Goal: Communication & Community: Answer question/provide support

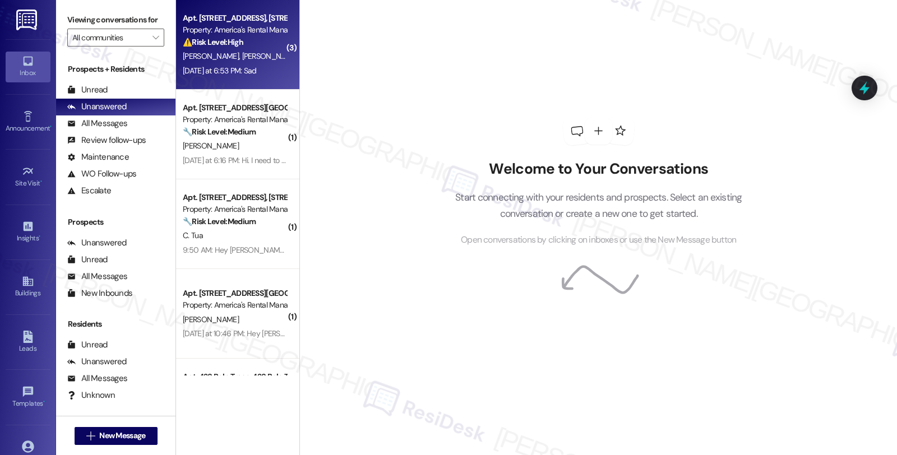
click at [232, 31] on div "Property: America's Rental Managers Portfolio" at bounding box center [235, 30] width 104 height 12
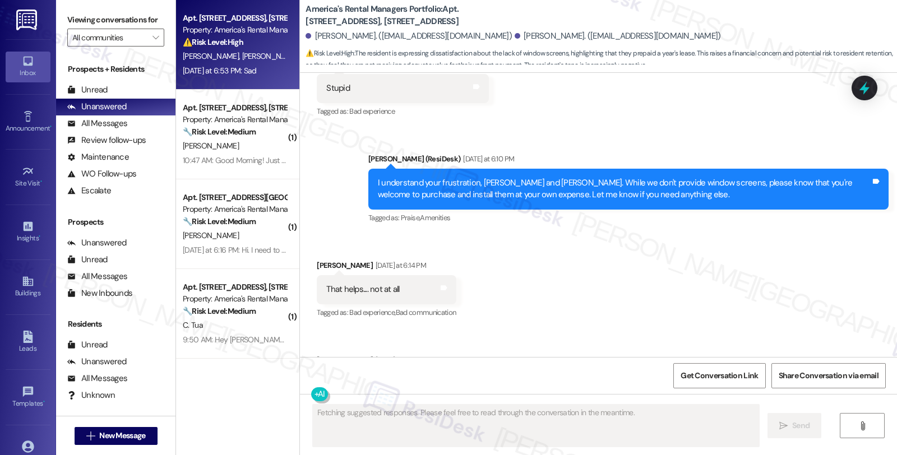
scroll to position [2800, 0]
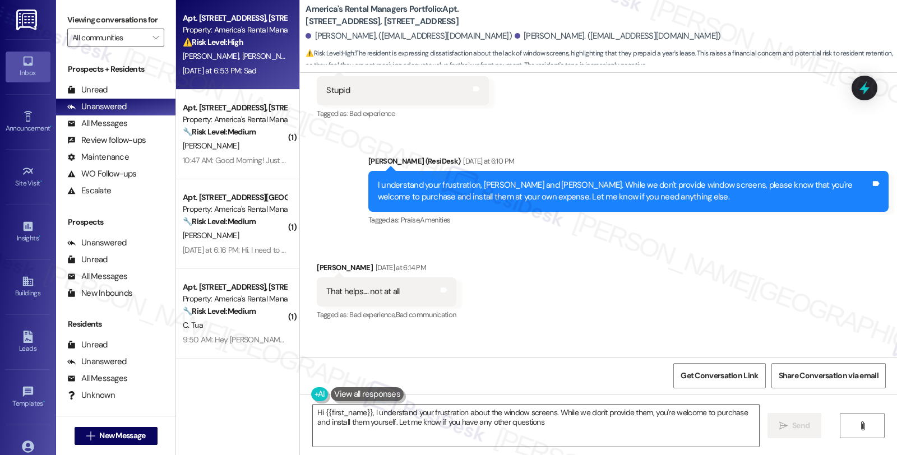
type textarea "Hi {{first_name}}, I understand your frustration about the window screens. Whil…"
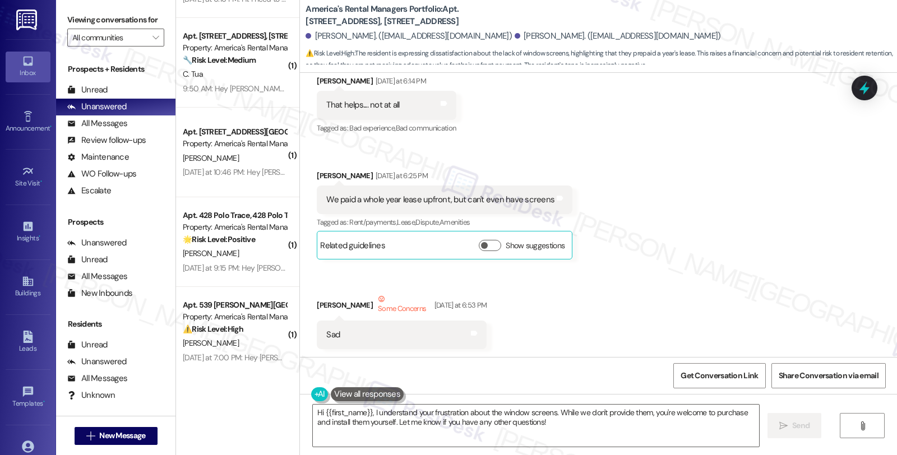
scroll to position [252, 0]
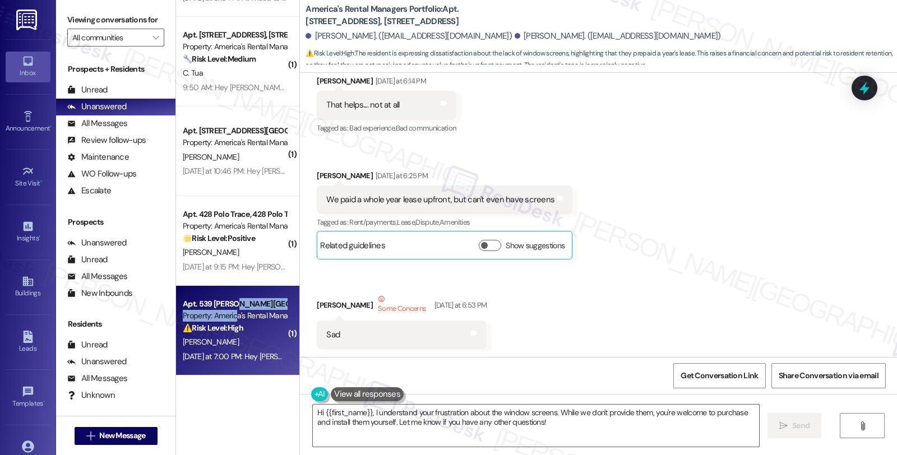
click at [231, 309] on div "Apt. 539 [PERSON_NAME][GEOGRAPHIC_DATA], [STREET_ADDRESS][PERSON_NAME] Property…" at bounding box center [235, 316] width 106 height 38
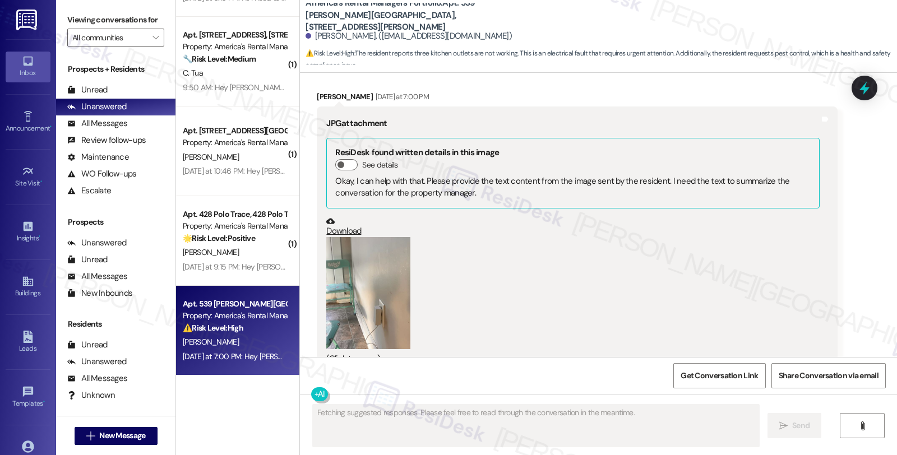
scroll to position [1514, 0]
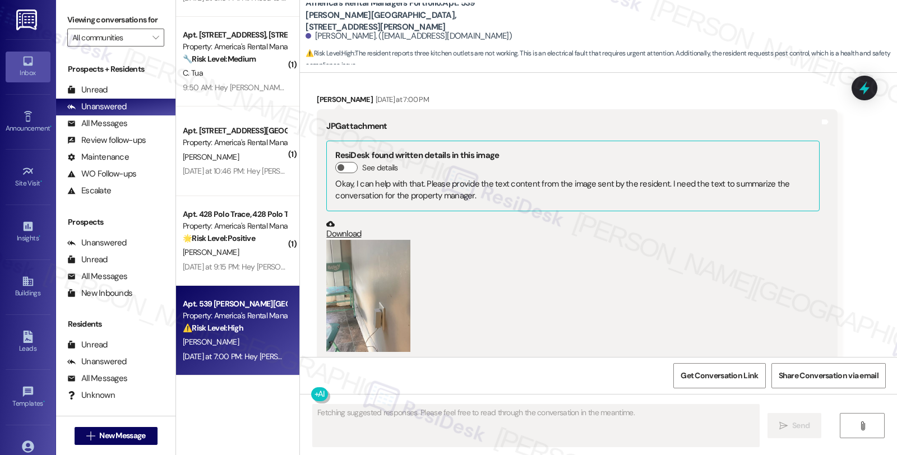
click at [384, 310] on button "Zoom image" at bounding box center [368, 296] width 84 height 112
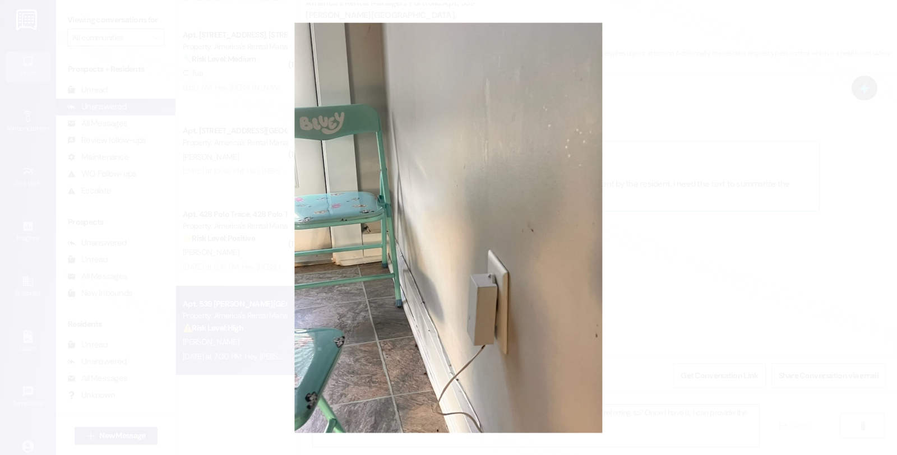
click at [752, 268] on button "Unzoom image" at bounding box center [448, 227] width 897 height 455
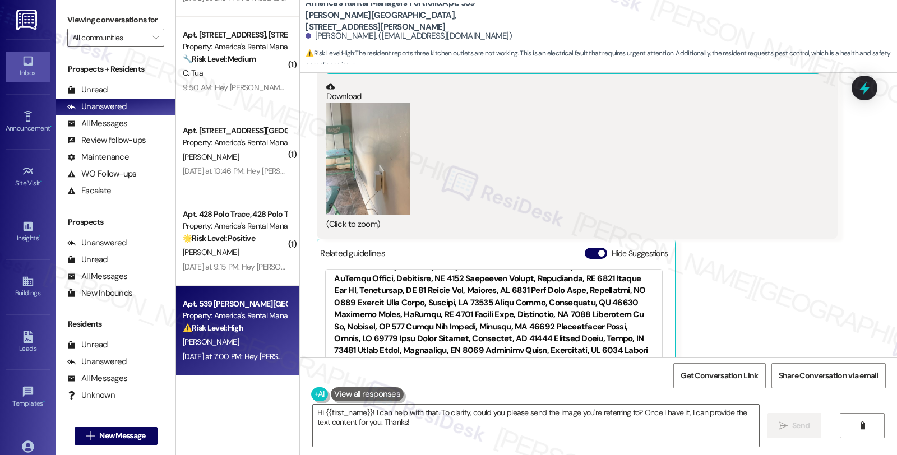
scroll to position [1576, 0]
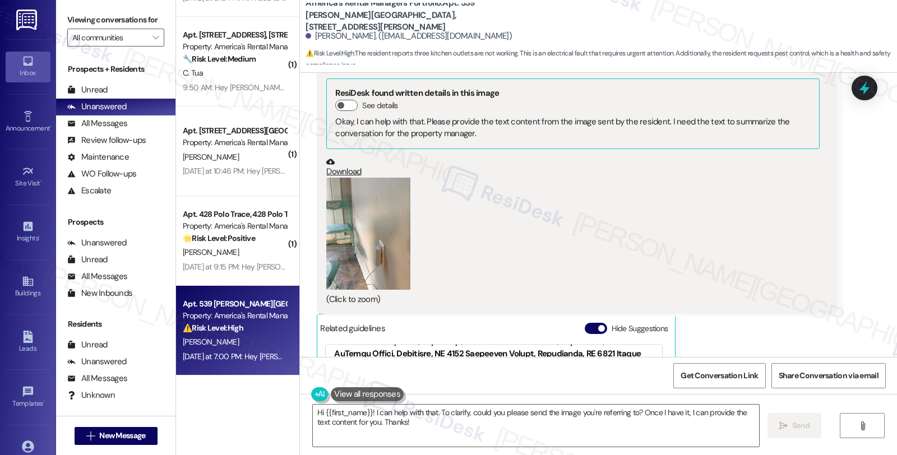
click at [389, 247] on button "Zoom image" at bounding box center [368, 234] width 84 height 112
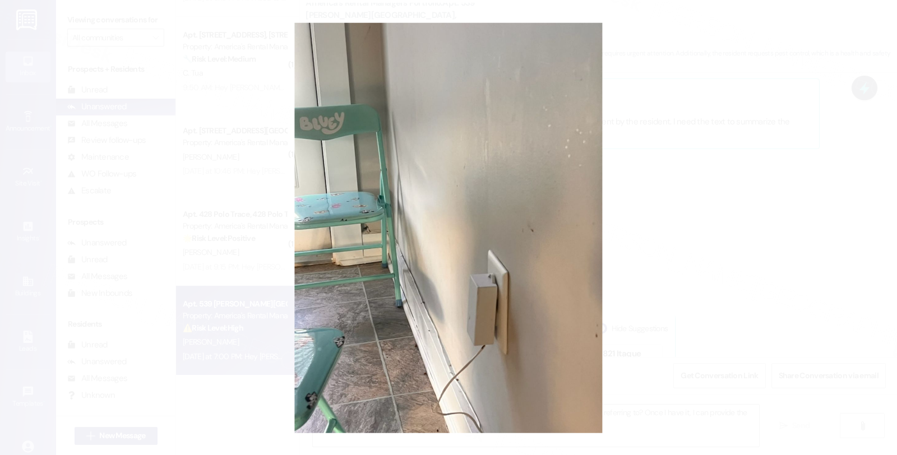
click at [727, 204] on button "Unzoom image" at bounding box center [448, 227] width 897 height 455
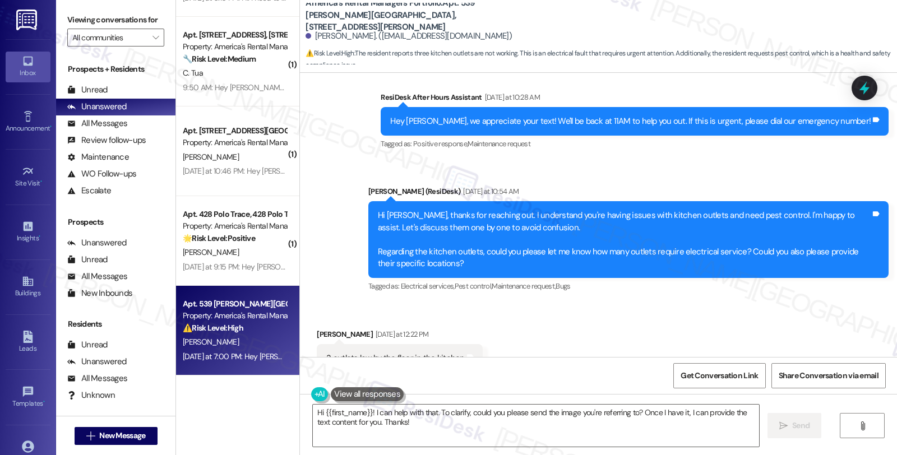
scroll to position [1140, 0]
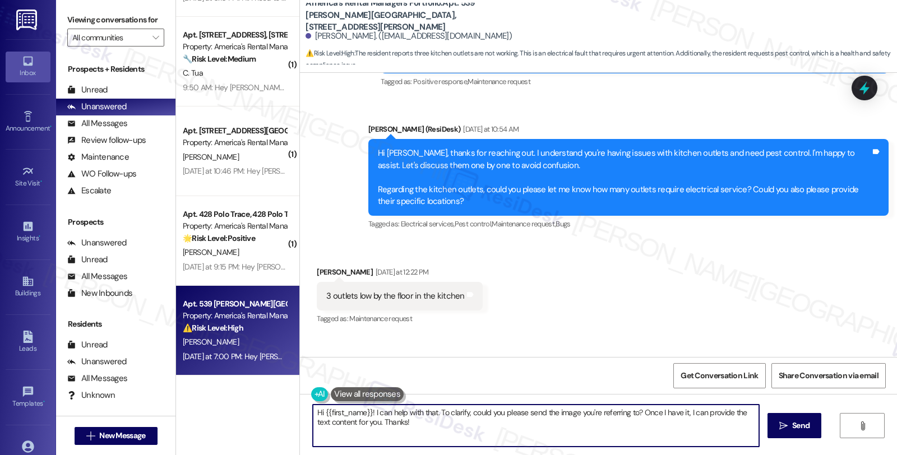
drag, startPoint x: 318, startPoint y: 408, endPoint x: 428, endPoint y: 444, distance: 115.6
click at [428, 444] on textarea "Hi {{first_name}}! I can help with that. To clarify, could you please send the …" at bounding box center [536, 426] width 446 height 42
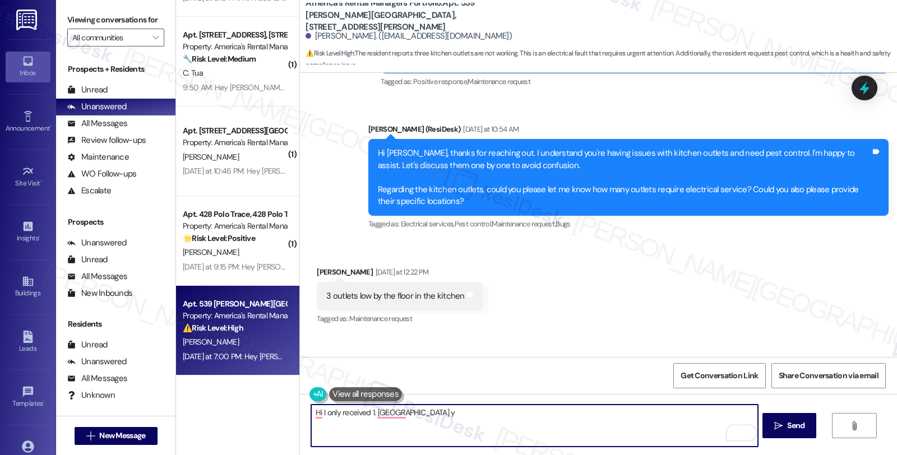
click at [319, 268] on div "Jayla Givan Yesterday at 12:22 PM" at bounding box center [399, 274] width 165 height 16
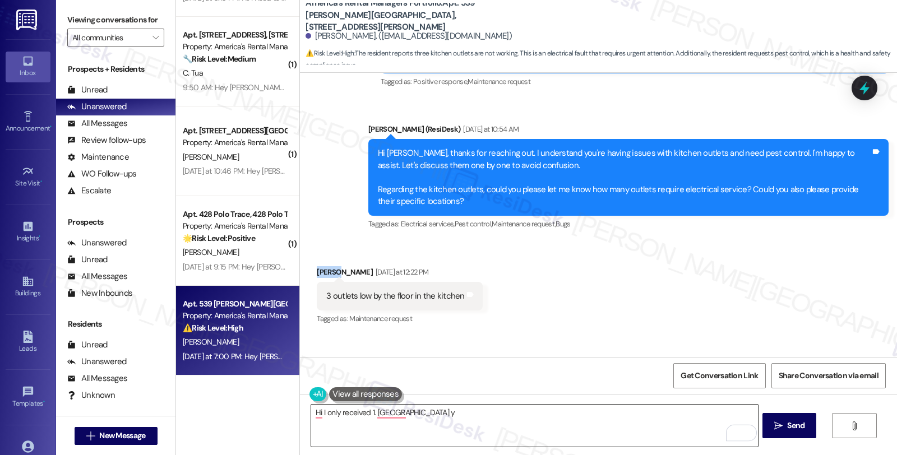
copy div "Jayla"
click at [316, 416] on textarea "Hi I only received 1. Coukld y" at bounding box center [534, 426] width 446 height 42
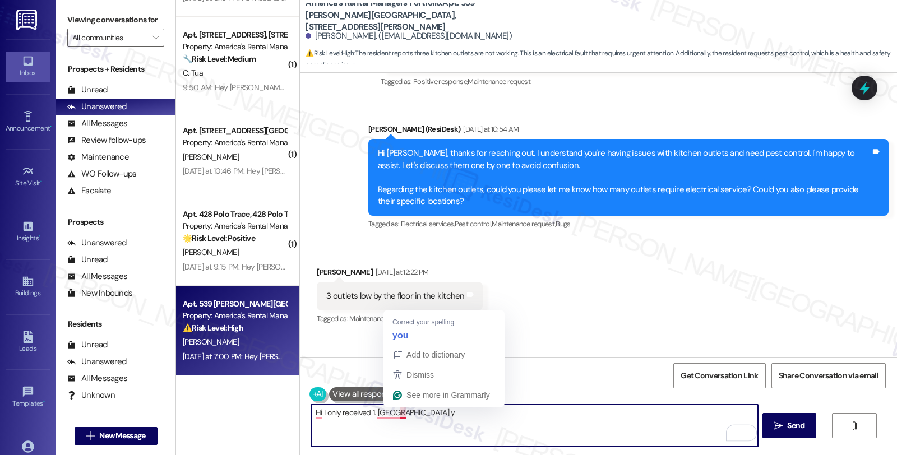
paste textarea "Jayla"
drag, startPoint x: 385, startPoint y: 416, endPoint x: 497, endPoint y: 416, distance: 112.7
click at [497, 416] on textarea "Hi Jayla, I only received 1. Coukld y" at bounding box center [534, 426] width 446 height 42
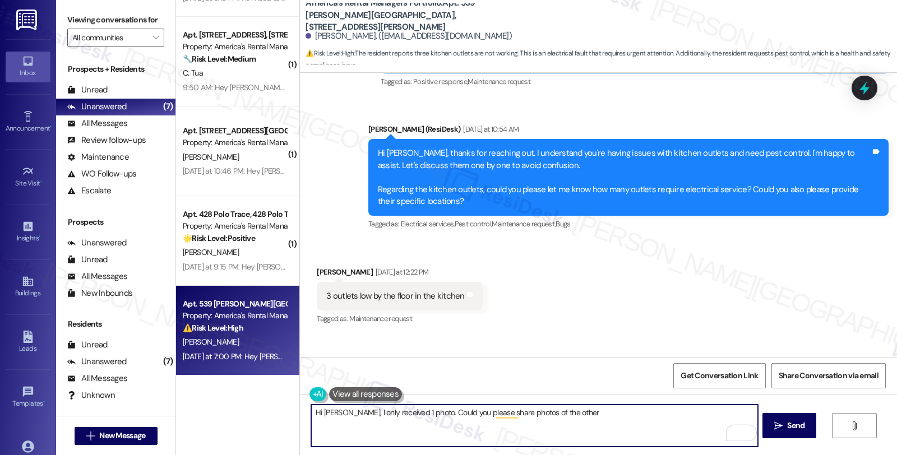
click at [572, 415] on textarea "Hi Jayla, I only received 1 photo. Could you please share photos of the other" at bounding box center [534, 426] width 446 height 42
click at [634, 410] on textarea "Hi Jayla, I only received 1 photo. Could you please share photos of the other n…" at bounding box center [534, 426] width 446 height 42
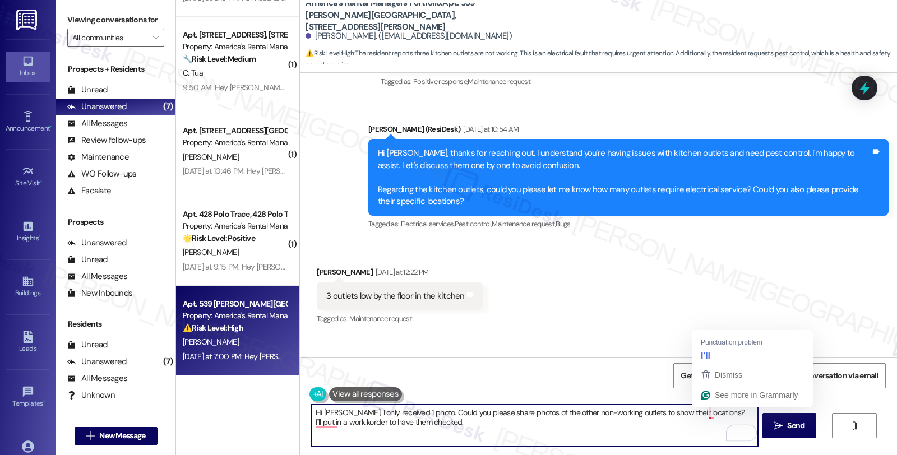
click at [699, 413] on textarea "Hi Jayla, I only received 1 photo. Could you please share photos of the other n…" at bounding box center [534, 426] width 446 height 42
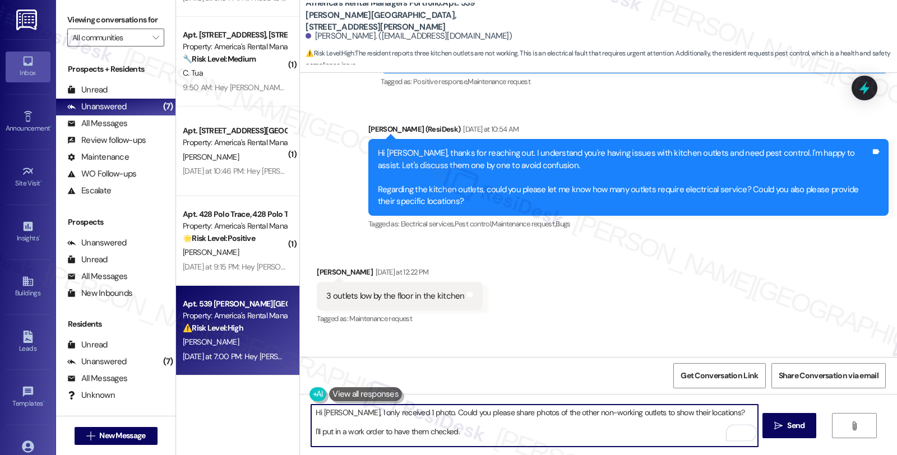
click at [479, 433] on textarea "Hi Jayla, I only received 1 photo. Could you please share photos of the other n…" at bounding box center [534, 426] width 446 height 42
click at [481, 432] on textarea "Hi Jayla, I only received 1 photo. Could you please share photos of the other n…" at bounding box center [534, 426] width 446 height 42
paste textarea "Do we have your permission to enter during your absence? Also, do you have pets…"
click at [713, 413] on textarea "Hi Jayla, I only received 1 photo. Could you please share photos of the other n…" at bounding box center [534, 426] width 446 height 42
type textarea "Hi Jayla, I only received 1 photo. Could you please share photos of the other n…"
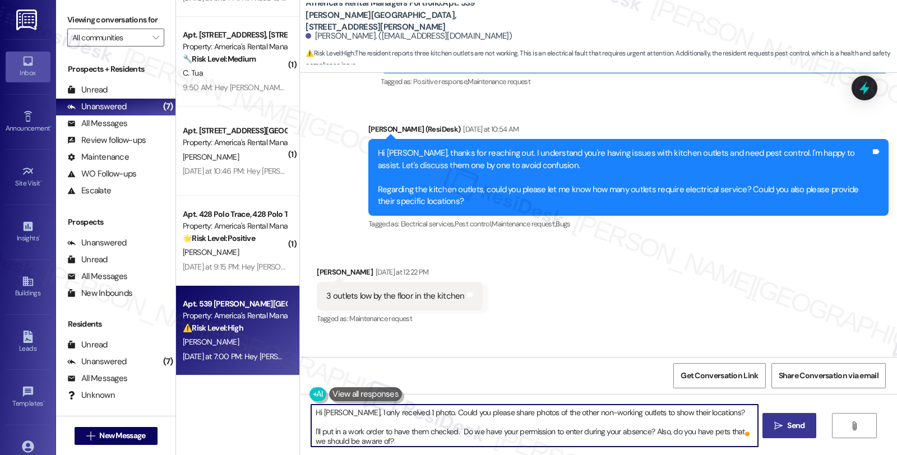
click at [788, 424] on span "Send" at bounding box center [795, 426] width 17 height 12
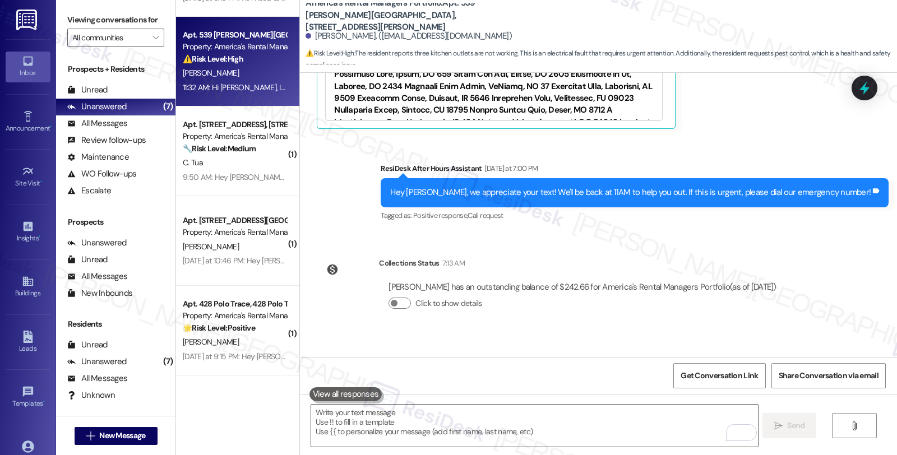
scroll to position [2064, 0]
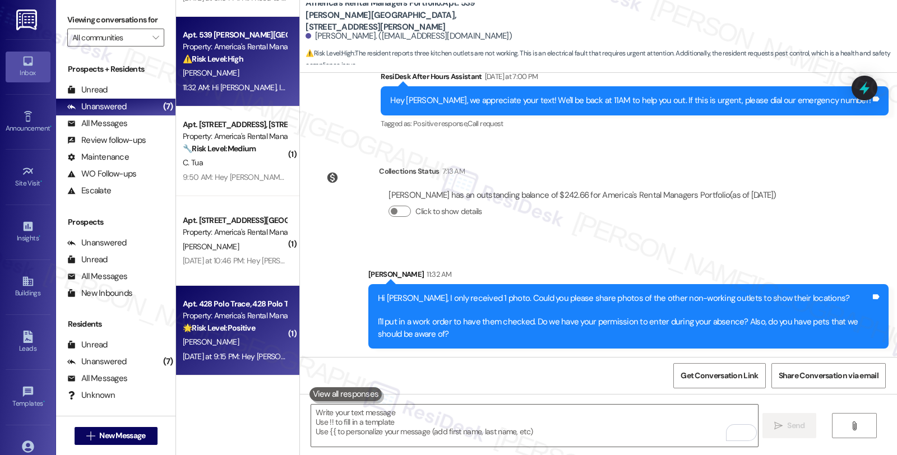
click at [194, 329] on strong "🌟 Risk Level: Positive" at bounding box center [219, 328] width 72 height 10
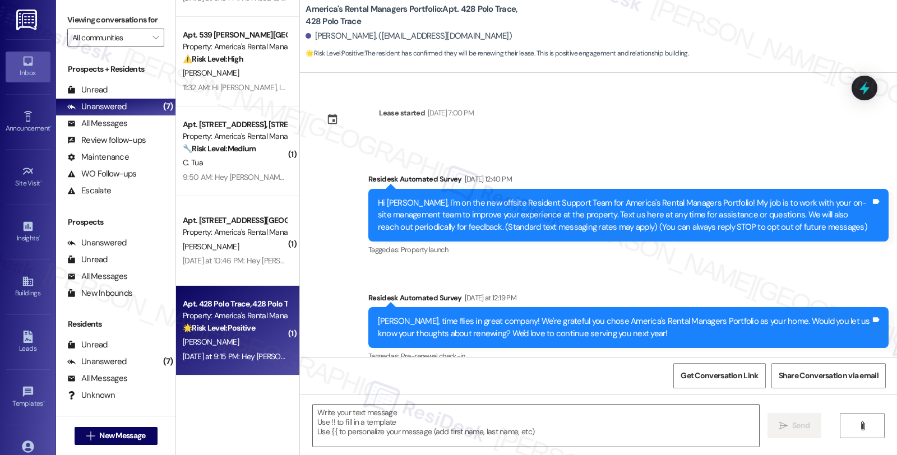
scroll to position [110, 0]
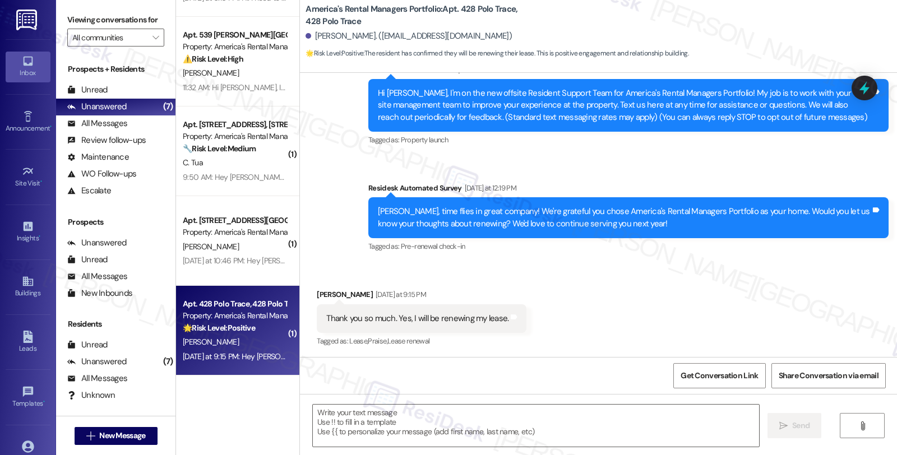
type textarea "Fetching suggested responses. Please feel free to read through the conversation…"
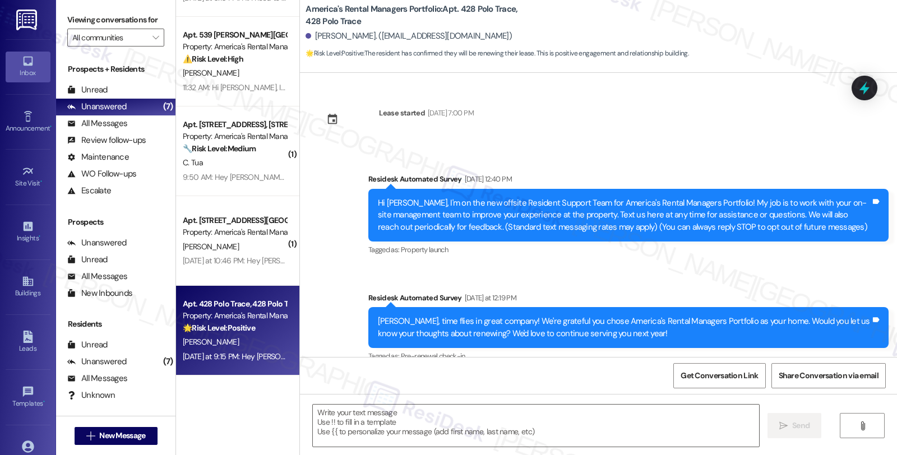
scroll to position [308, 0]
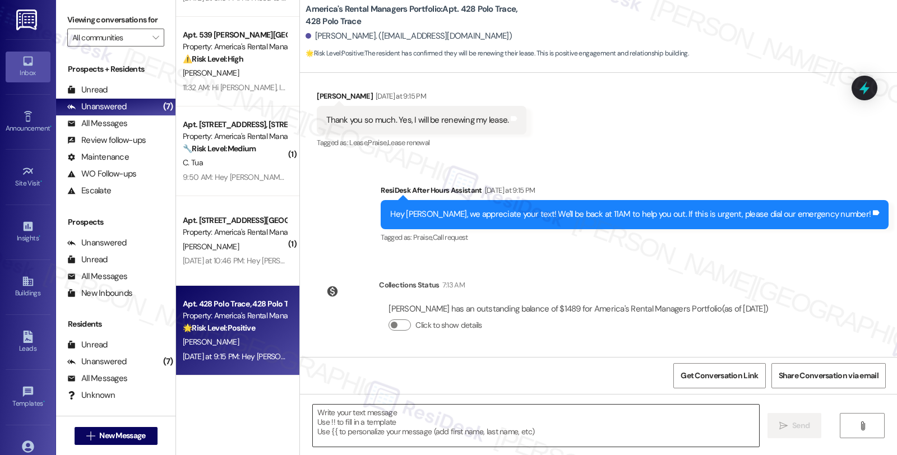
click at [402, 427] on textarea at bounding box center [536, 426] width 446 height 42
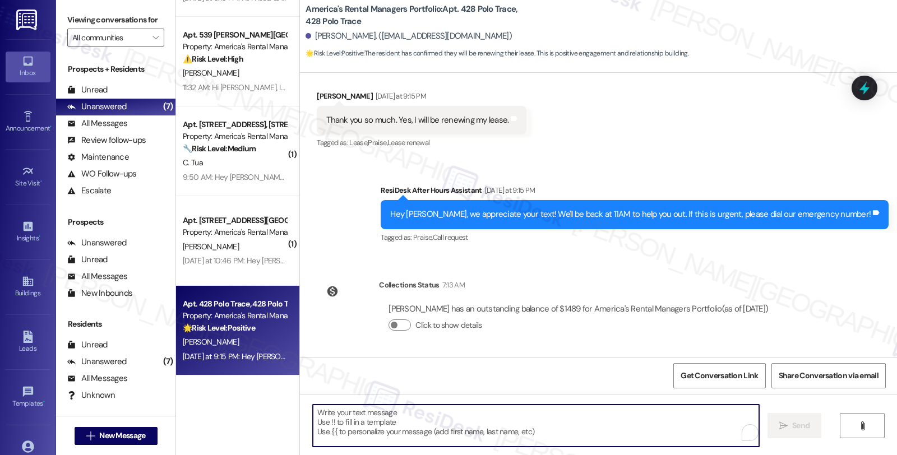
click at [334, 412] on textarea "To enrich screen reader interactions, please activate Accessibility in Grammarl…" at bounding box center [536, 426] width 446 height 42
click at [411, 424] on textarea "To enrich screen reader interactions, please activate Accessibility in Grammarl…" at bounding box center [534, 426] width 446 height 42
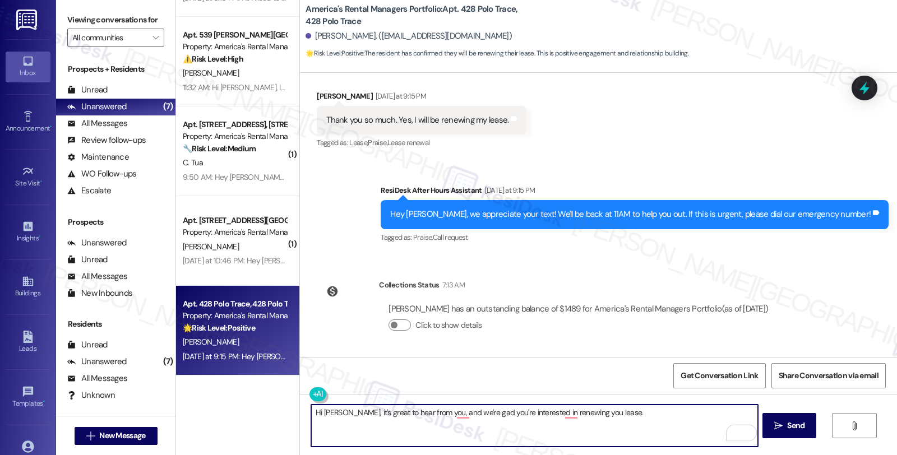
click at [614, 417] on textarea "Hi Rita, it's great to hear from you, and we're gad you're interested in renewi…" at bounding box center [534, 426] width 446 height 42
click at [609, 418] on textarea "Hi Rita, it's great to hear from you, and we're glad you're interested in renew…" at bounding box center [534, 426] width 446 height 42
click at [508, 436] on textarea "Hi Rita, it's great to hear from you, and we're glad you're interested in renew…" at bounding box center [534, 426] width 446 height 42
click at [693, 417] on textarea "Hi Rita, it's great to hear from you, and we're glad you're interested in renew…" at bounding box center [534, 426] width 446 height 42
paste textarea "In the meantime, we'd love to hear more about your living experience. What’s th…"
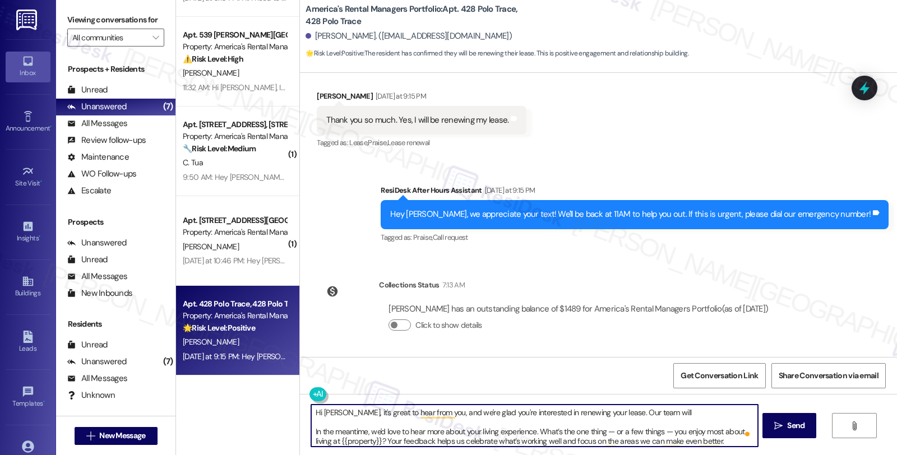
click at [651, 417] on textarea "Hi Rita, it's great to hear from you, and we're glad you're interested in renew…" at bounding box center [534, 426] width 446 height 42
click at [682, 407] on textarea "Hi Rita, it's great to hear from you, and we're glad you're interested in renew…" at bounding box center [534, 426] width 446 height 42
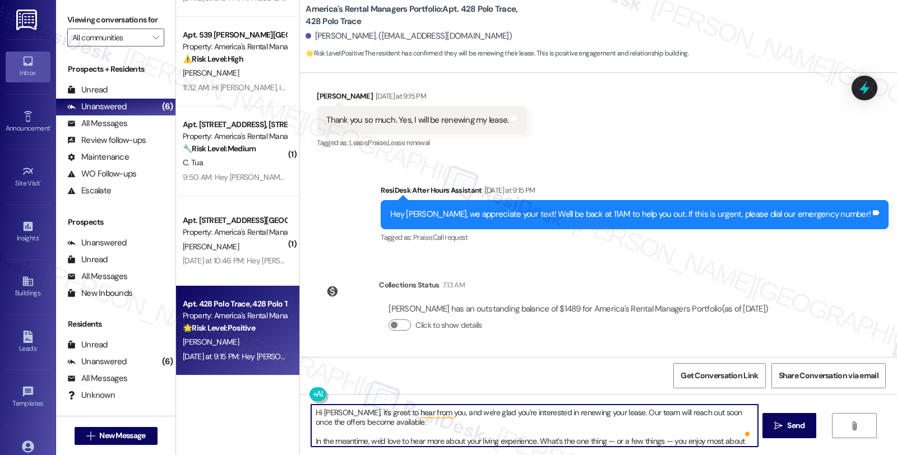
click at [467, 435] on textarea "Hi Rita, it's great to hear from you, and we're glad you're interested in renew…" at bounding box center [534, 426] width 446 height 42
type textarea "Hi Rita, it's great to hear from you, and we're glad you're interested in renew…"
click at [775, 417] on button " Send" at bounding box center [790, 425] width 54 height 25
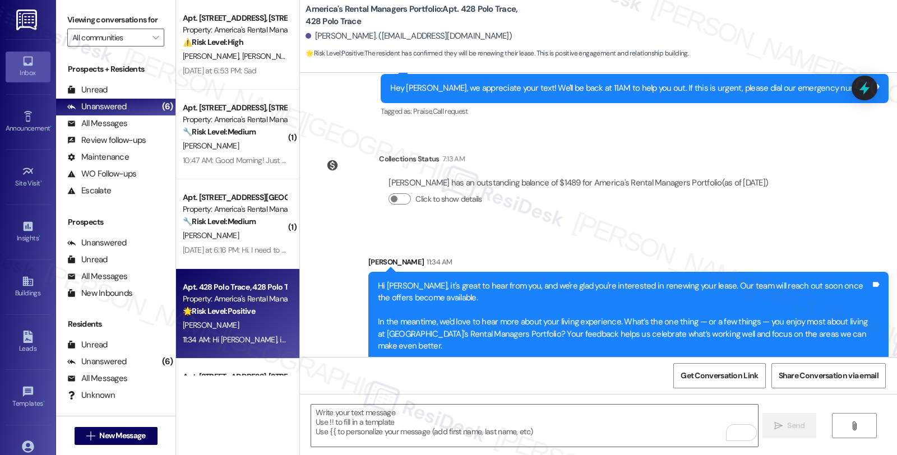
scroll to position [163, 0]
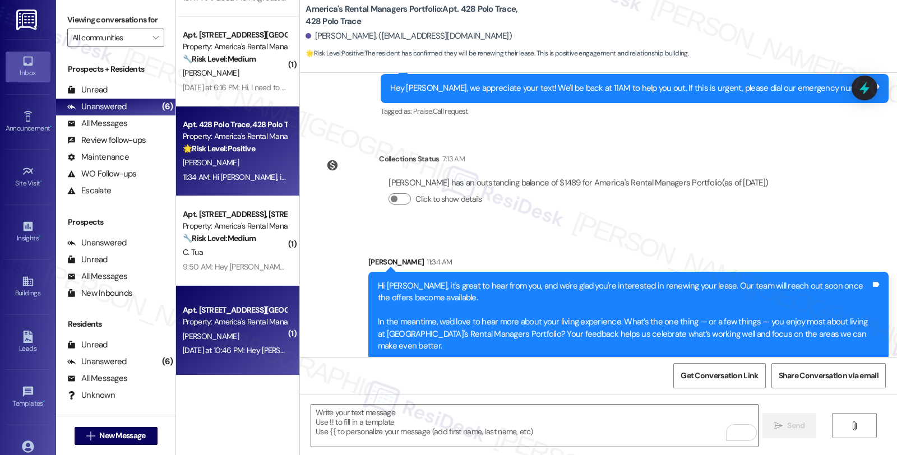
click at [260, 322] on div "Property: America's Rental Managers Portfolio" at bounding box center [235, 322] width 104 height 12
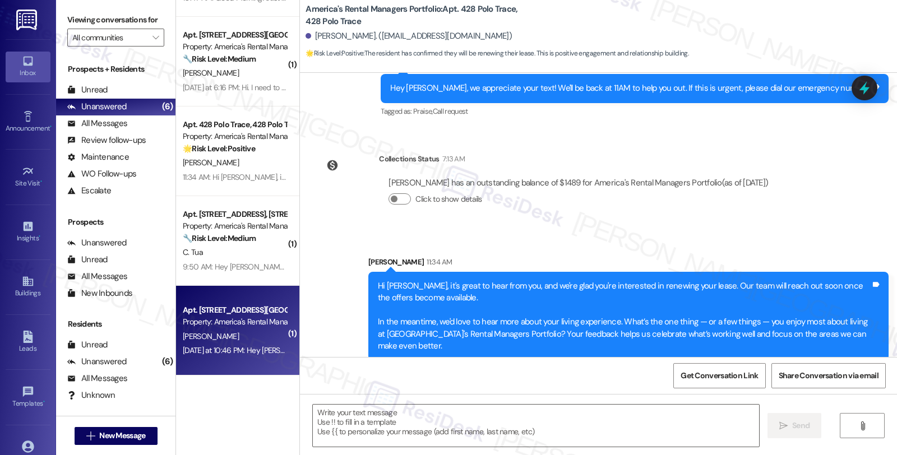
type textarea "Fetching suggested responses. Please feel free to read through the conversation…"
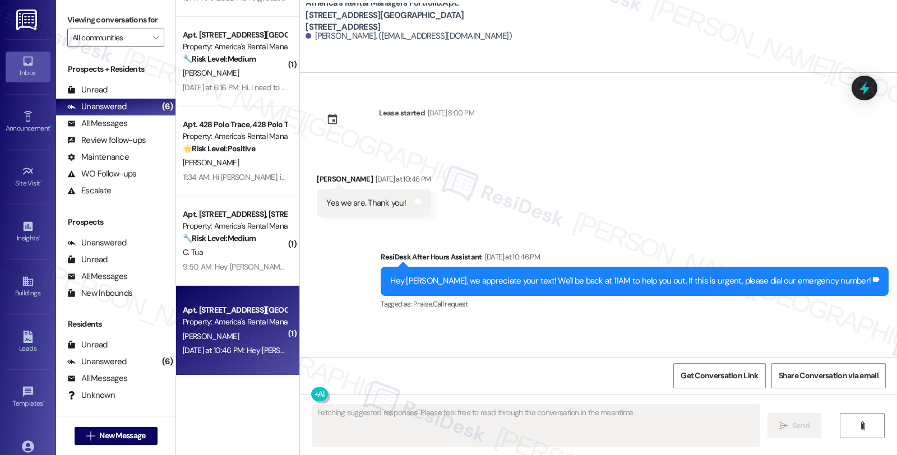
type textarea "Fetching suggested responses. Please feel free to read through the conversation…"
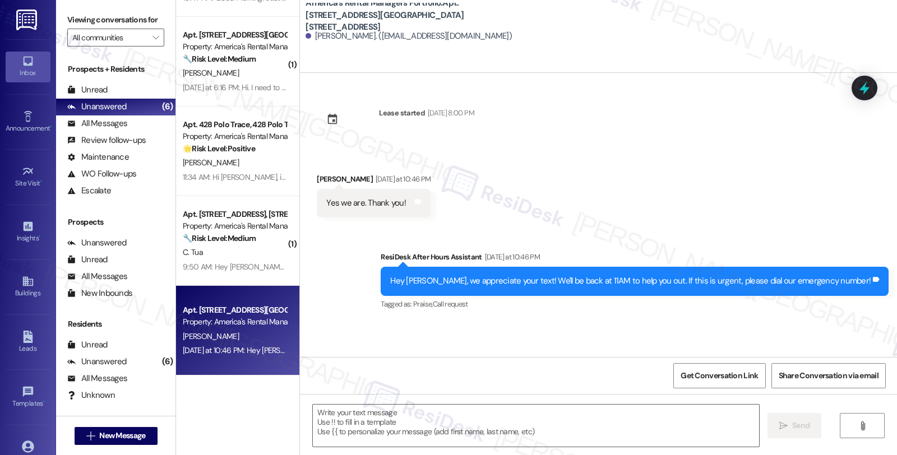
click at [770, 198] on div "Received via SMS Breanna Garrett Yesterday at 10:46 PM Yes we are. Thank you! T…" at bounding box center [598, 187] width 597 height 78
click at [459, 7] on b "America's Rental Managers Portfolio: Apt. 14420 Chase Drive, 14420 Chase Drive" at bounding box center [418, 15] width 224 height 36
drag, startPoint x: 307, startPoint y: 36, endPoint x: 362, endPoint y: 38, distance: 54.4
click at [362, 38] on div "Breanna Garrett. (bregarrett7@yahoo.com)" at bounding box center [409, 36] width 206 height 12
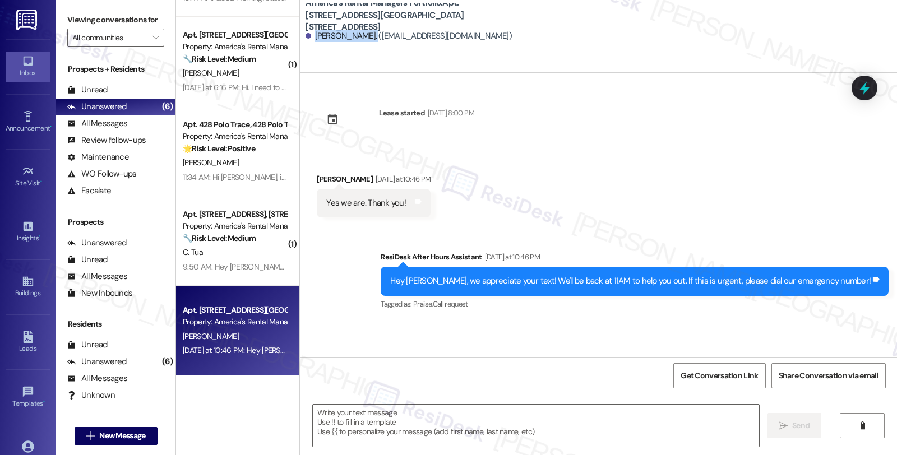
copy div "Breanna Garrett"
click at [107, 437] on span "New Message" at bounding box center [122, 436] width 46 height 12
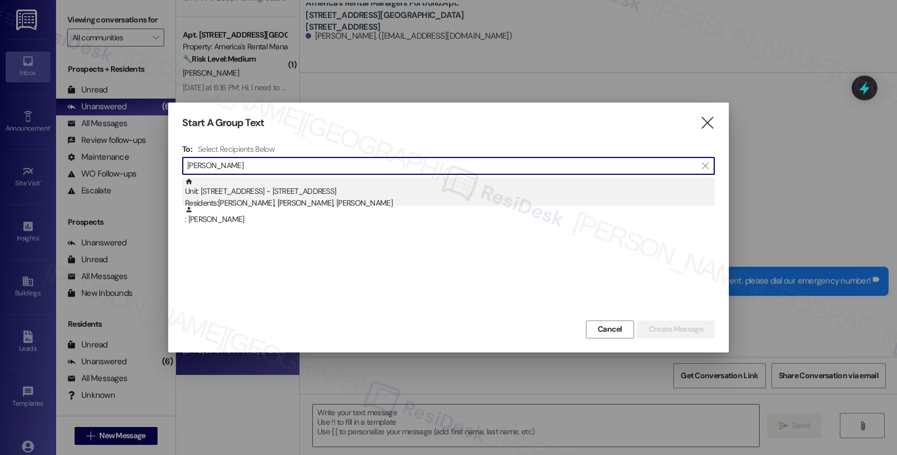
type input "Breanna Garrett"
click at [322, 202] on div "Residents: Dalvin Smith, Breanna Garrett, Jaxson Garrett" at bounding box center [450, 203] width 530 height 12
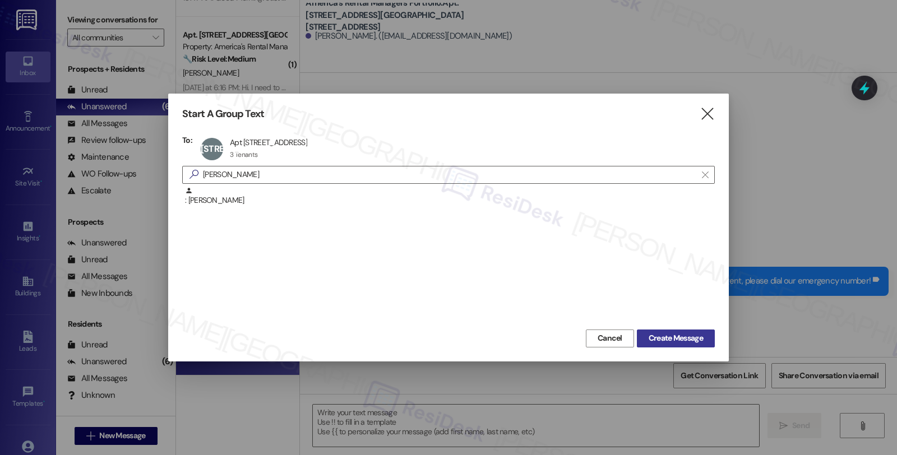
click at [666, 333] on span "Create Message" at bounding box center [676, 339] width 54 height 12
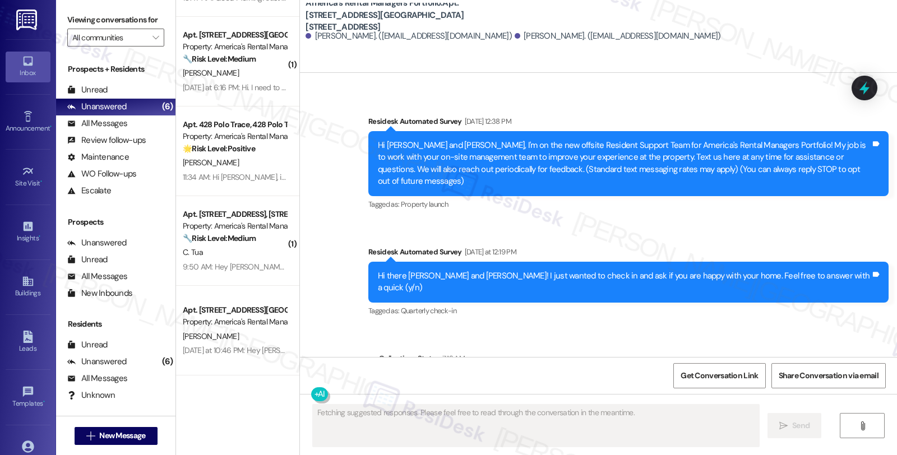
scroll to position [107, 0]
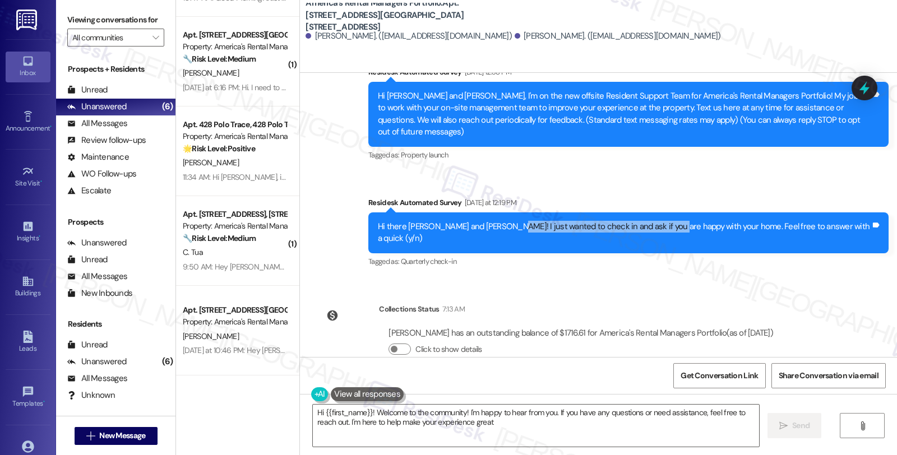
type textarea "Hi {{first_name}}! Welcome to the community! I'm happy to hear from you. If you…"
drag, startPoint x: 529, startPoint y: 214, endPoint x: 692, endPoint y: 214, distance: 162.6
click at [692, 221] on div "Hi there Breanna and Dalvin! I just wanted to check in and ask if you are happy…" at bounding box center [624, 233] width 493 height 24
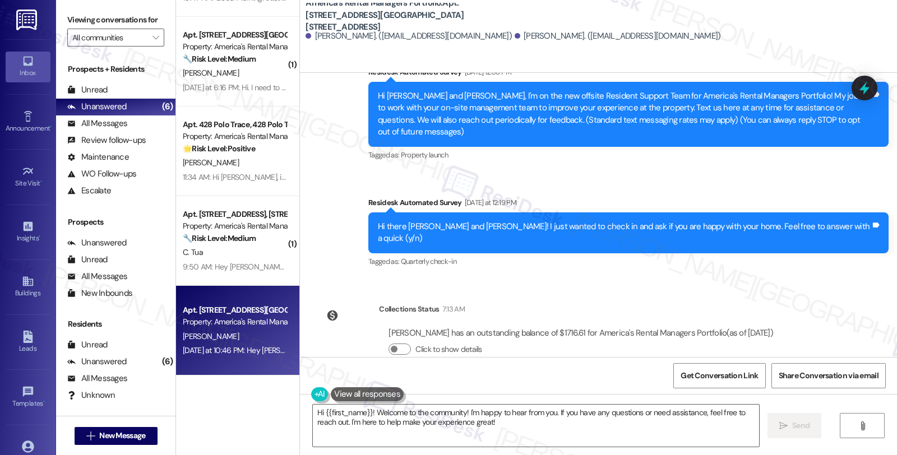
click at [245, 365] on div "Apt. 14420 Chase Drive, 14420 Chase Drive Property: America's Rental Managers P…" at bounding box center [237, 331] width 123 height 90
type textarea "Fetching suggested responses. Please feel free to read through the conversation…"
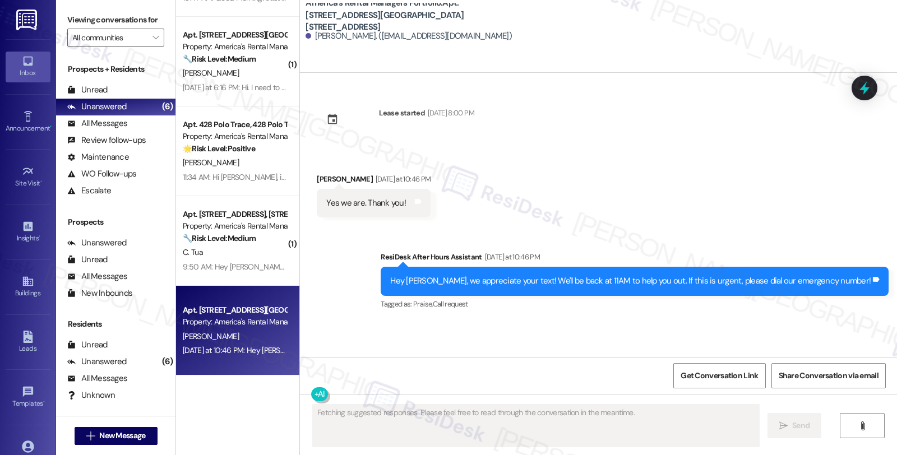
scroll to position [0, 0]
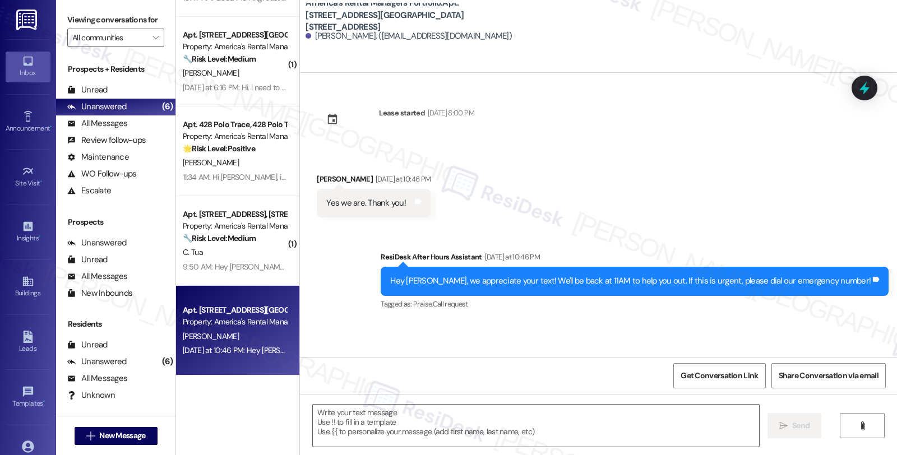
click at [320, 178] on div "Breanna Garrett Yesterday at 10:46 PM" at bounding box center [374, 181] width 114 height 16
copy div "Breanna"
click at [358, 432] on textarea at bounding box center [536, 426] width 446 height 42
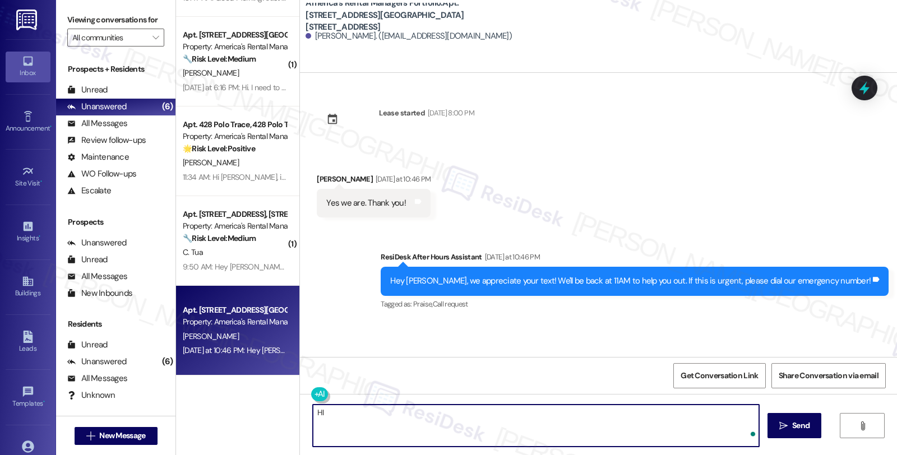
paste textarea "Breanna"
type textarea "Hi Breanna"
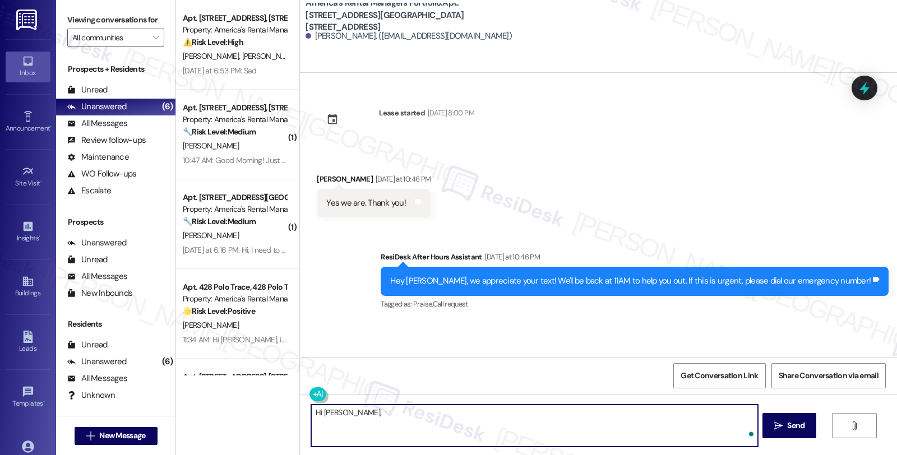
scroll to position [163, 0]
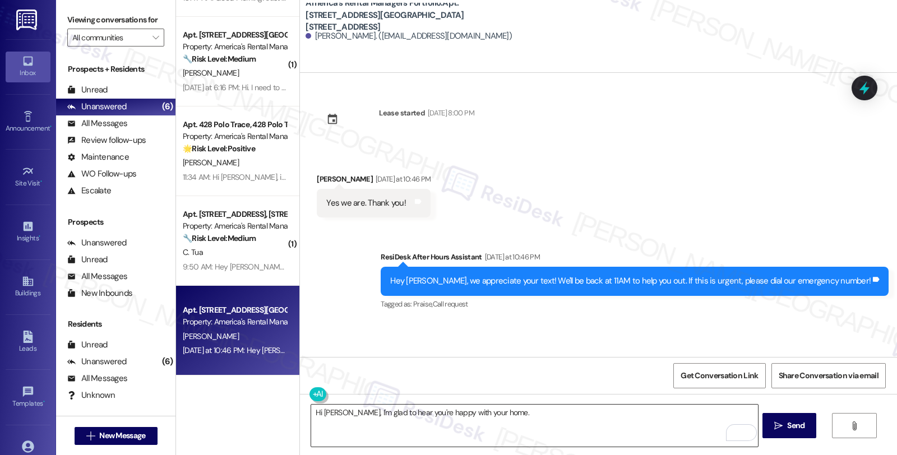
click at [563, 414] on textarea "Hi [PERSON_NAME], I'm glad to hear you're happy with your home." at bounding box center [534, 426] width 446 height 42
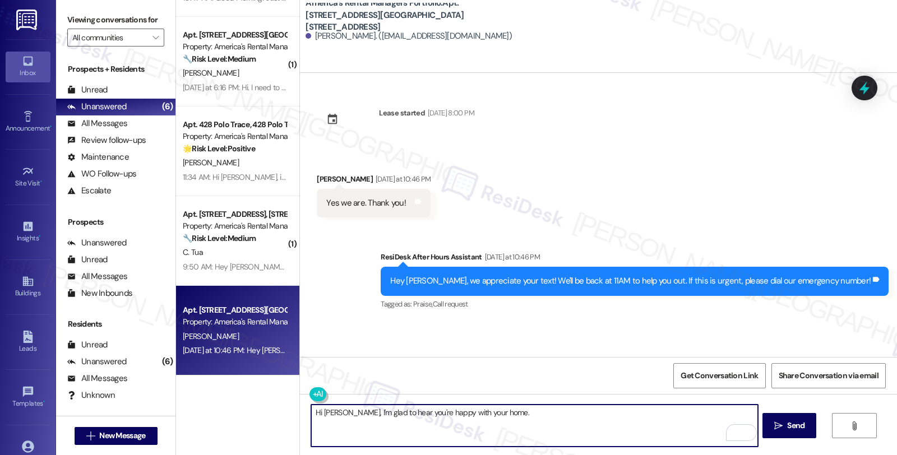
paste textarea "Your comfort and satisfaction are important to us."
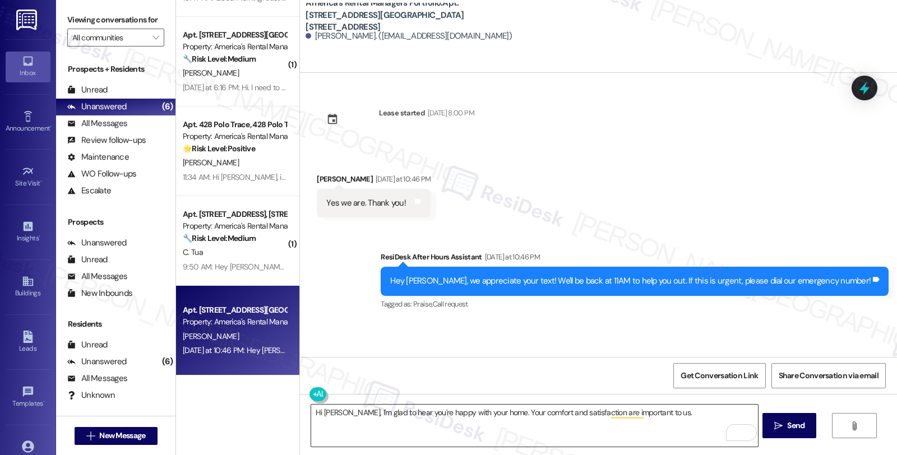
click at [671, 412] on textarea "Hi Breanna, I'm glad to hear you're happy with your home. Your comfort and sati…" at bounding box center [534, 426] width 446 height 42
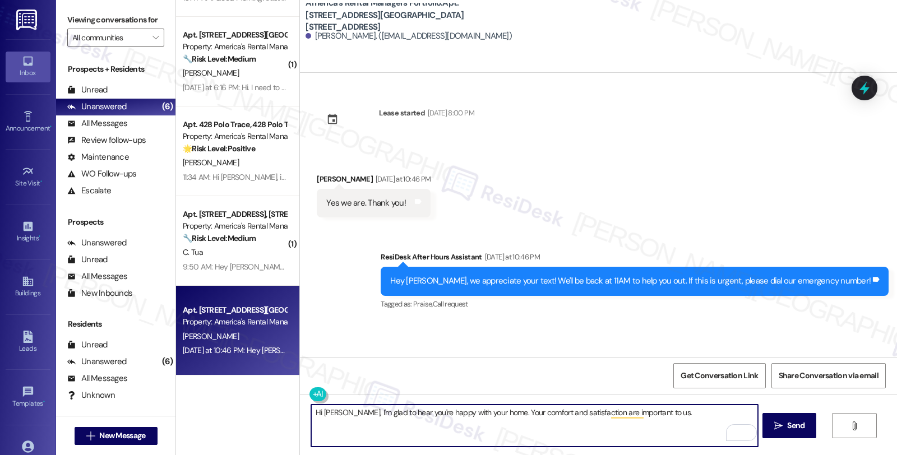
paste textarea "If I may ask...has the {{property}} lived up to your expectations so far?"
type textarea "Hi Breanna, I'm glad to hear you're happy with your home. Your comfort and sati…"
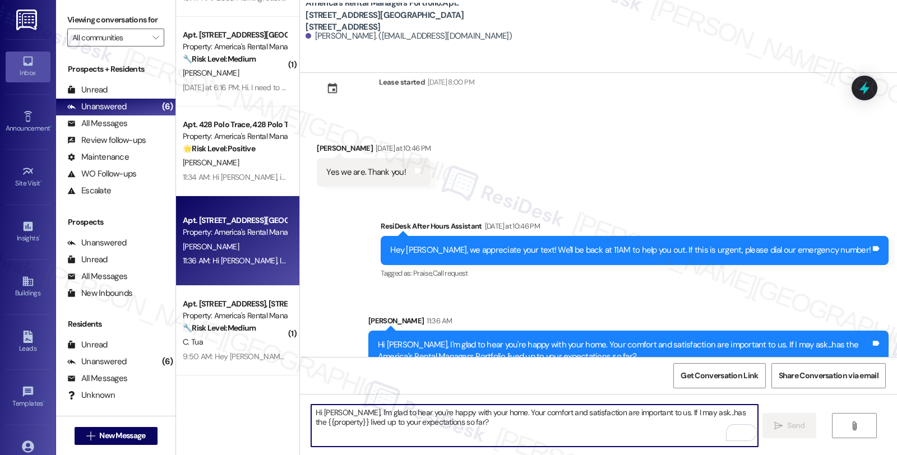
scroll to position [53, 0]
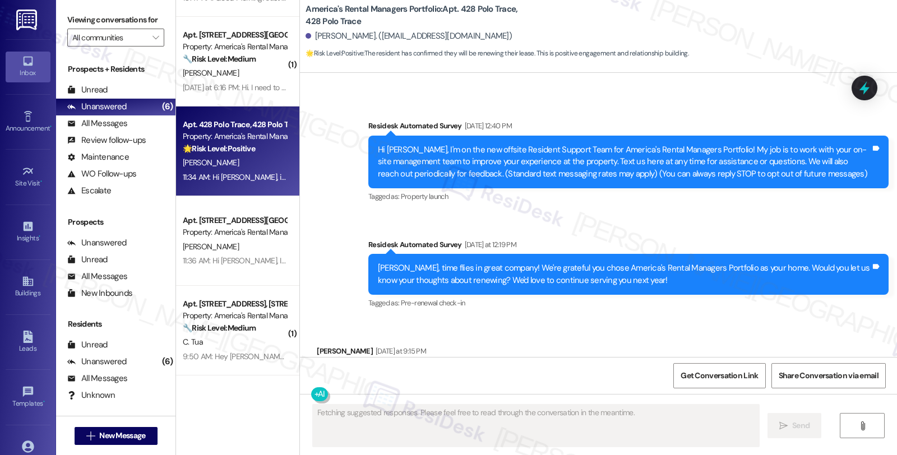
scroll to position [16, 0]
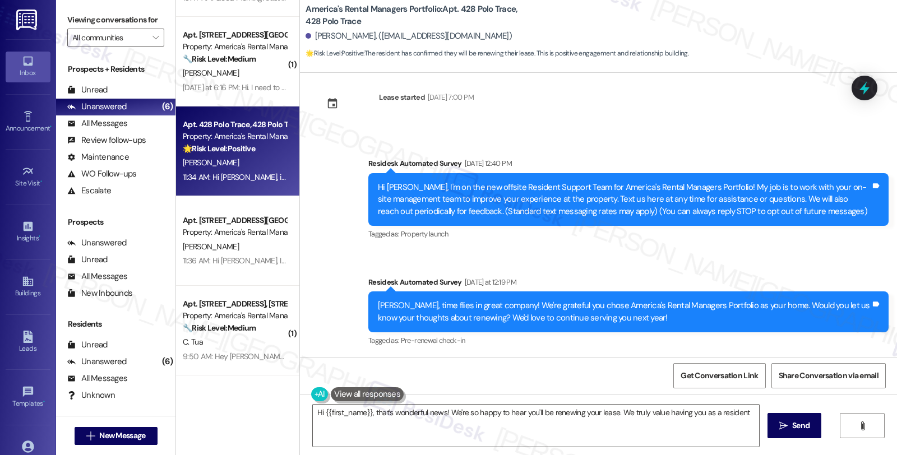
type textarea "Hi {{first_name}}, that's wonderful news! We're so happy to hear you'll be rene…"
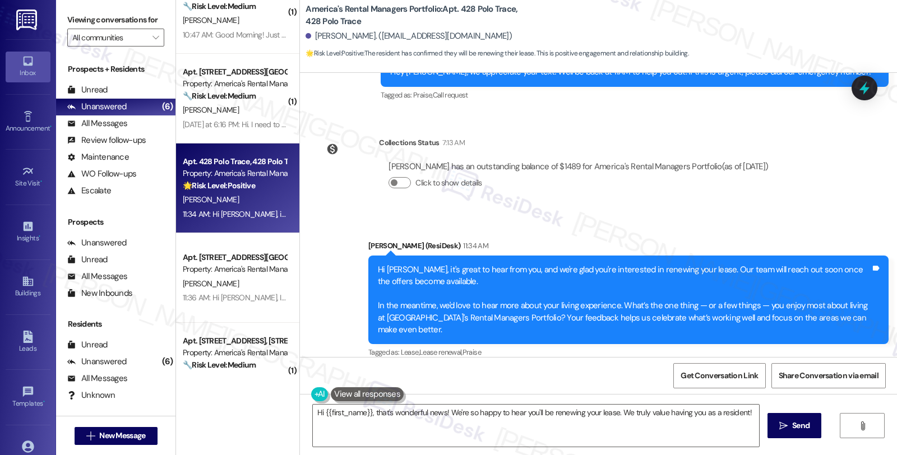
scroll to position [100, 0]
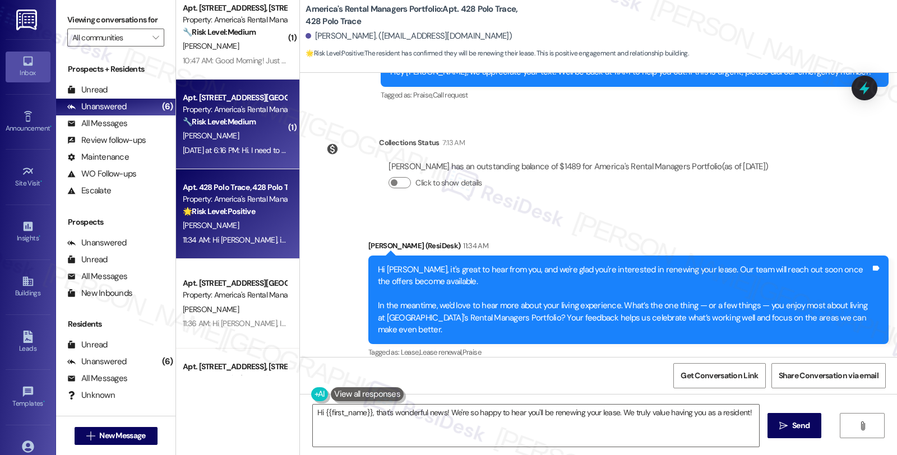
click at [250, 121] on strong "🔧 Risk Level: Medium" at bounding box center [219, 122] width 73 height 10
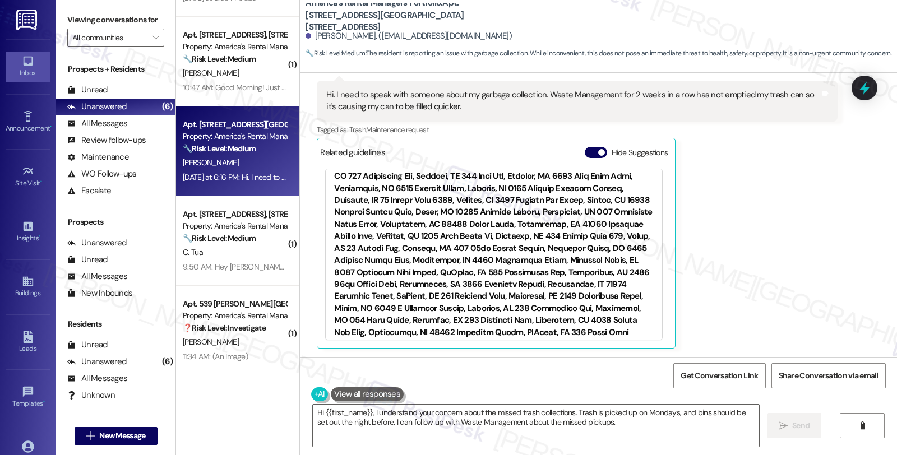
scroll to position [199, 0]
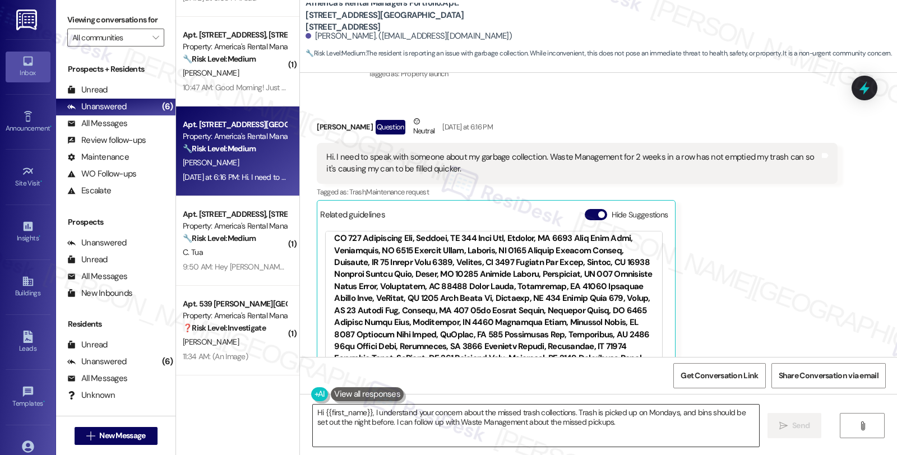
click at [422, 413] on textarea "Hi {{first_name}}, I understand your concern about the missed trash collections…" at bounding box center [536, 426] width 446 height 42
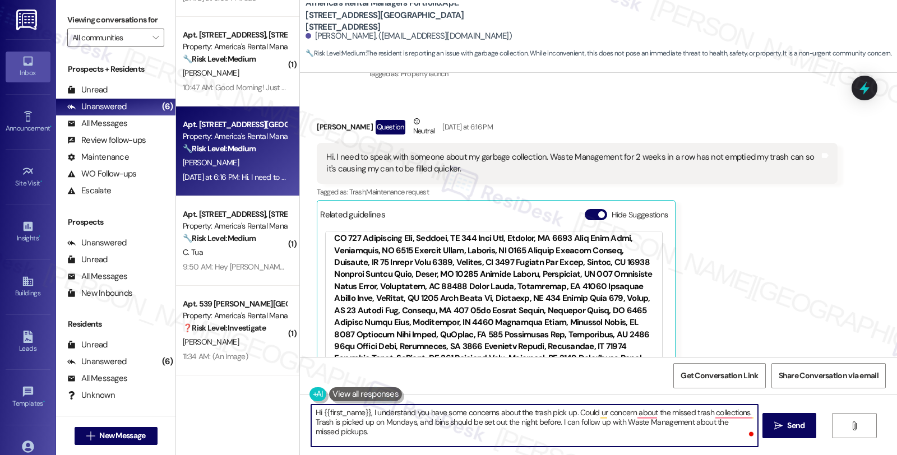
click at [573, 413] on textarea "Hi {{first_name}}, I understand you have some concerns about the trash pick up.…" at bounding box center [534, 426] width 446 height 42
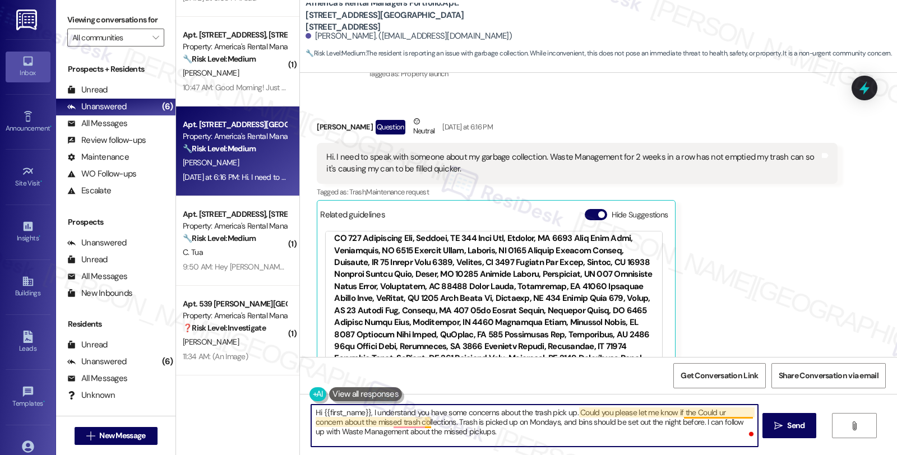
click at [676, 412] on textarea "Hi {{first_name}}, I understand you have some concerns about the trash pick up.…" at bounding box center [534, 426] width 446 height 42
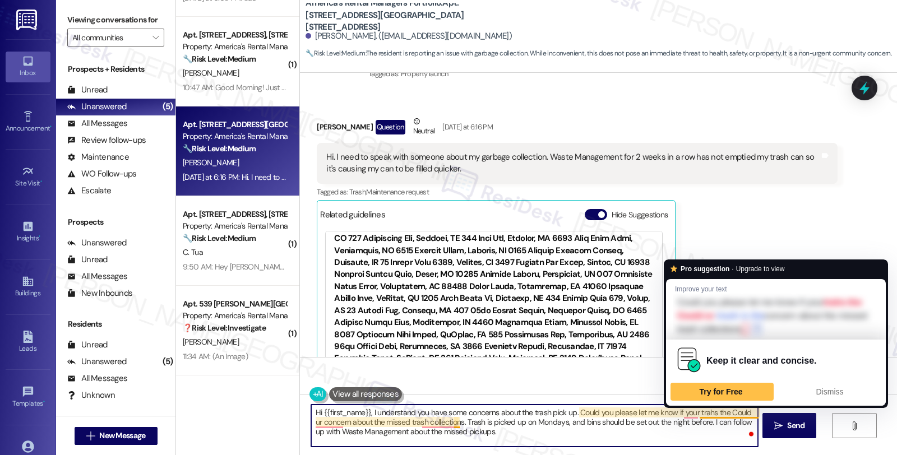
click at [698, 407] on div "Pro suggestion · Upgrade to view Improve your text Could you please let me know…" at bounding box center [776, 334] width 224 height 149
click at [703, 417] on textarea "Hi {{first_name}}, I understand you have some concerns about the trash pick up.…" at bounding box center [534, 426] width 446 height 42
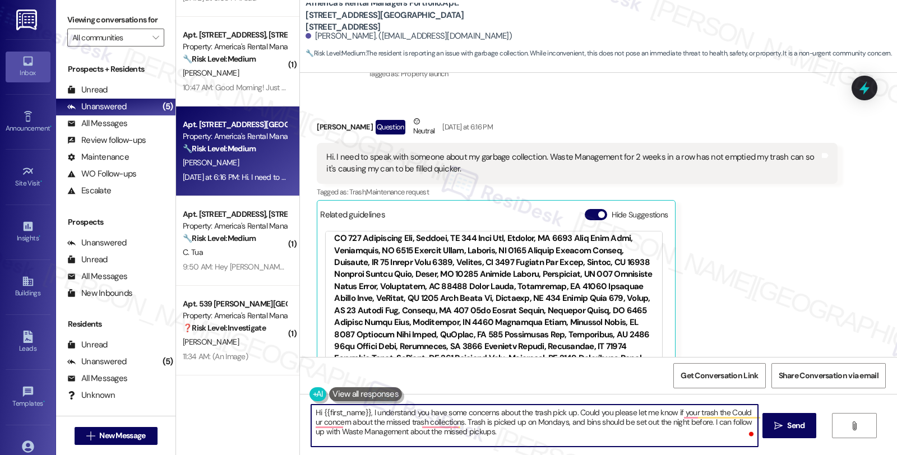
click at [676, 412] on textarea "Hi {{first_name}}, I understand you have some concerns about the trash pick up.…" at bounding box center [534, 426] width 446 height 42
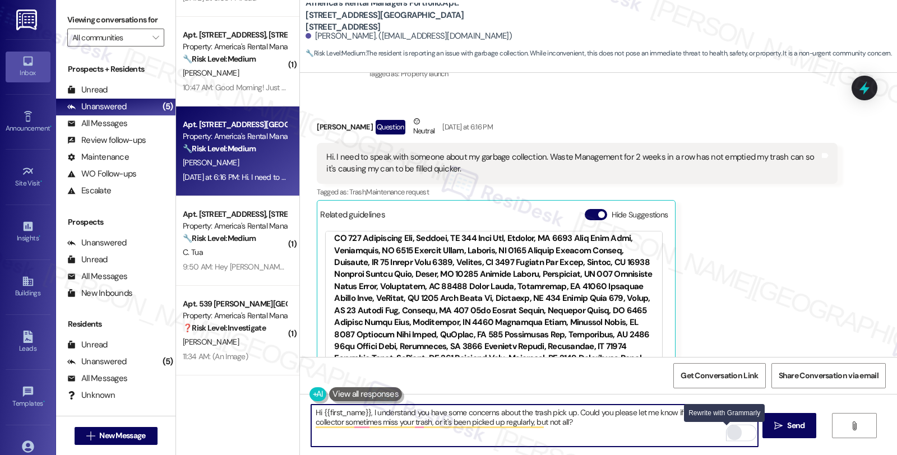
type textarea "Hi {{first_name}}, I understand you have some concerns about the trash pick up.…"
click at [729, 430] on div "Rewrite with Grammarly" at bounding box center [735, 433] width 12 height 13
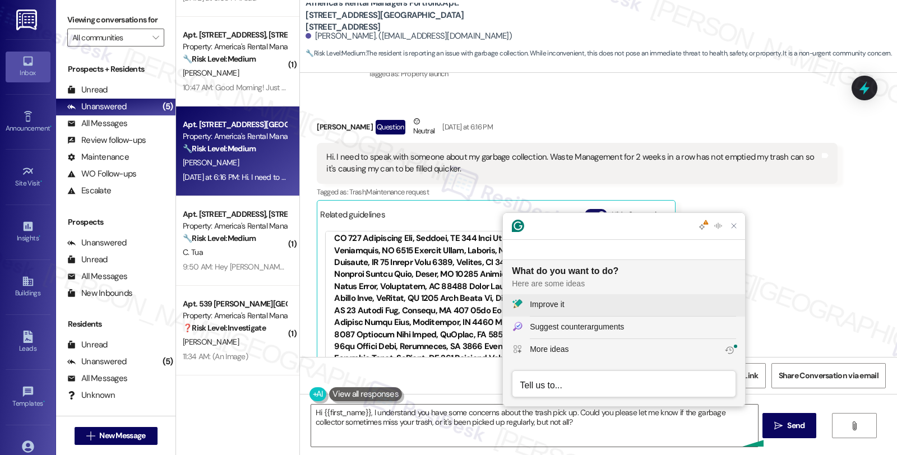
scroll to position [0, 0]
click at [589, 312] on button "Improve it" at bounding box center [624, 305] width 242 height 22
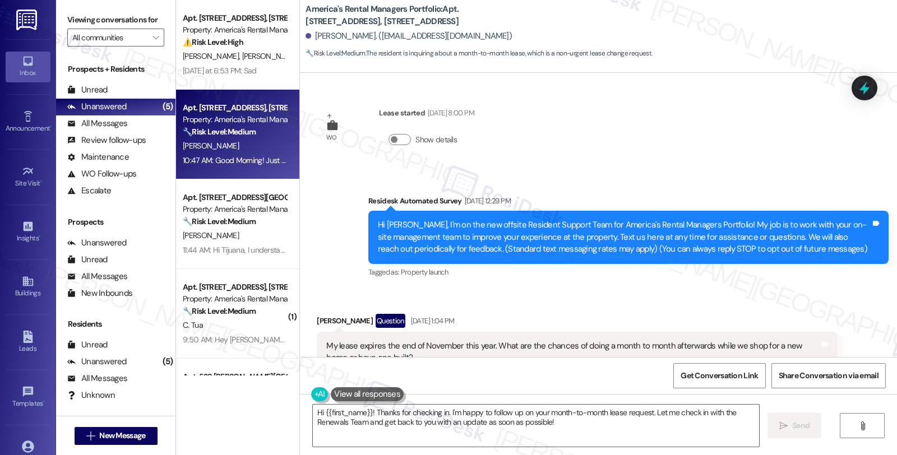
scroll to position [1040, 0]
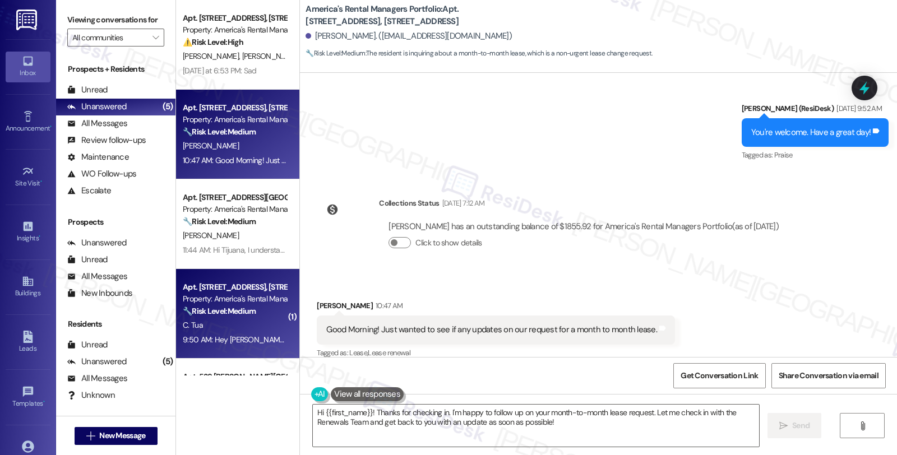
click at [238, 319] on div "C. Tua" at bounding box center [235, 326] width 106 height 14
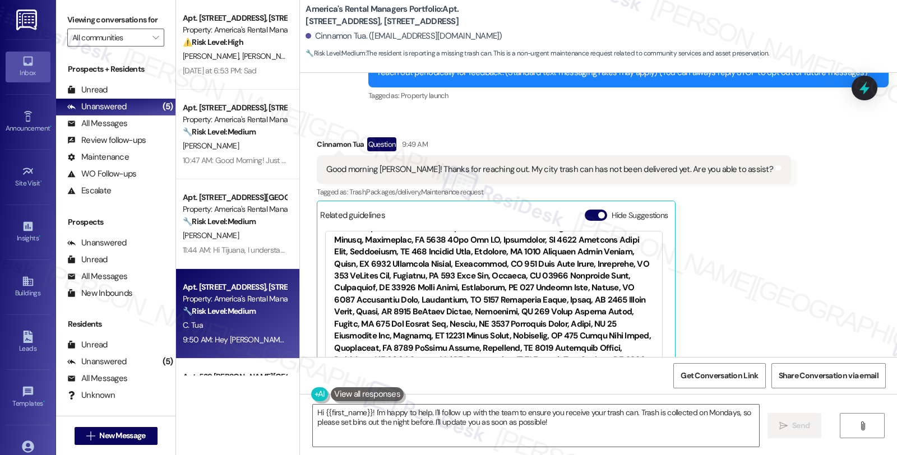
scroll to position [374, 0]
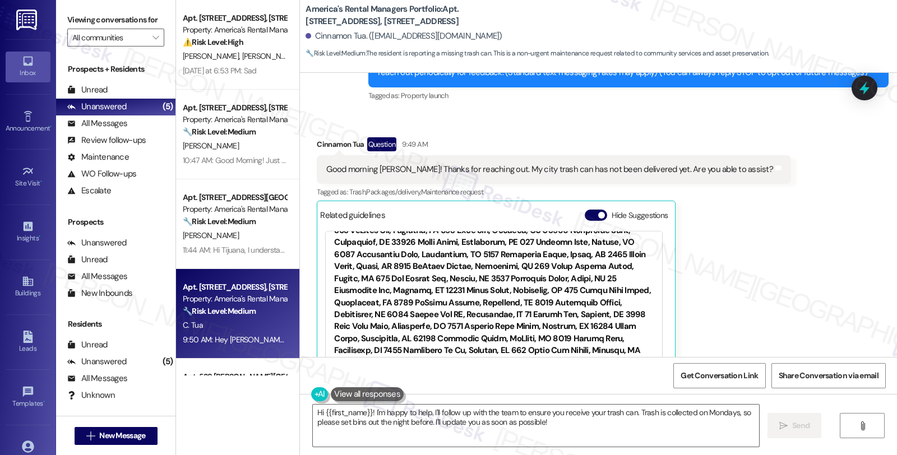
click at [323, 140] on div "Cinnamon Tua Question 9:49 AM" at bounding box center [554, 146] width 474 height 18
copy div "Cinnamon"
click at [313, 413] on textarea "Hi {{first_name}}! I'm happy to help. I'll follow up with the team to ensure yo…" at bounding box center [536, 426] width 446 height 42
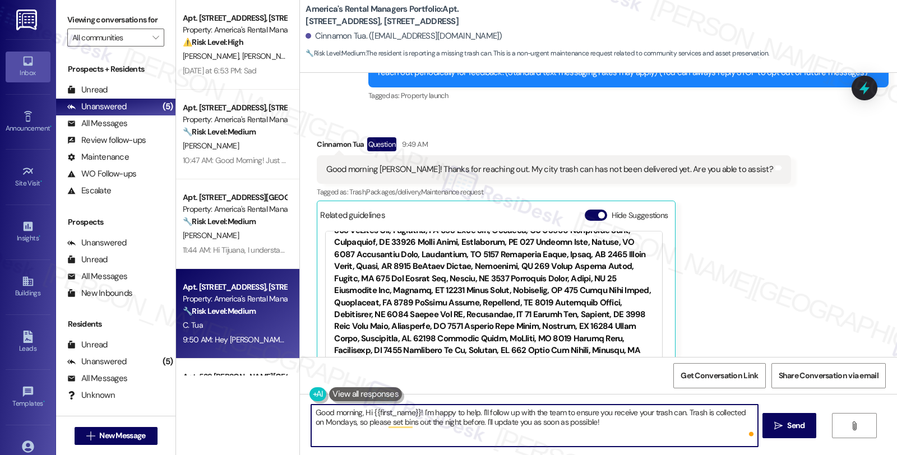
paste textarea "Cinnamon"
drag, startPoint x: 357, startPoint y: 413, endPoint x: 400, endPoint y: 412, distance: 42.6
click at [400, 412] on textarea "Good morning, Cinnamon,Hi {{first_name}}! I'm happy to help. I'll follow up wit…" at bounding box center [534, 426] width 446 height 42
click at [404, 412] on textarea "Good morning, {{first_name}}! I'm happy to help. I'll follow up with the team t…" at bounding box center [534, 426] width 446 height 42
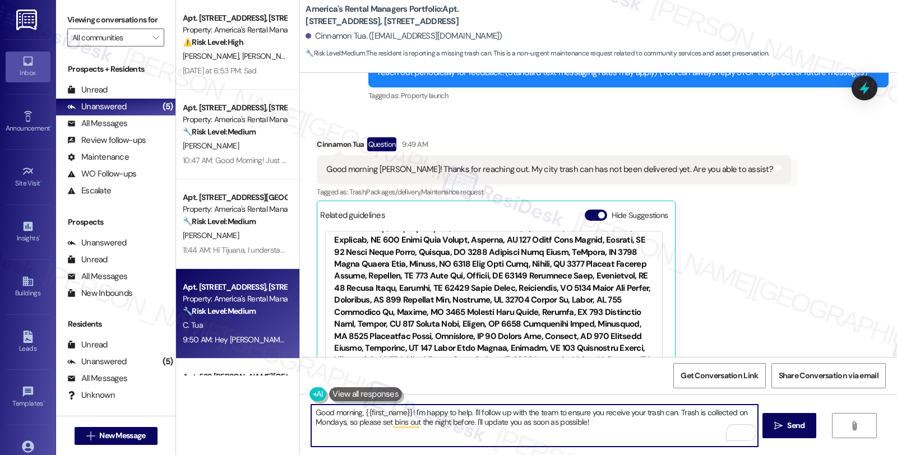
scroll to position [748, 0]
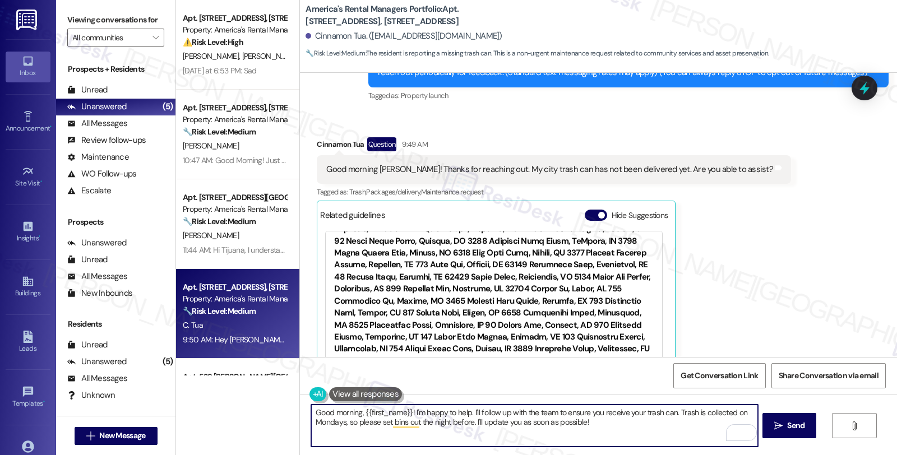
type textarea "Good morning, {{first_name}}! I'm happy to help. I'll follow up with the team t…"
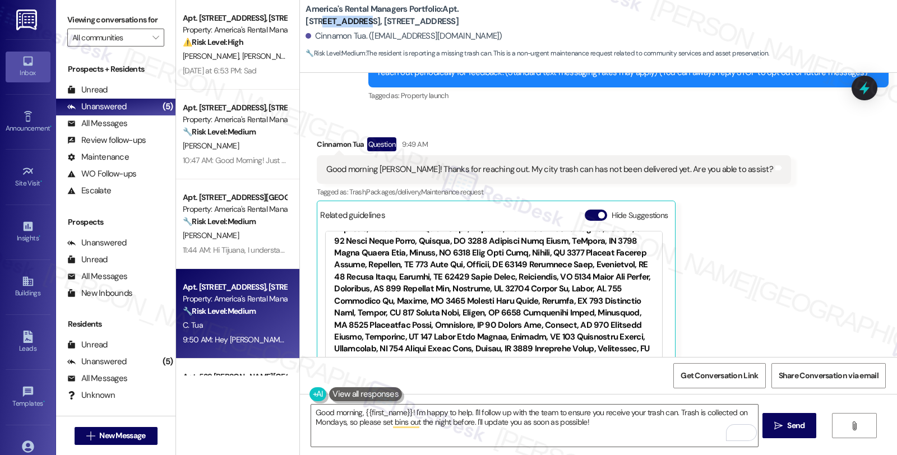
drag, startPoint x: 467, startPoint y: 8, endPoint x: 506, endPoint y: 10, distance: 39.3
click at [506, 10] on b "America's Rental Managers Portfolio: Apt. 726 Antler Way, 726 Antler Way" at bounding box center [418, 15] width 224 height 24
copy b "Antler Way"
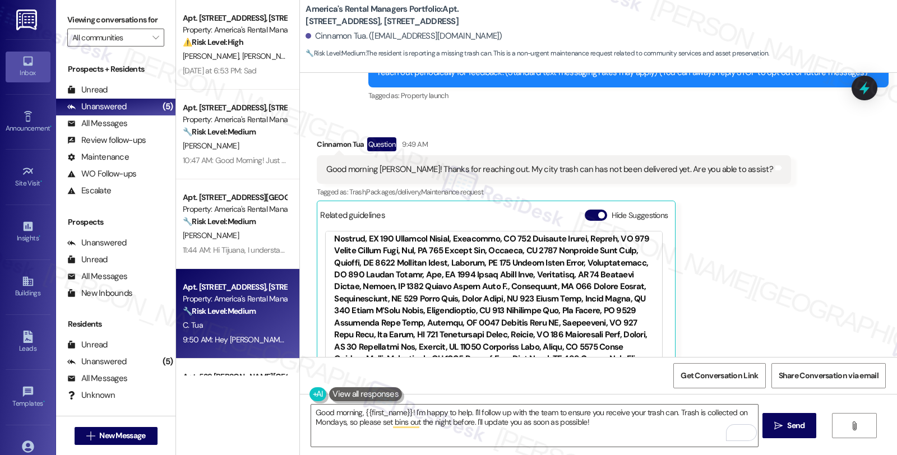
scroll to position [2204, 0]
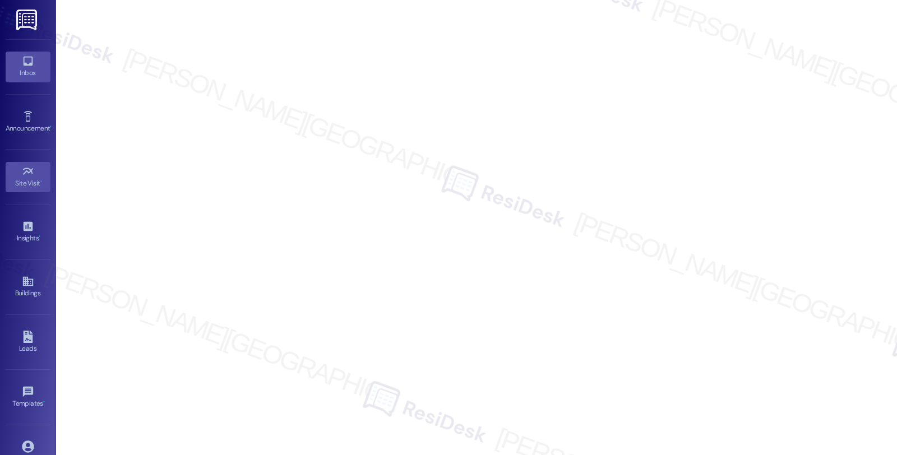
click at [14, 59] on link "Inbox" at bounding box center [28, 67] width 45 height 30
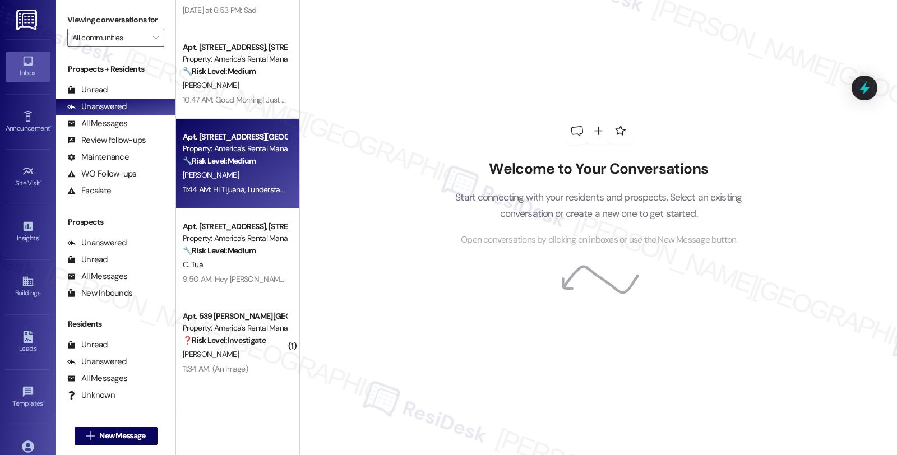
scroll to position [73, 0]
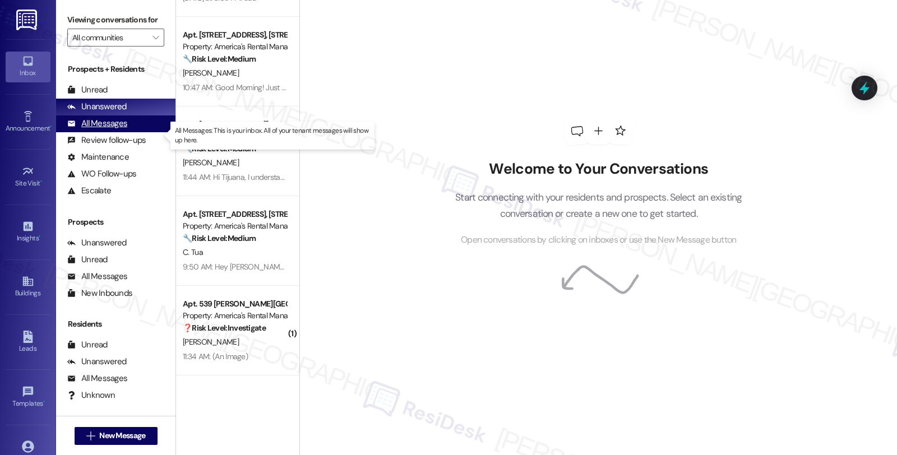
click at [128, 132] on div "All Messages (undefined)" at bounding box center [115, 124] width 119 height 17
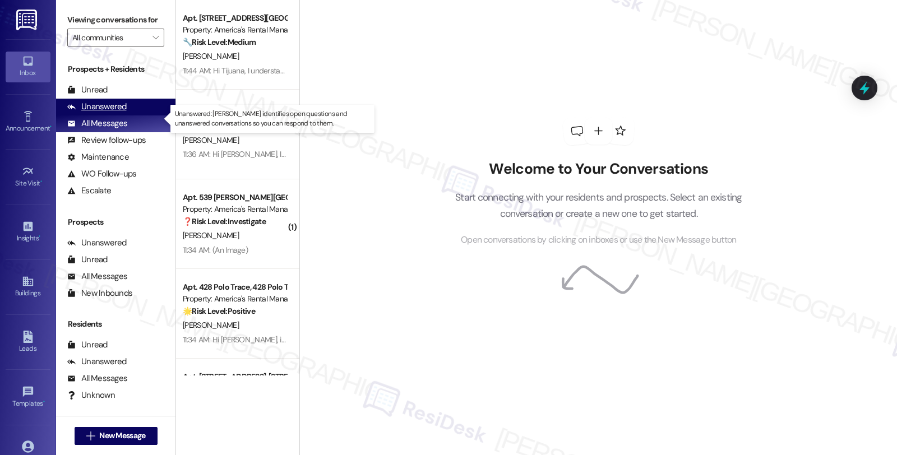
click at [109, 113] on div "Unanswered" at bounding box center [96, 107] width 59 height 12
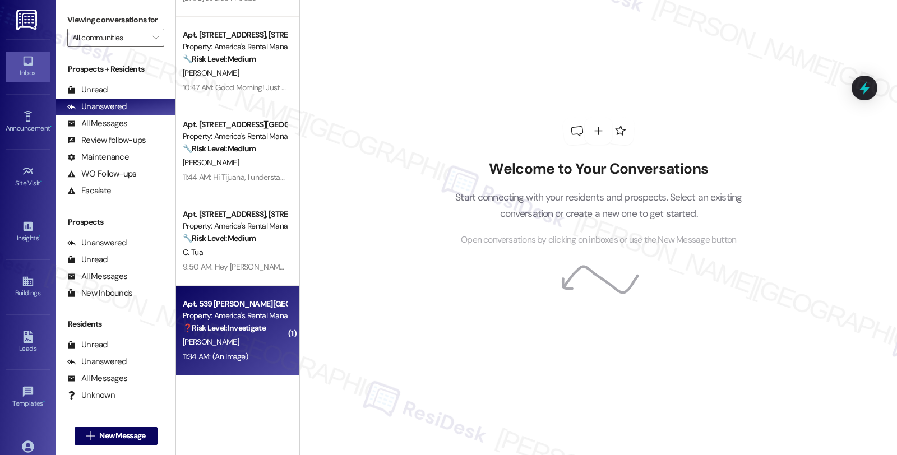
click at [240, 329] on strong "❓ Risk Level: Investigate" at bounding box center [224, 328] width 83 height 10
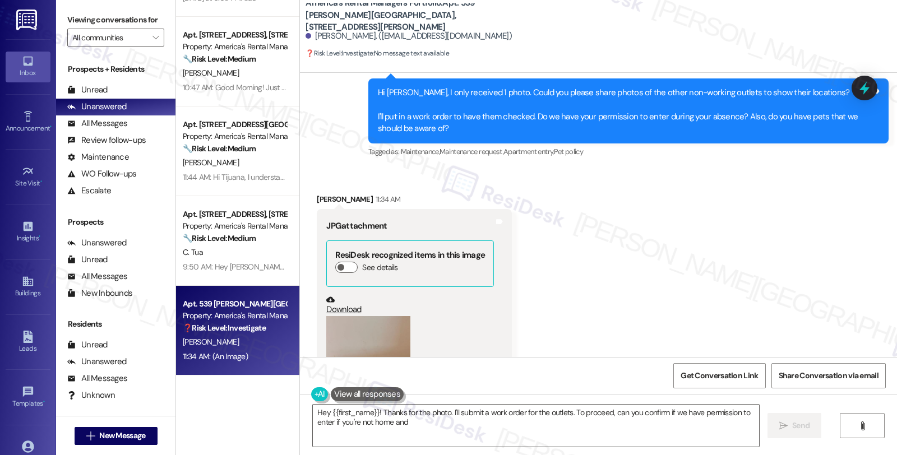
scroll to position [2191, 0]
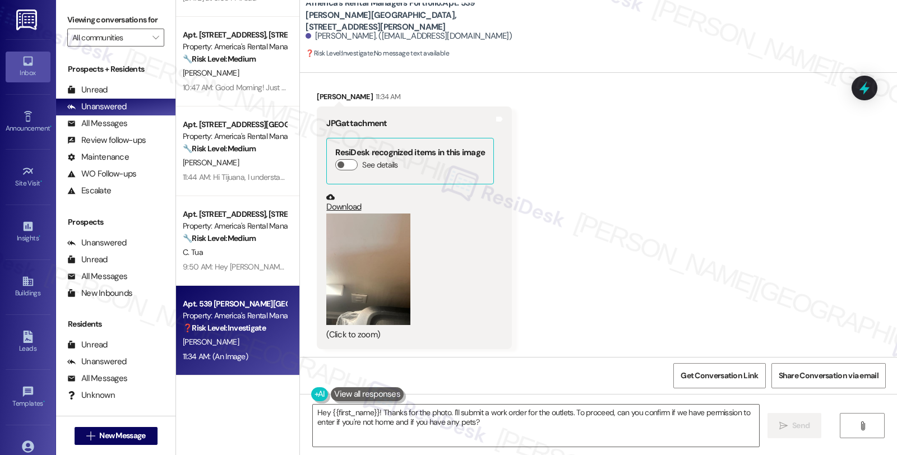
click at [352, 270] on button "Zoom image" at bounding box center [368, 270] width 84 height 112
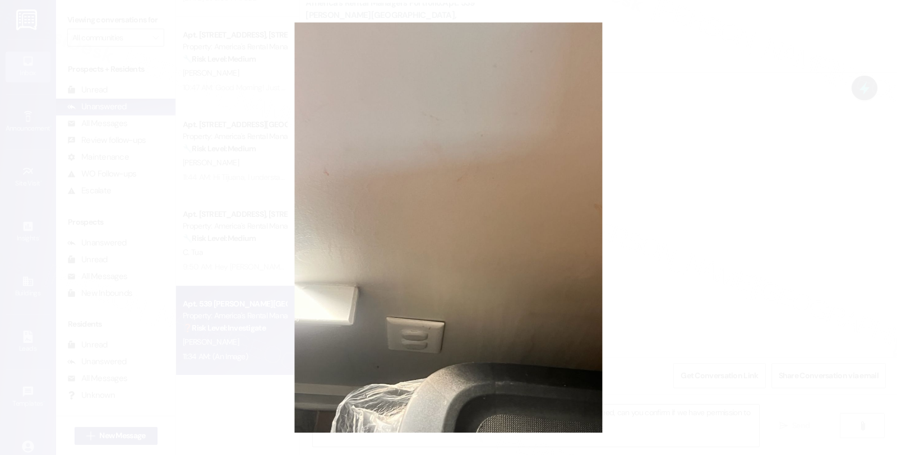
click at [673, 246] on button "Unzoom image" at bounding box center [448, 227] width 897 height 455
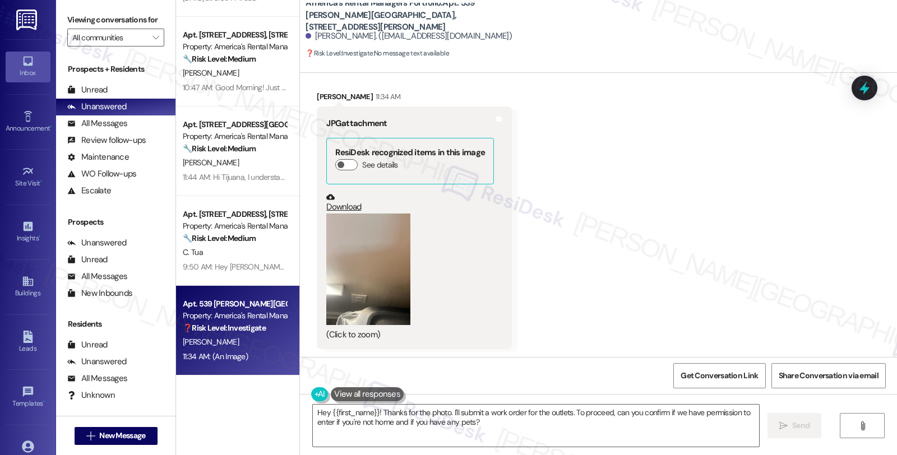
click at [379, 266] on button "Zoom image" at bounding box center [368, 270] width 84 height 112
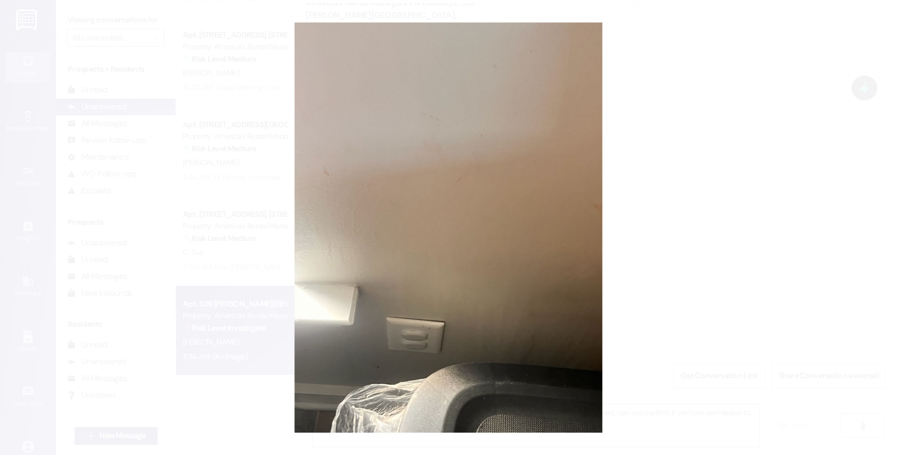
click at [702, 241] on button "Unzoom image" at bounding box center [448, 227] width 897 height 455
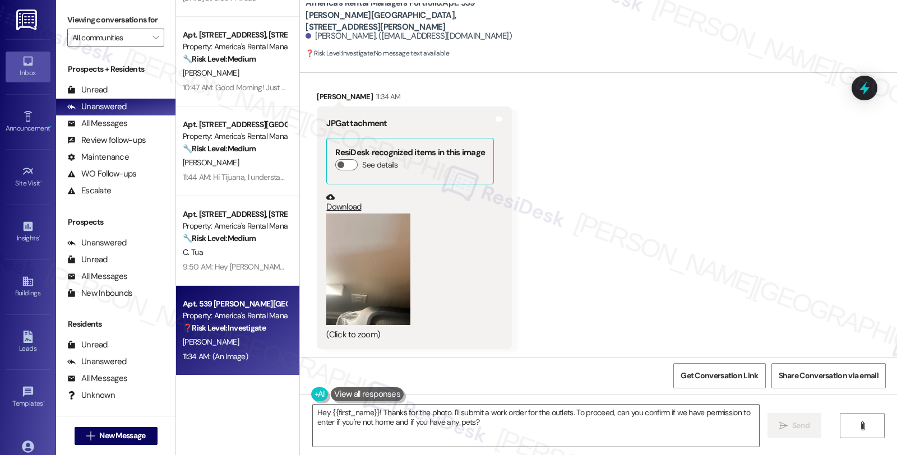
click at [367, 262] on button "Zoom image" at bounding box center [368, 270] width 84 height 112
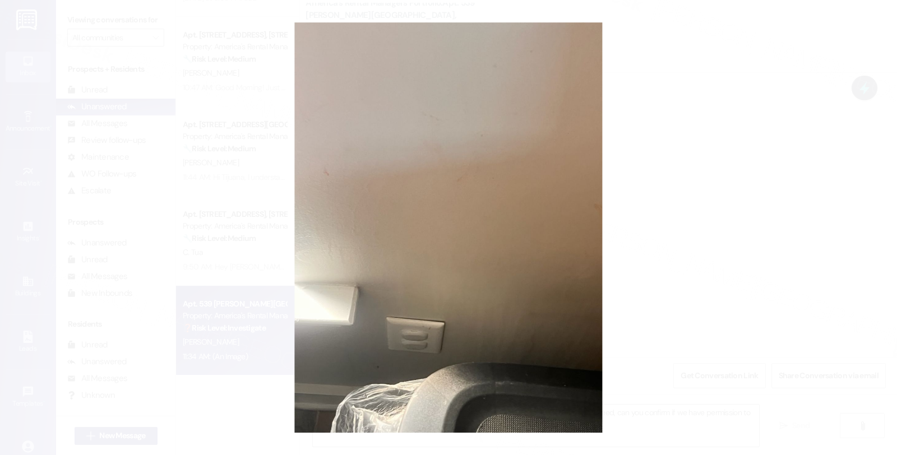
click at [672, 226] on button "Unzoom image" at bounding box center [448, 227] width 897 height 455
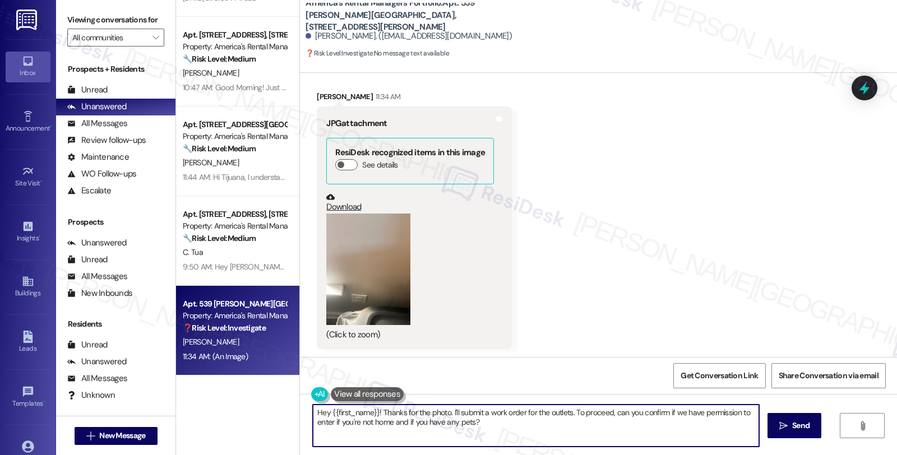
drag, startPoint x: 373, startPoint y: 411, endPoint x: 232, endPoint y: 411, distance: 141.3
click at [232, 411] on div "Apt. 384 South Pine Drive, 384 South Pine Drive Property: America's Rental Mana…" at bounding box center [536, 227] width 721 height 455
click at [477, 432] on textarea "Thanks for the photo. I'll submit a work order for the outlets. To proceed, can…" at bounding box center [534, 426] width 446 height 42
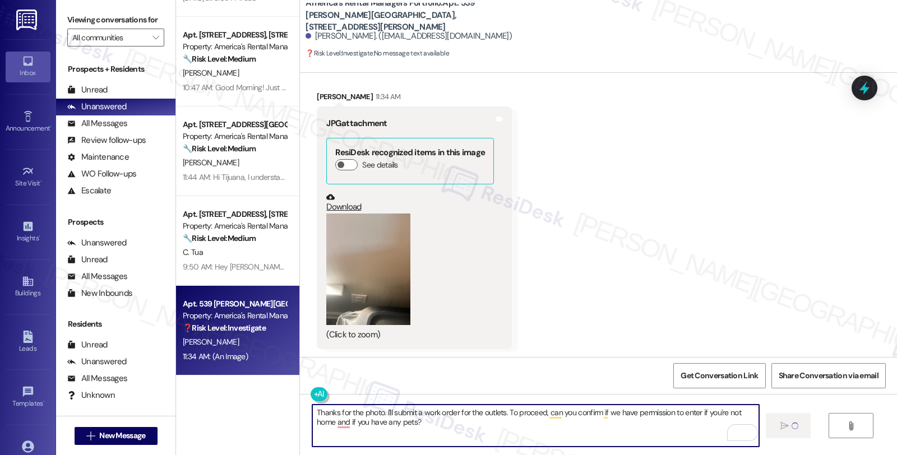
type textarea "Fetching suggested responses. Please feel free to read through the conversation…"
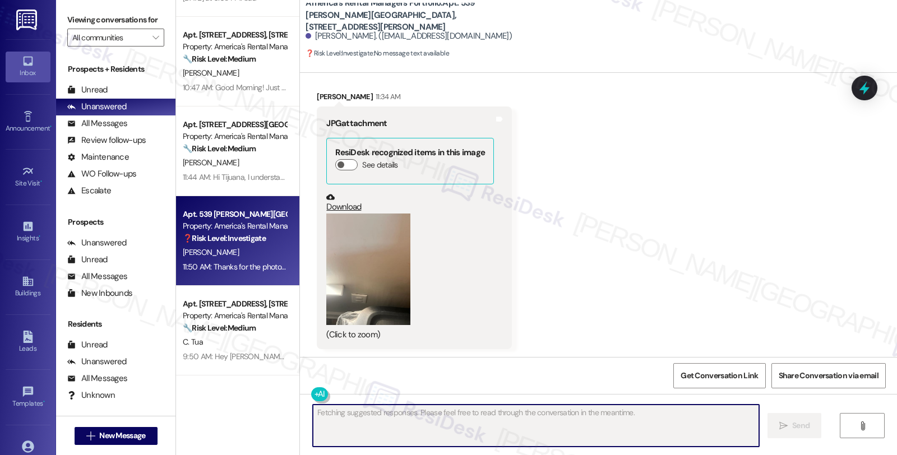
scroll to position [2281, 0]
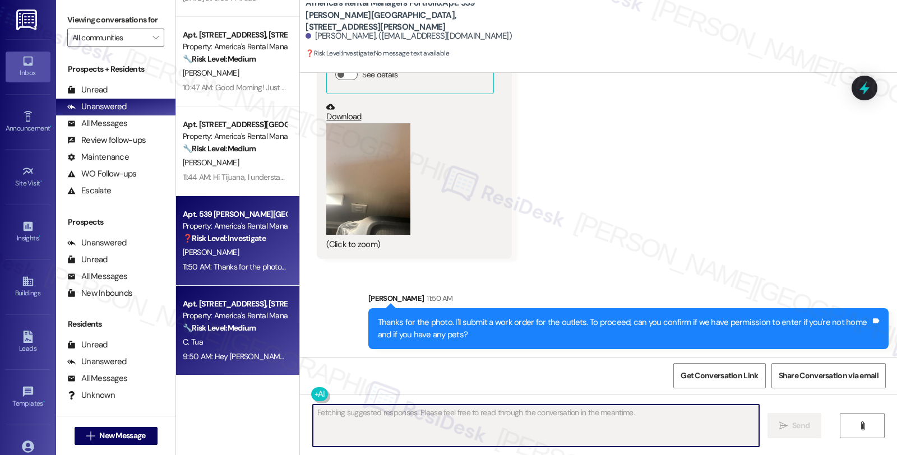
click at [253, 331] on div "🔧 Risk Level: Medium The resident is reporting a missing trash can. This is a n…" at bounding box center [235, 328] width 104 height 12
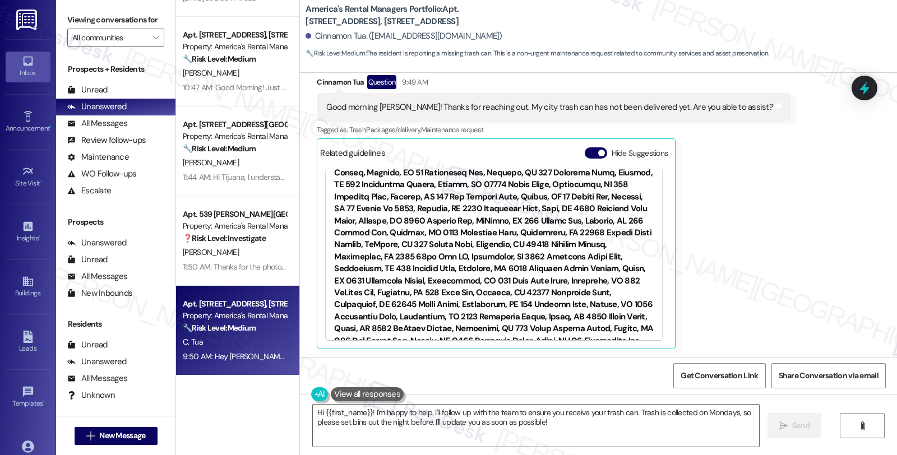
scroll to position [334, 0]
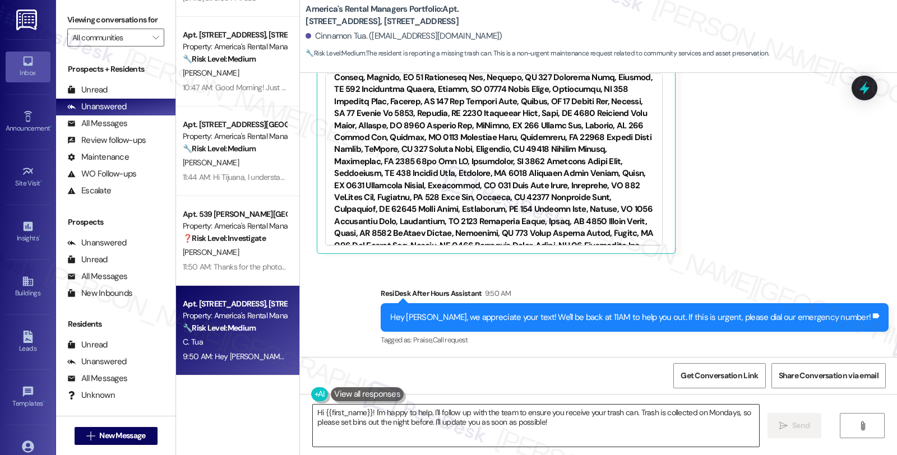
click at [313, 414] on textarea "Hi {{first_name}}! I'm happy to help. I'll follow up with the team to ensure yo…" at bounding box center [536, 426] width 446 height 42
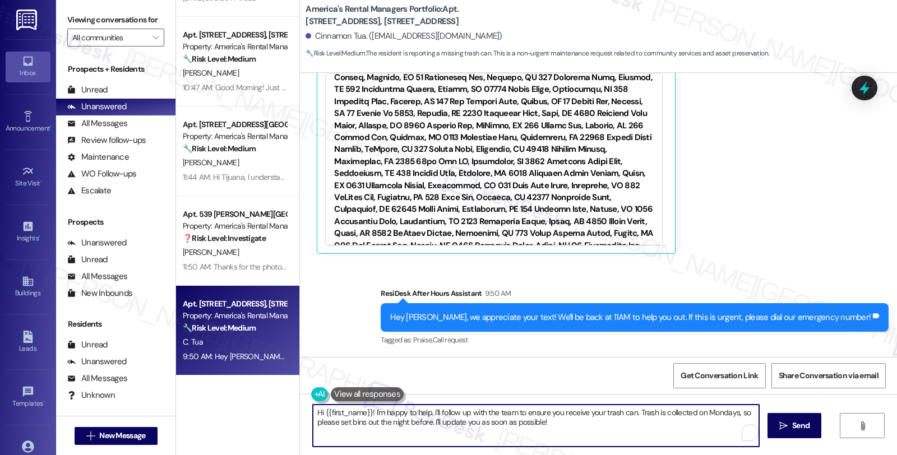
click at [313, 414] on textarea "Hi {{first_name}}! I'm happy to help. I'll follow up with the team to ensure yo…" at bounding box center [536, 426] width 446 height 42
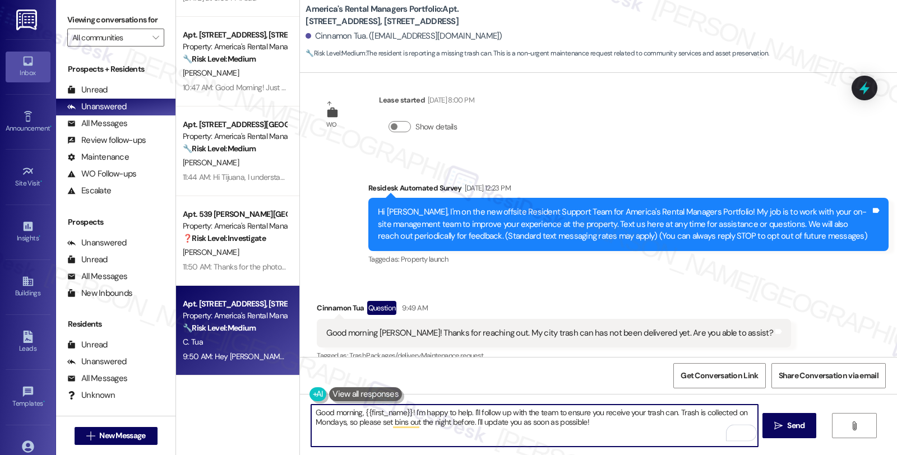
scroll to position [0, 0]
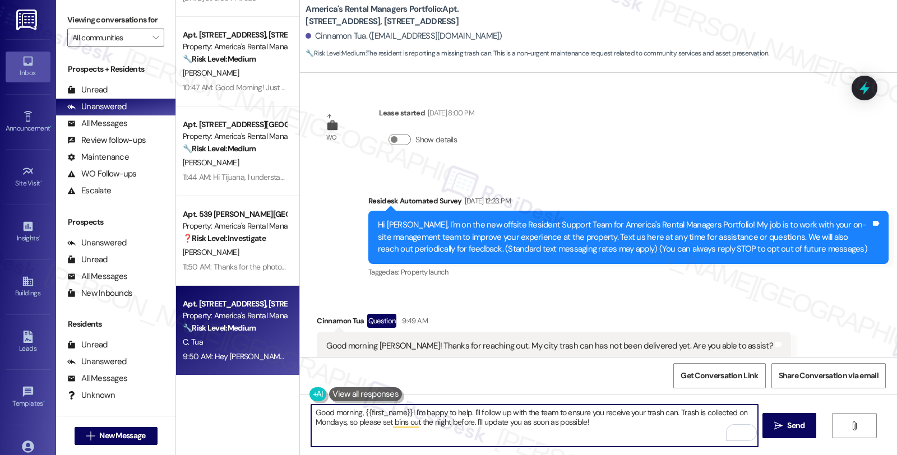
click at [405, 412] on textarea "Good morning, {{first_name}}! I'm happy to help. I'll follow up with the team t…" at bounding box center [534, 426] width 446 height 42
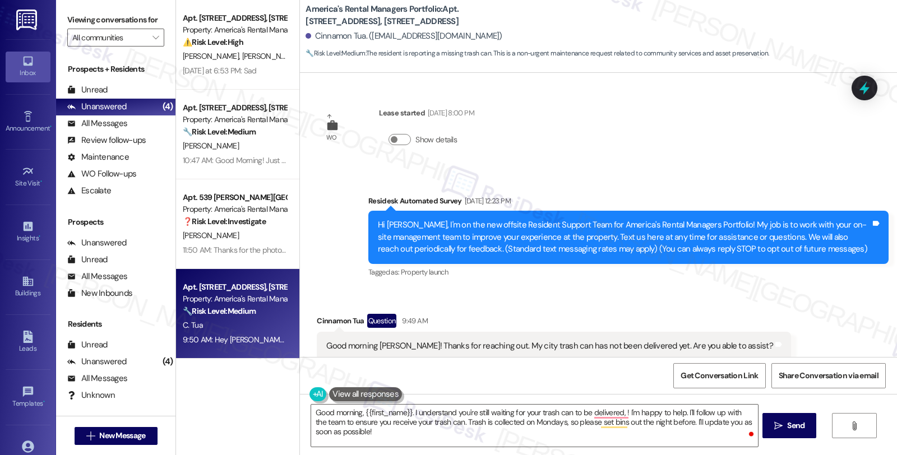
click at [834, 296] on div "Received via SMS Cinnamon Tua Question 9:49 AM Good morning Homer! Thanks for r…" at bounding box center [598, 443] width 597 height 308
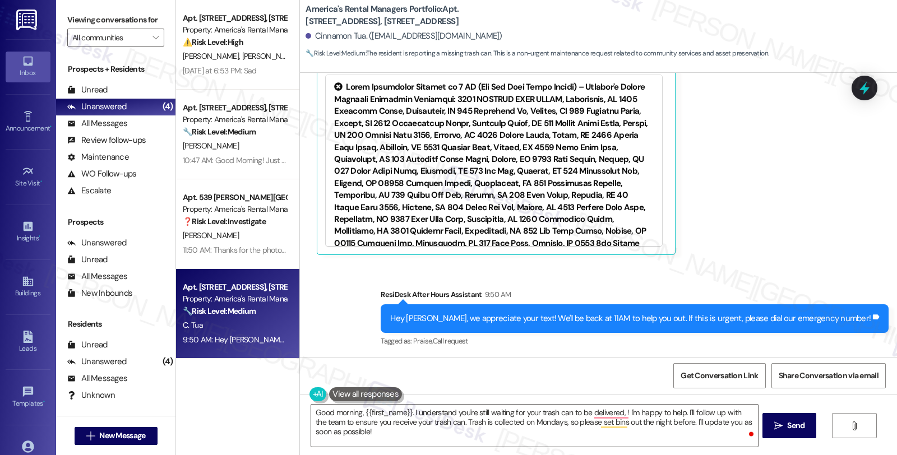
scroll to position [334, 0]
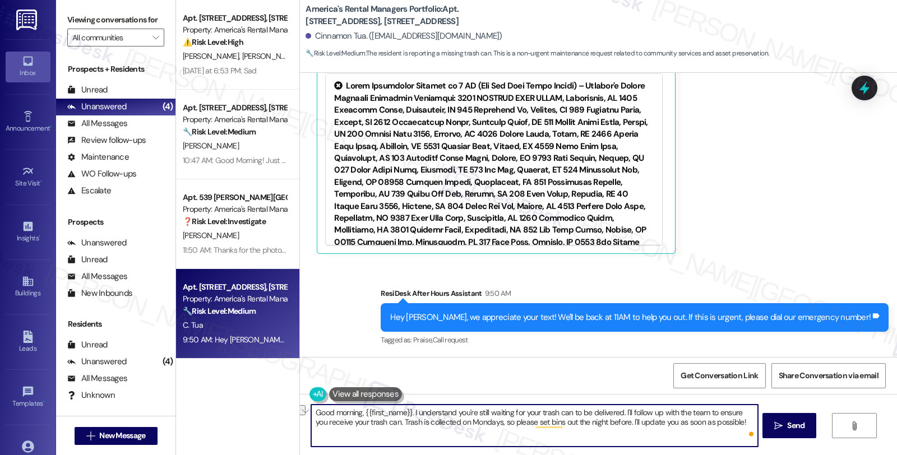
drag, startPoint x: 657, startPoint y: 412, endPoint x: 755, endPoint y: 411, distance: 97.6
click at [755, 411] on textarea "Good morning, {{first_name}}. I understand you're still waiting for your trash …" at bounding box center [534, 426] width 446 height 42
drag, startPoint x: 339, startPoint y: 419, endPoint x: 425, endPoint y: 423, distance: 85.9
click at [425, 423] on textarea "Good morning, {{first_name}}. I understand you're still waiting for your trash …" at bounding box center [534, 426] width 446 height 42
drag, startPoint x: 645, startPoint y: 421, endPoint x: 658, endPoint y: 434, distance: 18.6
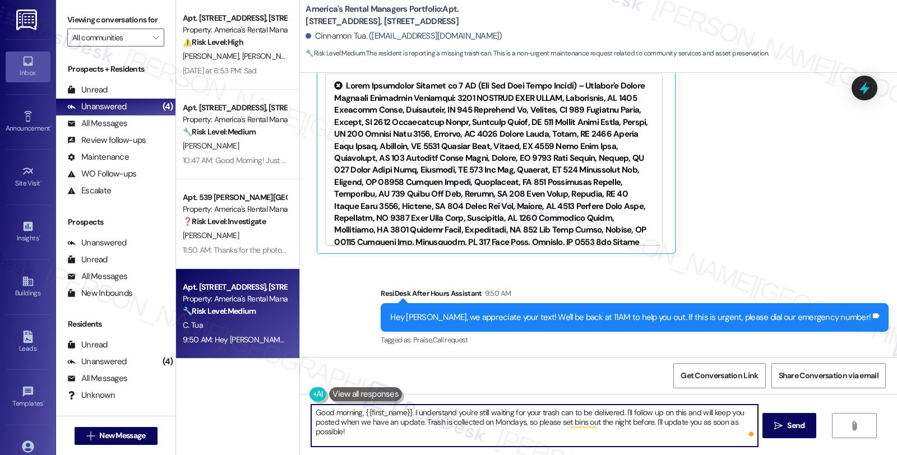
click at [658, 434] on textarea "Good morning, {{first_name}}. I understand you're still waiting for your trash …" at bounding box center [534, 426] width 446 height 42
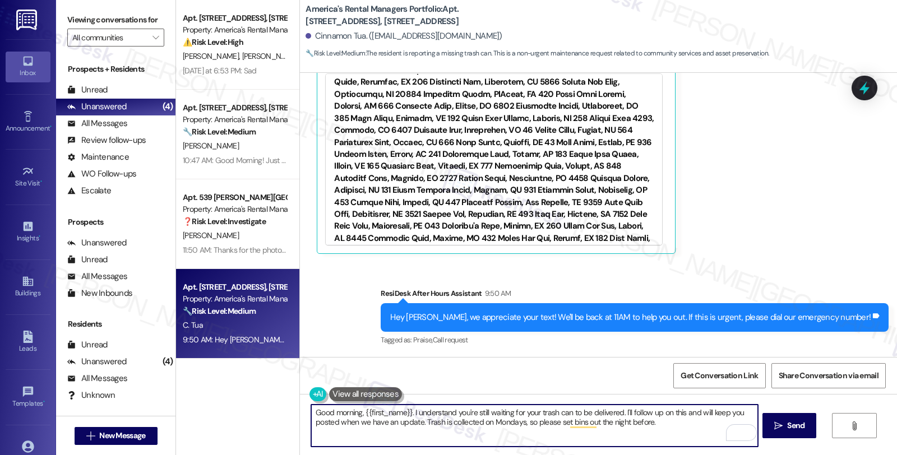
scroll to position [5733, 0]
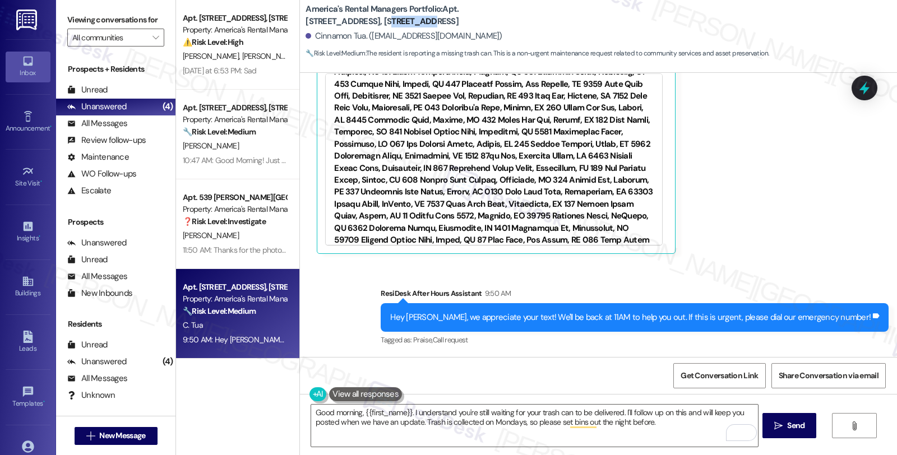
drag, startPoint x: 315, startPoint y: 21, endPoint x: 351, endPoint y: 20, distance: 35.9
click at [351, 20] on b "America's Rental Managers Portfolio: Apt. 726 Antler Way, 726 Antler Way" at bounding box center [418, 15] width 224 height 24
click at [354, 25] on b "America's Rental Managers Portfolio: Apt. 726 Antler Way, 726 Antler Way" at bounding box center [418, 15] width 224 height 24
copy b "Antler Way"
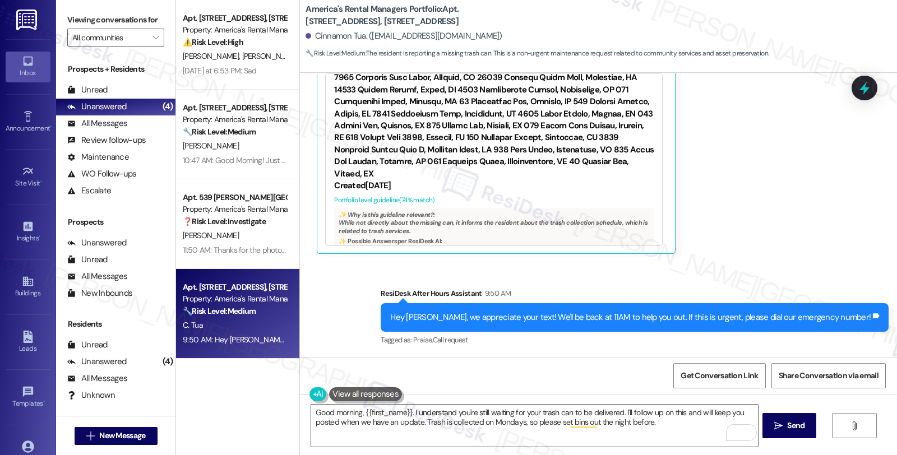
scroll to position [62, 0]
drag, startPoint x: 338, startPoint y: 163, endPoint x: 394, endPoint y: 169, distance: 56.4
click at [394, 287] on li "Trash collection starts at 6:00 AM on Mondays." at bounding box center [411, 299] width 133 height 24
copy li "Trash collection starts at 6:00 AM on Mondays."
click at [516, 421] on textarea "Good morning, {{first_name}}. I understand you're still waiting for your trash …" at bounding box center [534, 426] width 446 height 42
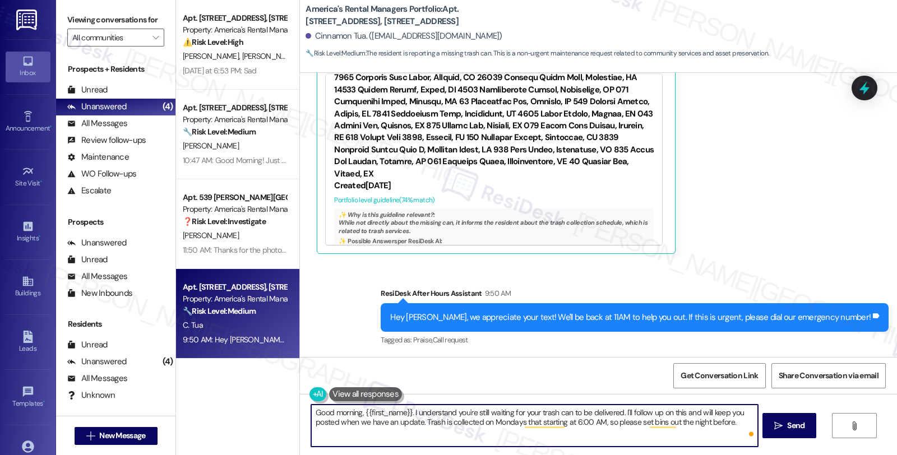
click at [418, 419] on textarea "Good morning, {{first_name}}. I understand you're still waiting for your trash …" at bounding box center [534, 426] width 446 height 42
click at [361, 433] on textarea "Good morning, {{first_name}}. I understand you're still waiting for your trash …" at bounding box center [534, 426] width 446 height 42
type textarea "Good morning, {{first_name}}. I understand you're still waiting for your trash …"
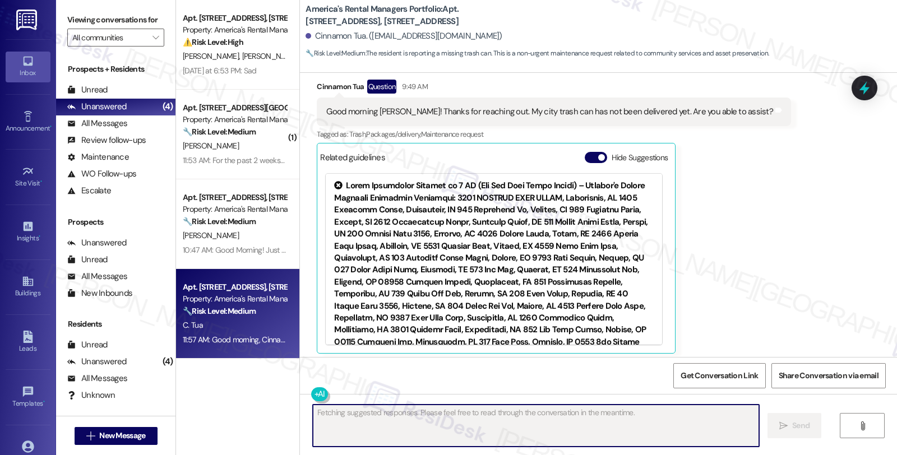
scroll to position [125, 0]
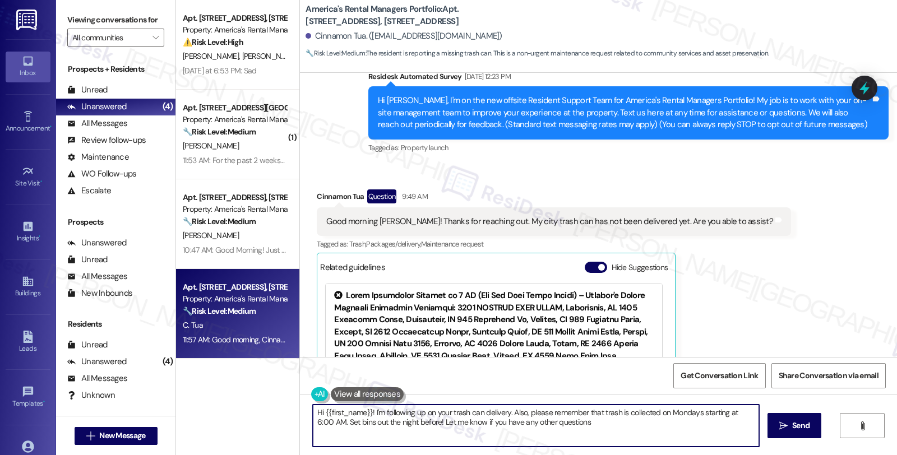
type textarea "Hi {{first_name}}! I'm following up on your trash can delivery. Also, please re…"
click at [862, 86] on icon at bounding box center [864, 88] width 13 height 17
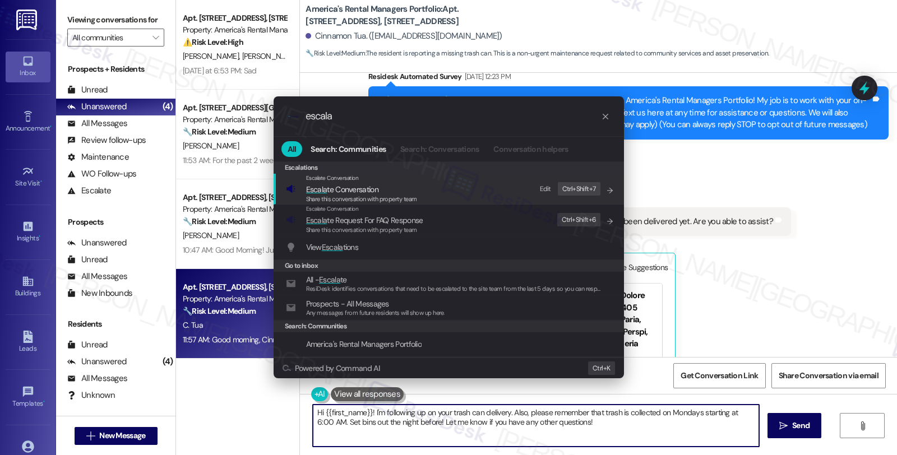
type input "escala"
click at [355, 192] on span "Escala te Conversation" at bounding box center [342, 190] width 72 height 10
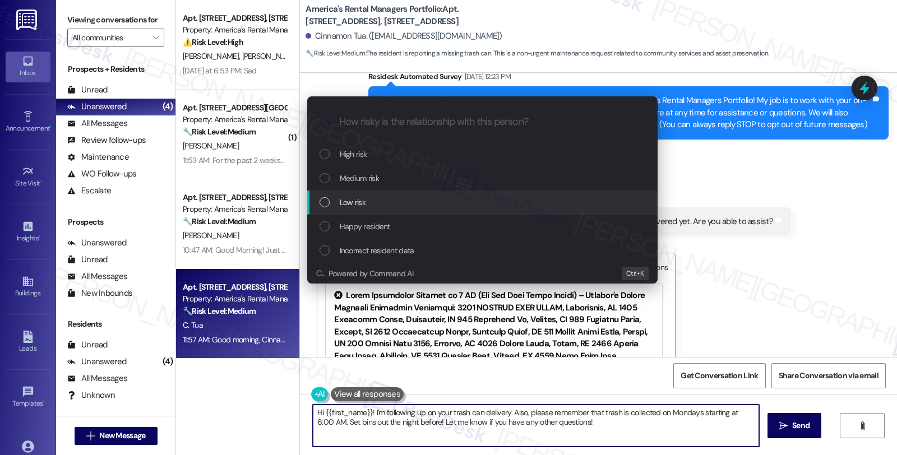
click at [344, 201] on span "Low risk" at bounding box center [353, 202] width 26 height 12
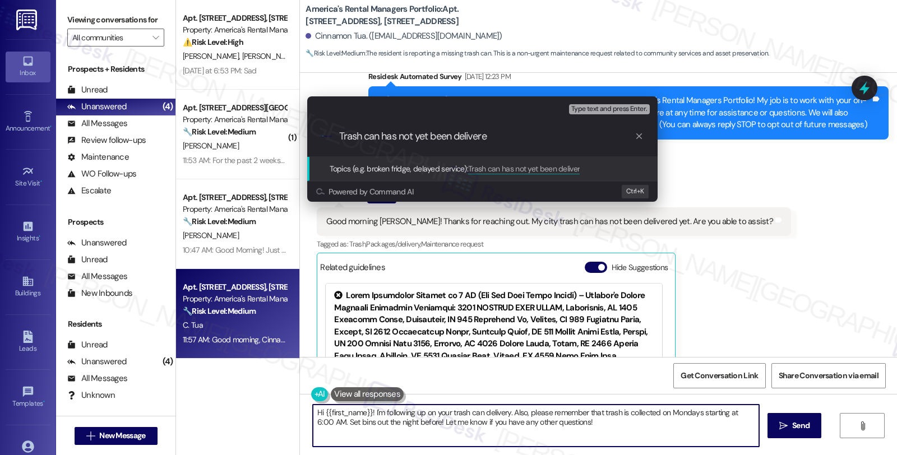
type input "Trash can has not yet been delivered"
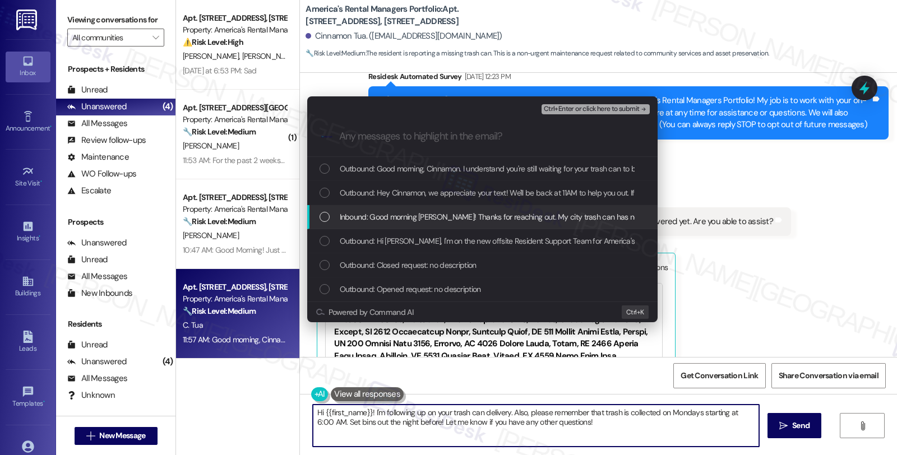
click at [360, 218] on span "Inbound: Good morning Homer! Thanks for reaching out. My city trash can has not…" at bounding box center [560, 217] width 440 height 12
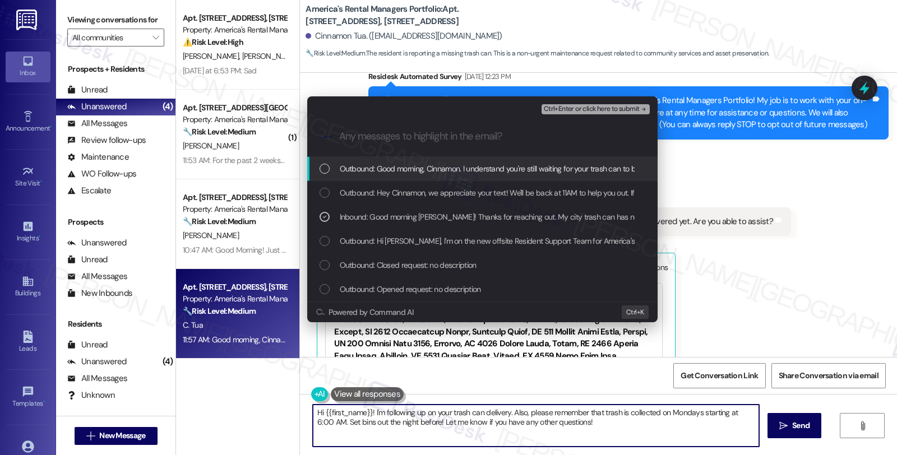
click at [594, 113] on span "Ctrl+Enter or click here to submit" at bounding box center [592, 109] width 96 height 8
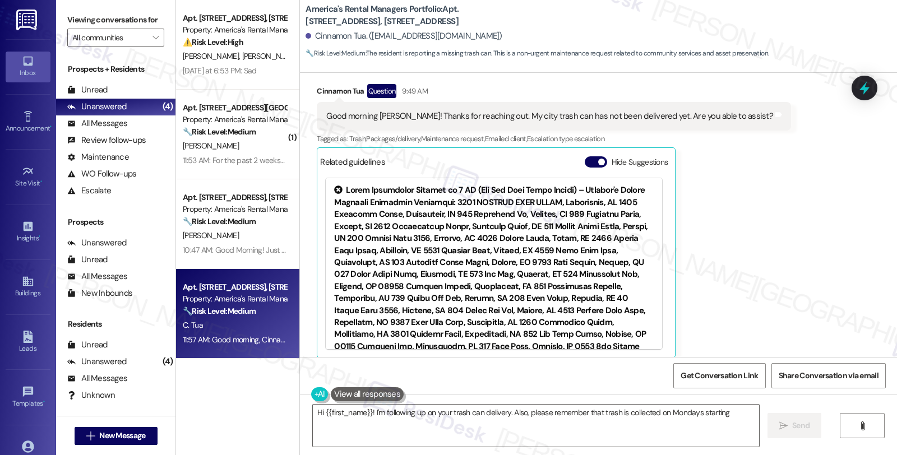
scroll to position [239, 0]
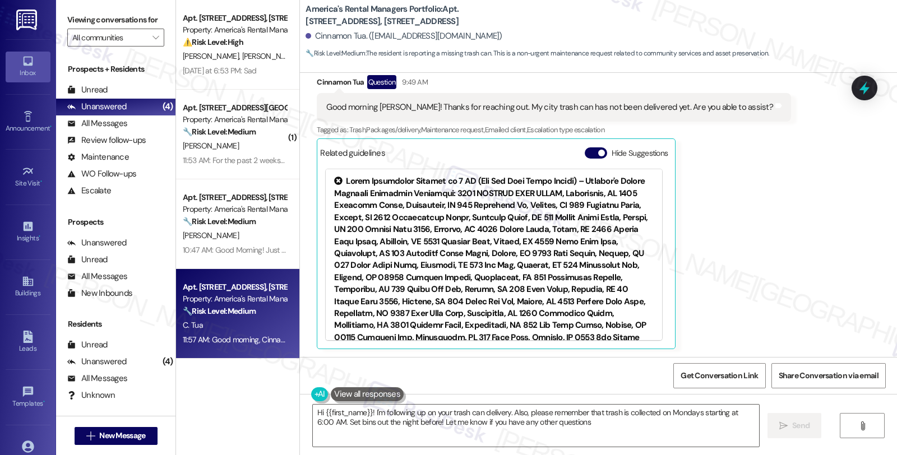
type textarea "Hi {{first_name}}! I'm following up on your trash can delivery. Also, please re…"
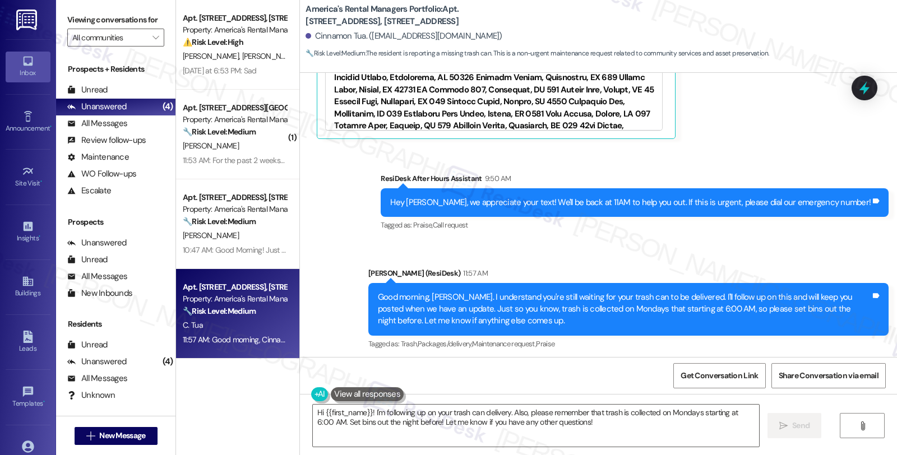
scroll to position [453, 0]
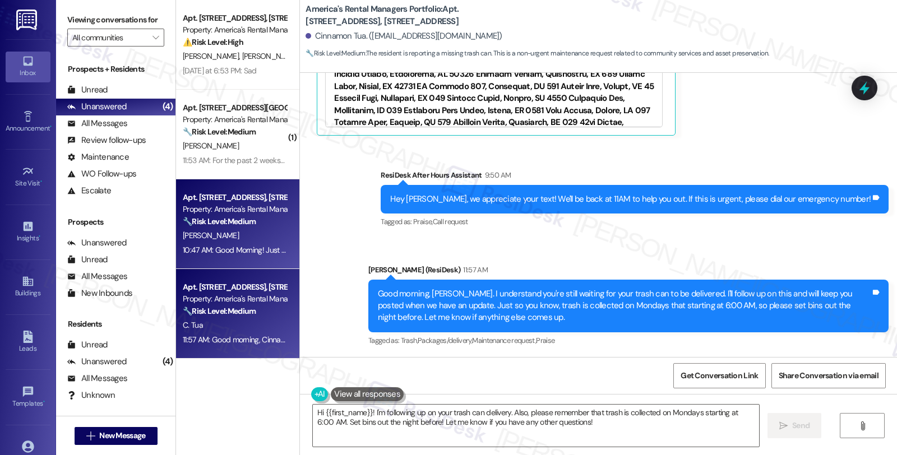
click at [266, 233] on div "[PERSON_NAME]" at bounding box center [235, 236] width 106 height 14
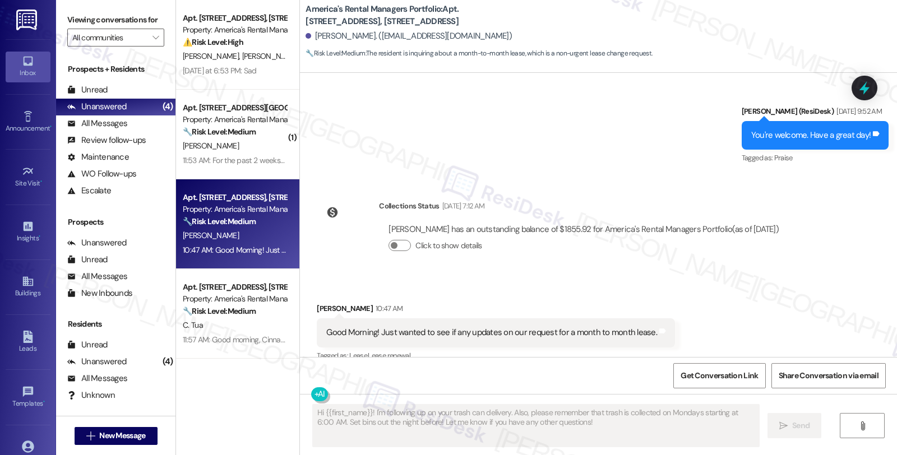
scroll to position [1040, 0]
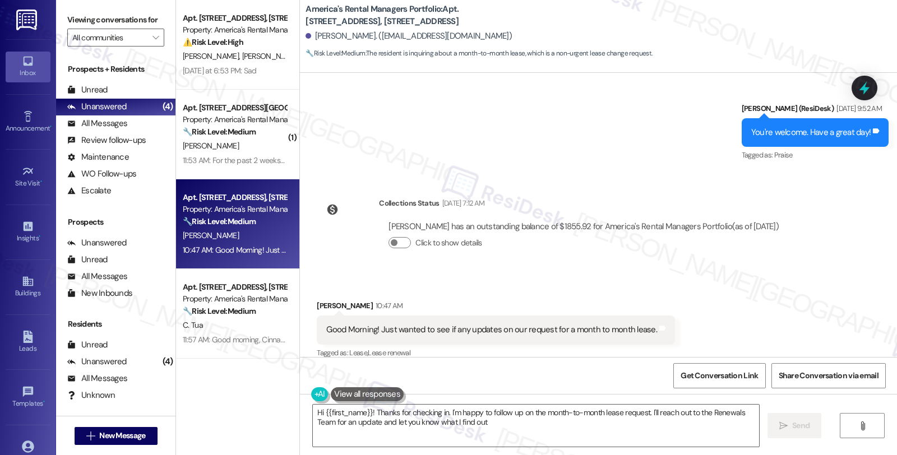
type textarea "Hi {{first_name}}! Thanks for checking in. I'm happy to follow up on the month-…"
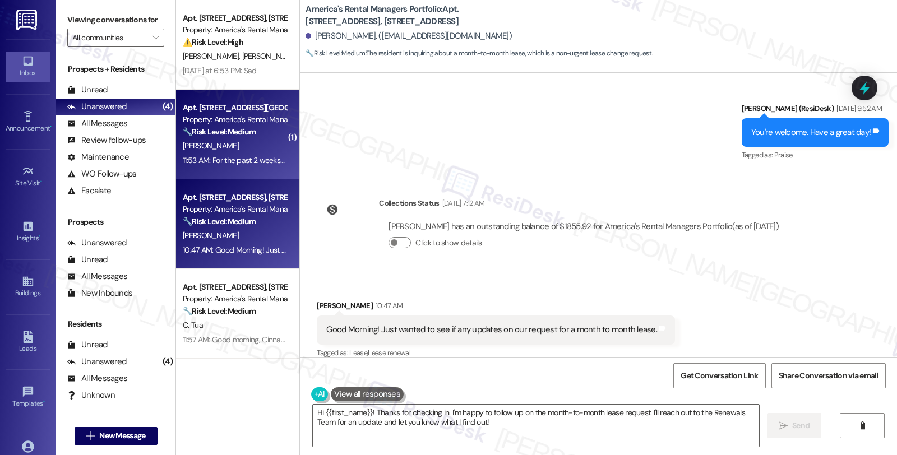
click at [242, 136] on strong "🔧 Risk Level: Medium" at bounding box center [219, 132] width 73 height 10
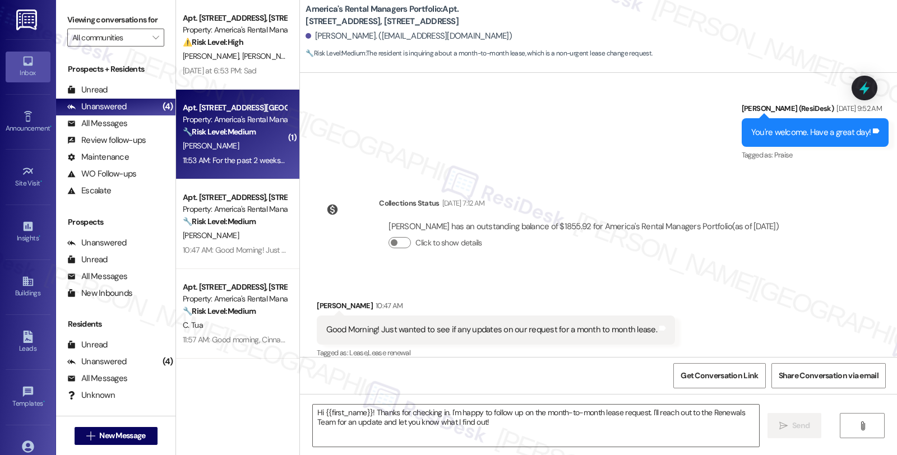
type textarea "Fetching suggested responses. Please feel free to read through the conversation…"
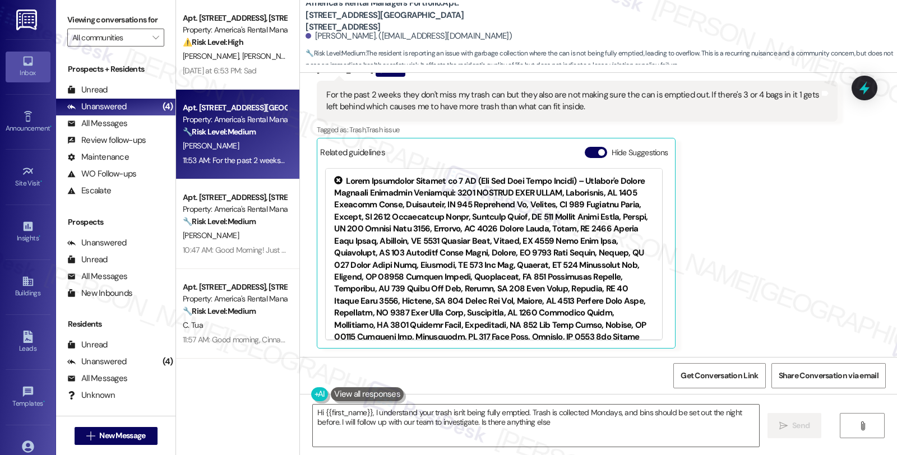
type textarea "Hi {{first_name}}, I understand your trash isn't being fully emptied. Trash is …"
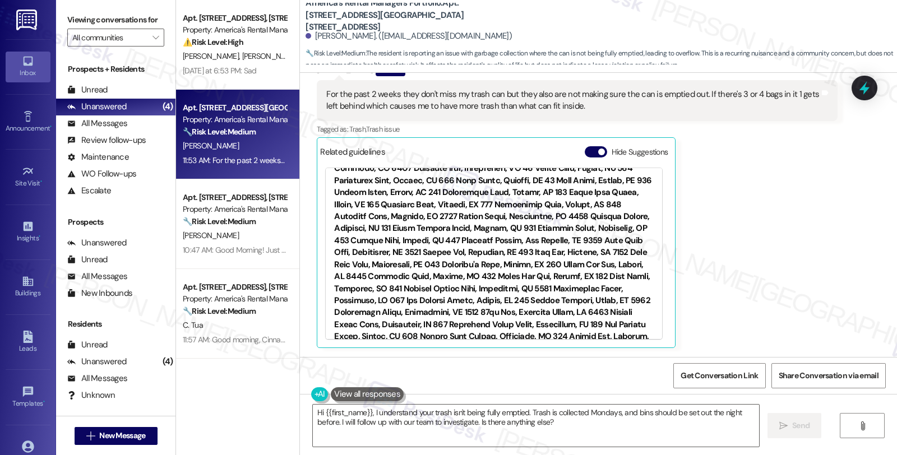
scroll to position [5935, 0]
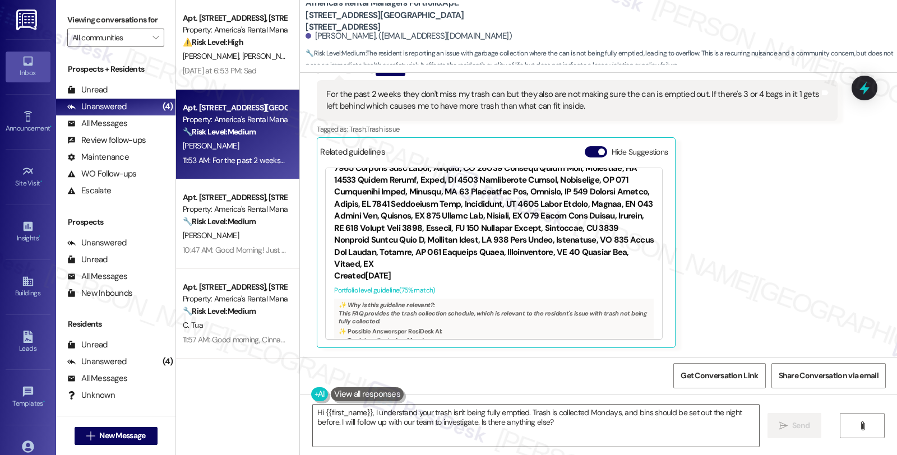
click at [533, 380] on link "http://res.cl…" at bounding box center [570, 391] width 121 height 23
click at [787, 199] on div "Tijuana Jackson Question 11:53 AM For the past 2 weeks they don't miss my trash…" at bounding box center [577, 205] width 520 height 286
drag, startPoint x: 814, startPoint y: 252, endPoint x: 803, endPoint y: 260, distance: 12.9
click at [813, 252] on div "Tijuana Jackson Question 11:53 AM For the past 2 weeks they don't miss my trash…" at bounding box center [577, 205] width 520 height 286
click at [782, 240] on div "Tijuana Jackson Question 11:53 AM For the past 2 weeks they don't miss my trash…" at bounding box center [577, 205] width 520 height 286
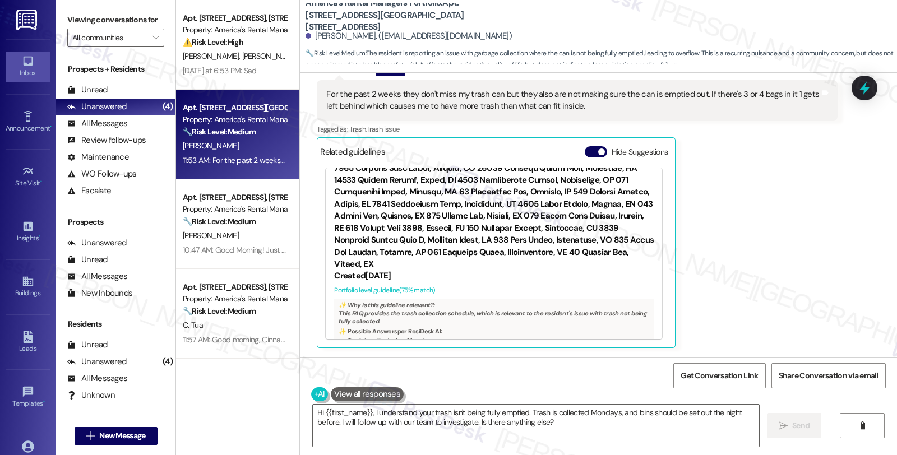
click at [768, 230] on div "Tijuana Jackson Question 11:53 AM For the past 2 weeks they don't miss my trash…" at bounding box center [577, 205] width 520 height 286
click at [107, 130] on div "All Messages" at bounding box center [97, 124] width 60 height 12
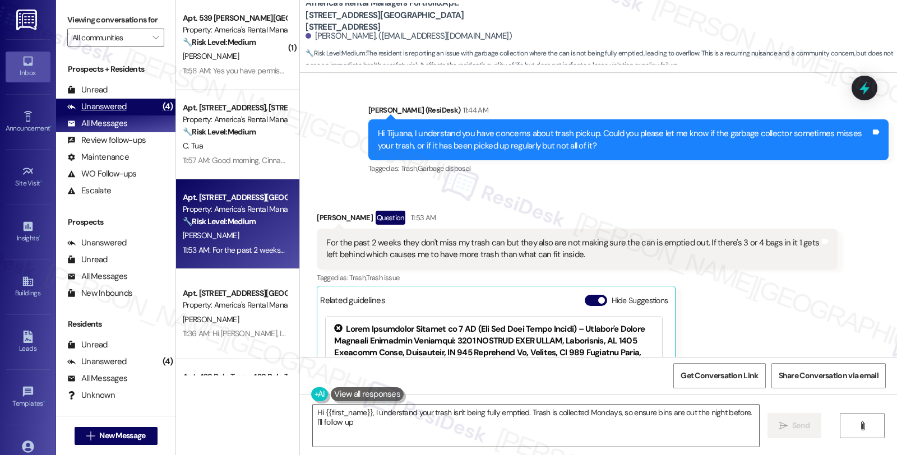
scroll to position [505, 0]
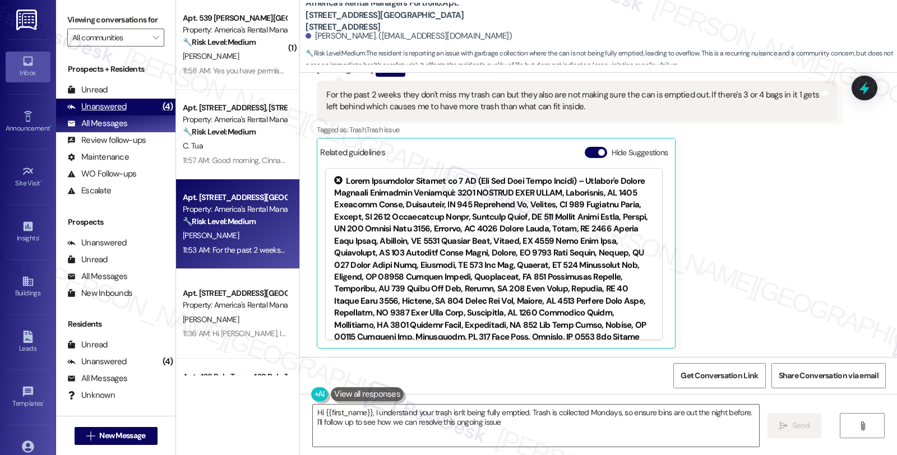
type textarea "Hi {{first_name}}, I understand your trash isn't being fully emptied. Trash is …"
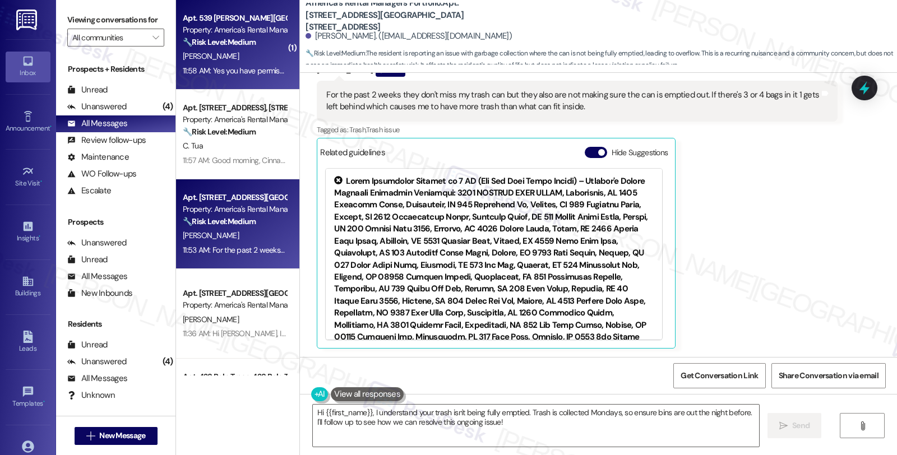
click at [232, 34] on div "Property: America's Rental Managers Portfolio" at bounding box center [235, 30] width 104 height 12
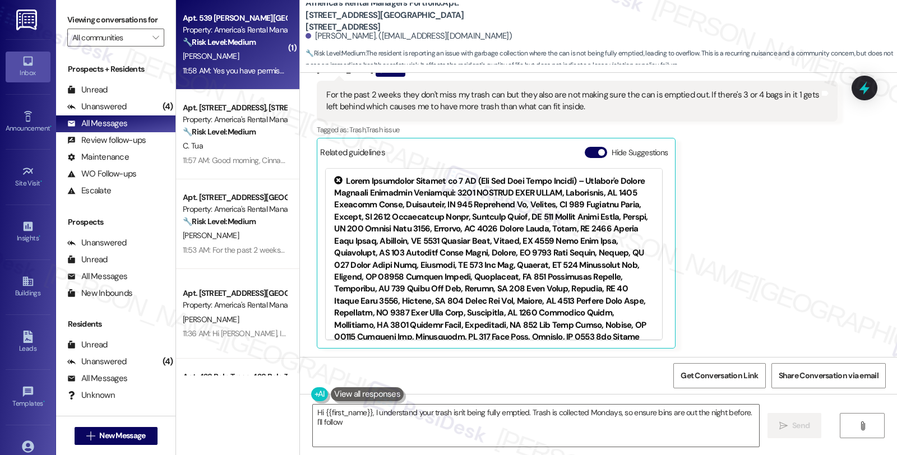
type textarea "Hi {{first_name}}, I understand your trash isn't being fully emptied. Trash is …"
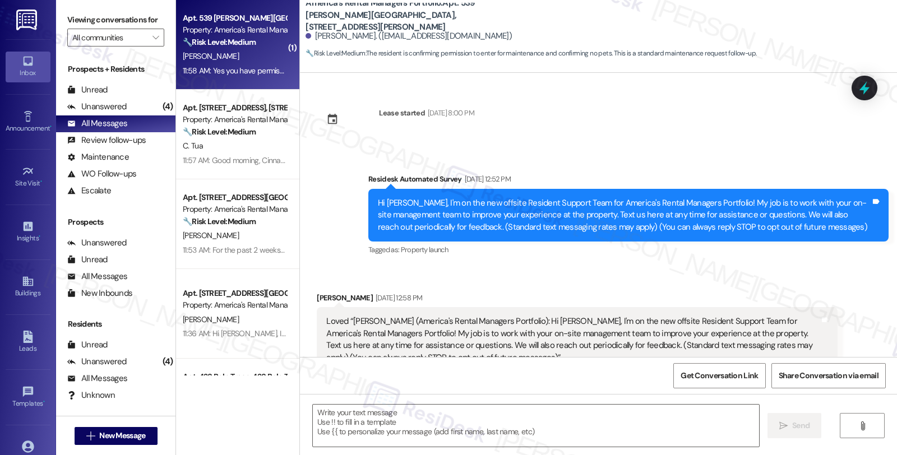
scroll to position [2615, 0]
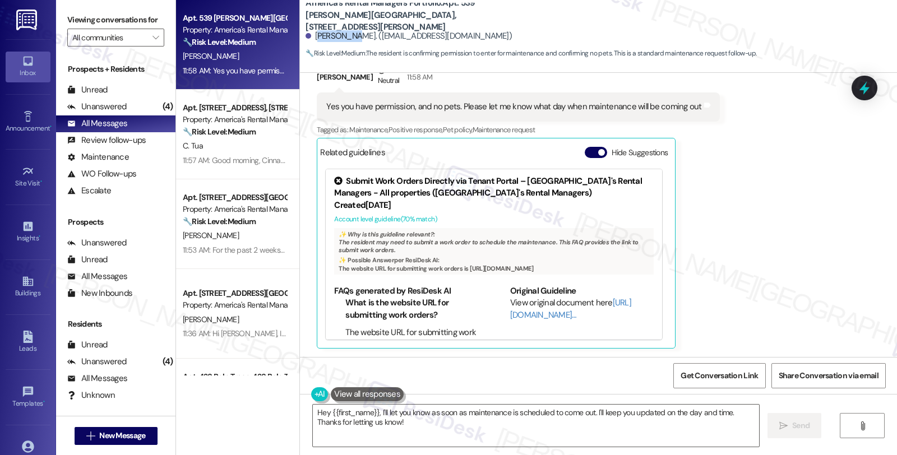
drag, startPoint x: 310, startPoint y: 38, endPoint x: 343, endPoint y: 38, distance: 33.1
click at [343, 38] on div "Jayla Givan. (mrs.jaylabermudez@gmail.com)" at bounding box center [409, 36] width 206 height 12
click at [316, 40] on div "Jayla Givan. (mrs.jaylabermudez@gmail.com)" at bounding box center [409, 36] width 206 height 12
drag, startPoint x: 310, startPoint y: 35, endPoint x: 343, endPoint y: 34, distance: 33.1
click at [343, 34] on div "Jayla Givan. (mrs.jaylabermudez@gmail.com)" at bounding box center [409, 36] width 206 height 12
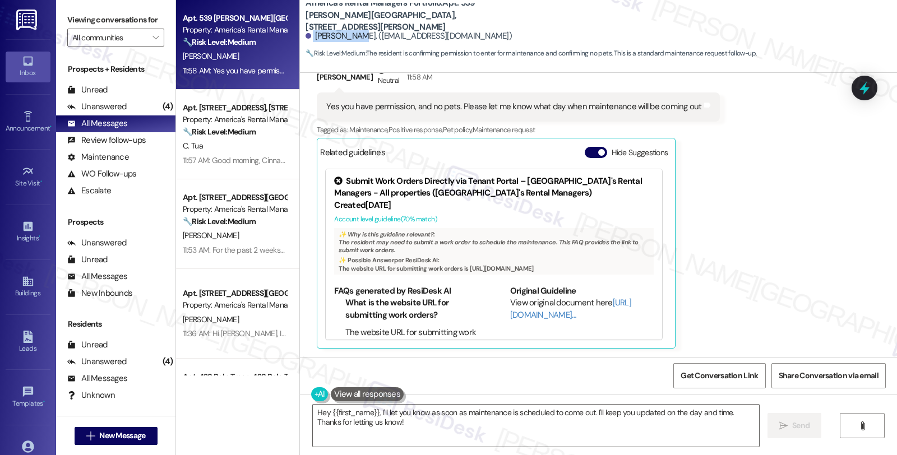
drag, startPoint x: 306, startPoint y: 37, endPoint x: 344, endPoint y: 37, distance: 38.7
click at [344, 37] on div "Jayla Givan. (mrs.jaylabermudez@gmail.com)" at bounding box center [409, 36] width 206 height 12
copy div "Jayla Givan"
click at [461, 7] on b "America's Rental Managers Portfolio: Apt. 539 KINCAID COVE, 539 Kincaid Cove" at bounding box center [418, 15] width 224 height 36
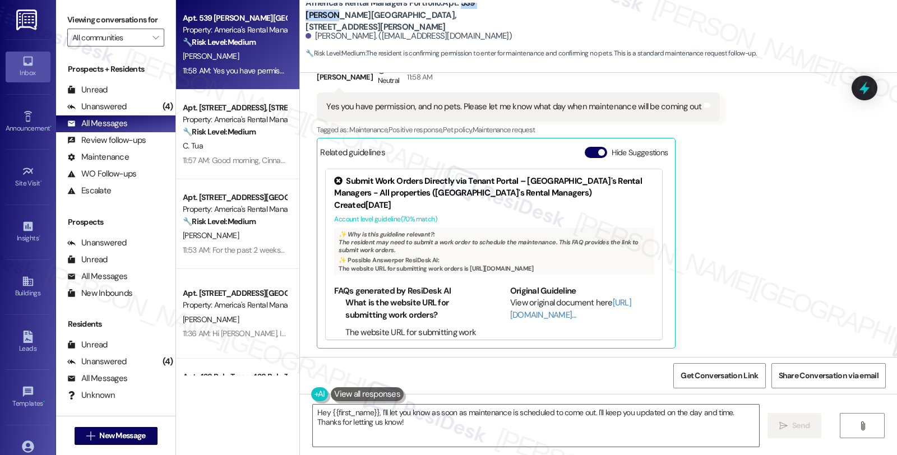
click at [499, 12] on b "America's Rental Managers Portfolio: Apt. 539 KINCAID COVE, 539 Kincaid Cove" at bounding box center [418, 15] width 224 height 36
copy b "539 KINCAID"
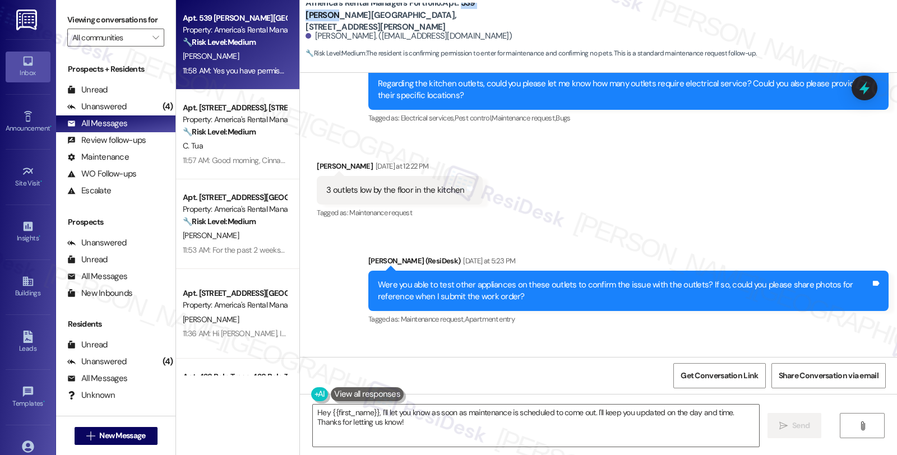
scroll to position [1244, 0]
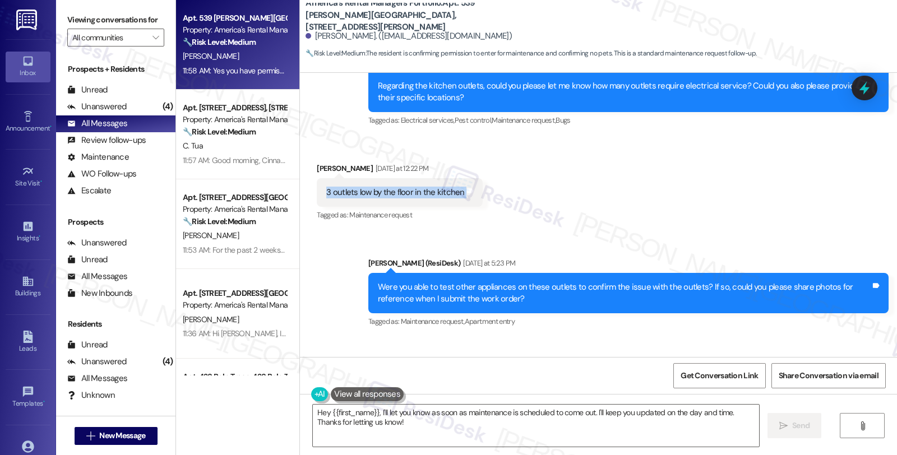
drag, startPoint x: 316, startPoint y: 192, endPoint x: 480, endPoint y: 203, distance: 164.7
click at [480, 203] on div "Received via SMS Jayla Givan Yesterday at 12:22 PM 3 outlets low by the floor i…" at bounding box center [598, 184] width 597 height 95
copy div "3 outlets low by the floor in the kitchen Tags and notes"
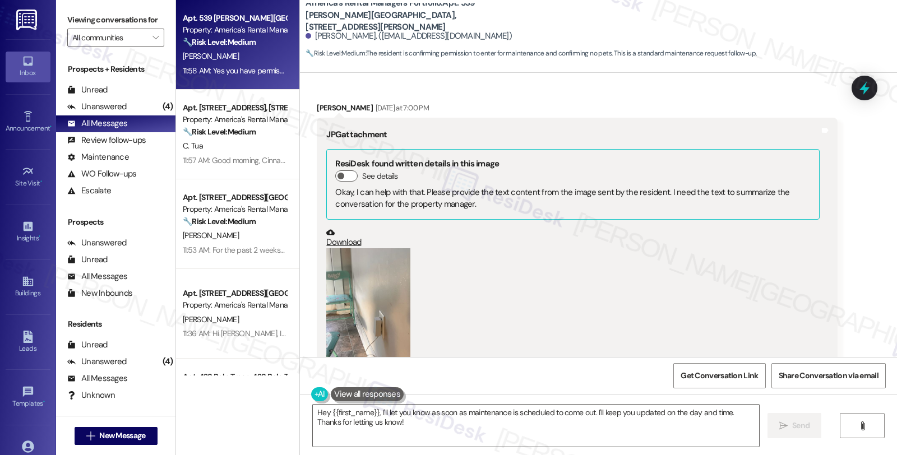
scroll to position [1493, 0]
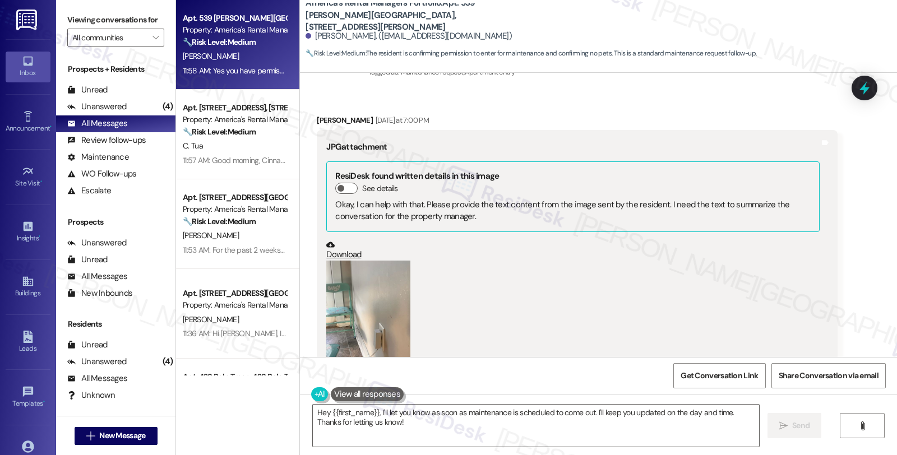
click at [336, 256] on link "Download" at bounding box center [572, 251] width 493 height 20
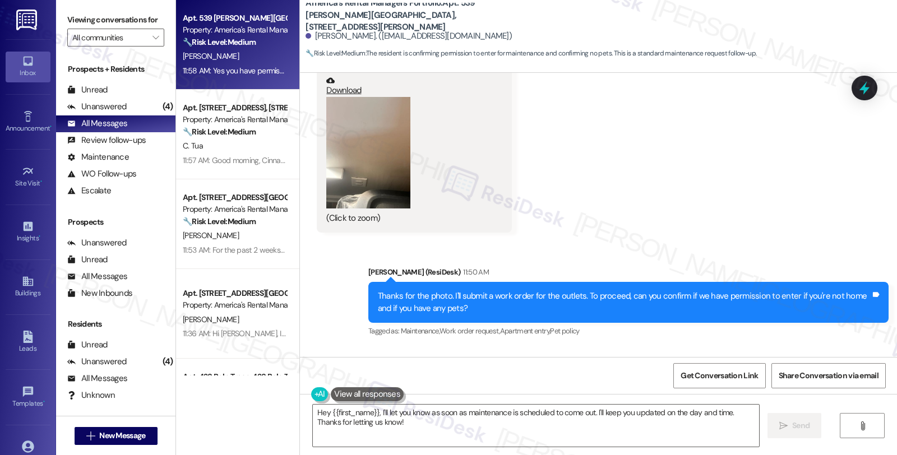
scroll to position [2303, 0]
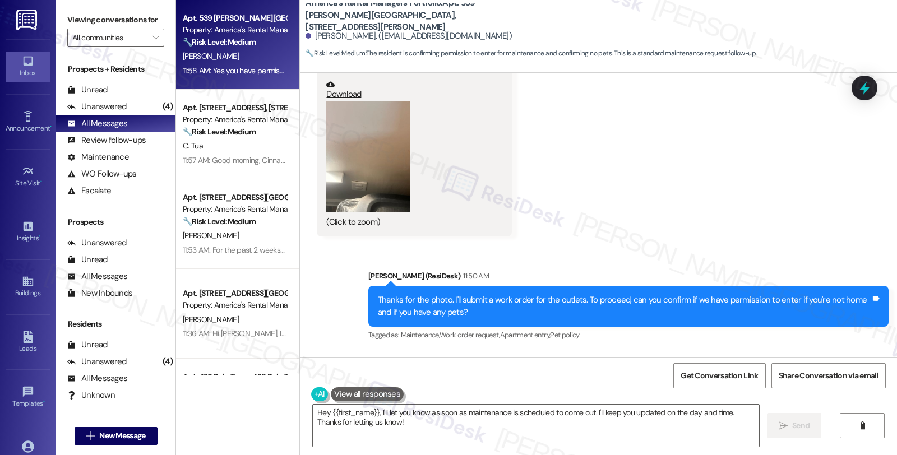
click at [361, 158] on button "Zoom image" at bounding box center [368, 157] width 84 height 112
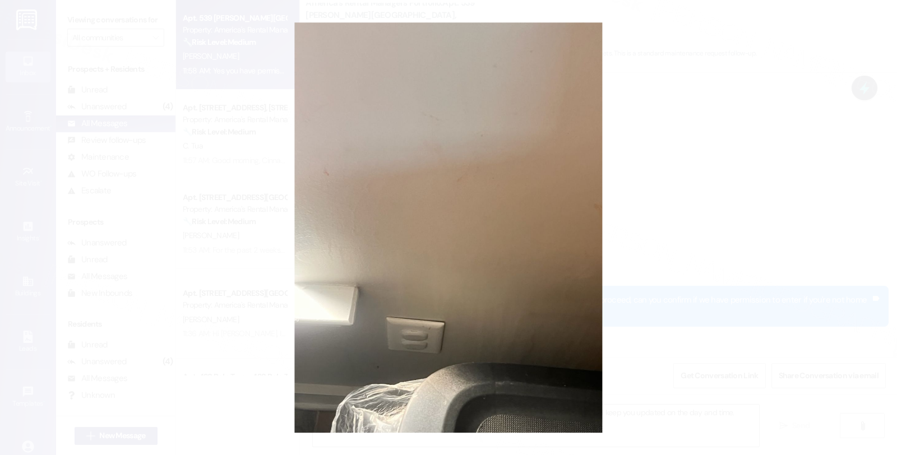
drag, startPoint x: 481, startPoint y: 152, endPoint x: 430, endPoint y: 151, distance: 51.0
click at [430, 151] on button "Unzoom image" at bounding box center [448, 227] width 897 height 455
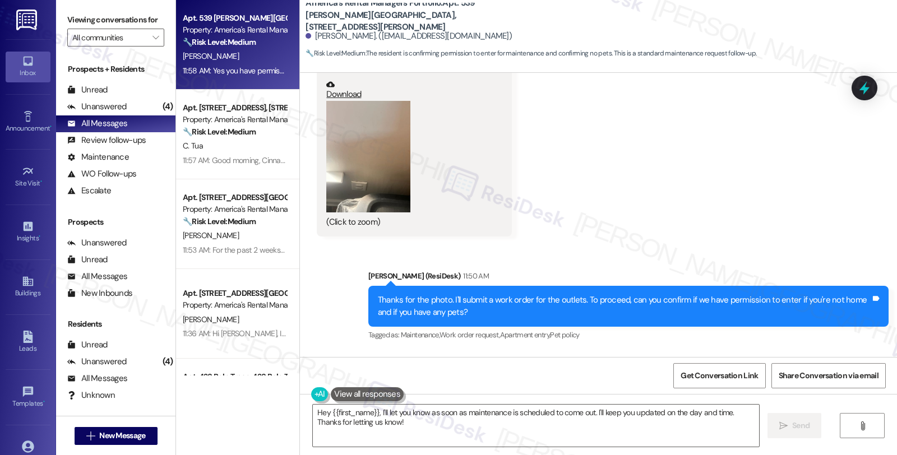
click at [343, 96] on link "Download" at bounding box center [410, 90] width 168 height 20
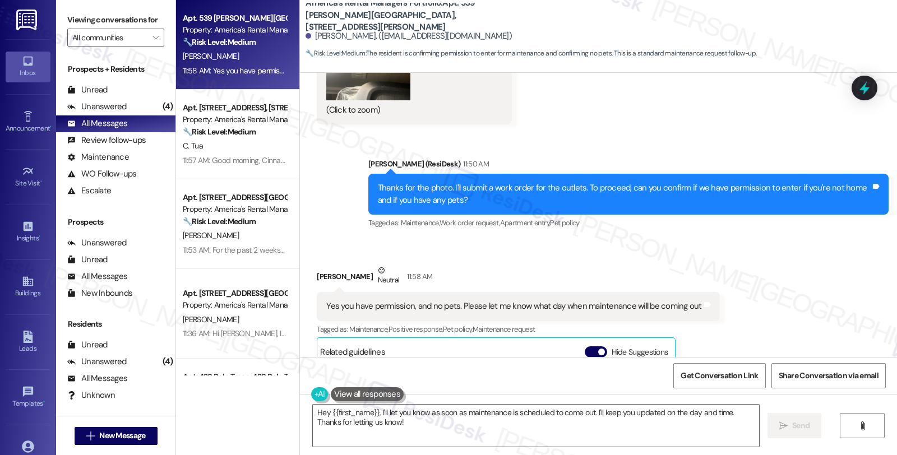
scroll to position [2491, 0]
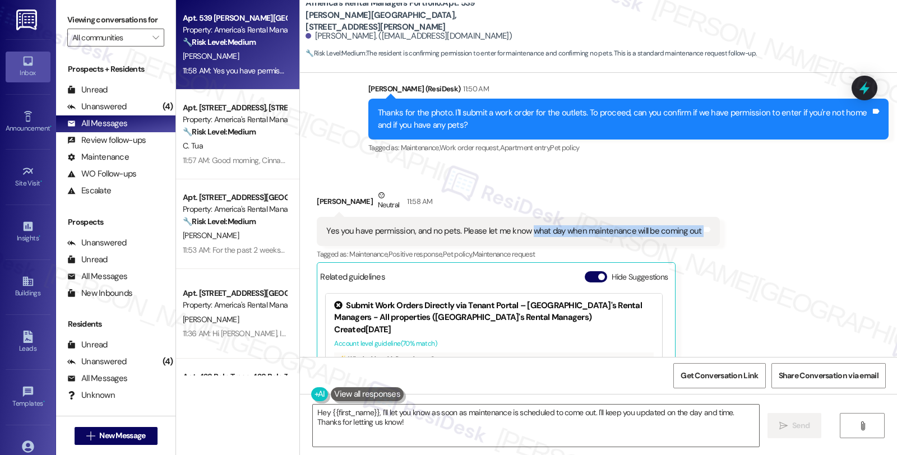
drag, startPoint x: 520, startPoint y: 229, endPoint x: 708, endPoint y: 229, distance: 188.4
click at [708, 229] on div "Received via SMS Jayla Givan Neutral 11:58 AM Yes you have permission, and no p…" at bounding box center [517, 331] width 419 height 301
copy div "what day when maintenance will be coming out Tags and notes"
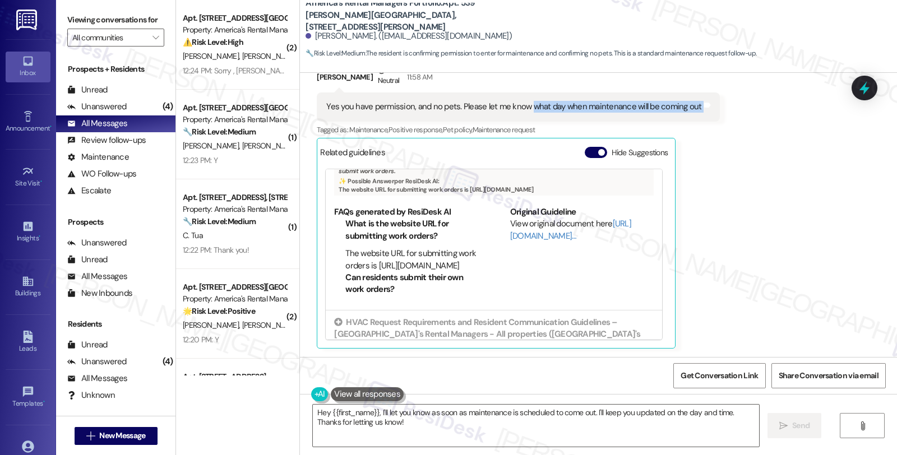
scroll to position [169, 0]
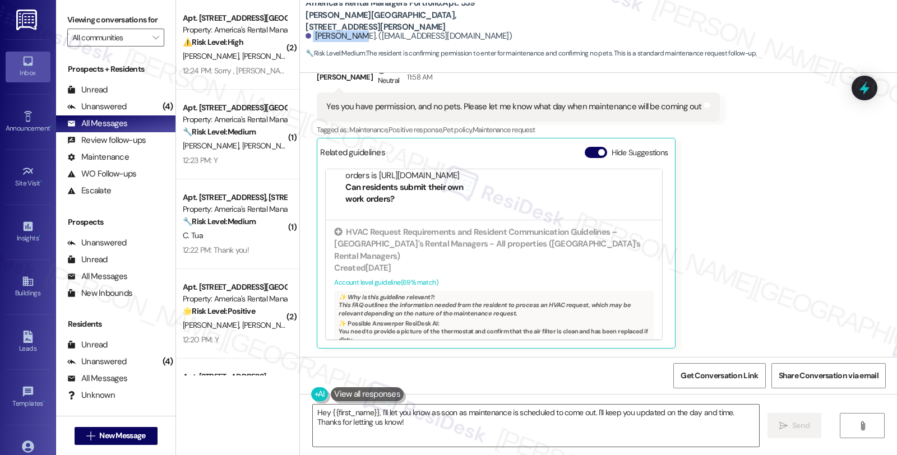
drag, startPoint x: 306, startPoint y: 38, endPoint x: 344, endPoint y: 38, distance: 38.7
click at [344, 38] on div "Jayla Givan. (mrs.jaylabermudez@gmail.com)" at bounding box center [409, 36] width 206 height 12
copy div "Jayla Givan"
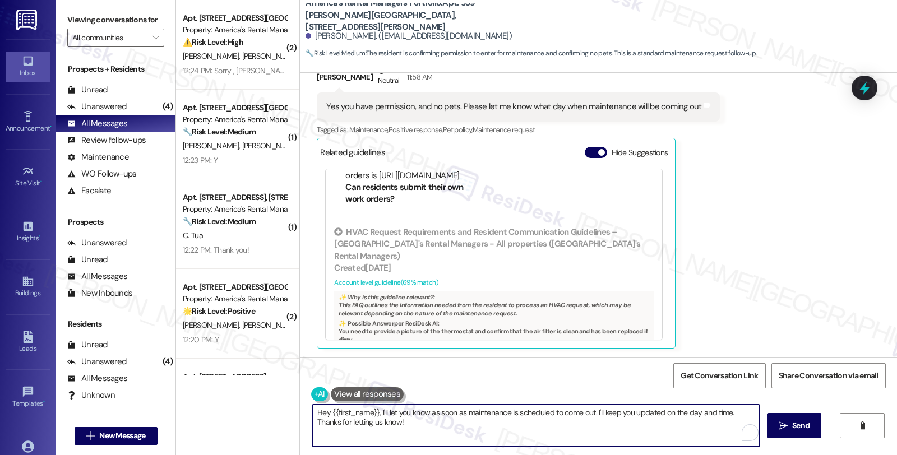
drag, startPoint x: 339, startPoint y: 409, endPoint x: 297, endPoint y: 400, distance: 43.0
click at [300, 400] on div "Hey {{first_name}}, I'll let you know as soon as maintenance is scheduled to co…" at bounding box center [598, 436] width 597 height 84
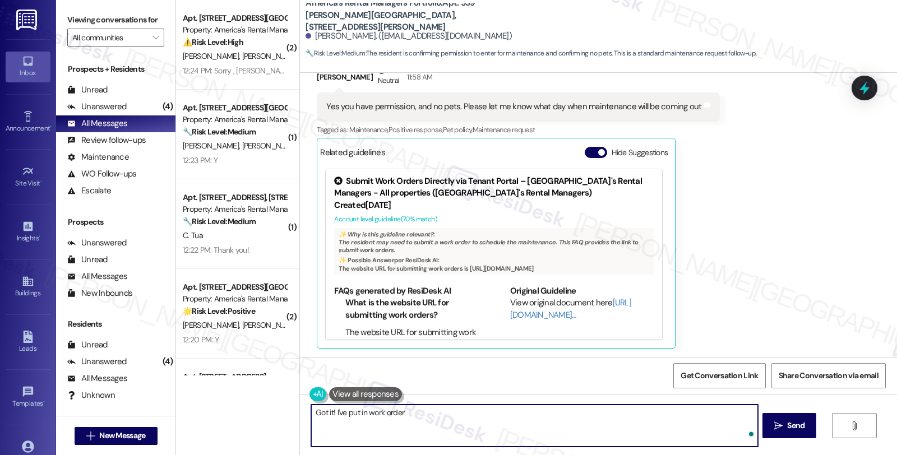
paste textarea "#53469-1"
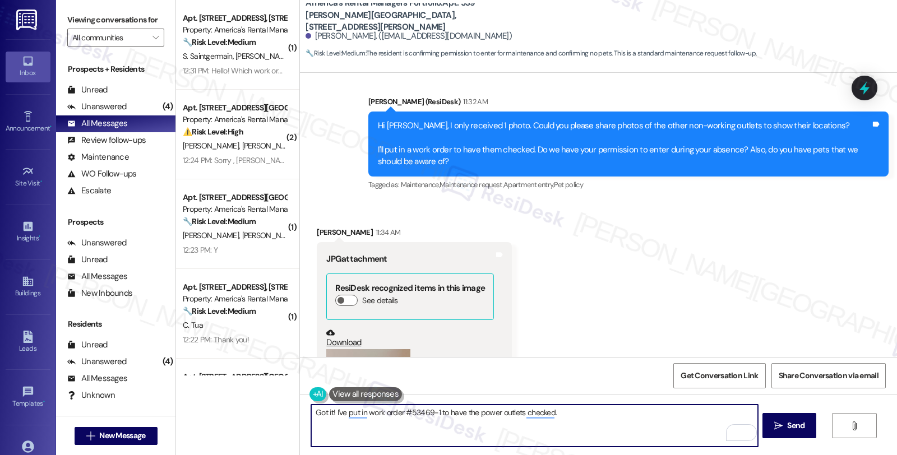
scroll to position [2054, 0]
click at [565, 417] on textarea "Got it! I've put in work order #53469-1 to have the power outlets checked." at bounding box center [534, 426] width 446 height 42
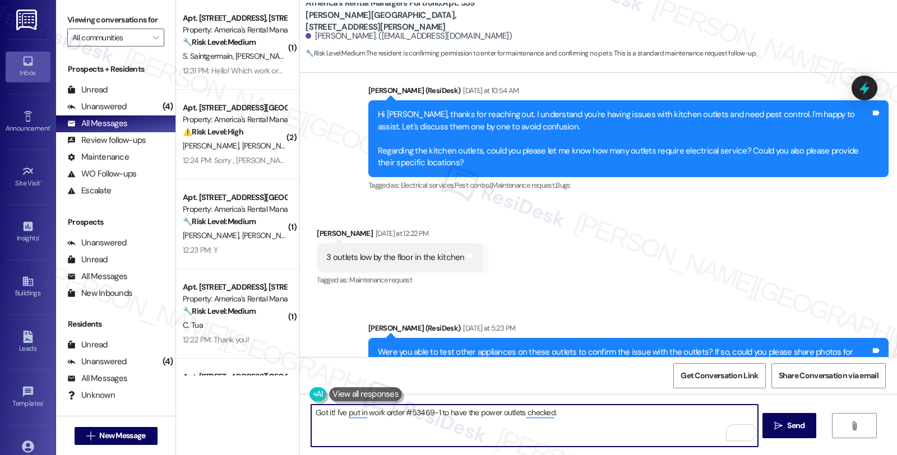
scroll to position [1182, 0]
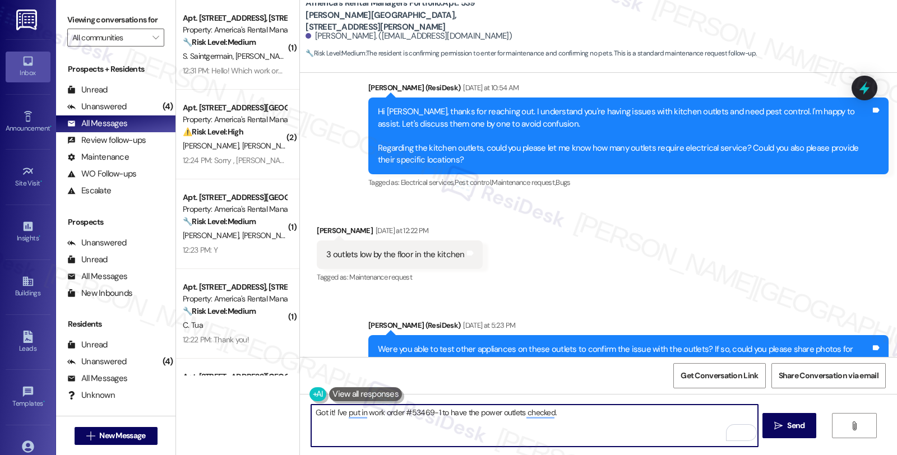
type textarea "Got it! I've put in work order #53469-1 to have the power outlets checked."
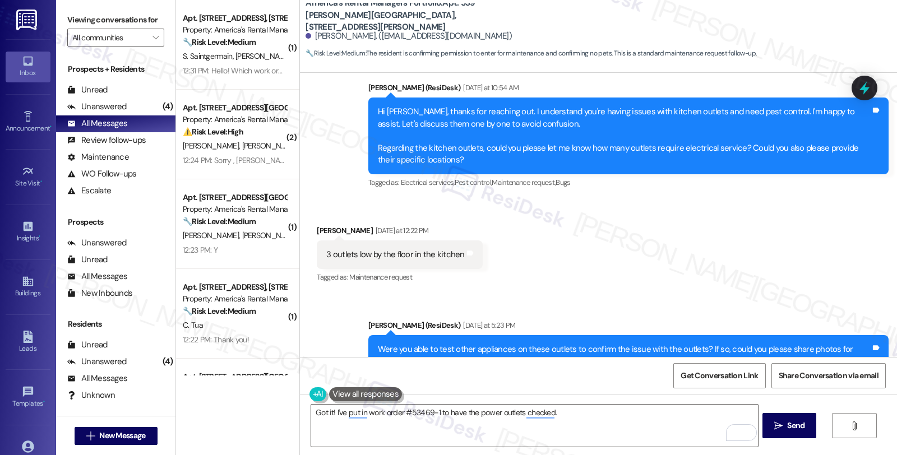
click at [769, 309] on div "Sent via SMS Homer (ResiDesk) Yesterday at 5:23 PM Were you able to test other …" at bounding box center [598, 347] width 597 height 107
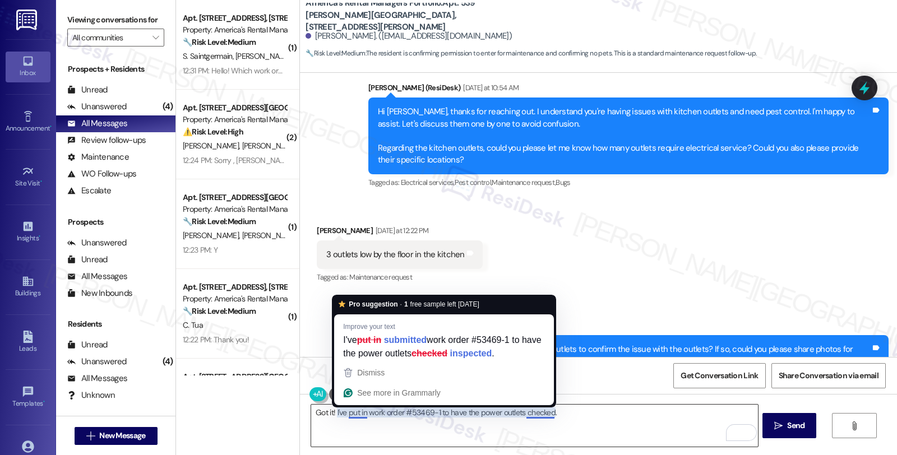
click at [587, 416] on textarea "Got it! I've put in work order #53469-1 to have the power outlets checked." at bounding box center [534, 426] width 446 height 42
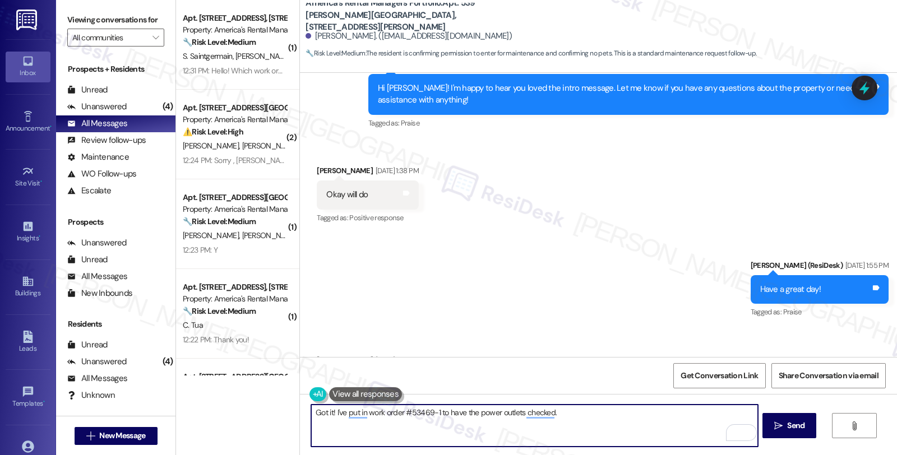
scroll to position [374, 0]
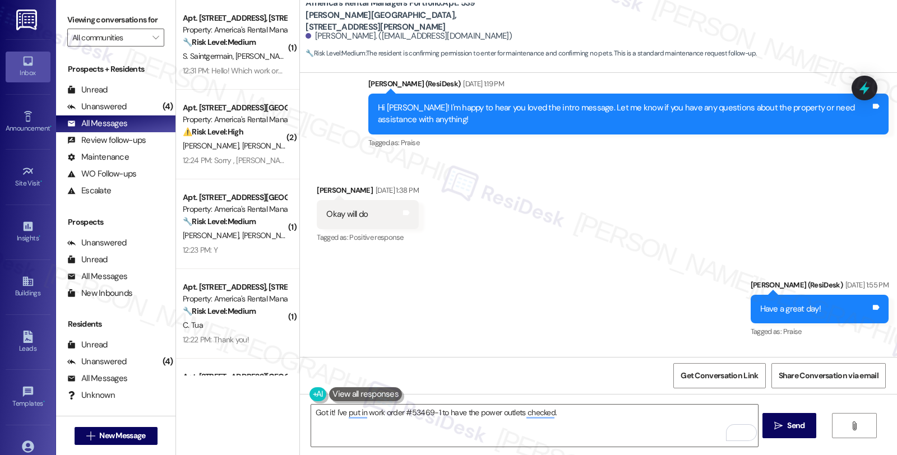
click at [870, 216] on div "Received via SMS Jayla Givan Aug 19, 2025 at 1:38 PM Okay will do Tags and note…" at bounding box center [598, 206] width 597 height 95
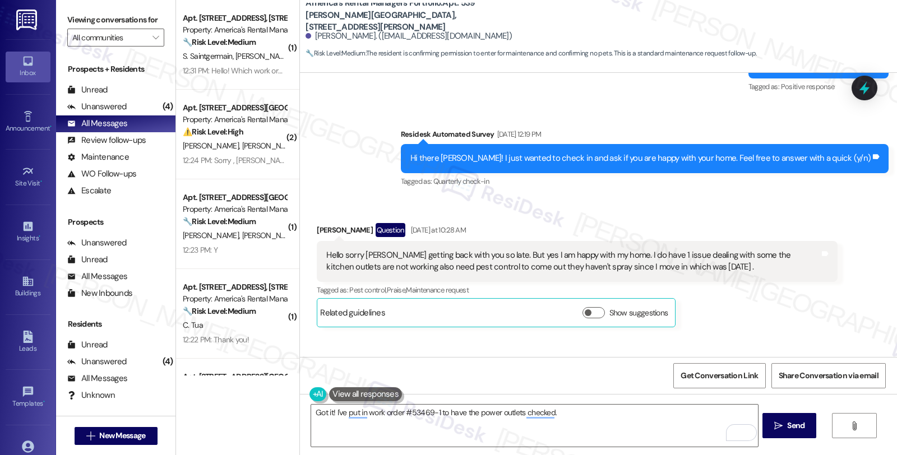
scroll to position [810, 0]
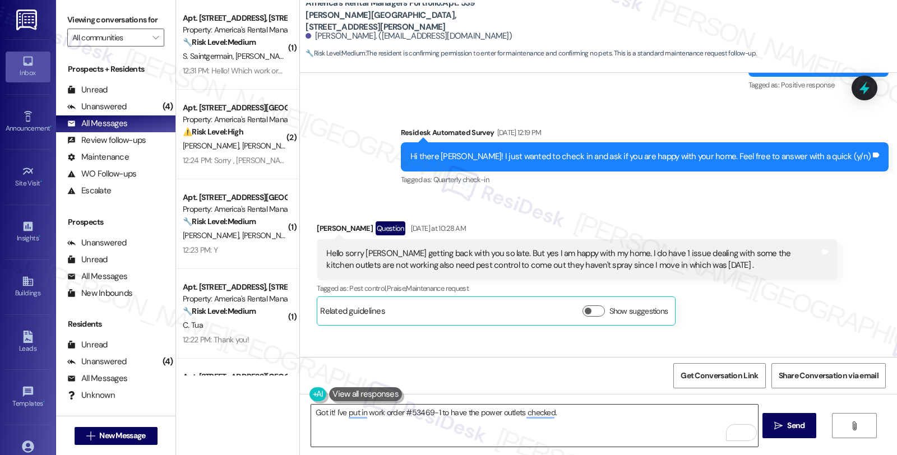
click at [562, 417] on textarea "Got it! I've put in work order #53469-1 to have the power outlets checked." at bounding box center [534, 426] width 446 height 42
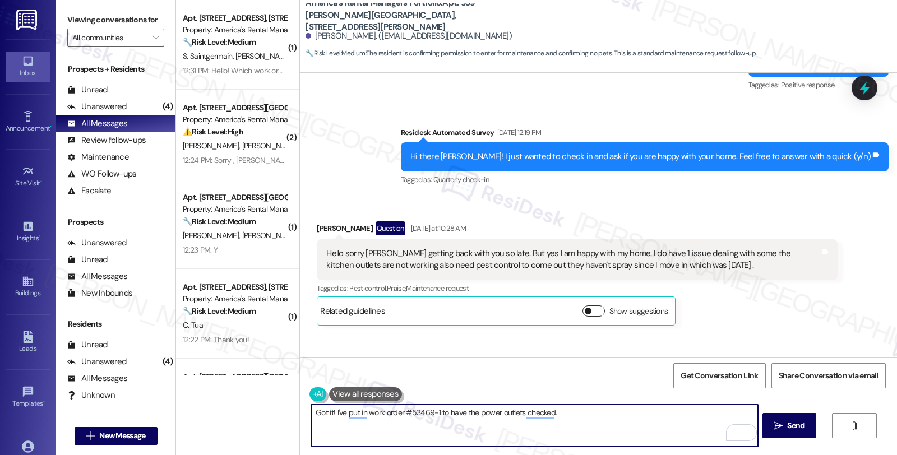
click at [584, 315] on button "Show suggestions" at bounding box center [594, 311] width 22 height 11
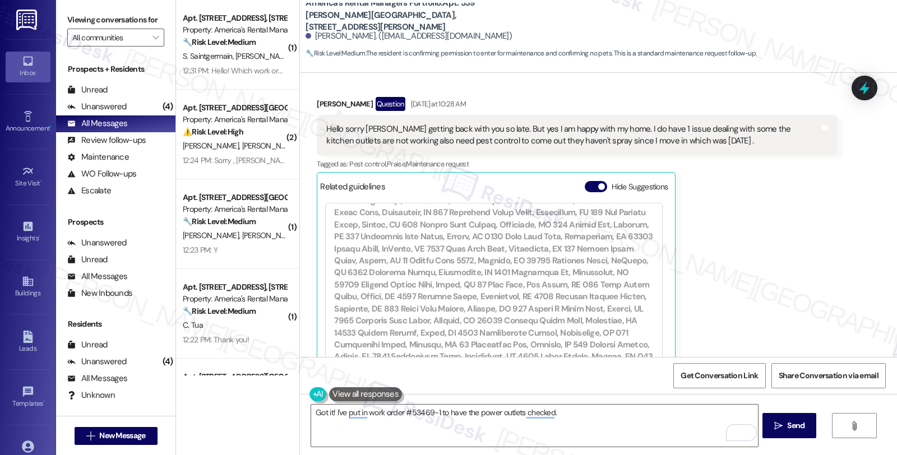
scroll to position [8322, 0]
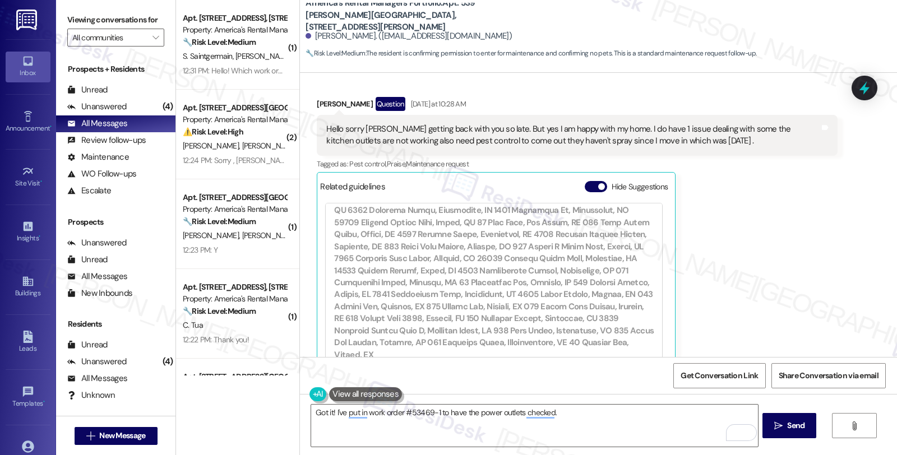
click at [470, 425] on div "Created 14 days ago" at bounding box center [494, 431] width 320 height 12
drag, startPoint x: 339, startPoint y: 305, endPoint x: 387, endPoint y: 339, distance: 58.4
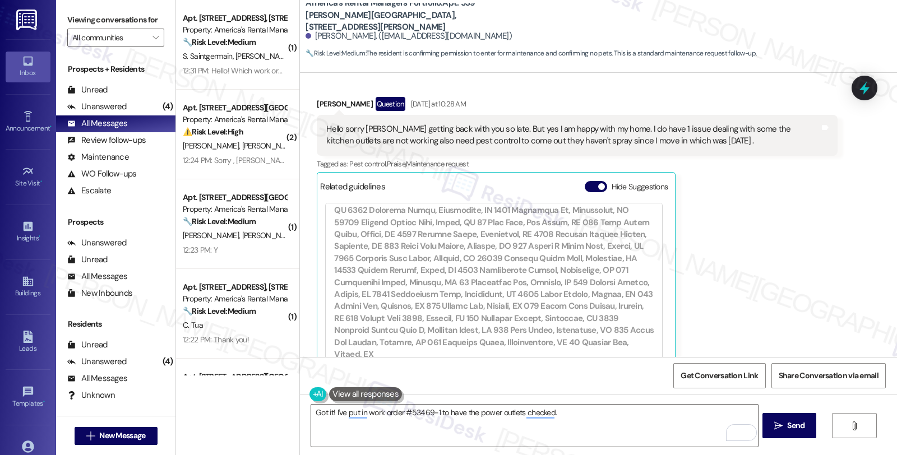
click at [416, 418] on li "Generally, pest control is the resident's responsibility during the lease term,…" at bounding box center [411, 448] width 133 height 60
copy li "Generally, pest control is the resident's responsibility during the lease term,…"
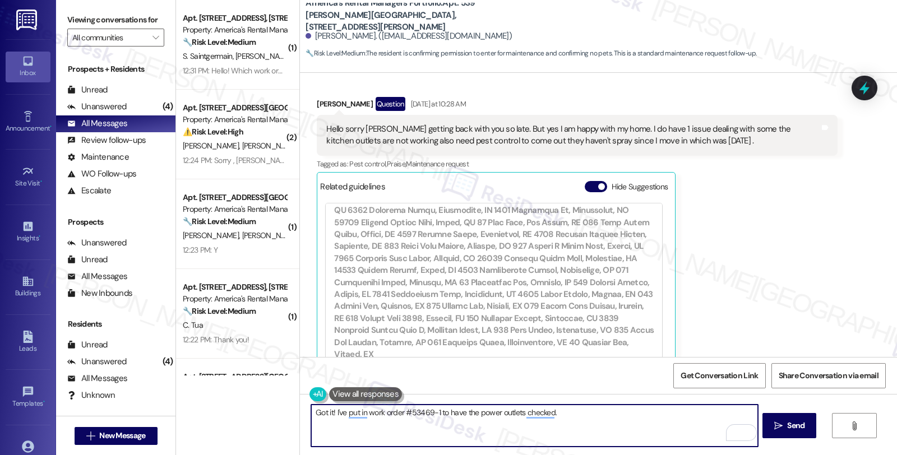
click at [567, 412] on textarea "Got it! I've put in work order #53469-1 to have the power outlets checked." at bounding box center [534, 426] width 446 height 42
paste textarea "Generally, pest control is the resident's responsibility during the lease term,…"
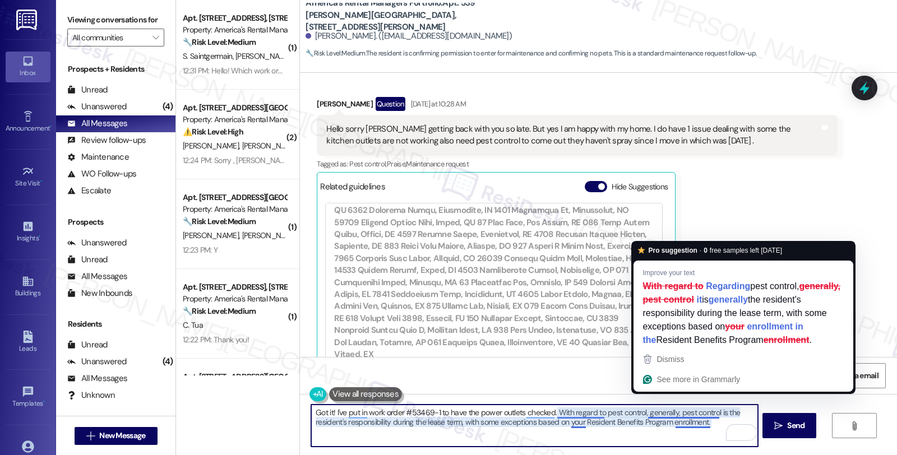
type textarea "Got it! I've put in work order #53469-1 to have the power outlets checked. With…"
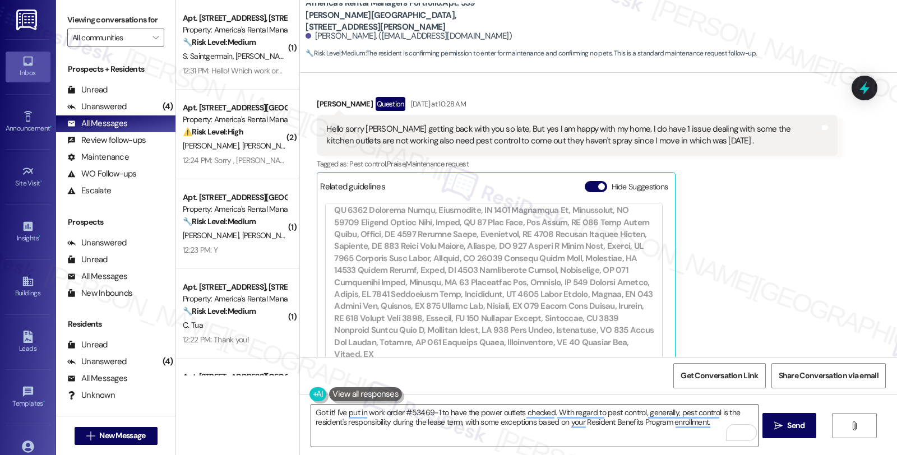
drag, startPoint x: 338, startPoint y: 343, endPoint x: 351, endPoint y: 346, distance: 13.2
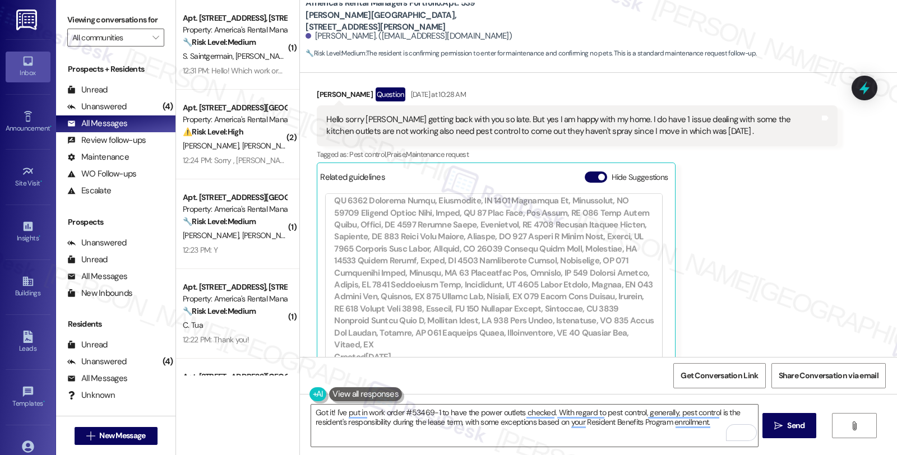
scroll to position [255, 0]
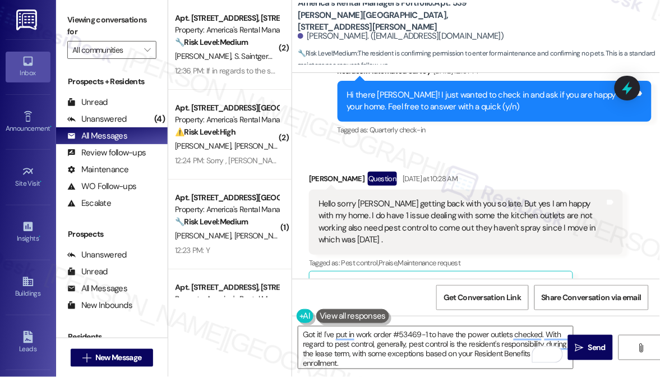
scroll to position [1016, 0]
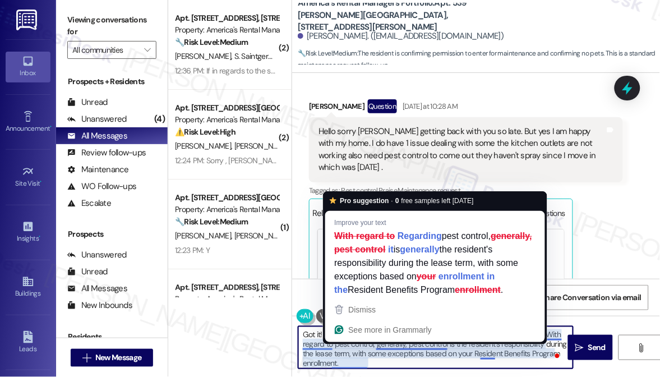
click at [386, 363] on textarea "Got it! I've put in work order #53469-1 to have the power outlets checked. With…" at bounding box center [435, 347] width 275 height 42
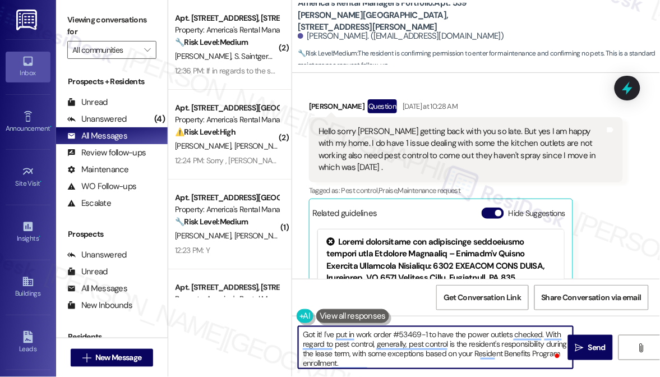
paste textarea "If you're paying $59.95/month for the Resident Benefits Program, On Demand Pest…"
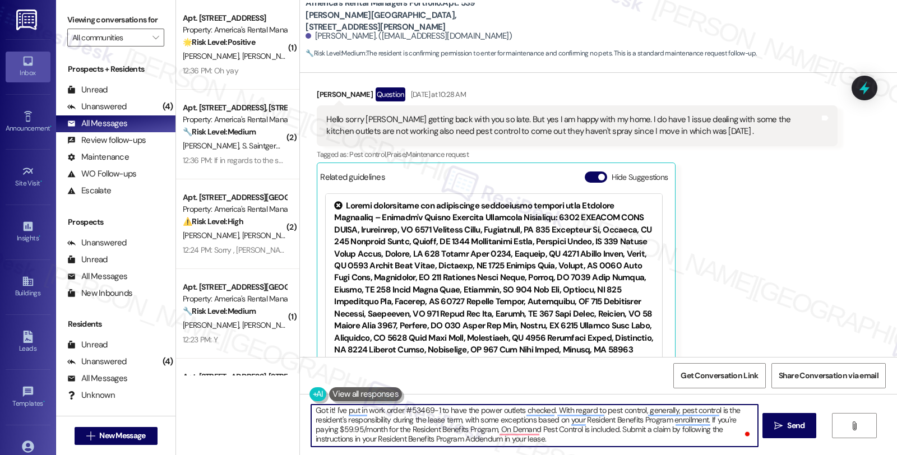
scroll to position [2, 0]
drag, startPoint x: 340, startPoint y: 426, endPoint x: 378, endPoint y: 428, distance: 38.2
click at [378, 428] on textarea "Got it! I've put in work order #53469-1 to have the power outlets checked. With…" at bounding box center [534, 426] width 446 height 42
paste textarea "or $49.95/month"
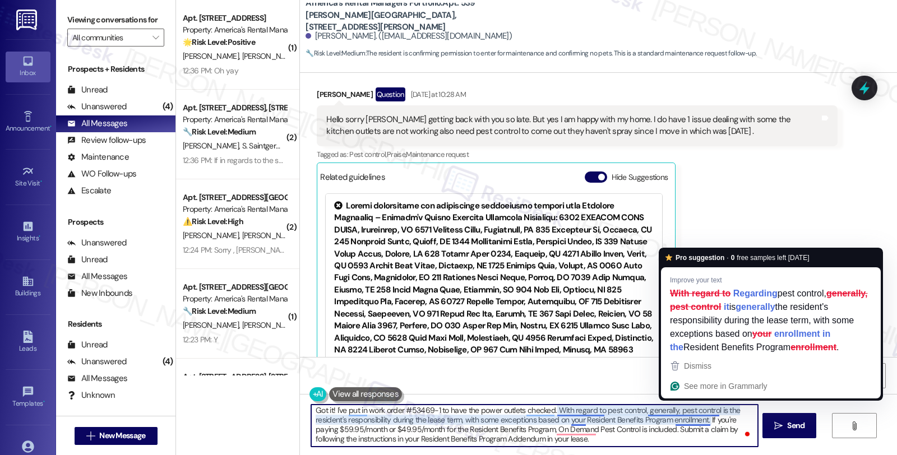
click at [670, 428] on textarea "Got it! I've put in work order #53469-1 to have the power outlets checked. With…" at bounding box center [534, 426] width 446 height 42
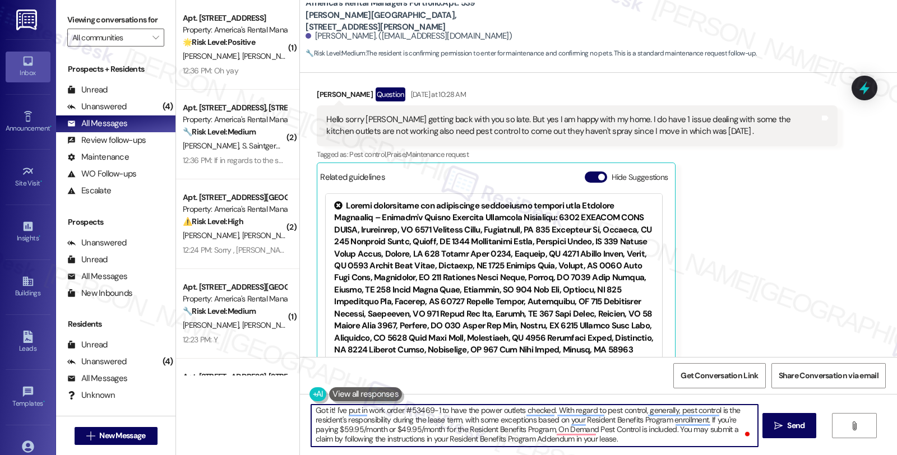
type textarea "Got it! I've put in work order #53469-1 to have the power outlets checked. With…"
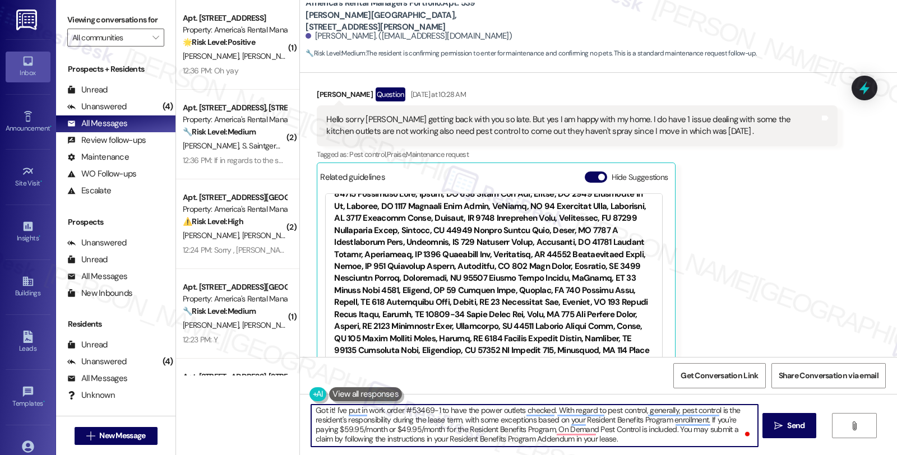
scroll to position [1308, 0]
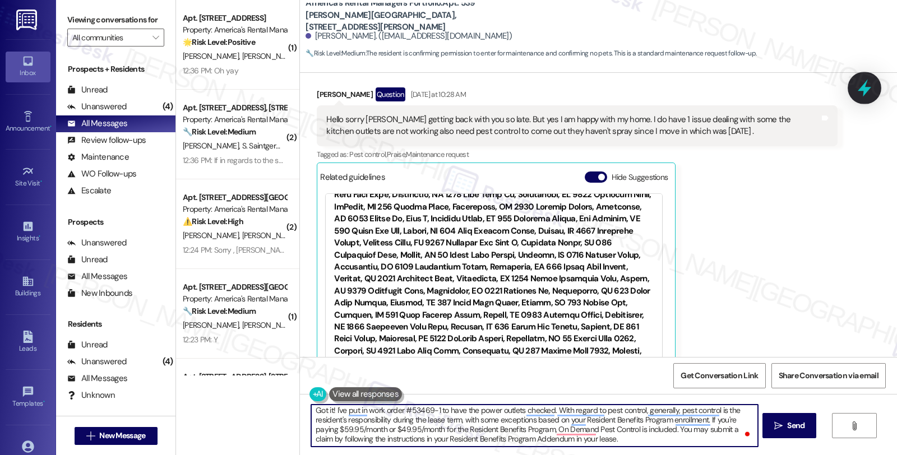
click at [863, 91] on icon at bounding box center [864, 88] width 13 height 17
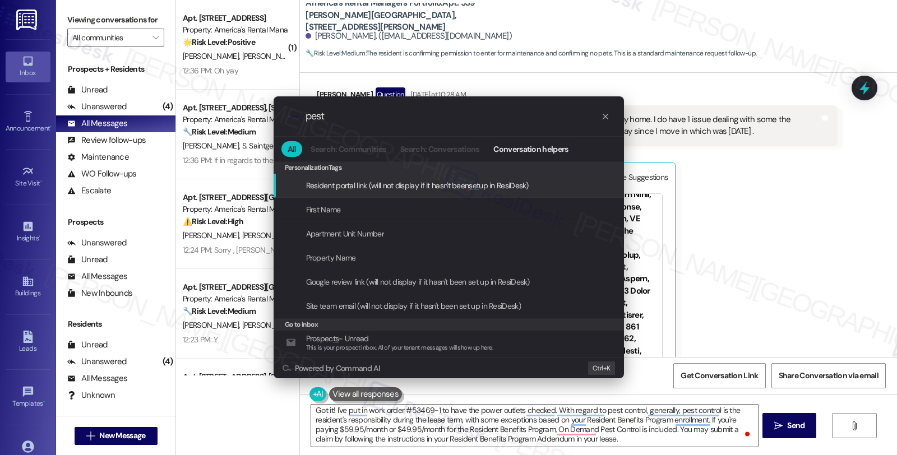
type input "pest"
click at [608, 115] on icon "progress bar" at bounding box center [605, 116] width 9 height 9
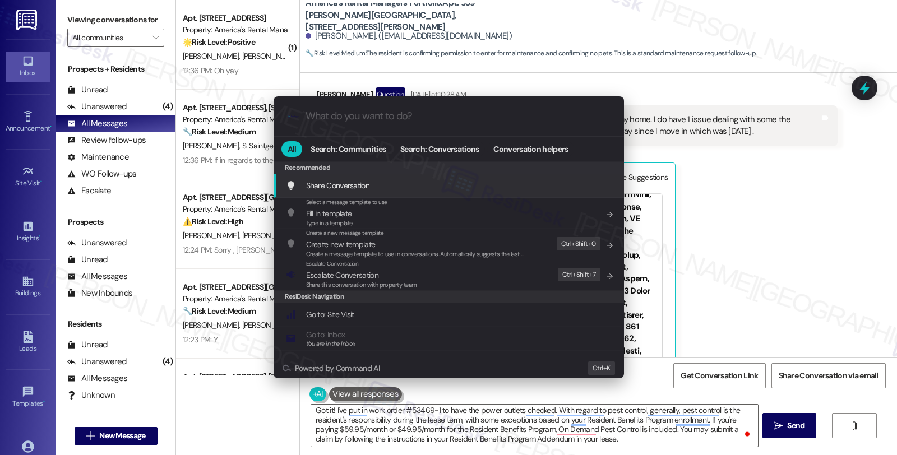
click at [726, 228] on div ".cls-1{fill:#0a055f;}.cls-2{fill:#0cc4c4;} resideskLogoBlueOrange All Search: C…" at bounding box center [448, 227] width 897 height 455
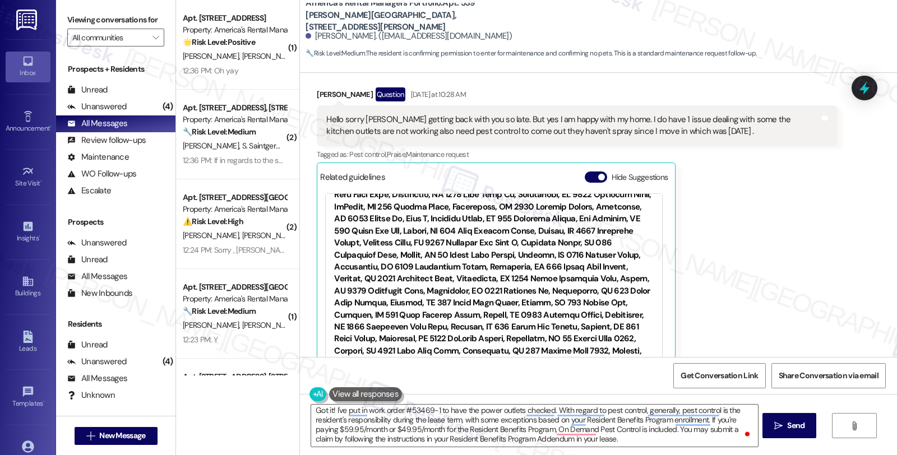
scroll to position [8259, 0]
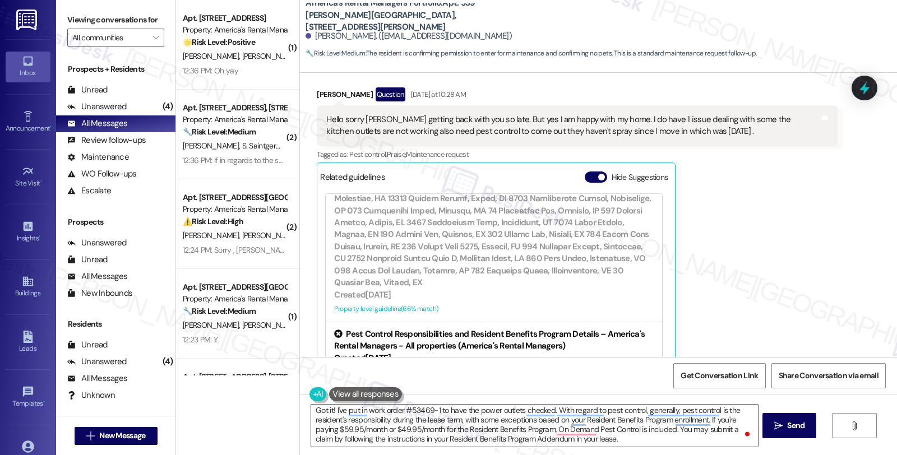
scroll to position [62, 0]
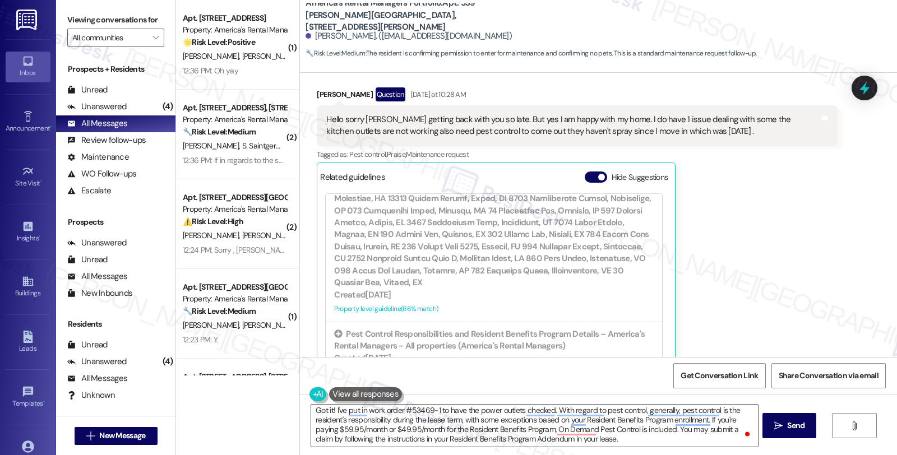
drag, startPoint x: 445, startPoint y: 306, endPoint x: 338, endPoint y: 299, distance: 107.3
copy li "directly at http://pest.residentforms.com i"
click at [311, 436] on textarea "Got it! I've put in work order #53469-1 to have the power outlets checked. With…" at bounding box center [534, 426] width 446 height 42
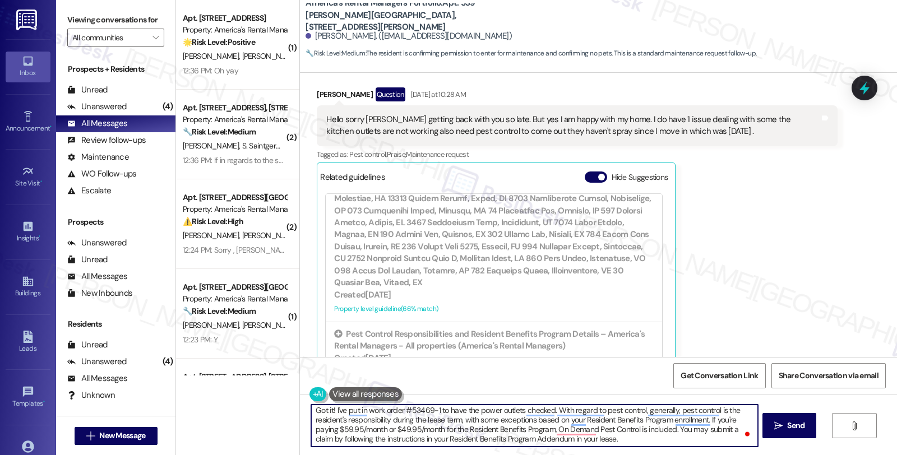
paste textarea "directly at http://pest.residentforms.com i"
click at [311, 442] on textarea "Got it! I've put in work order #53469-1 to have the power outlets checked. With…" at bounding box center [534, 426] width 446 height 42
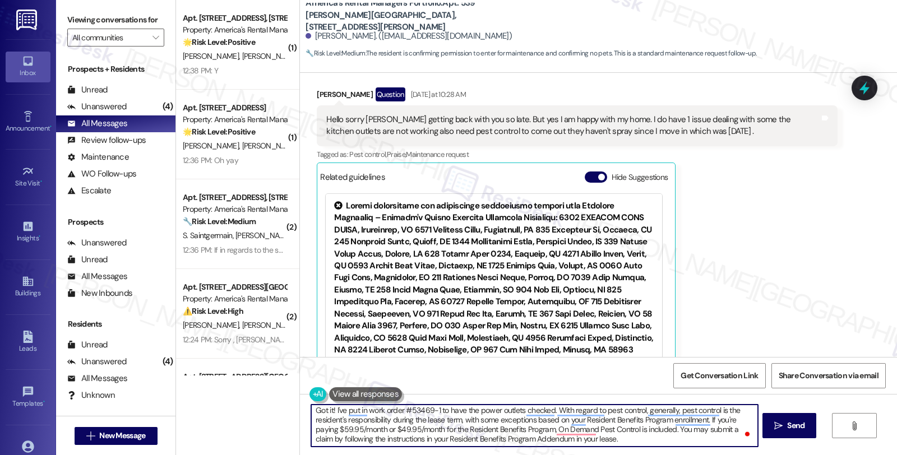
click at [620, 439] on textarea "Got it! I've put in work order #53469-1 to have the power outlets checked. With…" at bounding box center [534, 426] width 446 height 42
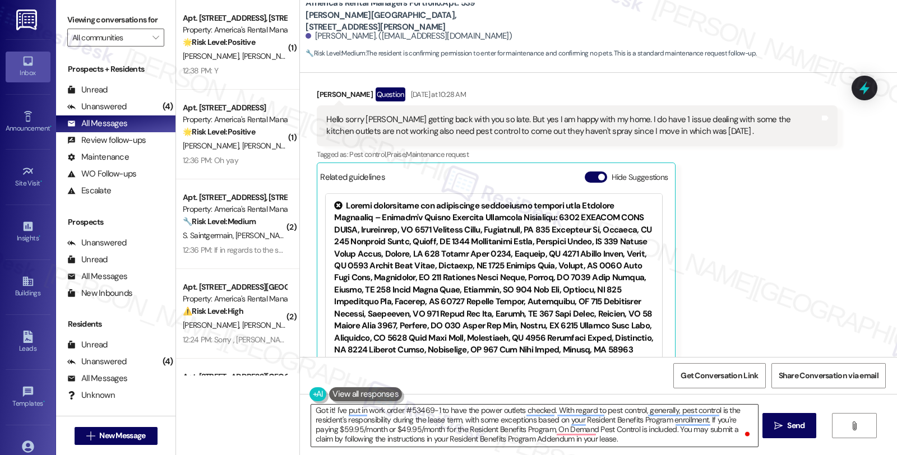
click at [617, 439] on textarea "Got it! I've put in work order #53469-1 to have the power outlets checked. With…" at bounding box center [534, 426] width 446 height 42
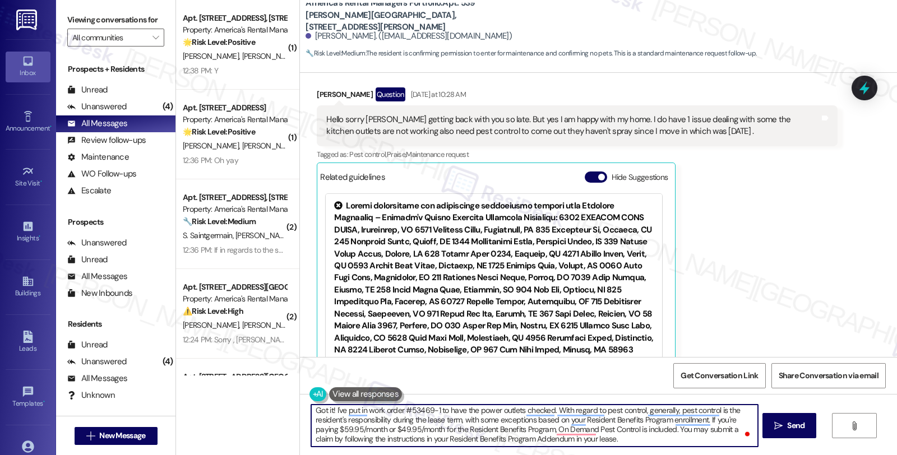
click at [612, 444] on textarea "Got it! I've put in work order #53469-1 to have the power outlets checked. With…" at bounding box center [534, 426] width 446 height 42
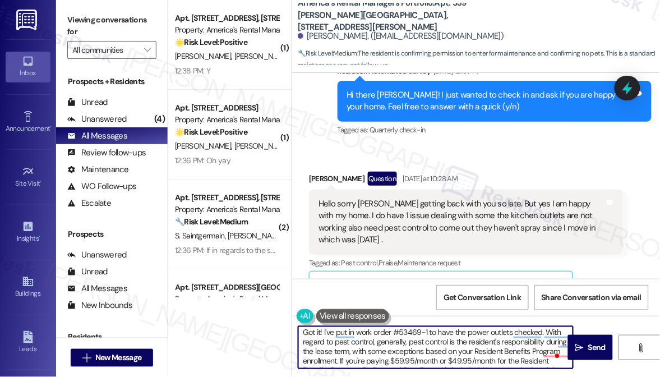
scroll to position [19, 0]
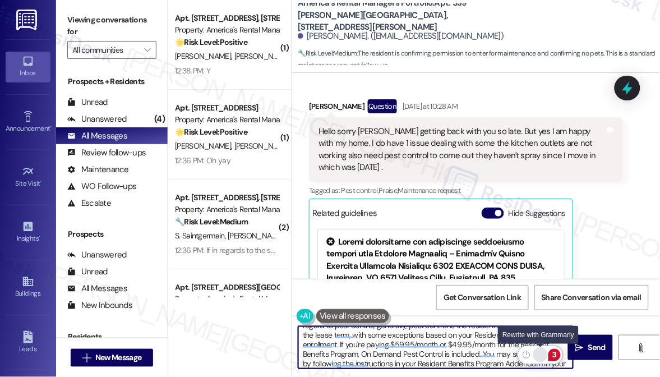
click at [539, 356] on div "Rewrite with Grammarly" at bounding box center [540, 354] width 12 height 13
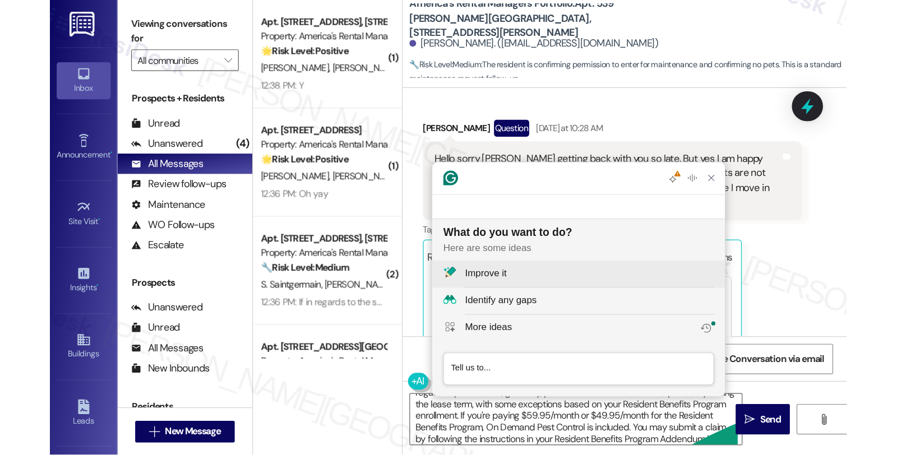
scroll to position [0, 0]
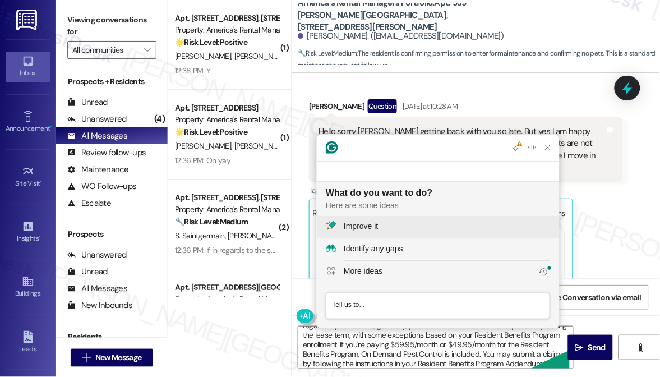
click at [426, 226] on div "Improve it" at bounding box center [447, 226] width 206 height 12
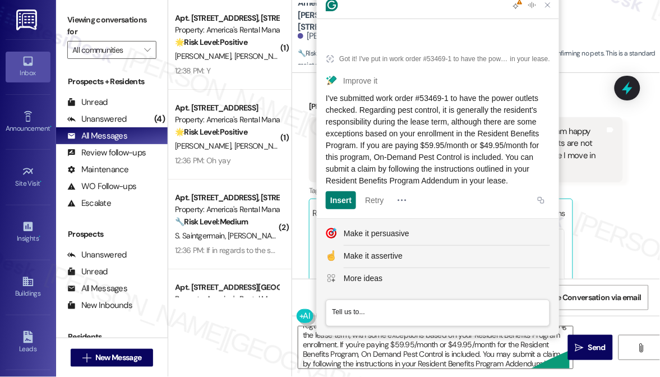
drag, startPoint x: 422, startPoint y: 178, endPoint x: 322, endPoint y: 87, distance: 134.6
click at [322, 87] on article "Got it! I've put in work order #53469-1 to have the power outlets checked. With…" at bounding box center [438, 128] width 242 height 179
click at [465, 357] on textarea "Got it! I've put in work order #53469-1 to have the power outlets checked. With…" at bounding box center [435, 347] width 275 height 42
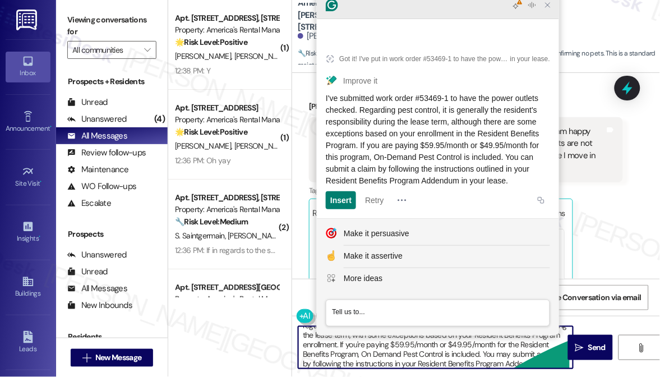
click at [546, 10] on icon "Close Grammarly Assistant" at bounding box center [547, 5] width 9 height 9
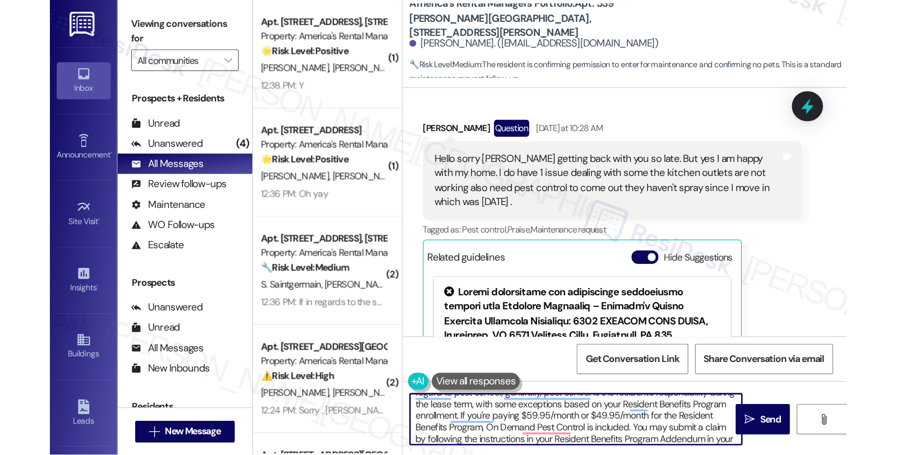
scroll to position [2, 0]
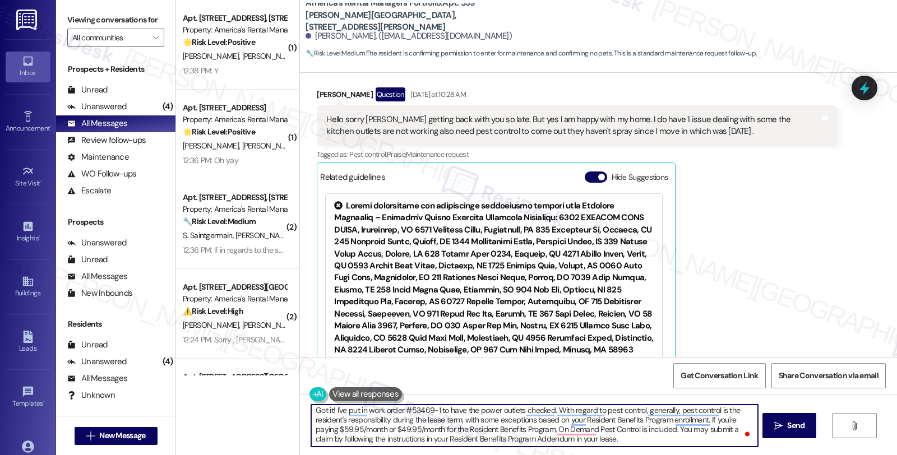
click at [614, 441] on textarea "Got it! I've put in work order #53469-1 to have the power outlets checked. With…" at bounding box center [534, 426] width 446 height 42
paste textarea "I've submitted work order #53469-1 to have the power outlets checked. Regarding…"
drag, startPoint x: 330, startPoint y: 412, endPoint x: 876, endPoint y: 485, distance: 551.0
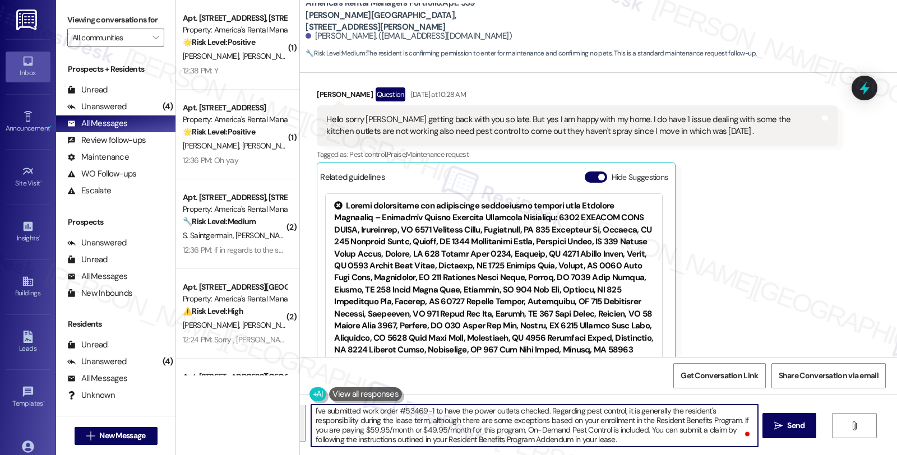
click at [876, 455] on html "Inbox Go to Inbox Announcement • Send A Text Announcement Site Visit • Go to Si…" at bounding box center [448, 227] width 897 height 455
paste textarea "To enrich screen reader interactions, please activate Accessibility in Grammarl…"
click at [625, 444] on textarea "Got it! I've submitted work order #53469-1 to have the power outlets checked. R…" at bounding box center [534, 426] width 446 height 42
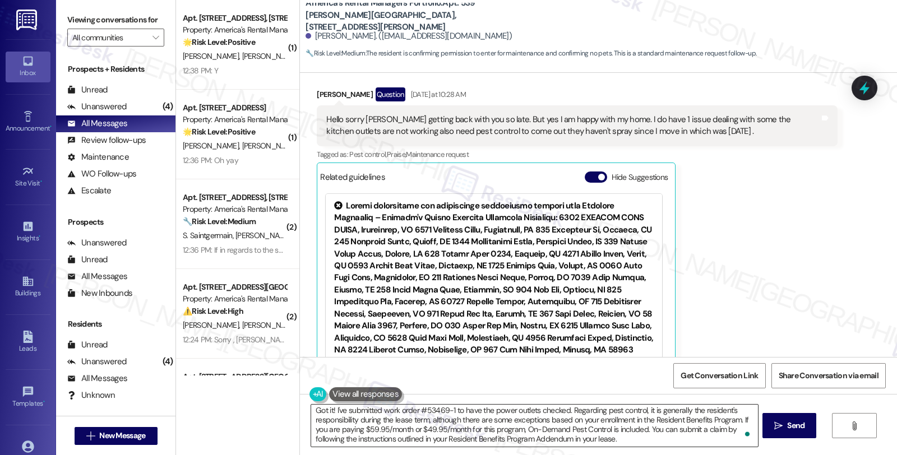
click at [624, 440] on textarea "Got it! I've submitted work order #53469-1 to have the power outlets checked. R…" at bounding box center [534, 426] width 446 height 42
click at [644, 445] on textarea "Got it! I've submitted work order #53469-1 to have the power outlets checked. R…" at bounding box center [534, 426] width 446 height 42
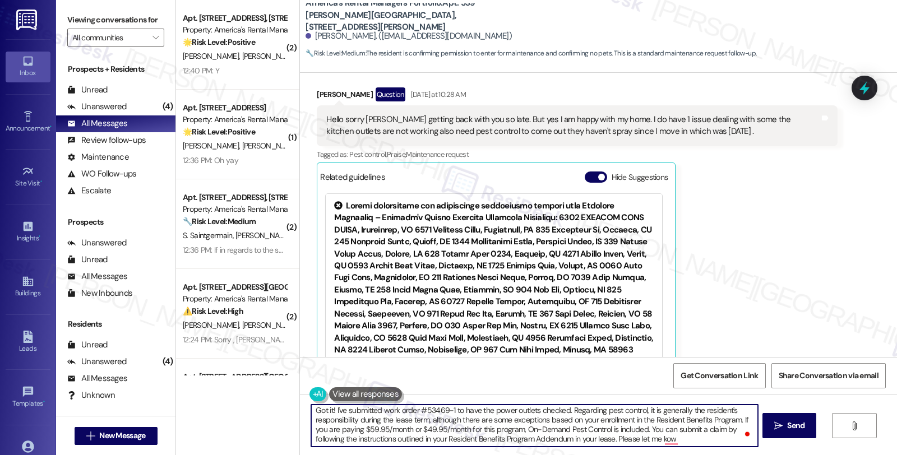
click at [646, 438] on textarea "Got it! I've submitted work order #53469-1 to have the power outlets checked. R…" at bounding box center [534, 426] width 446 height 42
type textarea "Got it! I've submitted work order #53469-1 to have the power outlets checked. R…"
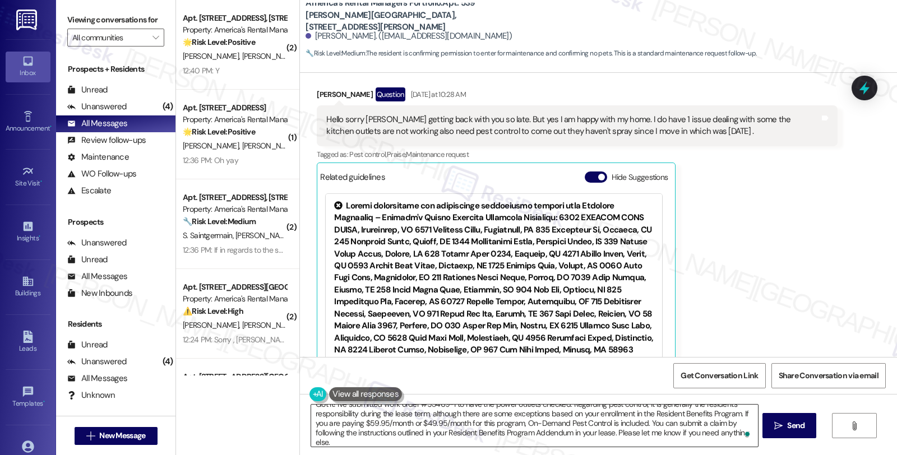
click at [615, 436] on textarea "Got it! I've submitted work order #53469-1 to have the power outlets checked. R…" at bounding box center [534, 426] width 446 height 42
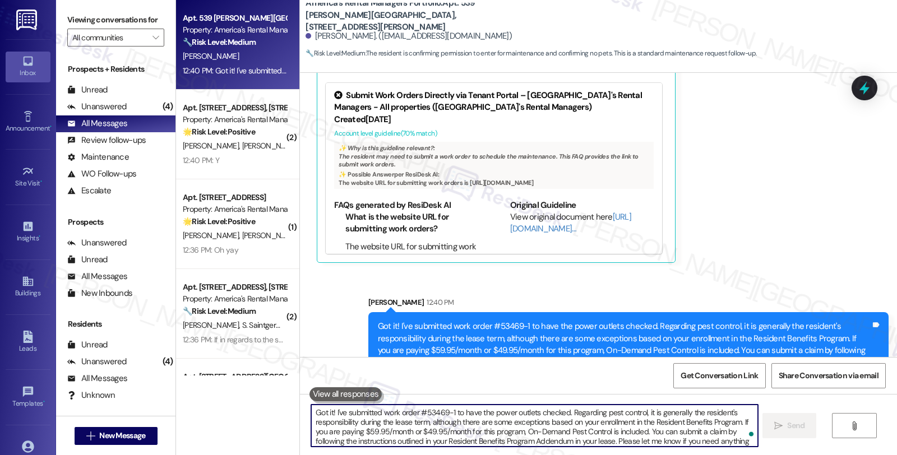
scroll to position [2912, 0]
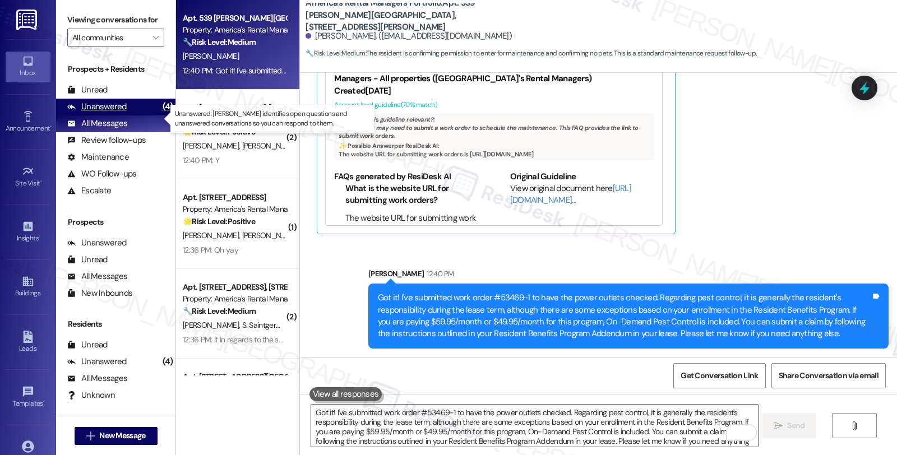
click at [110, 113] on div "Unanswered" at bounding box center [96, 107] width 59 height 12
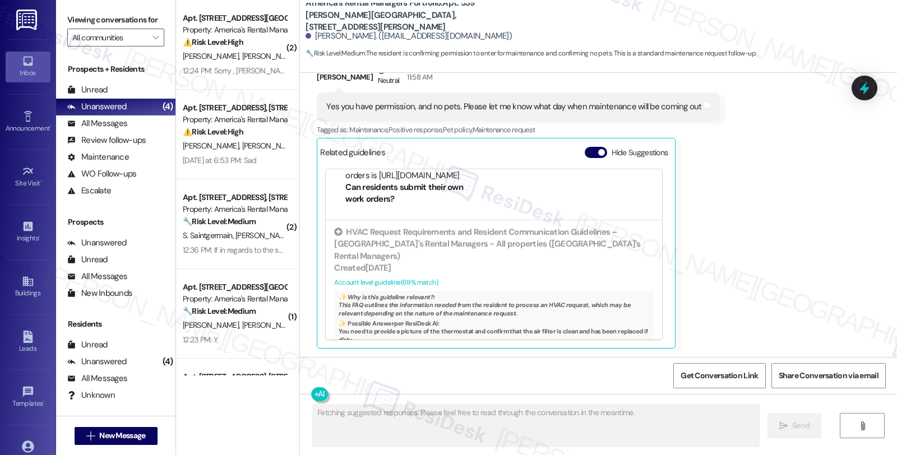
scroll to position [2746, 0]
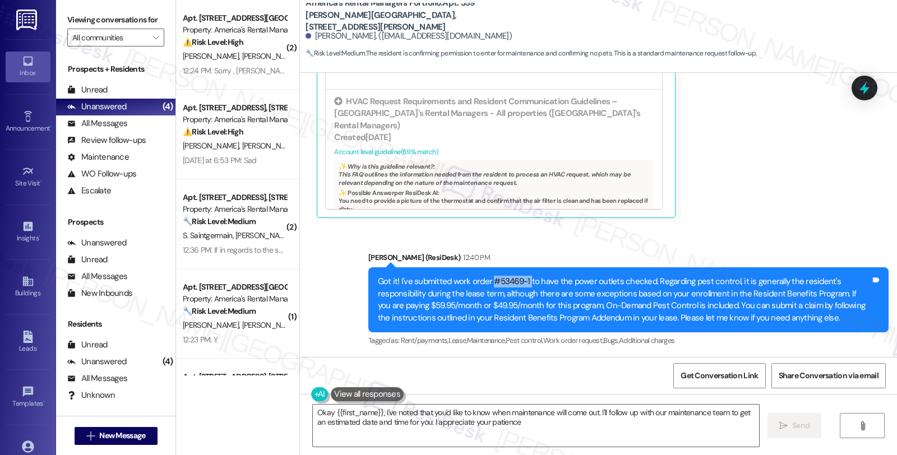
type textarea "Okay {{first_name}}, I've noted that you'd like to know when maintenance will c…"
drag, startPoint x: 485, startPoint y: 279, endPoint x: 522, endPoint y: 278, distance: 37.0
click at [522, 278] on div "Got it! I've submitted work order #53469-1 to have the power outlets checked. R…" at bounding box center [624, 300] width 493 height 48
copy div "#53469-1"
click at [865, 91] on icon at bounding box center [864, 88] width 13 height 17
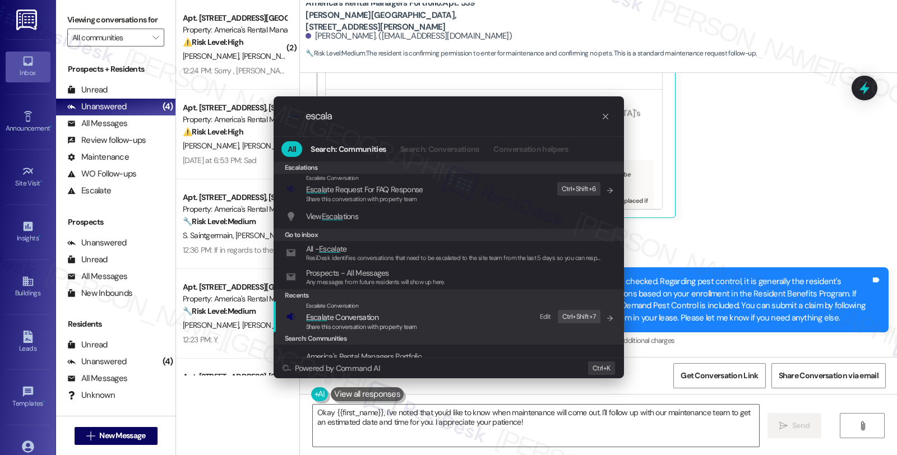
type input "escala"
click at [404, 323] on span "Share this conversation with property team" at bounding box center [361, 327] width 111 height 8
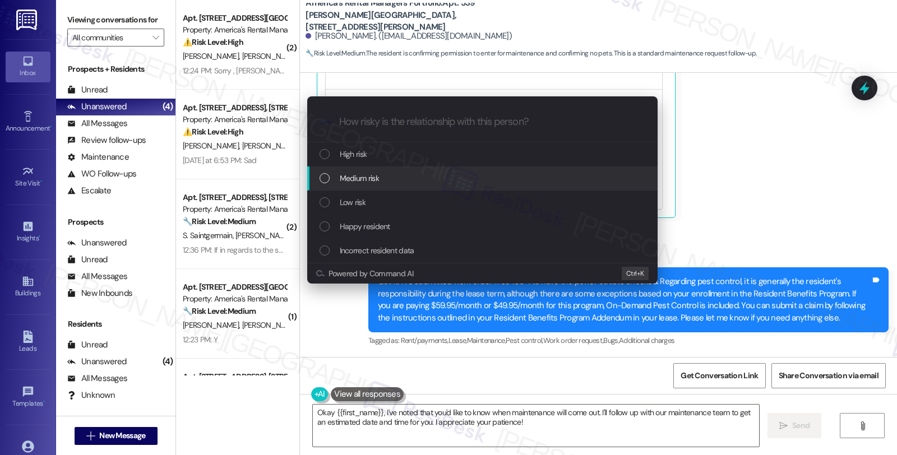
click at [410, 183] on div "Medium risk" at bounding box center [484, 178] width 328 height 12
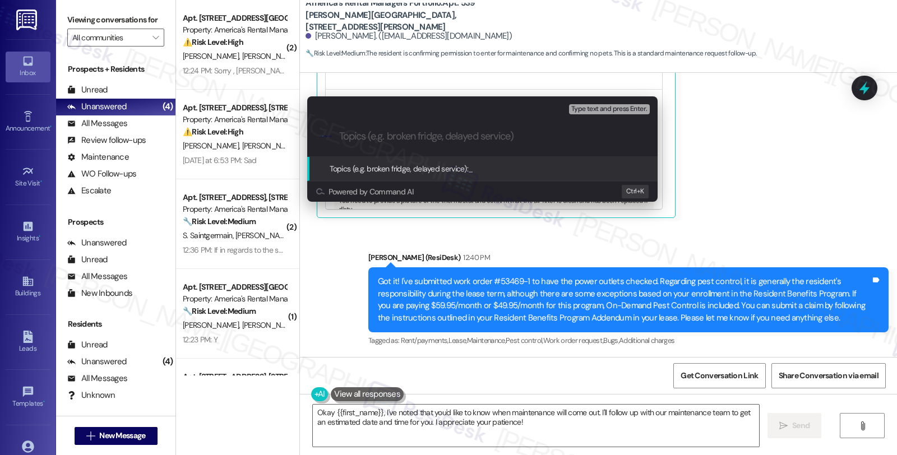
paste input "#53469-1"
click at [445, 135] on input "#53469-1 (kitchen outlest)" at bounding box center [487, 137] width 296 height 12
click at [465, 133] on input "#53469-1 (kitchen outlets)" at bounding box center [487, 137] width 296 height 12
click at [342, 135] on input "#53469-1 (kitchen outlets)" at bounding box center [487, 137] width 296 height 12
paste input "Work Order Filed by ResiDesk - WO #"
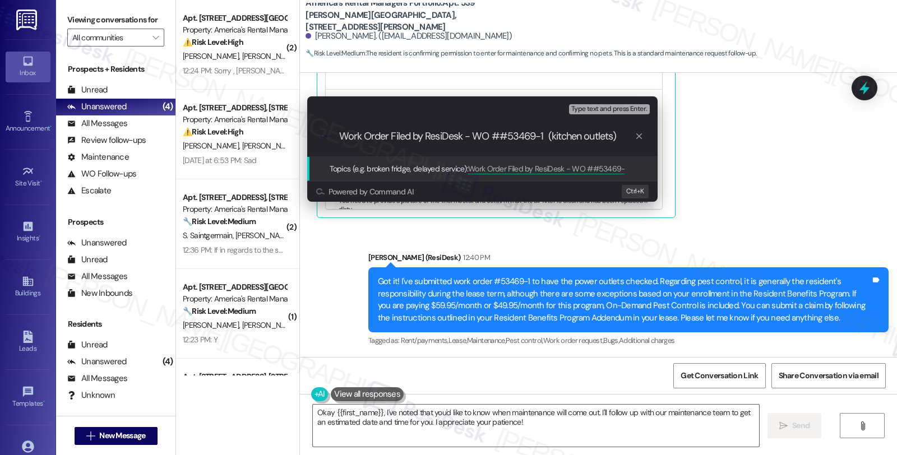
click at [505, 139] on input "Work Order Filed by ResiDesk - WO ##53469-1 (kitchen outlets)" at bounding box center [487, 137] width 296 height 12
type input "Work Order Filed by ResiDesk - WO #53469-1 (kitchen outlets)"
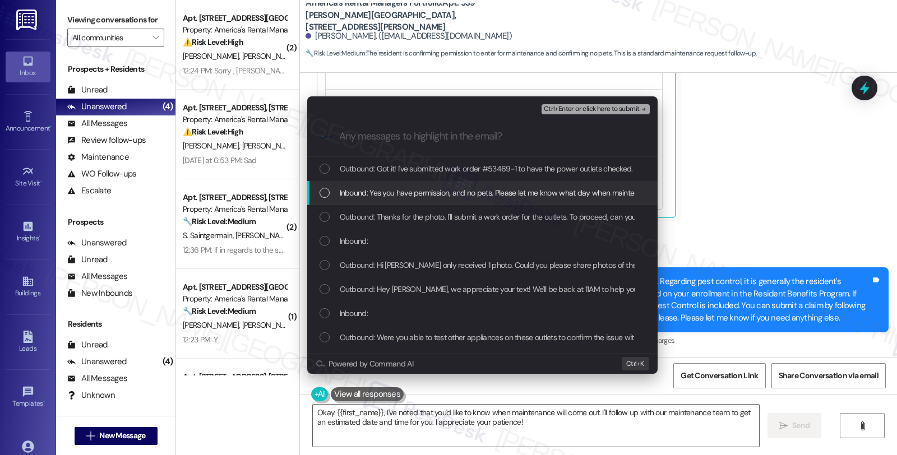
click at [387, 186] on div "Inbound: Yes you have permission, and no pets. Please let me know what day when…" at bounding box center [482, 193] width 351 height 24
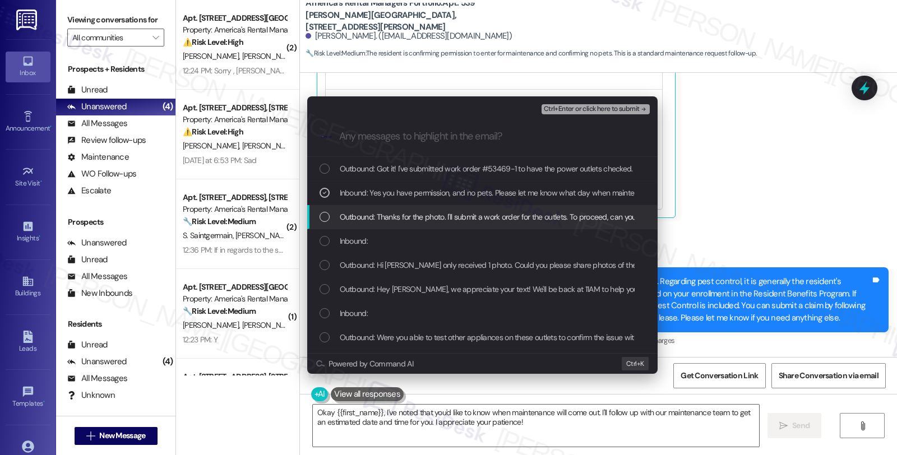
click at [379, 211] on span "Outbound: Thanks for the photo. I'll submit a work order for the outlets. To pr…" at bounding box center [624, 217] width 568 height 12
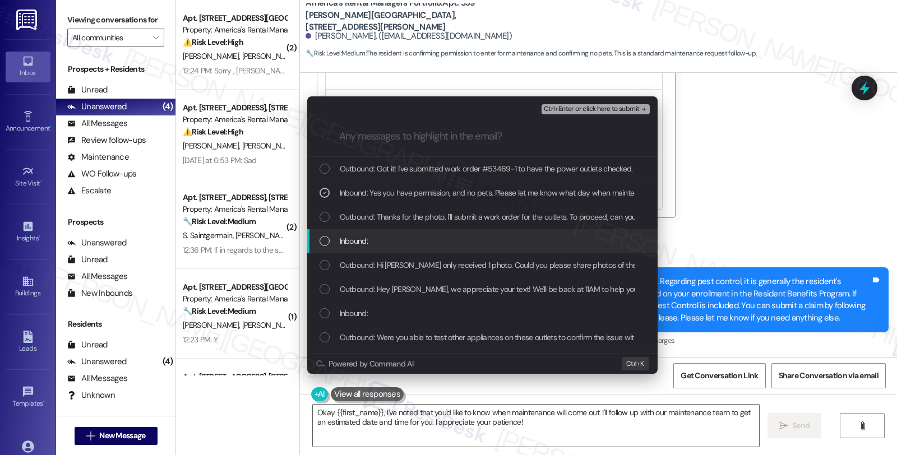
click at [363, 232] on div "Inbound:" at bounding box center [482, 241] width 351 height 24
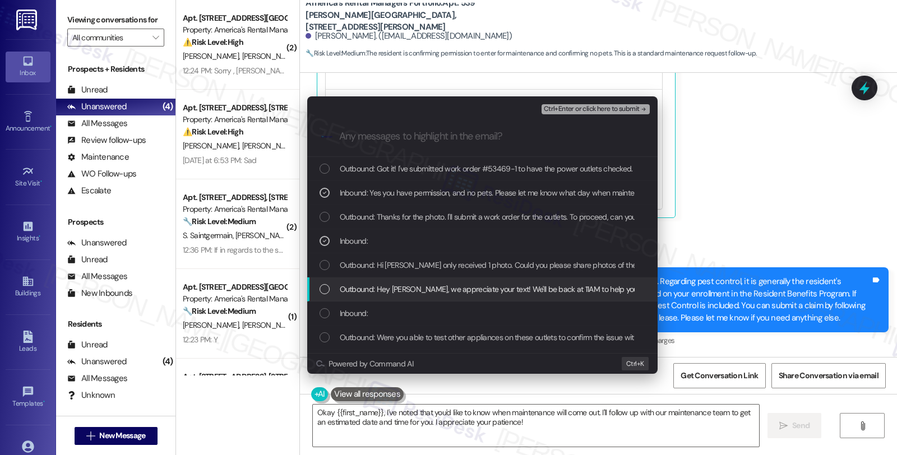
click at [362, 288] on span "Outbound: Hey Jayla, we appreciate your text! We'll be back at 11AM to help you…" at bounding box center [580, 289] width 481 height 12
click at [361, 288] on span "Outbound: Hey Jayla, we appreciate your text! We'll be back at 11AM to help you…" at bounding box center [580, 289] width 481 height 12
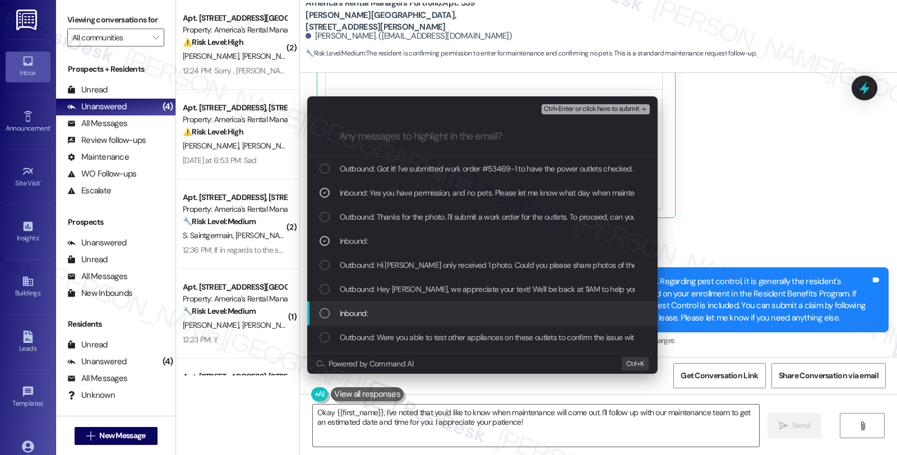
click at [352, 312] on span "Inbound:" at bounding box center [354, 313] width 28 height 12
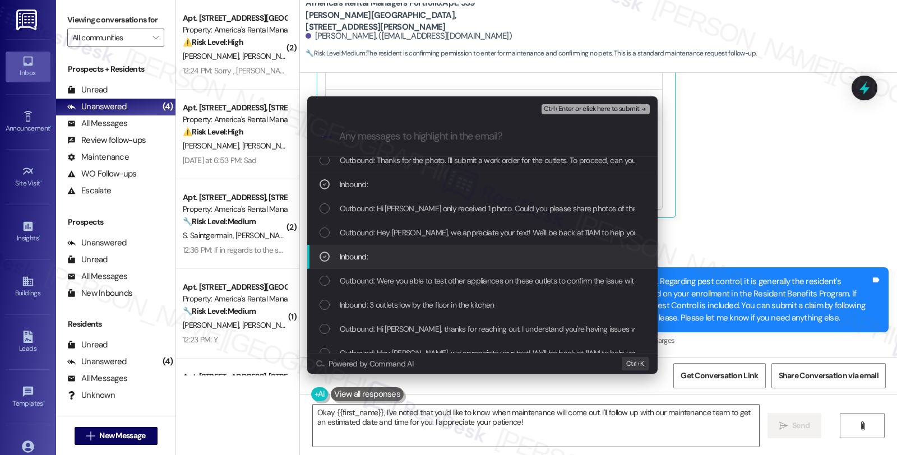
scroll to position [62, 0]
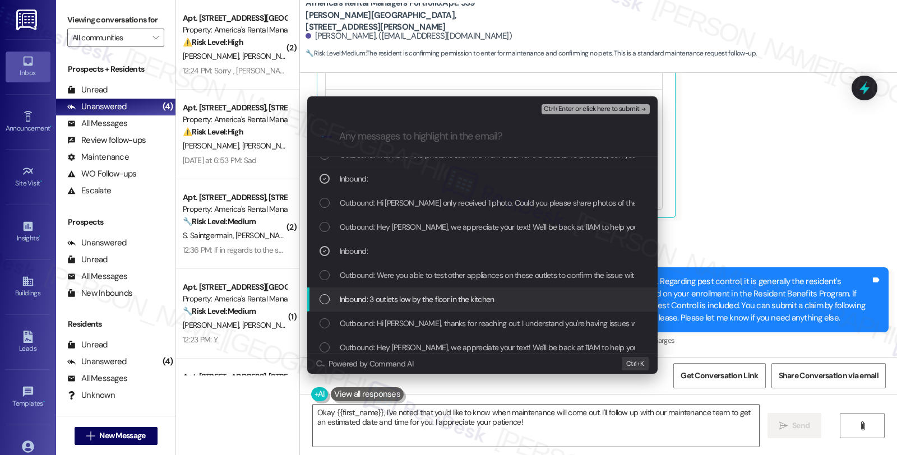
click at [368, 299] on span "Inbound: 3 outlets low by the floor in the kitchen" at bounding box center [417, 299] width 155 height 12
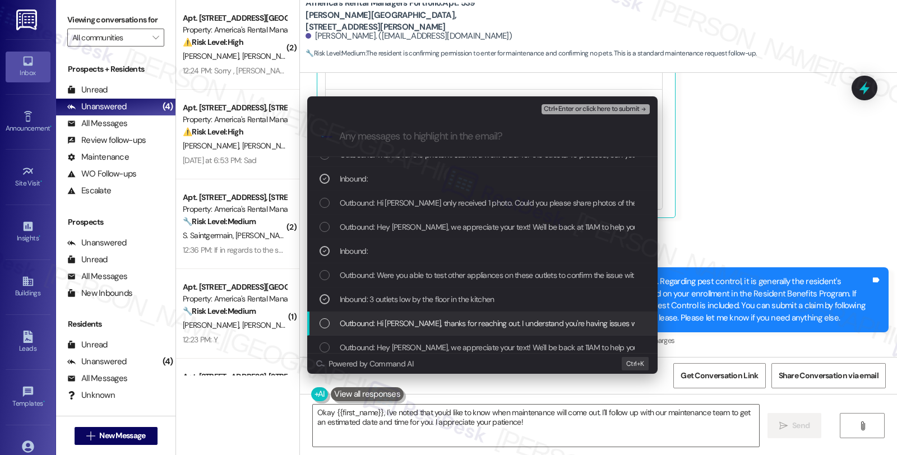
scroll to position [125, 0]
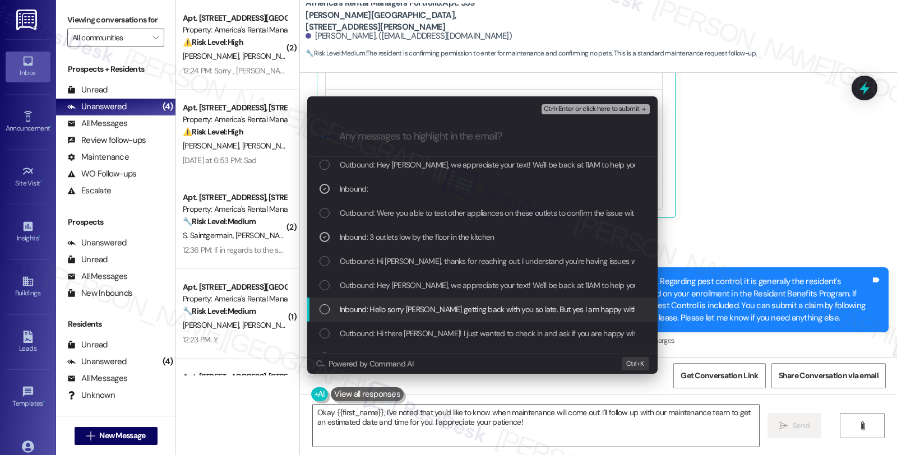
click at [436, 311] on span "Inbound: Hello sorry Iam getting back with you so late. But yes I am happy with…" at bounding box center [764, 309] width 849 height 12
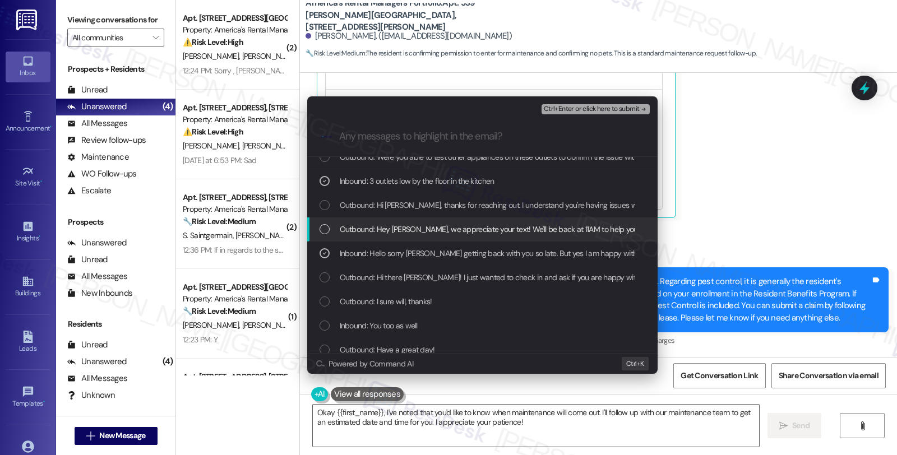
scroll to position [187, 0]
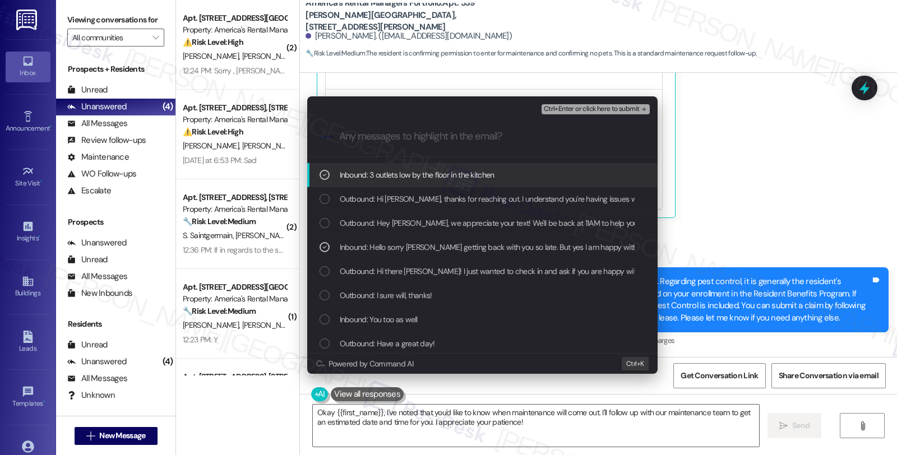
click at [591, 105] on span "Ctrl+Enter or click here to submit" at bounding box center [592, 109] width 96 height 8
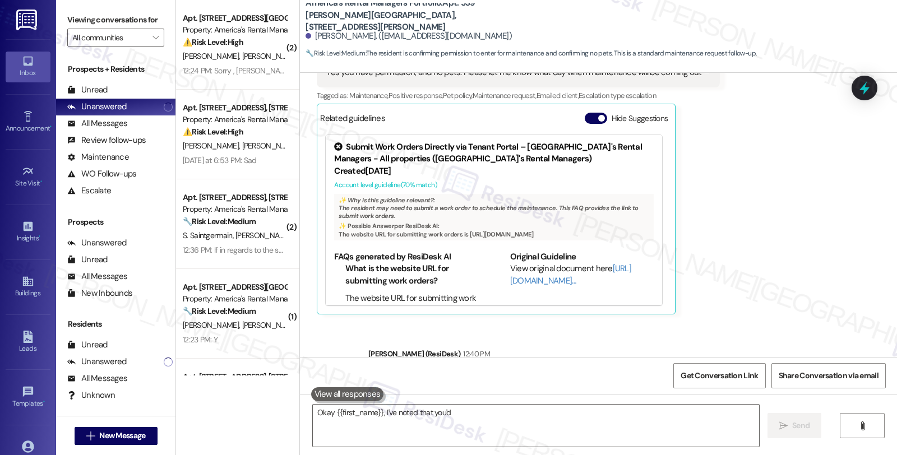
scroll to position [2615, 0]
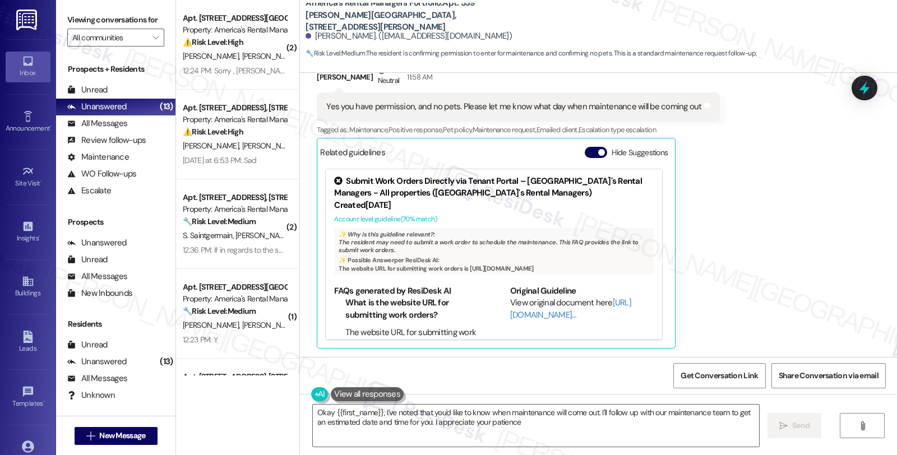
type textarea "Okay {{first_name}}, I've noted that you'd like to know when maintenance will c…"
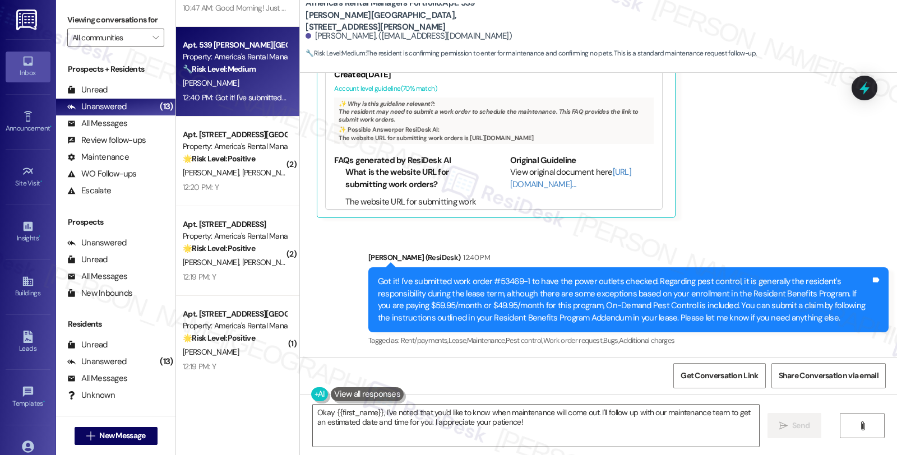
scroll to position [701, 0]
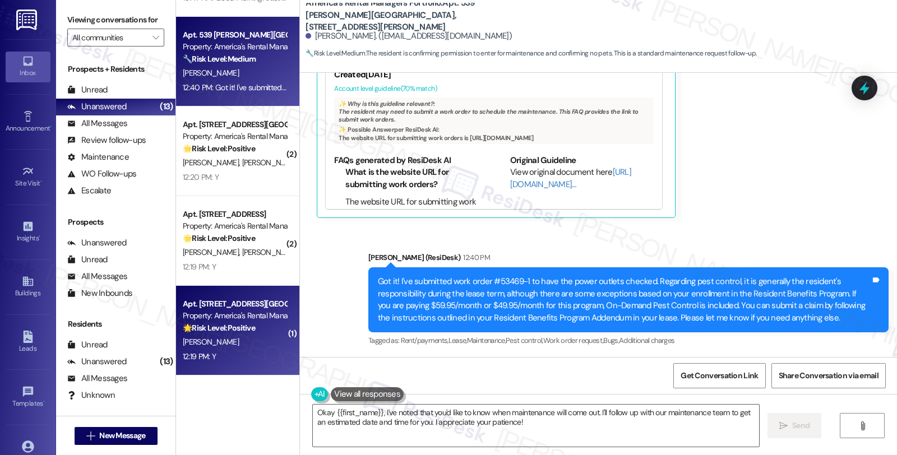
click at [255, 301] on div "Apt. 6329 Crest Green Road, 6329 Crest Green Road" at bounding box center [235, 304] width 104 height 12
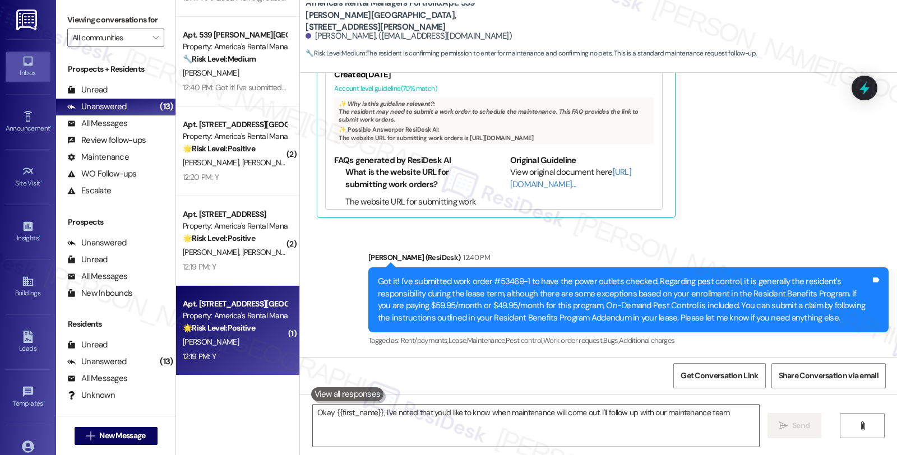
type textarea "Okay {{first_name}}, I've noted that you'd like to know when maintenance will c…"
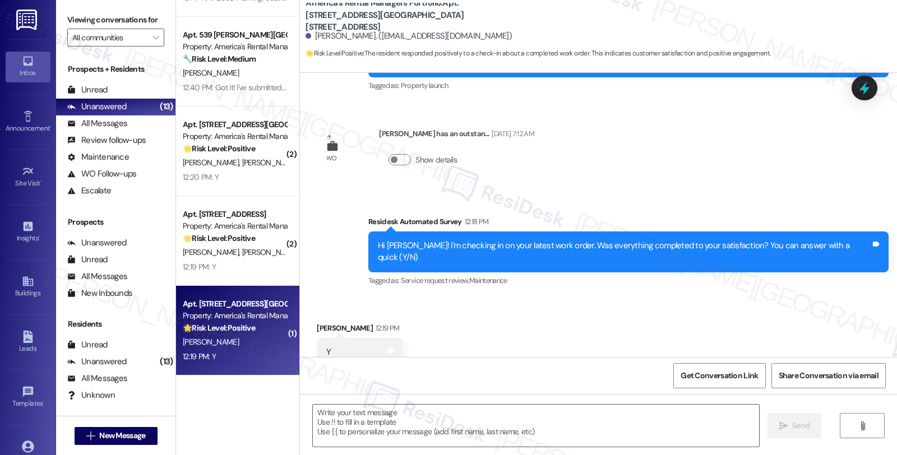
scroll to position [187, 0]
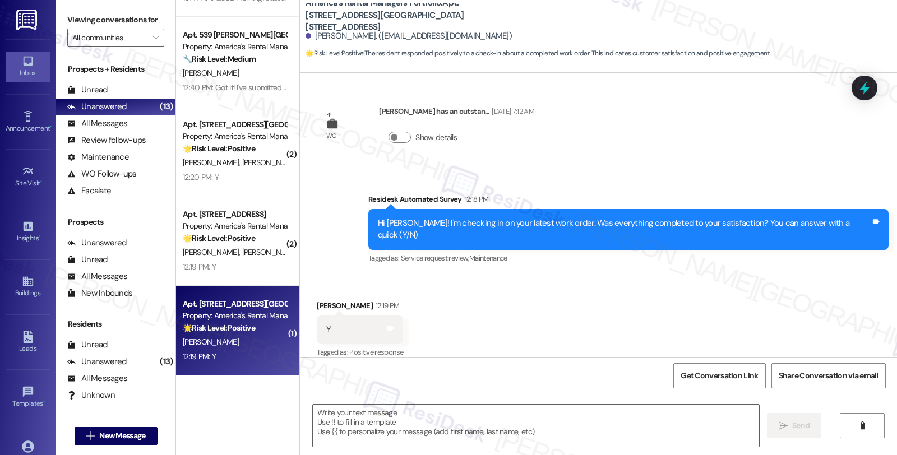
type textarea "Fetching suggested responses. Please feel free to read through the conversation…"
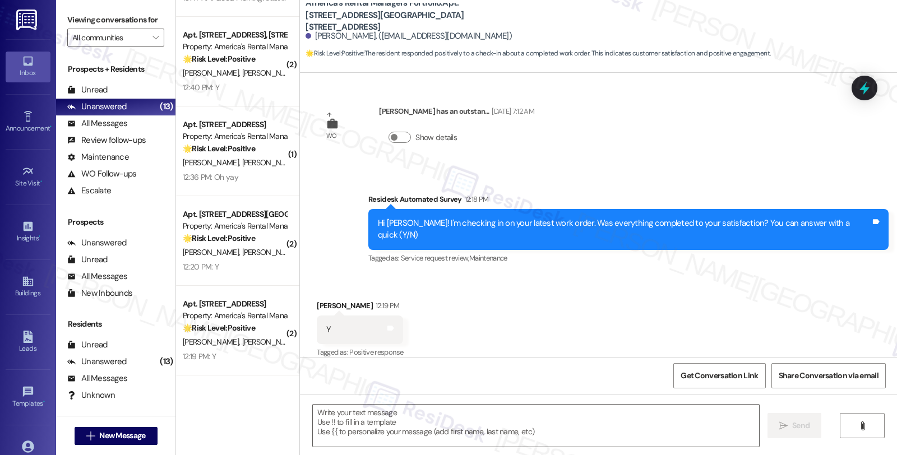
click at [322, 300] on div "Amber Wilson 12:19 PM" at bounding box center [360, 308] width 86 height 16
copy div "Amber"
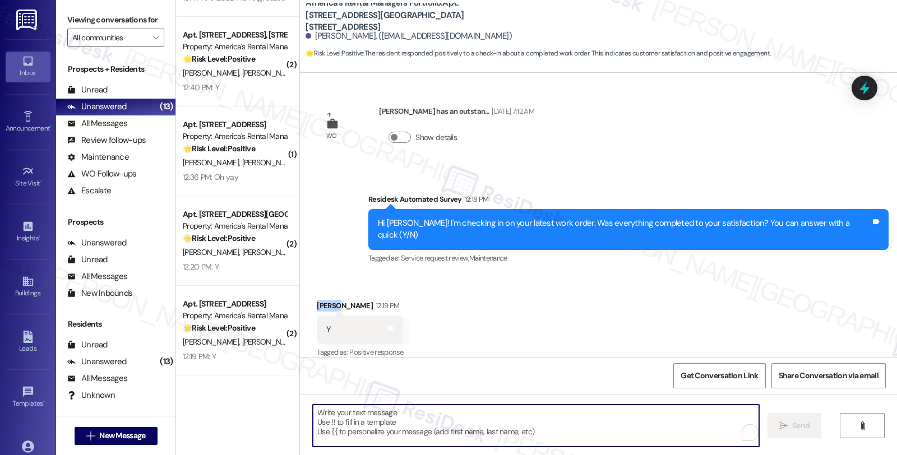
click at [421, 432] on textarea "To enrich screen reader interactions, please activate Accessibility in Grammarl…" at bounding box center [536, 426] width 446 height 42
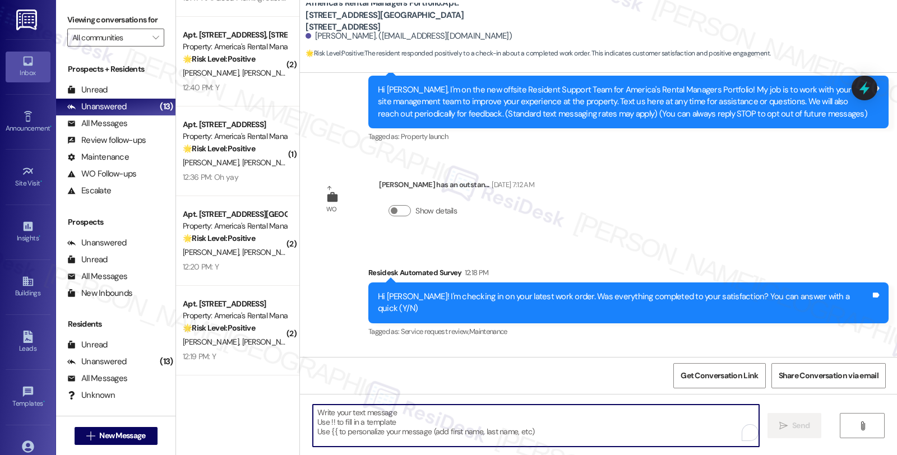
scroll to position [0, 0]
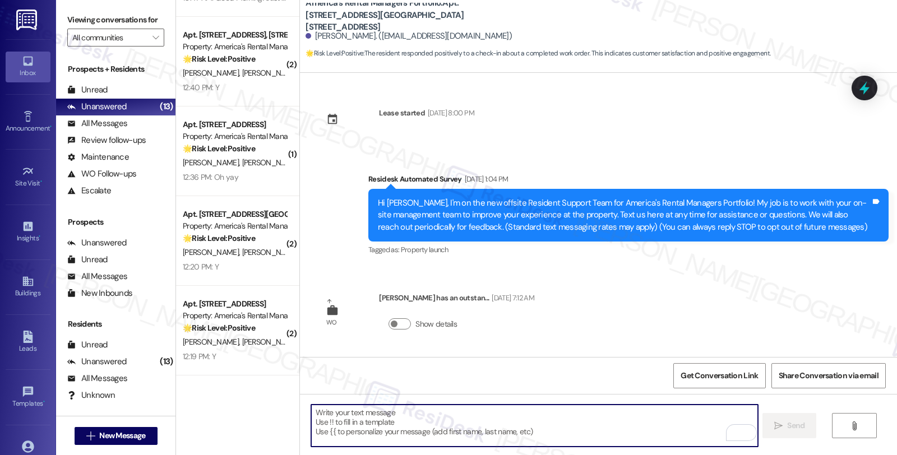
click at [436, 416] on textarea "To enrich screen reader interactions, please activate Accessibility in Grammarl…" at bounding box center [534, 426] width 446 height 42
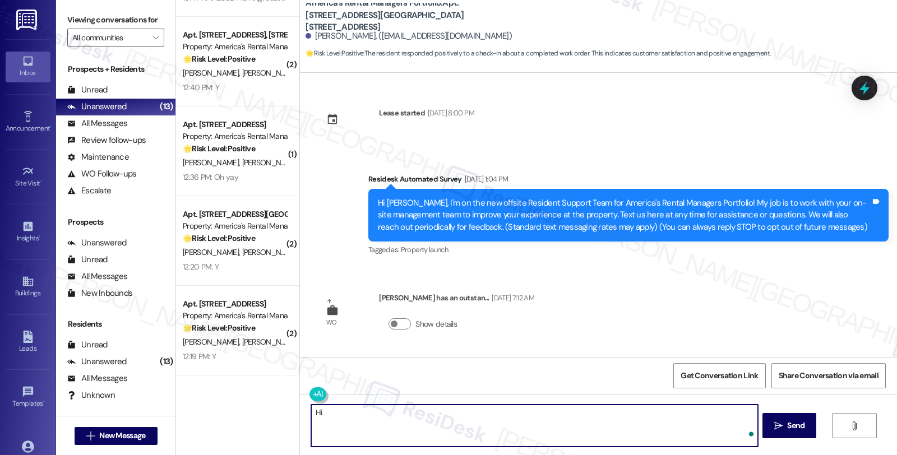
paste textarea "Amber"
drag, startPoint x: 480, startPoint y: 416, endPoint x: 253, endPoint y: 415, distance: 226.6
click at [253, 415] on div "( 1 ) Apt. 3019 Massey Rd, Unit B, 3019 Massey Rd, Unit B Property: America's R…" at bounding box center [536, 227] width 721 height 455
paste textarea ", it’s great to hear from you and I’m glad your latest work order has been comp…"
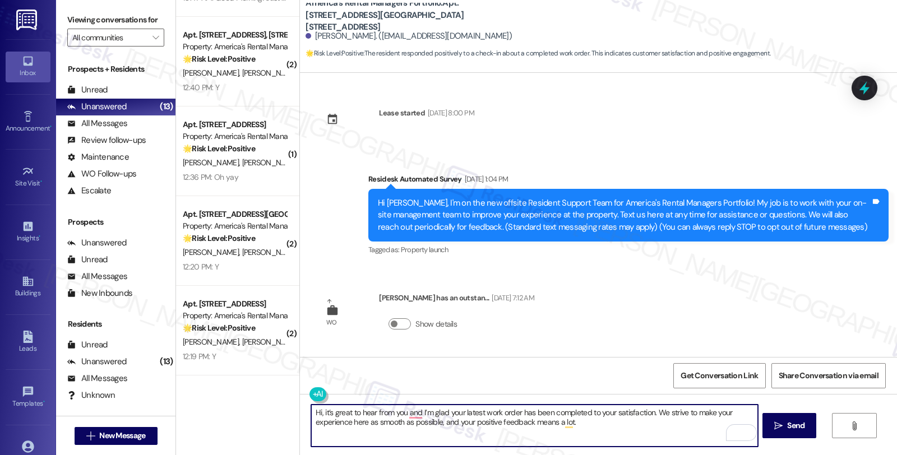
drag, startPoint x: 653, startPoint y: 412, endPoint x: 657, endPoint y: 427, distance: 15.8
click at [657, 427] on textarea "Hi, it’s great to hear from you and I’m glad your latest work order has been co…" at bounding box center [534, 426] width 446 height 42
paste textarea "If I may ask...has the {{property}} lived up to your expectations so far?"
type textarea "Hi, it’s great to hear from you and I’m glad your latest work order has been co…"
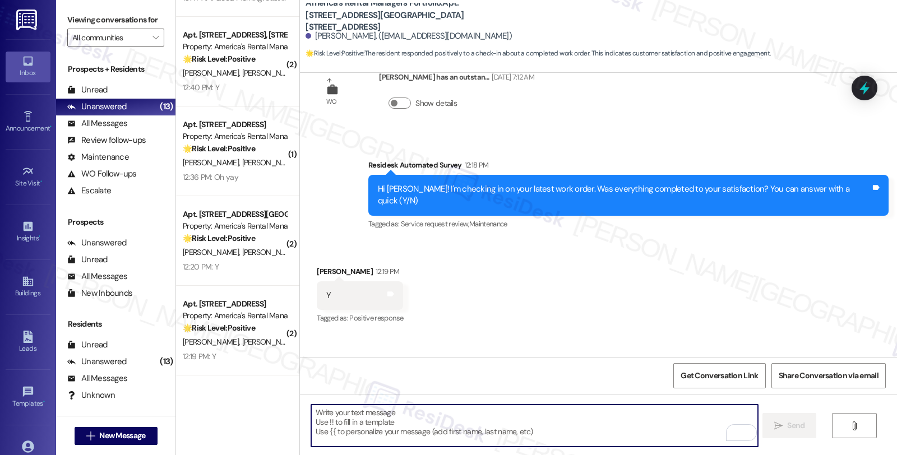
scroll to position [277, 0]
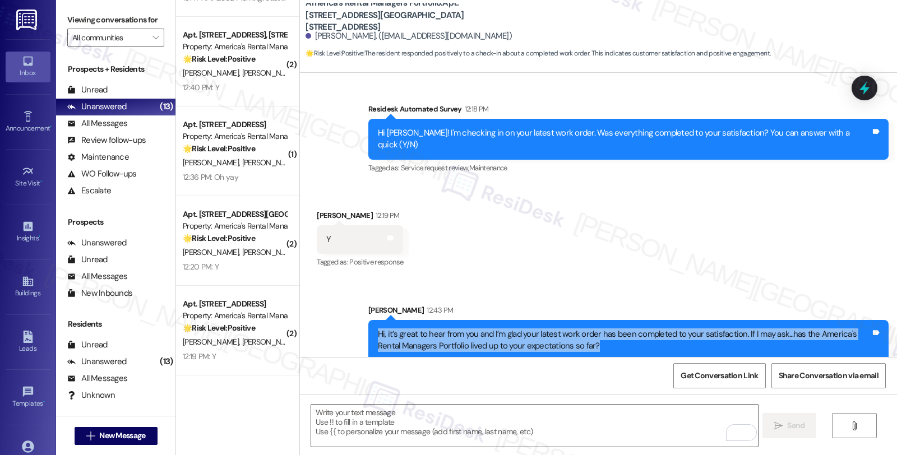
drag, startPoint x: 508, startPoint y: 331, endPoint x: 357, endPoint y: 312, distance: 152.1
click at [360, 312] on div "Sent via SMS Sarah 12:43 PM Hi, it’s great to hear from you and I’m glad your l…" at bounding box center [628, 332] width 537 height 73
copy div "Hi, it’s great to hear from you and I’m glad your latest work order has been co…"
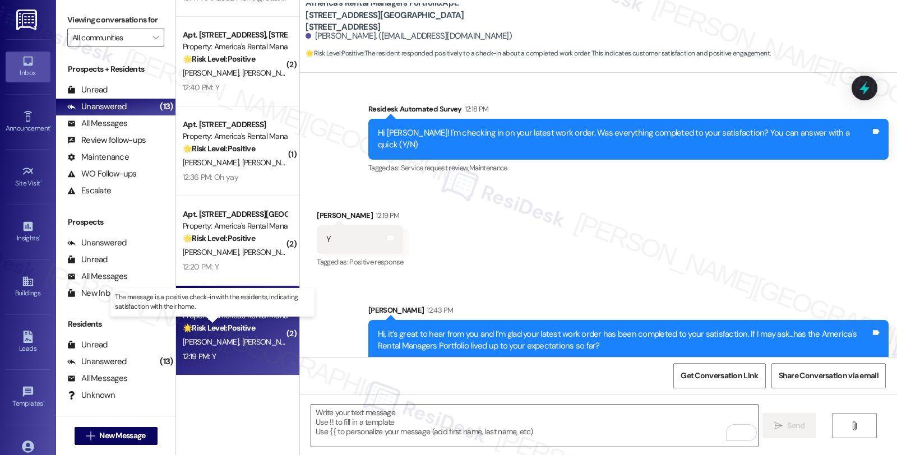
click at [183, 331] on strong "🌟 Risk Level: Positive" at bounding box center [219, 328] width 72 height 10
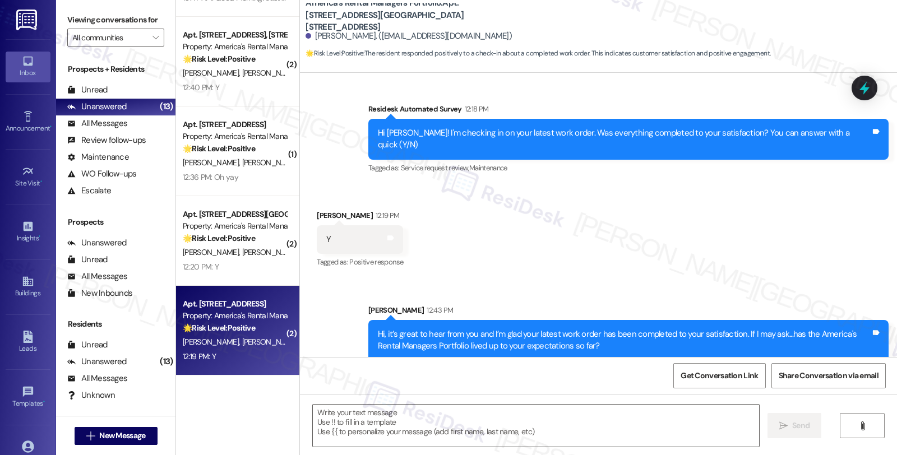
type textarea "Fetching suggested responses. Please feel free to read through the conversation…"
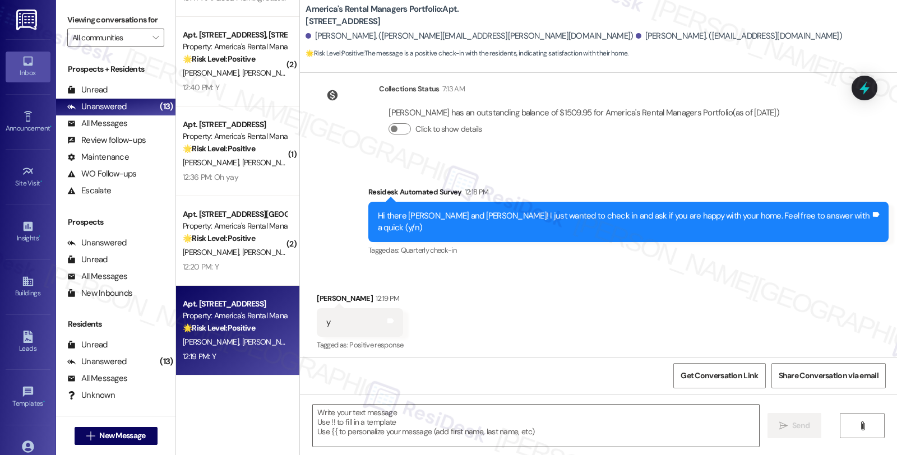
scroll to position [296, 0]
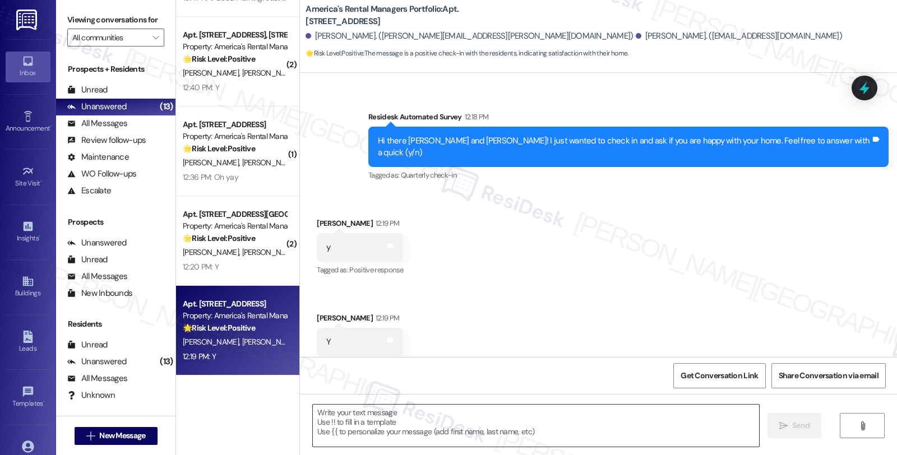
click at [415, 421] on textarea at bounding box center [536, 426] width 446 height 42
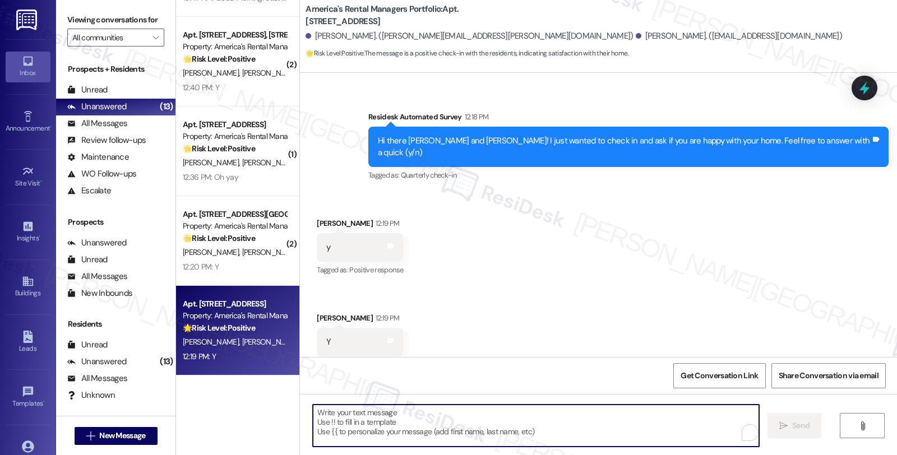
paste textarea "Hi, it’s great to hear from you and I’m glad your latest work order has been co…"
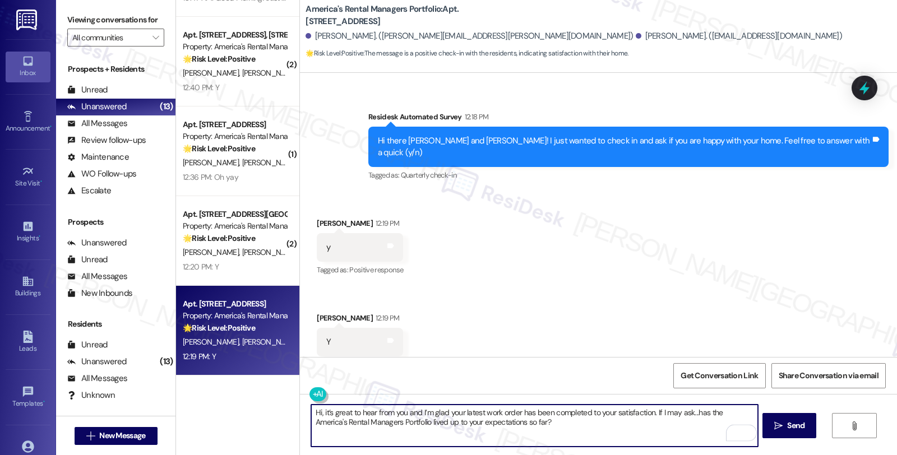
drag, startPoint x: 319, startPoint y: 414, endPoint x: 286, endPoint y: 414, distance: 32.5
click at [286, 414] on div "( 1 ) Apt. 3019 Massey Rd, Unit B, 3019 Massey Rd, Unit B Property: America's R…" at bounding box center [536, 227] width 721 height 455
drag, startPoint x: 434, startPoint y: 413, endPoint x: 643, endPoint y: 432, distance: 210.1
click at [643, 432] on textarea "It’s great to hear from you, and I’m glad your latest work order has been compl…" at bounding box center [534, 426] width 446 height 42
type textarea "It’s great to hear from you, and I’m glad you're happy wityh your home."
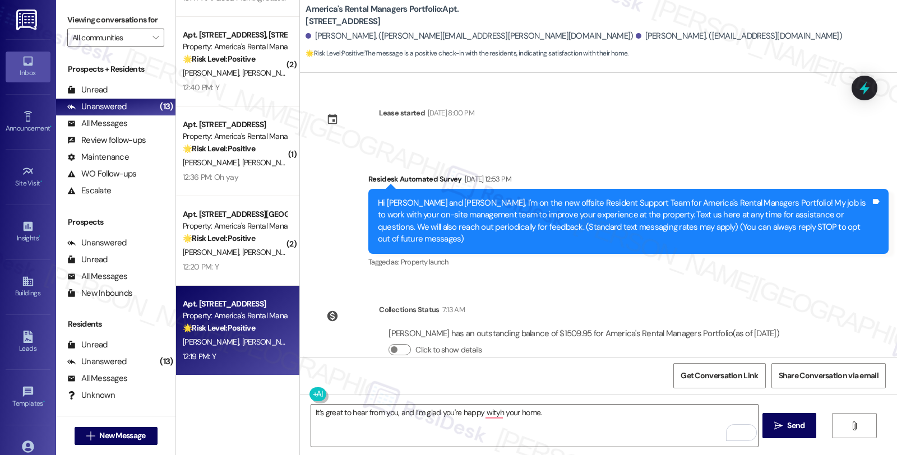
scroll to position [296, 0]
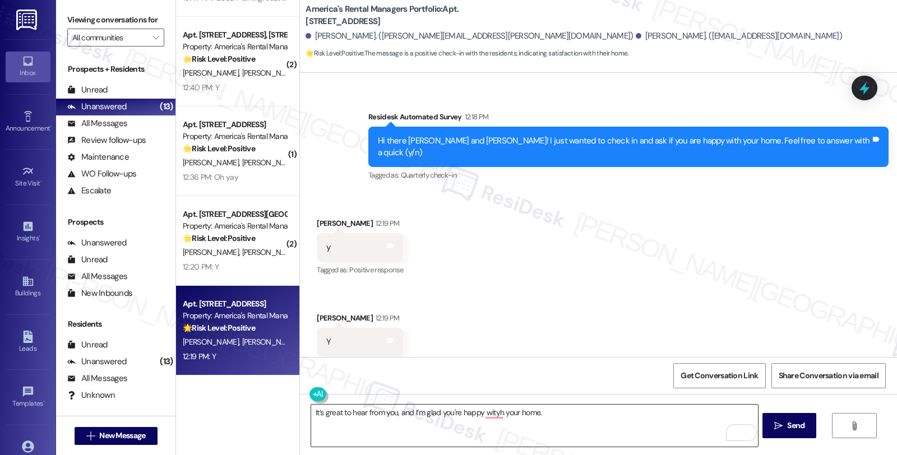
click at [615, 415] on textarea "It’s great to hear from you, and I’m glad you're happy wityh your home." at bounding box center [534, 426] width 446 height 42
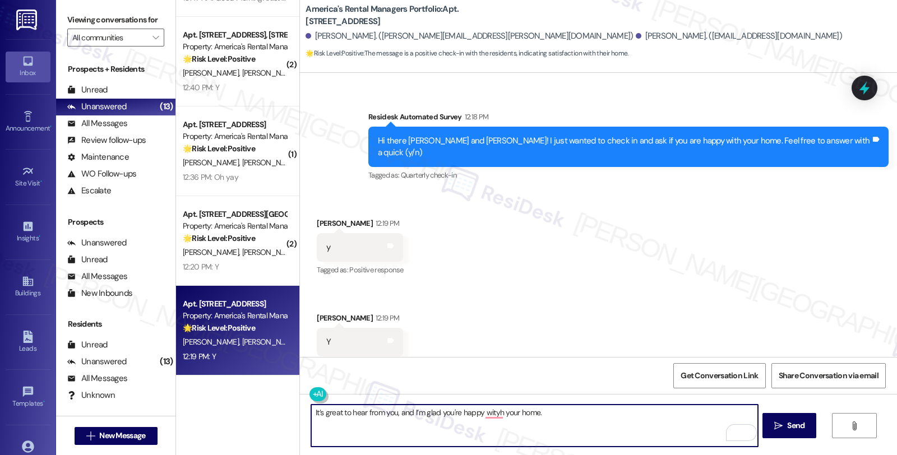
paste textarea "Your comfort and satisfaction are important to us. Can I ask a quick favor...wo…"
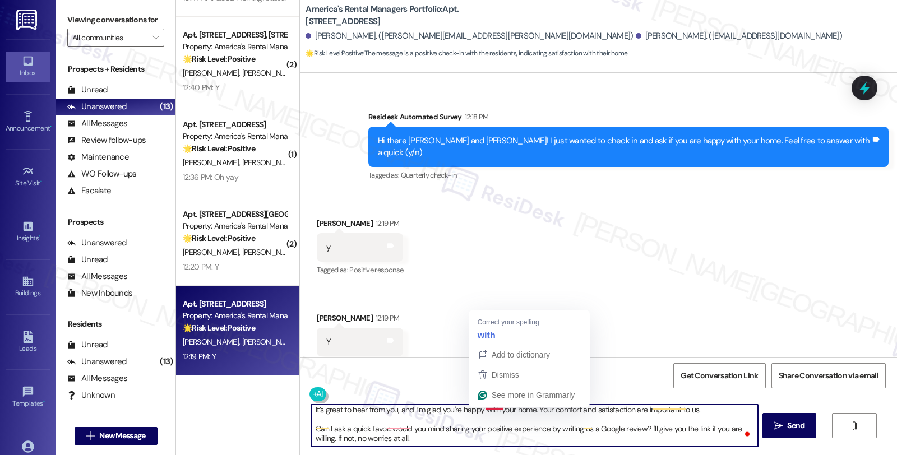
scroll to position [8, 0]
type textarea "It’s great to hear from you, and I’m glad you're happy with your home. Your com…"
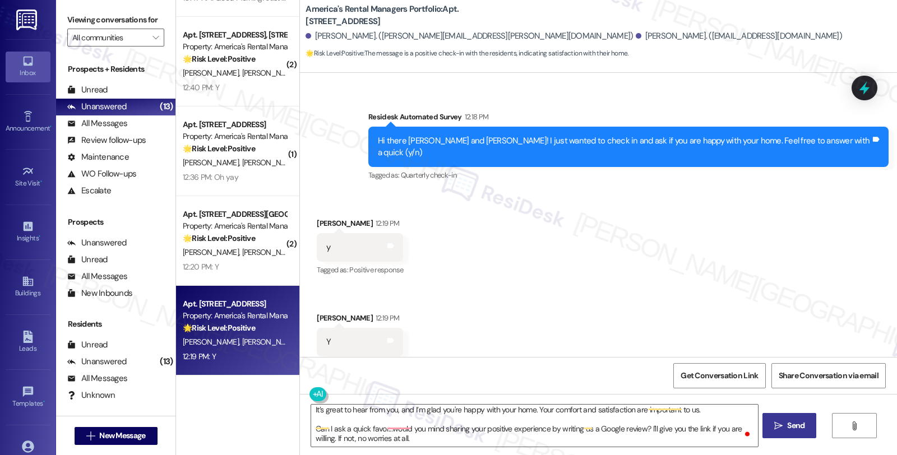
click at [788, 427] on span "Send" at bounding box center [795, 426] width 17 height 12
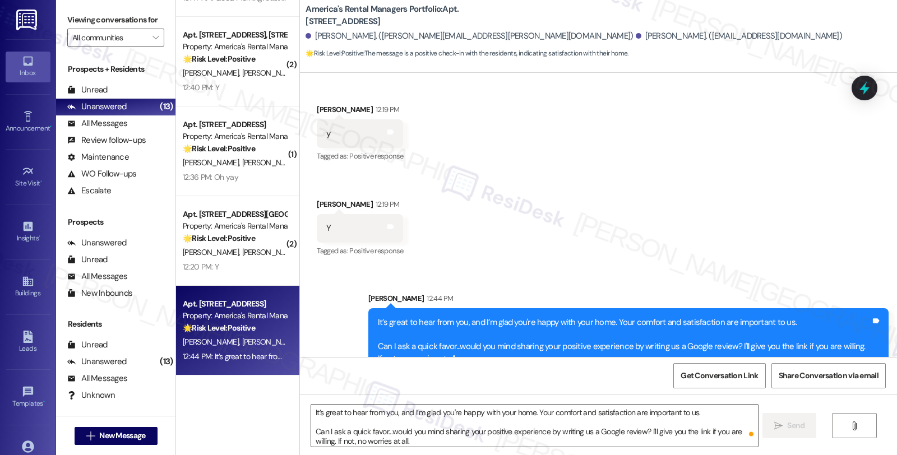
scroll to position [411, 0]
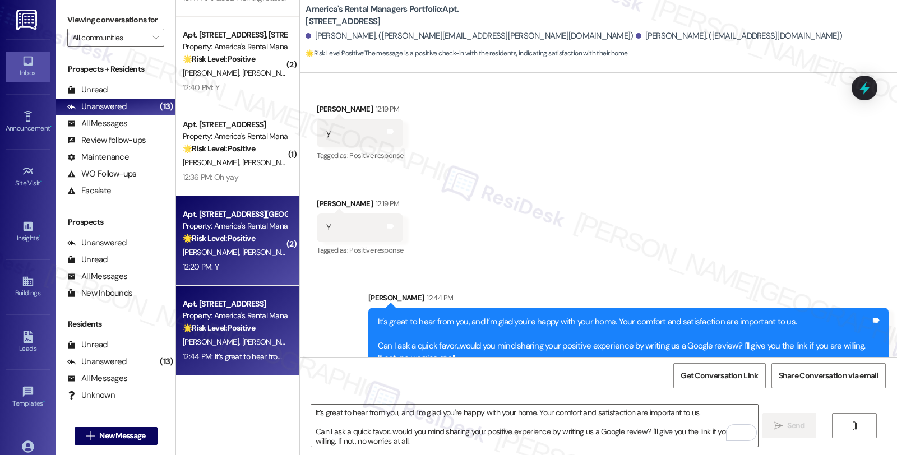
click at [238, 227] on div "Property: America's Rental Managers Portfolio" at bounding box center [235, 226] width 104 height 12
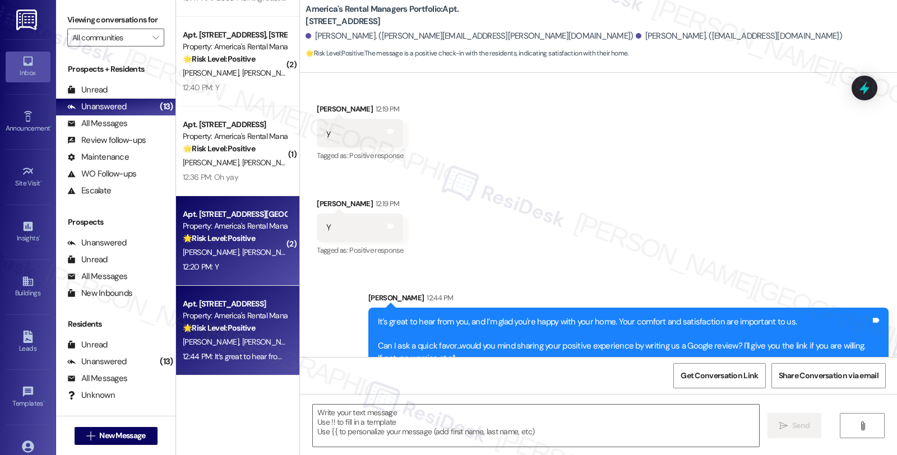
type textarea "Fetching suggested responses. Please feel free to read through the conversation…"
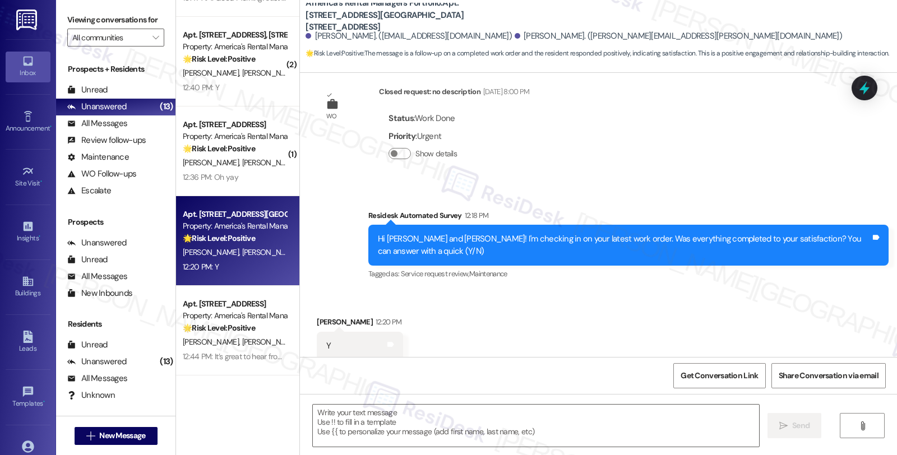
scroll to position [226, 0]
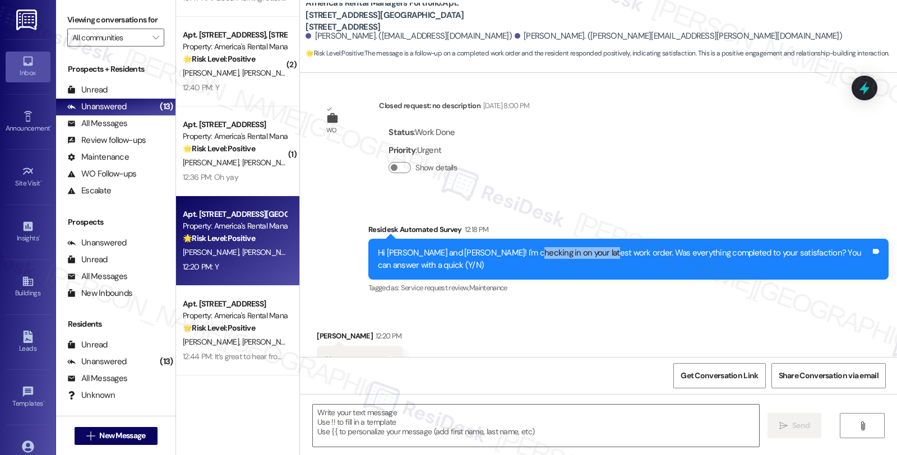
drag, startPoint x: 515, startPoint y: 237, endPoint x: 590, endPoint y: 237, distance: 75.2
click at [590, 247] on div "Hi [PERSON_NAME] and [PERSON_NAME]! I'm checking in on your latest work order. …" at bounding box center [624, 259] width 493 height 24
click at [419, 427] on textarea at bounding box center [536, 426] width 446 height 42
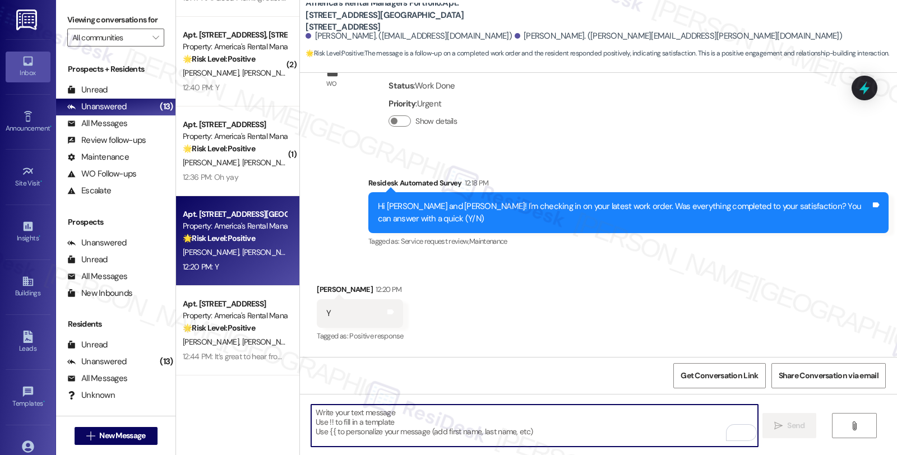
scroll to position [351, 0]
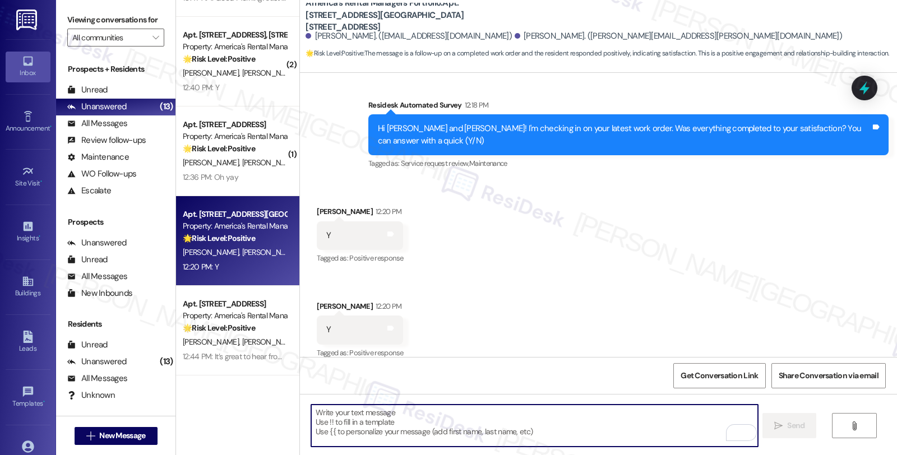
click at [373, 434] on textarea "To enrich screen reader interactions, please activate Accessibility in Grammarl…" at bounding box center [534, 426] width 446 height 42
paste textarea "Your comfort and satisfaction are important to us. Can I ask a quick favor...wo…"
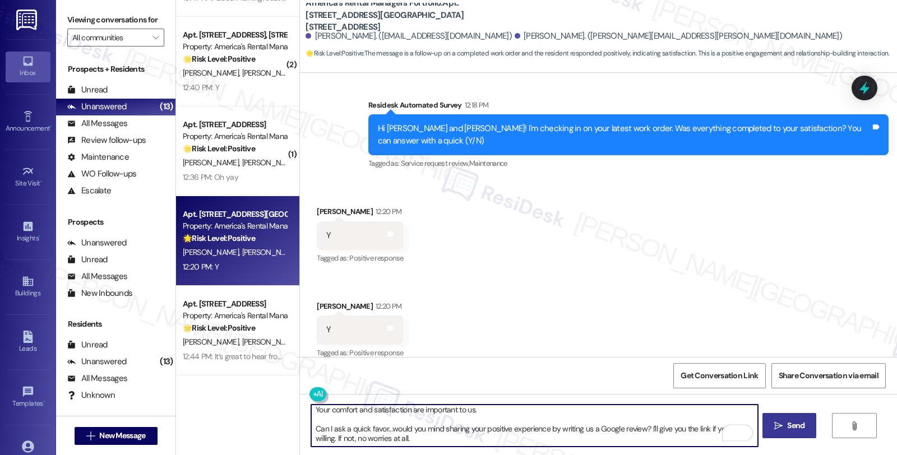
scroll to position [0, 0]
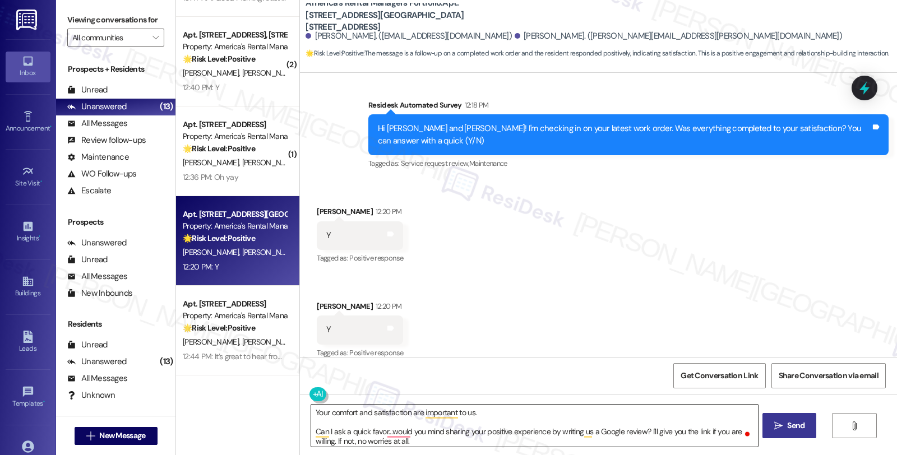
click at [520, 419] on textarea "Your comfort and satisfaction are important to us. Can I ask a quick favor...wo…" at bounding box center [534, 426] width 446 height 42
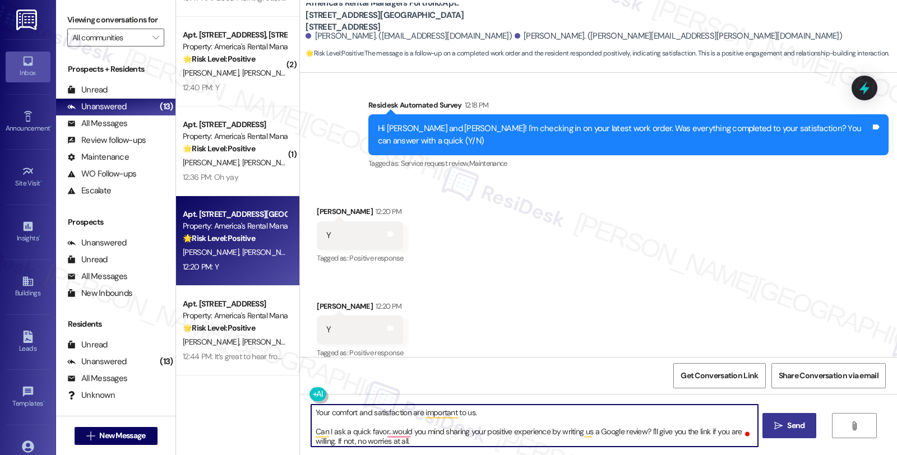
paste textarea ", it’s great to hear from you and I’m glad your latest work order has been comp…"
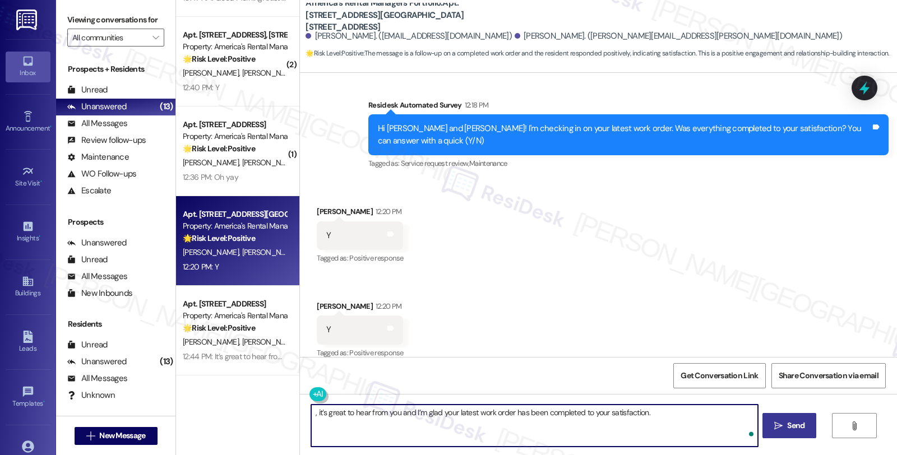
click at [311, 412] on textarea ", it’s great to hear from you and I’m glad your latest work order has been comp…" at bounding box center [534, 426] width 446 height 42
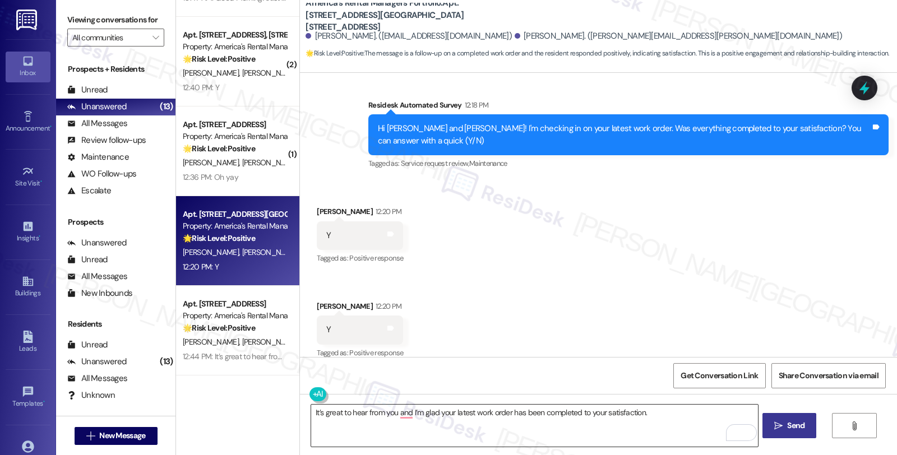
click at [684, 417] on textarea "It’s great to hear from you and I’m glad your latest work order has been comple…" at bounding box center [534, 426] width 446 height 42
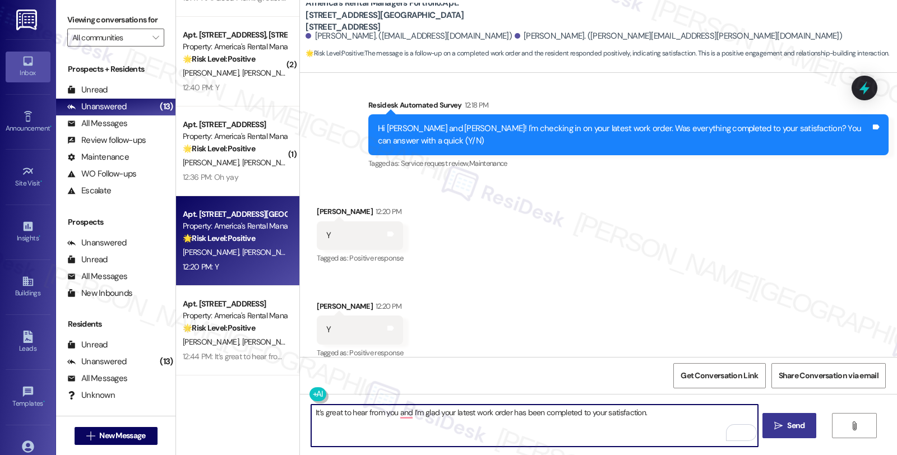
paste textarea "If I may ask...has the {{property}} lived up to your expectations so far?"
click at [674, 416] on textarea "It’s great to hear from you and I’m glad your latest work order has been comple…" at bounding box center [534, 426] width 446 height 42
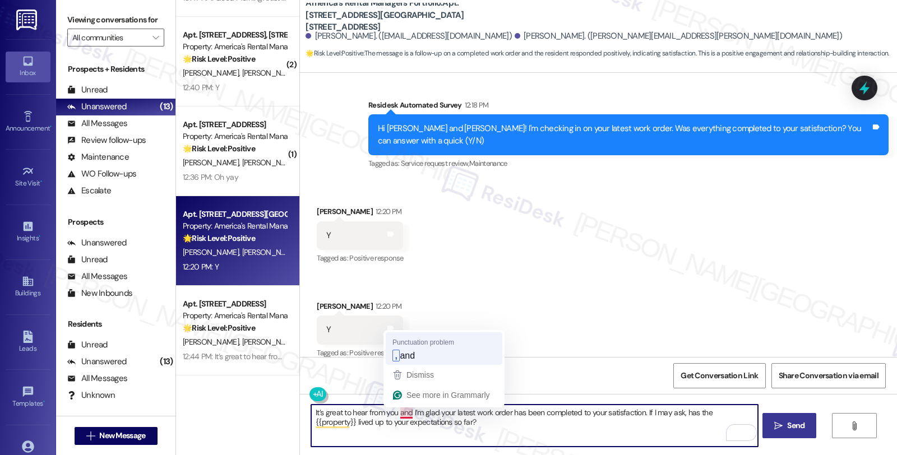
type textarea "It’s great to hear from you, and I’m glad your latest work order has been compl…"
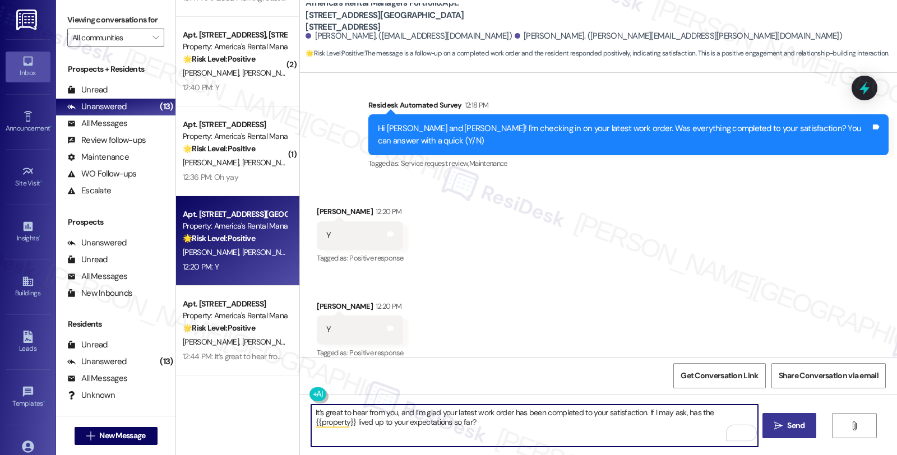
click at [445, 424] on textarea "It’s great to hear from you, and I’m glad your latest work order has been compl…" at bounding box center [534, 426] width 446 height 42
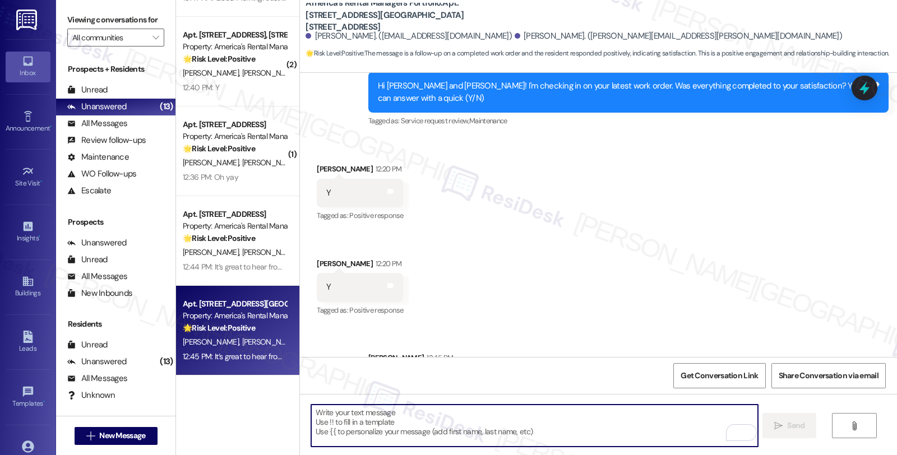
scroll to position [441, 0]
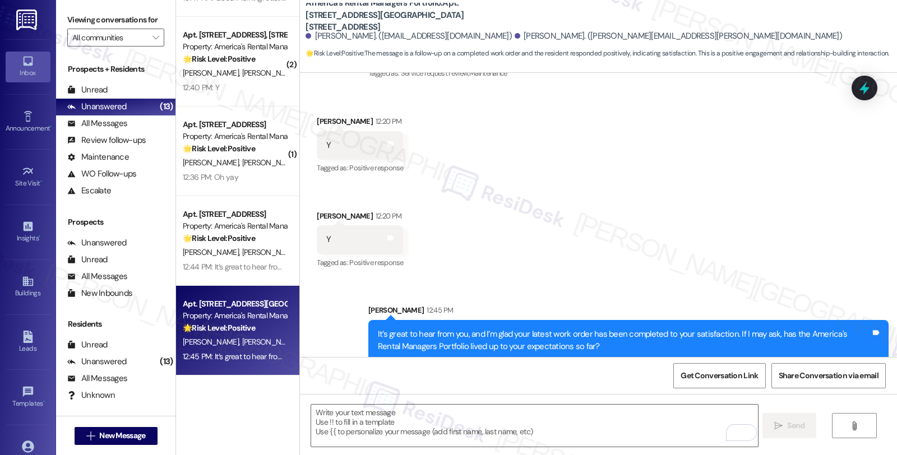
click at [557, 192] on div "Received via SMS [PERSON_NAME] 12:20 PM Y Tags and notes Tagged as: Positive re…" at bounding box center [598, 185] width 597 height 190
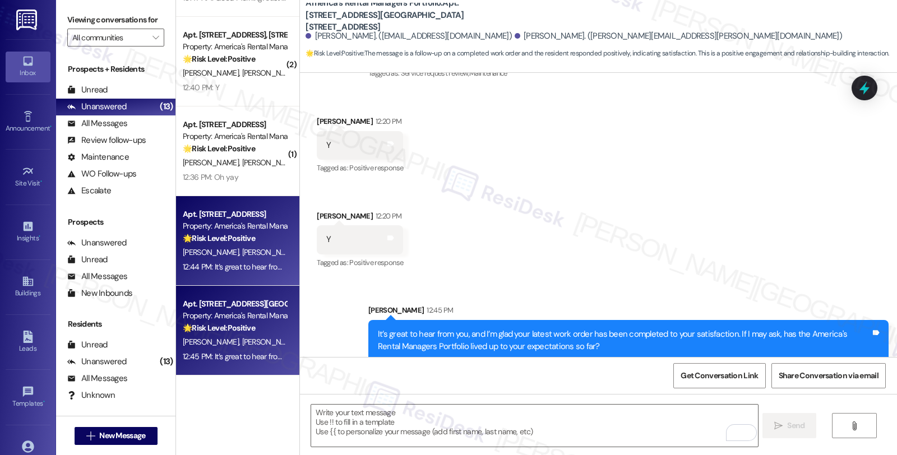
click at [257, 245] on div "Apt. [STREET_ADDRESS] Property: America's Rental Managers Portfolio 🌟 Risk Leve…" at bounding box center [235, 227] width 106 height 38
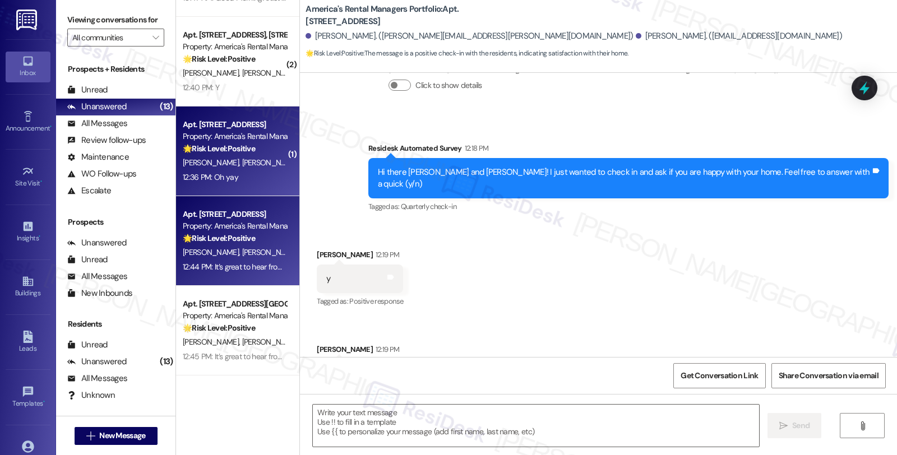
type textarea "Fetching suggested responses. Please feel free to read through the conversation…"
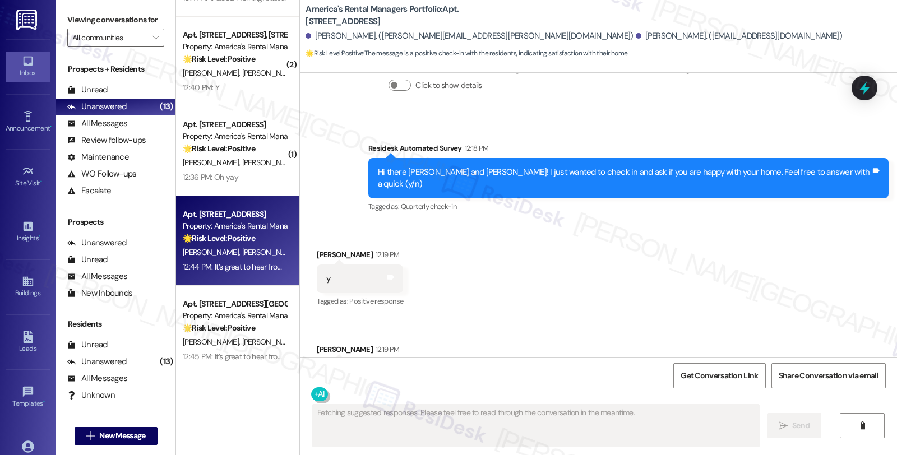
scroll to position [296, 0]
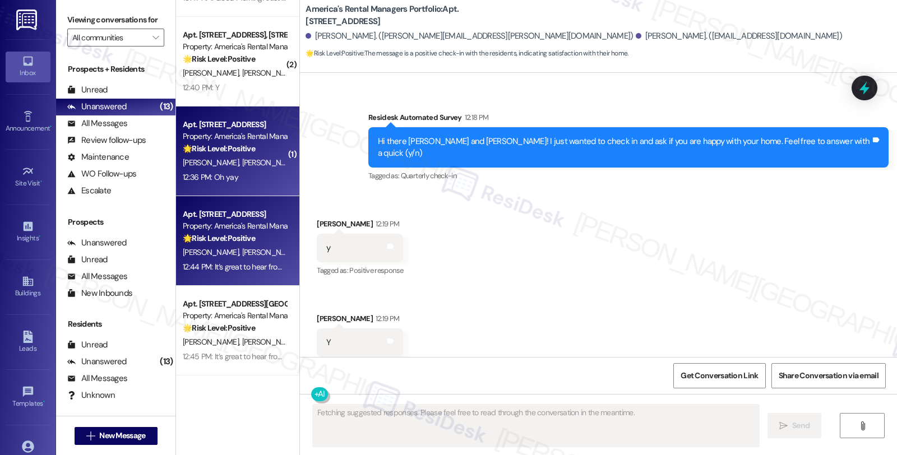
click at [253, 158] on div "[PERSON_NAME] [PERSON_NAME]" at bounding box center [235, 163] width 106 height 14
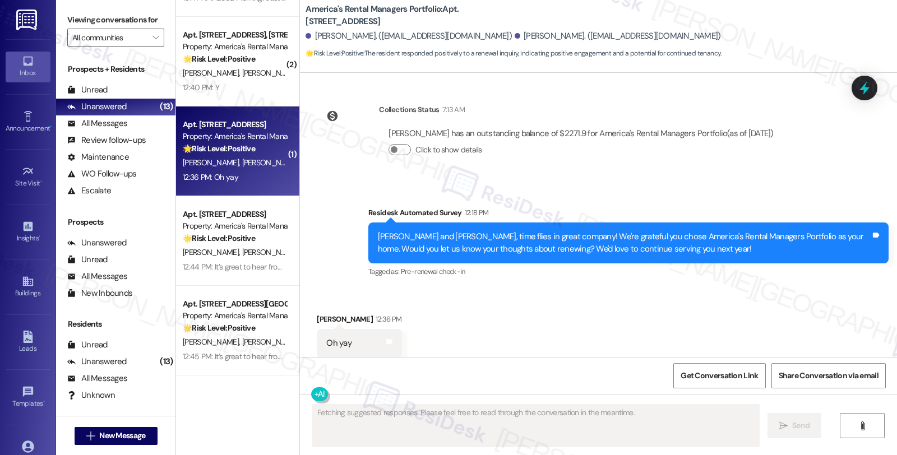
scroll to position [403, 0]
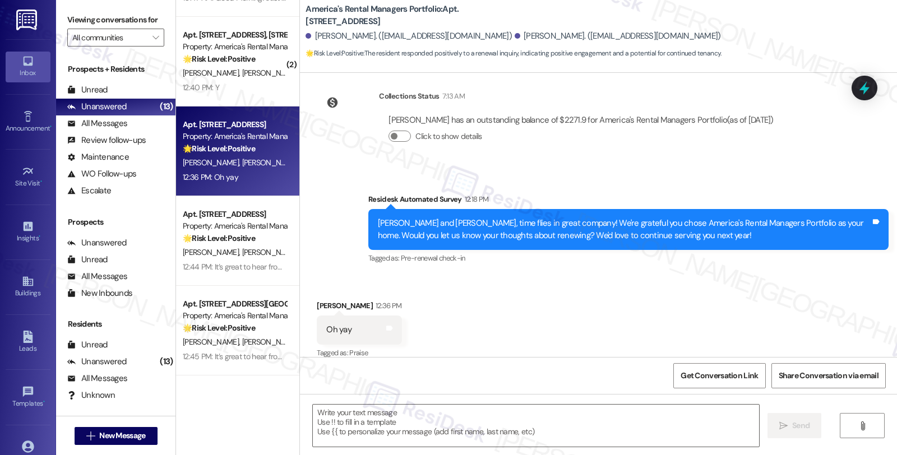
click at [765, 288] on div "Received via SMS [PERSON_NAME] 12:36 PM Oh yay Tags and notes Tagged as: Praise…" at bounding box center [598, 322] width 597 height 95
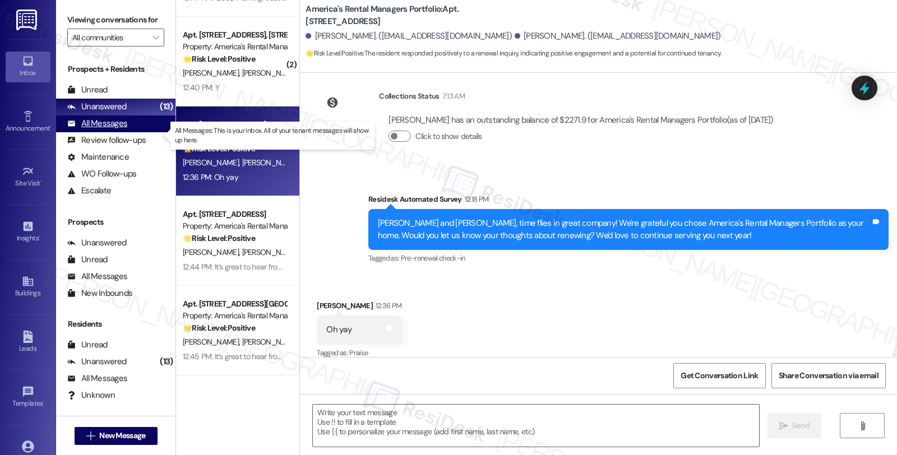
click at [131, 132] on div "All Messages (undefined)" at bounding box center [115, 124] width 119 height 17
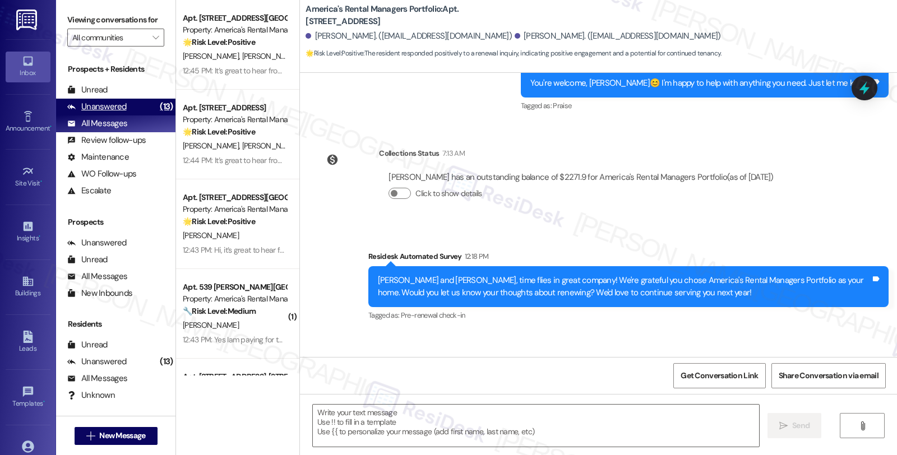
type textarea "Fetching suggested responses. Please feel free to read through the conversation…"
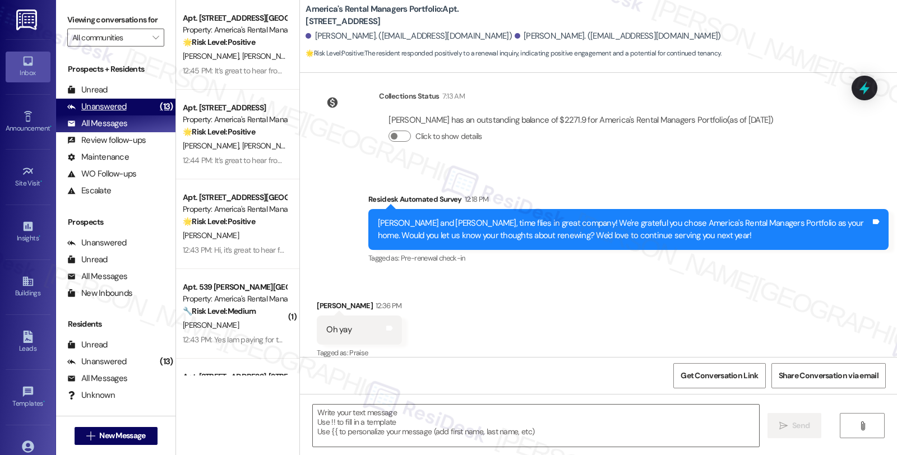
click at [127, 114] on div "Unanswered (13)" at bounding box center [115, 107] width 119 height 17
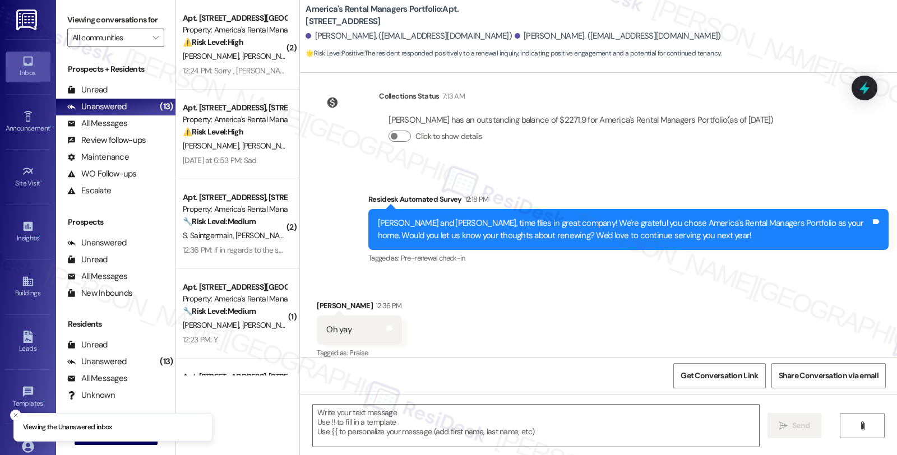
click at [315, 292] on div "Received via SMS [PERSON_NAME] 12:36 PM Oh yay Tags and notes Tagged as: Praise…" at bounding box center [359, 331] width 102 height 78
copy div "[PERSON_NAME]"
click at [374, 432] on textarea at bounding box center [536, 426] width 446 height 42
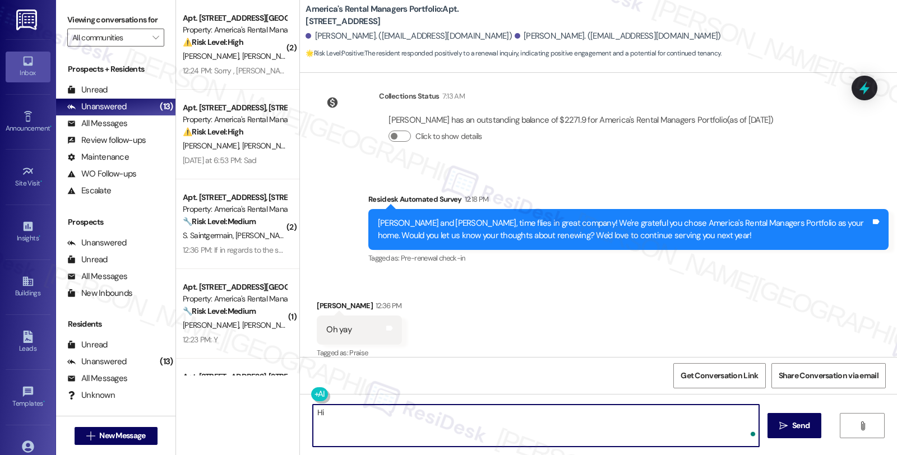
paste textarea "[PERSON_NAME]"
click at [459, 416] on textarea "Hi [PERSON_NAME], it's great to hear from you!" at bounding box center [534, 426] width 446 height 42
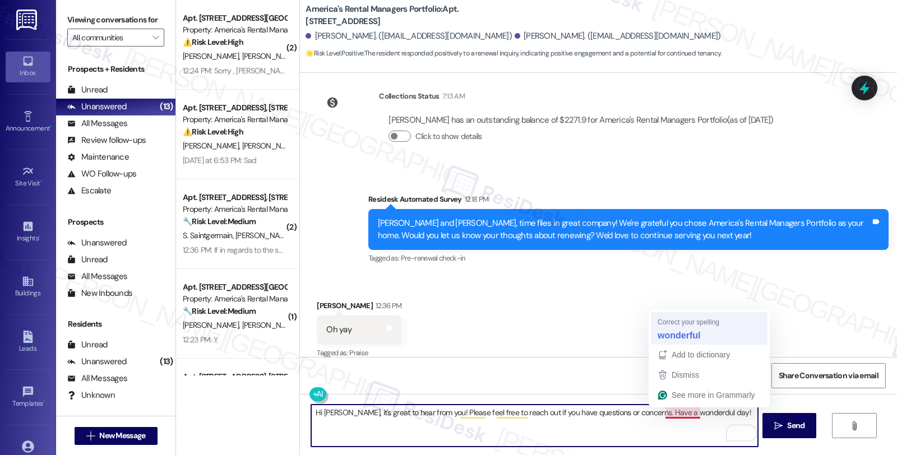
type textarea "Hi [PERSON_NAME], it's great to hear from you! Please feel free to reach out if…"
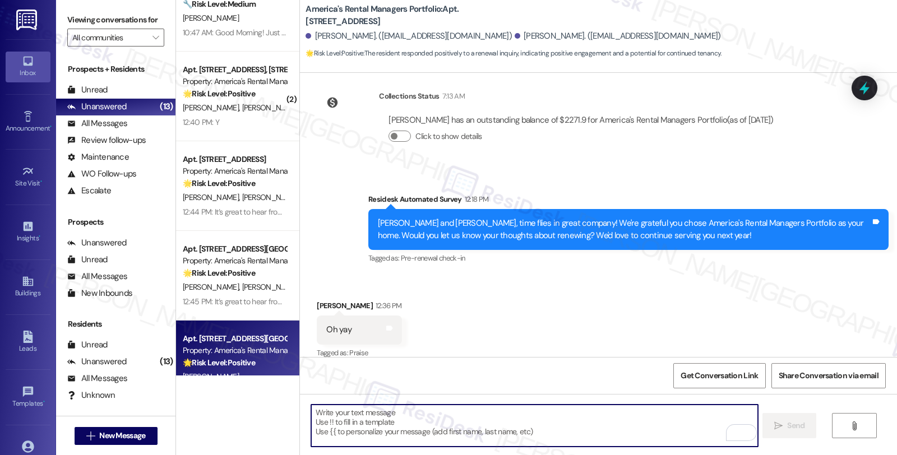
scroll to position [666, 0]
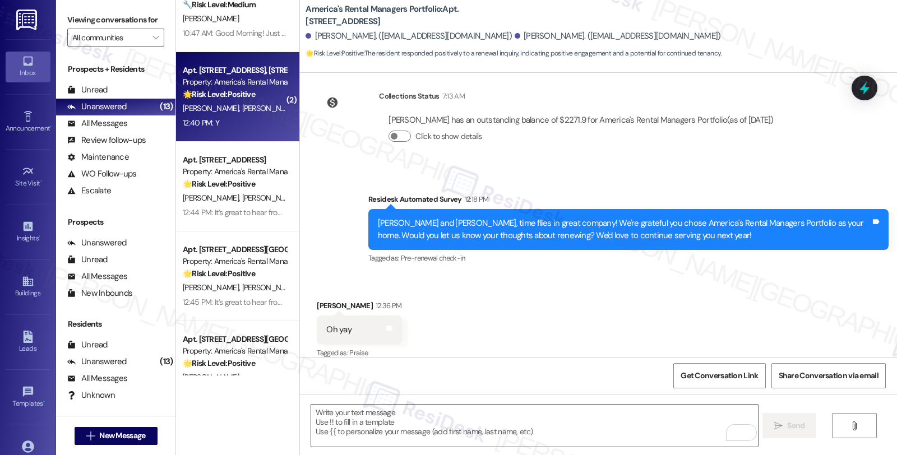
click at [244, 122] on div "12:40 PM: Y 12:40 PM: Y" at bounding box center [235, 123] width 106 height 14
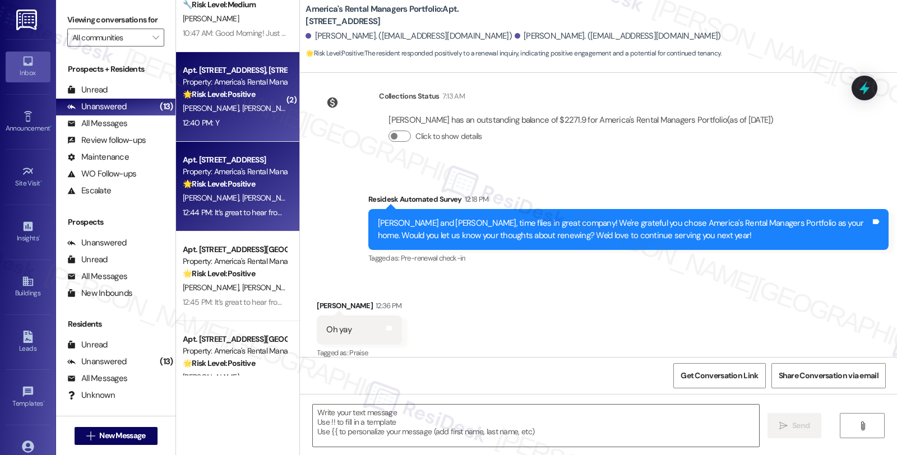
type textarea "Fetching suggested responses. Please feel free to read through the conversation…"
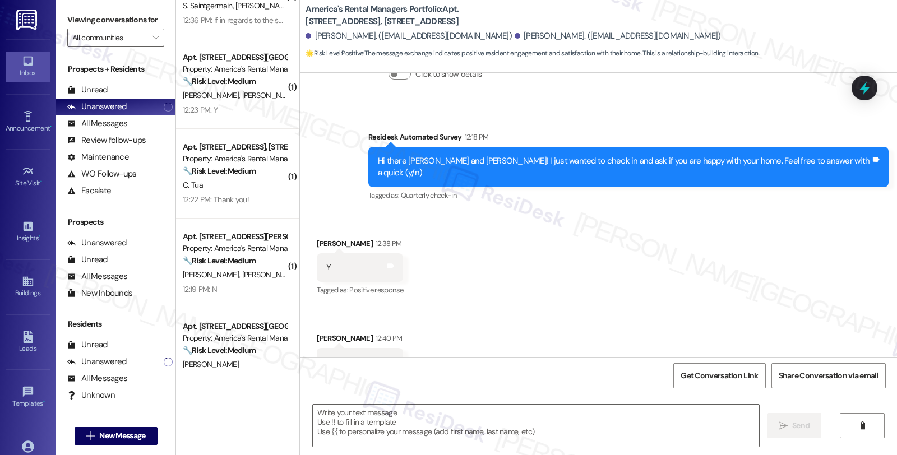
scroll to position [296, 0]
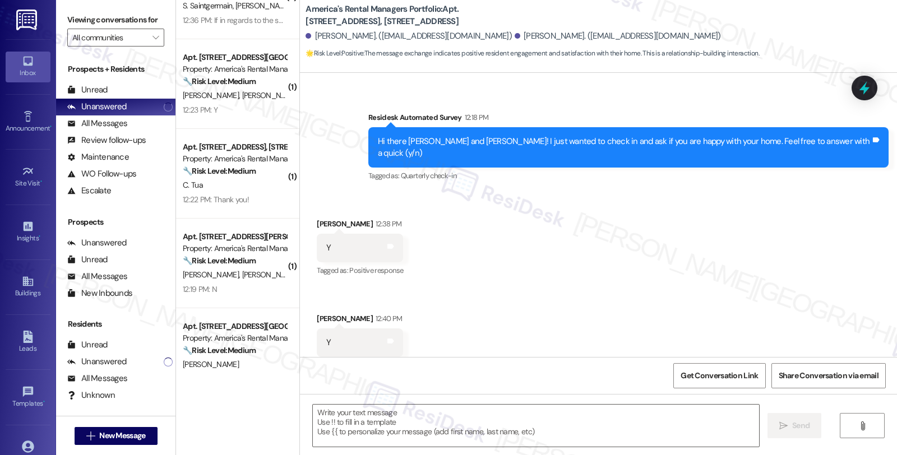
type textarea "Fetching suggested responses. Please feel free to read through the conversation…"
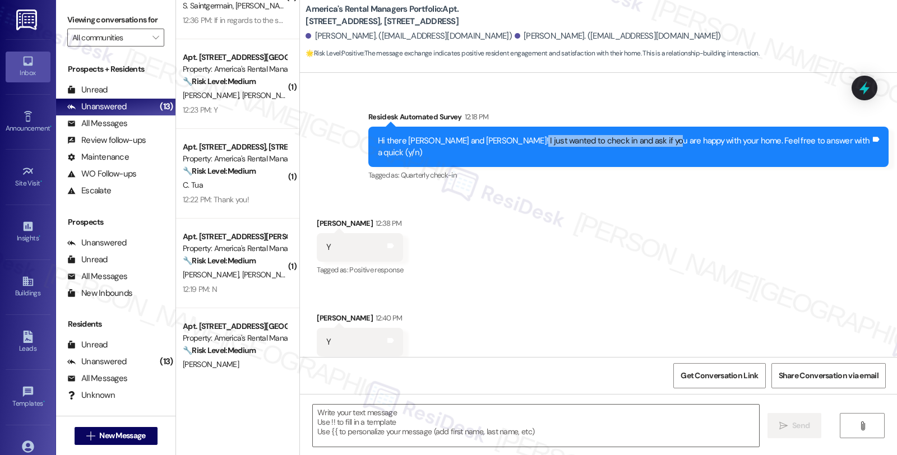
drag, startPoint x: 547, startPoint y: 128, endPoint x: 687, endPoint y: 128, distance: 140.2
click at [687, 135] on div "Hi there [PERSON_NAME] and [PERSON_NAME]! I just wanted to check in and ask if …" at bounding box center [624, 147] width 493 height 24
click at [368, 421] on textarea at bounding box center [536, 426] width 446 height 42
click at [525, 260] on div "Received via SMS [PERSON_NAME] 12:38 PM Y Tags and notes Tagged as: Positive re…" at bounding box center [598, 287] width 597 height 190
click at [354, 427] on textarea "To enrich screen reader interactions, please activate Accessibility in Grammarl…" at bounding box center [534, 426] width 446 height 42
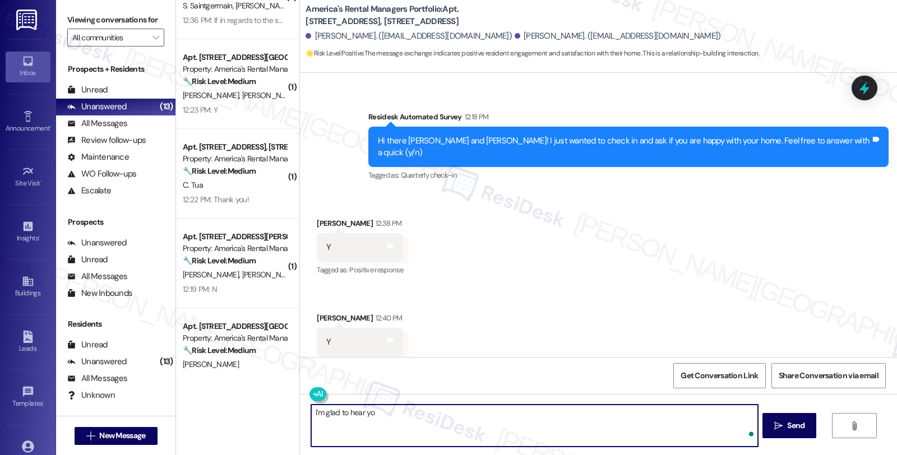
type textarea "I'm glad to hear you"
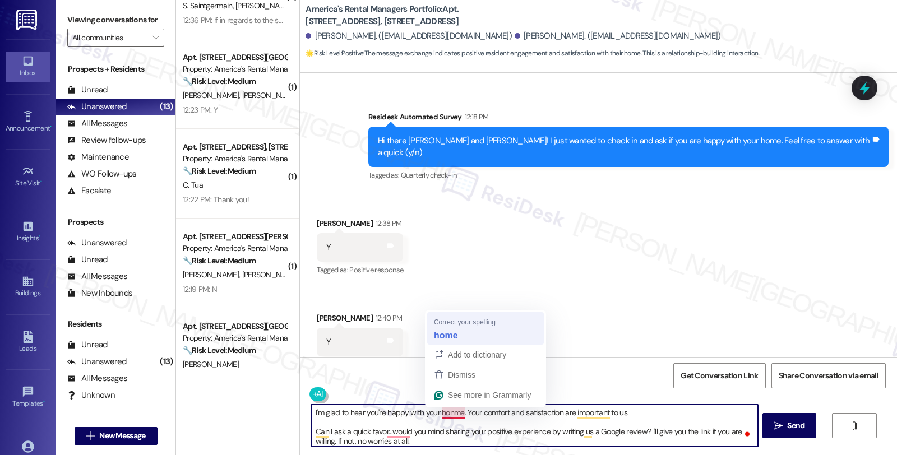
type textarea "I'm glad to hear you're happy with your home. Your comfort and satisfaction are…"
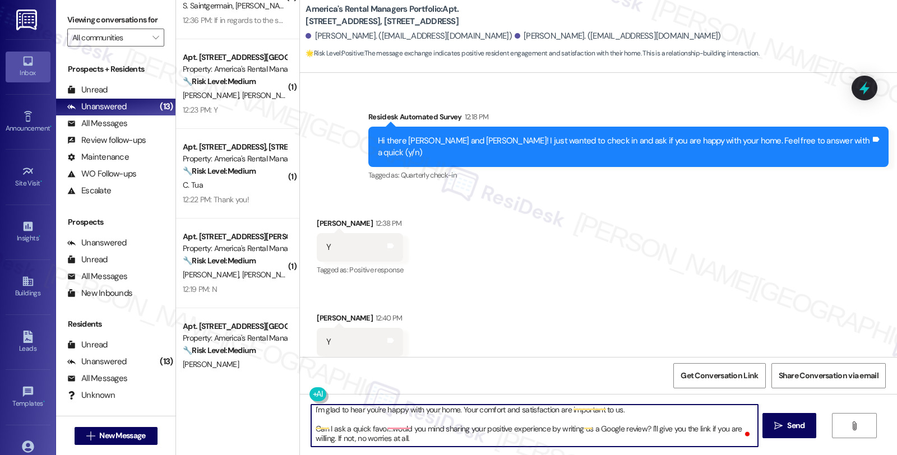
click at [439, 437] on textarea "I'm glad to hear you're happy with your home. Your comfort and satisfaction are…" at bounding box center [534, 426] width 446 height 42
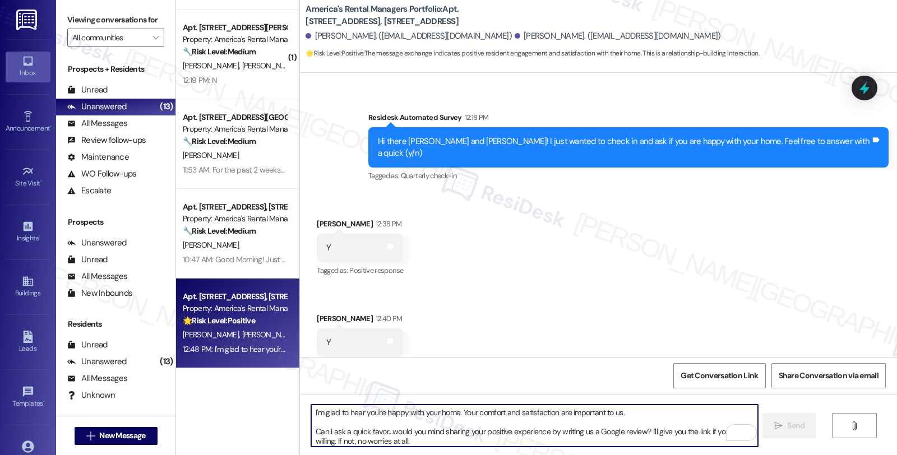
scroll to position [292, 0]
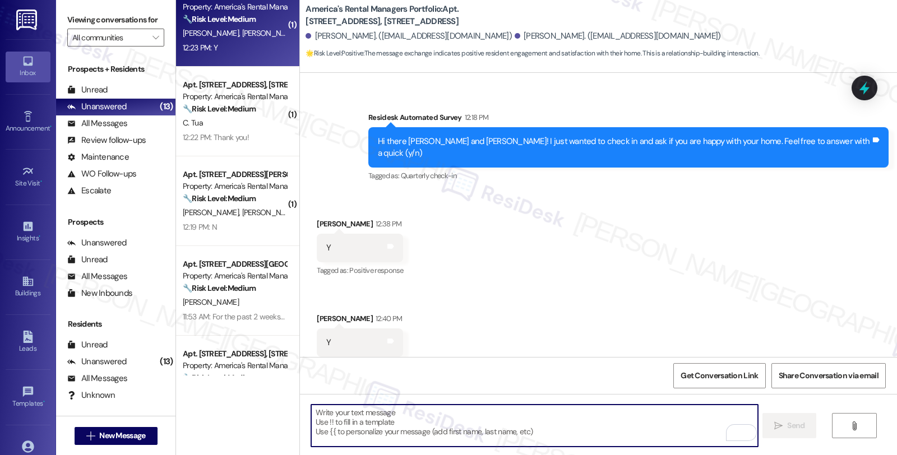
click at [251, 33] on div "[PERSON_NAME] [PERSON_NAME]" at bounding box center [235, 33] width 106 height 14
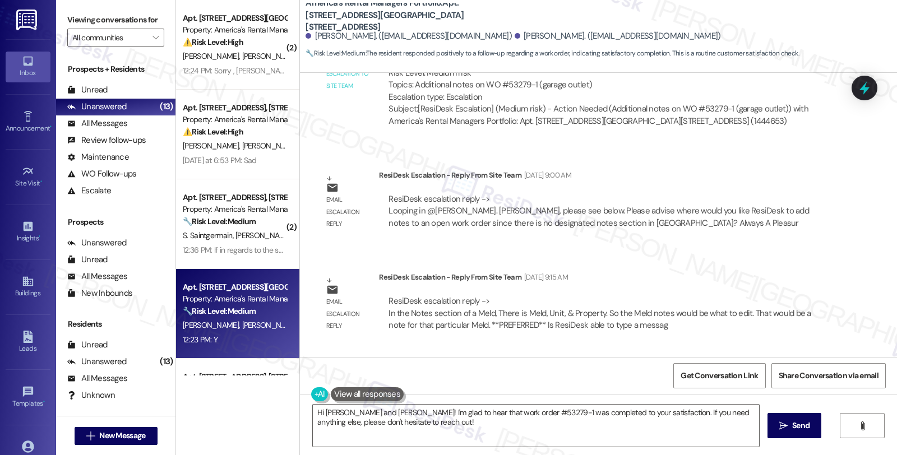
scroll to position [0, 0]
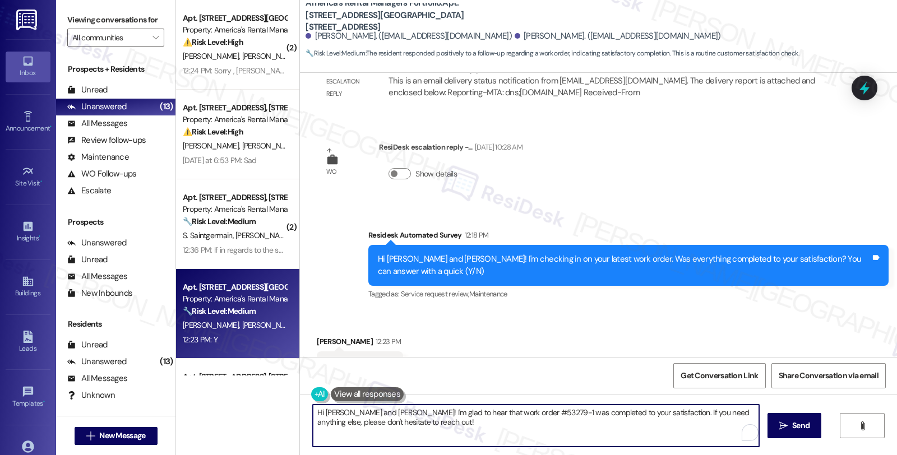
drag, startPoint x: 318, startPoint y: 414, endPoint x: 356, endPoint y: 416, distance: 37.6
click at [356, 416] on textarea "Hi [PERSON_NAME] and [PERSON_NAME]! I'm glad to hear that work order #53279-1 w…" at bounding box center [536, 426] width 446 height 42
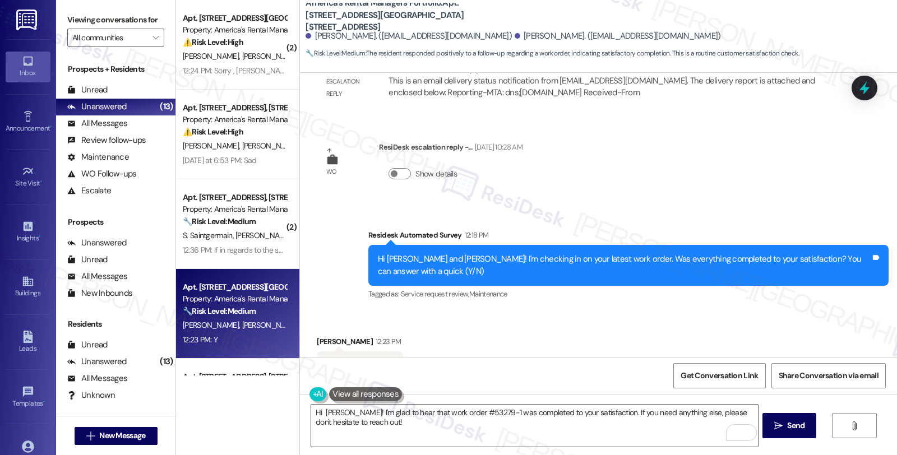
click at [666, 311] on div "Received via SMS [PERSON_NAME] 12:23 PM Y Tags and notes Tagged as: Positive re…" at bounding box center [598, 358] width 597 height 95
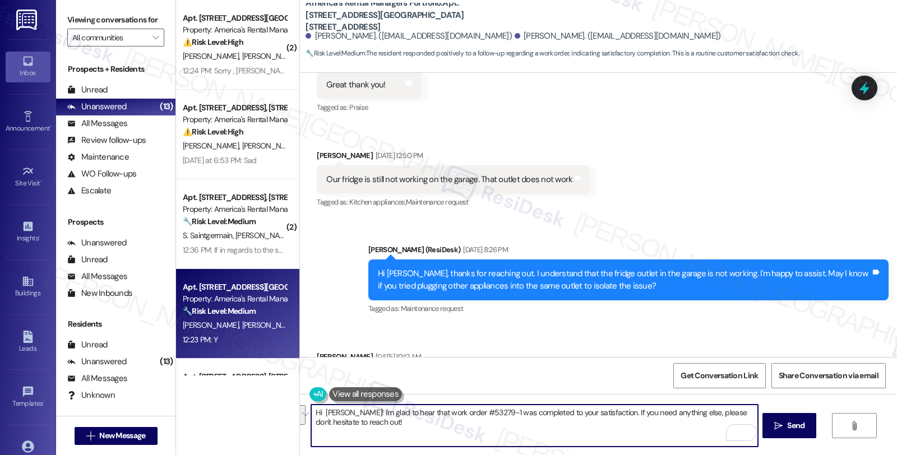
drag, startPoint x: 602, startPoint y: 413, endPoint x: 615, endPoint y: 424, distance: 17.5
click at [615, 424] on textarea "Hi [PERSON_NAME]! I'm glad to hear that work order #53279-1 was completed to yo…" at bounding box center [534, 426] width 446 height 42
paste textarea "I may ask, has the {{property}} lived up to your expectations so far?"
type textarea "Hi [PERSON_NAME]! I'm glad to hear that work order #53279-1 was completed to yo…"
click at [777, 419] on button " Send" at bounding box center [790, 425] width 54 height 25
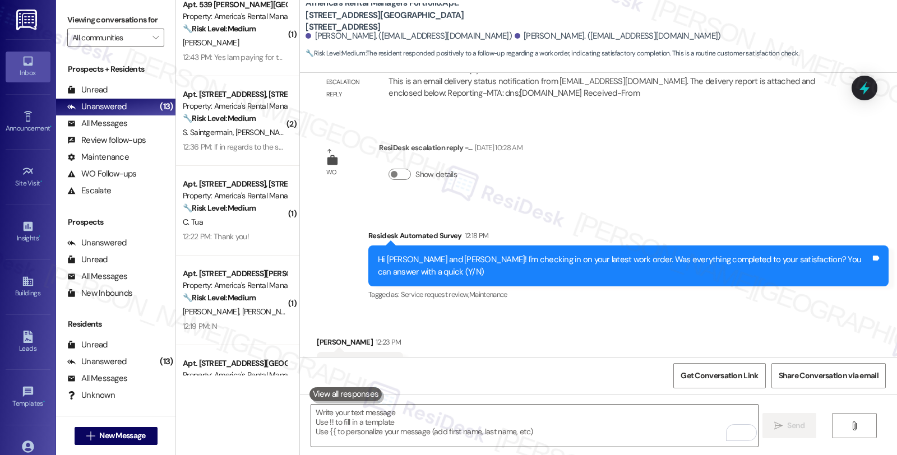
scroll to position [249, 0]
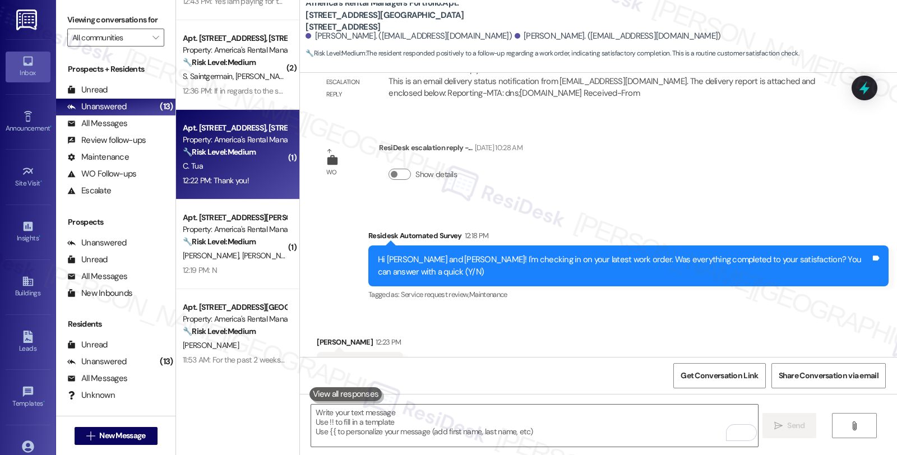
click at [241, 140] on div "Property: America's Rental Managers Portfolio" at bounding box center [235, 140] width 104 height 12
type textarea "Fetching suggested responses. Please feel free to read through the conversation…"
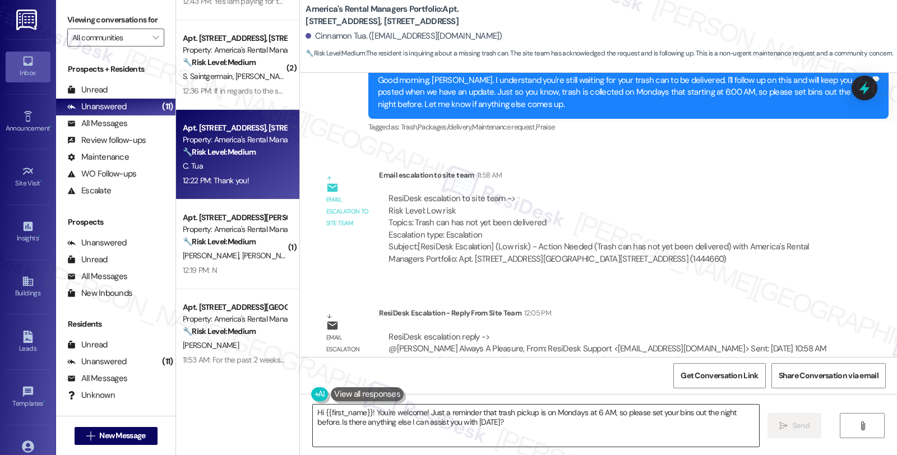
scroll to position [481, 0]
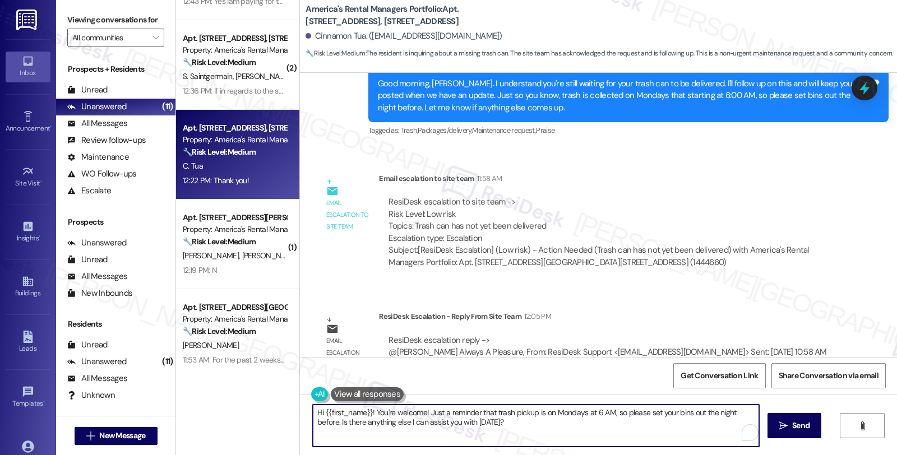
drag, startPoint x: 338, startPoint y: 395, endPoint x: 296, endPoint y: 386, distance: 43.7
click at [300, 386] on div "WO Lease started Jul 29, 2025 at 8:00 PM Show details Survey, sent via SMS Resi…" at bounding box center [598, 300] width 597 height 455
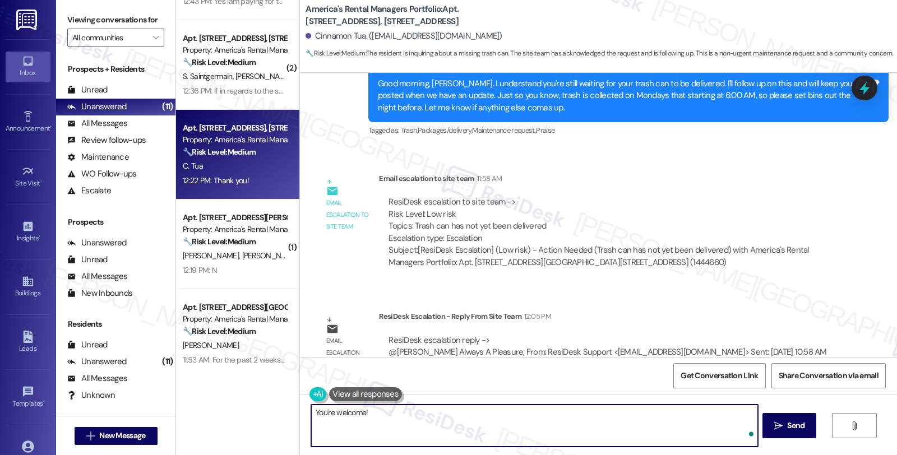
type textarea "You're welcome!"
click at [399, 409] on textarea "You're welcome!" at bounding box center [534, 426] width 446 height 42
drag, startPoint x: 399, startPoint y: 410, endPoint x: 390, endPoint y: 414, distance: 10.3
click at [390, 414] on textarea "You're welcome!" at bounding box center [534, 426] width 446 height 42
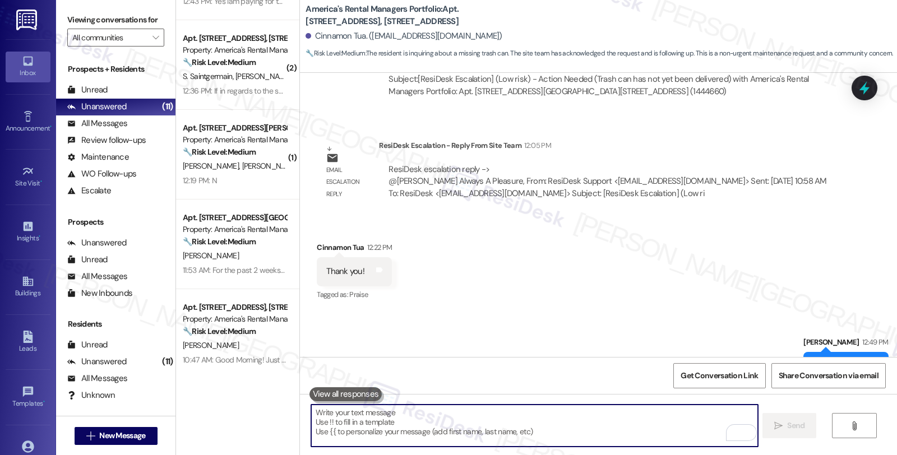
scroll to position [684, 0]
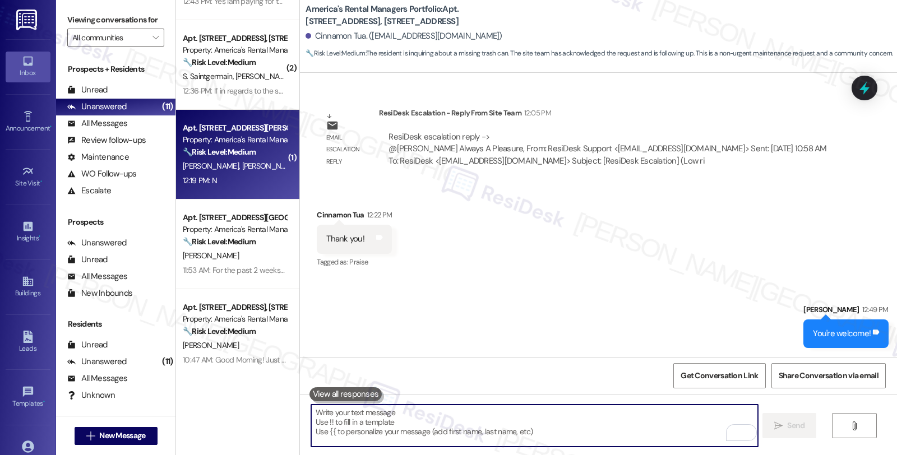
click at [248, 175] on div "12:19 PM: N 12:19 PM: N" at bounding box center [235, 181] width 106 height 14
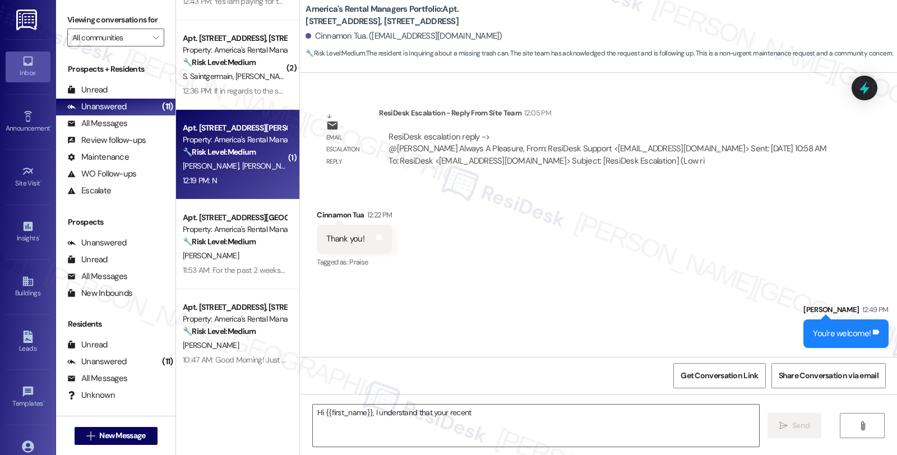
scroll to position [244, 0]
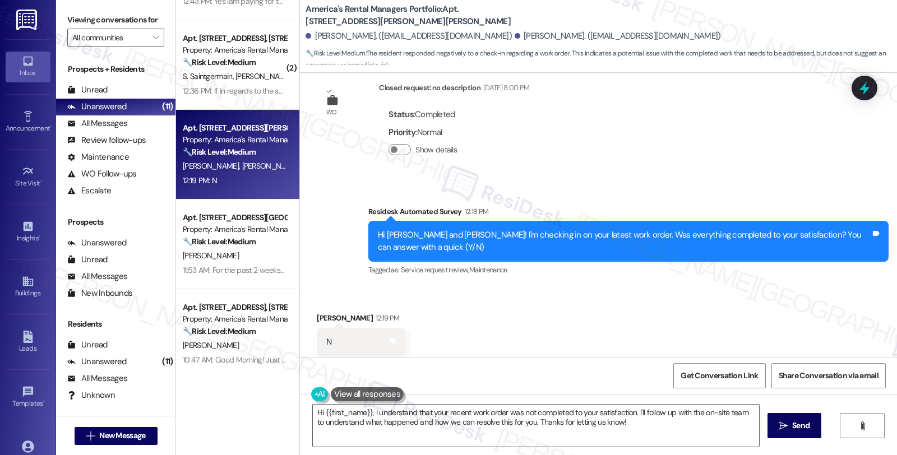
click at [317, 312] on div "Ray Graves 12:19 PM" at bounding box center [361, 320] width 89 height 16
copy div "Ray"
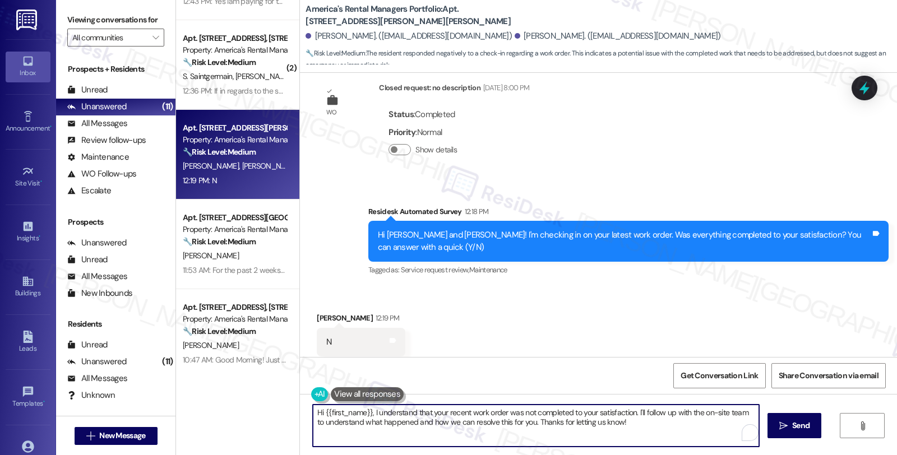
drag, startPoint x: 318, startPoint y: 412, endPoint x: 367, endPoint y: 412, distance: 48.8
click at [367, 412] on textarea "Hi {{first_name}}, I understand that your recent work order was not completed t…" at bounding box center [536, 426] width 446 height 42
paste textarea "Ray"
drag, startPoint x: 596, startPoint y: 413, endPoint x: 613, endPoint y: 433, distance: 26.6
click at [613, 433] on textarea "Hi Ray, I understand that your recent work order was not completed to your sati…" at bounding box center [534, 426] width 446 height 42
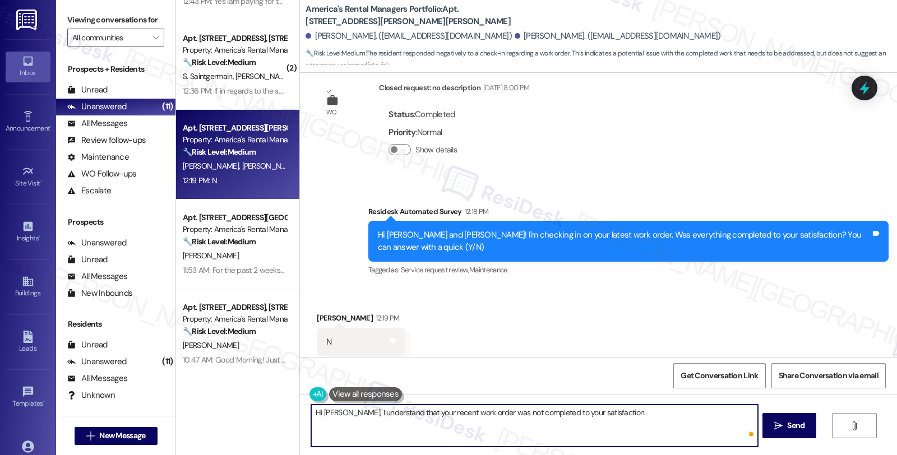
paste textarea "Can you please provide more details about what went wrong?"
type textarea "Hi Ray, I understand that your recent work order was not completed to your sati…"
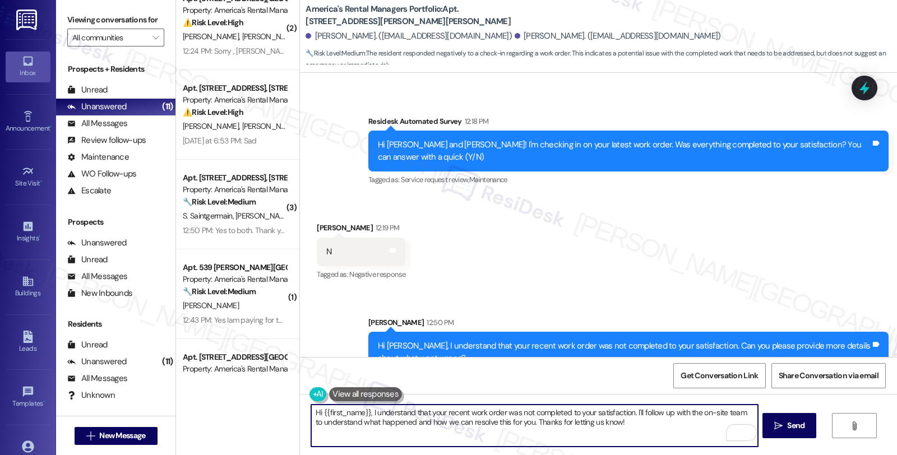
scroll to position [0, 0]
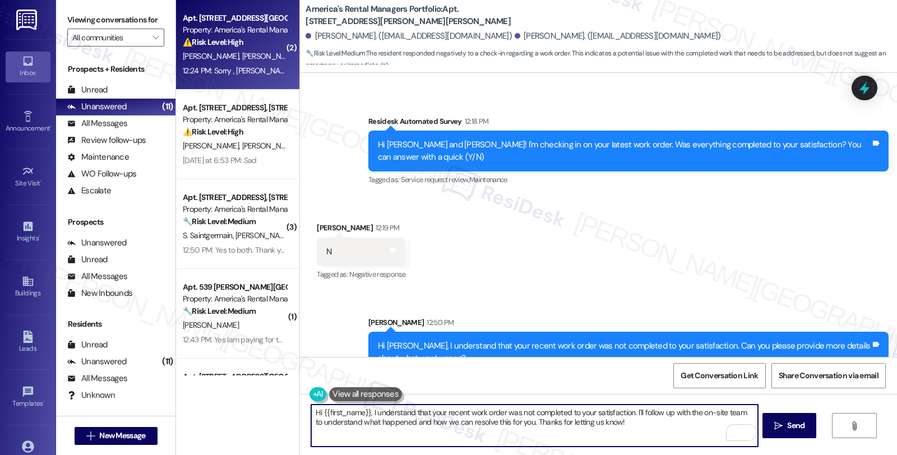
type textarea "Hi {{first_name}}, I understand that your recent work order was not completed t…"
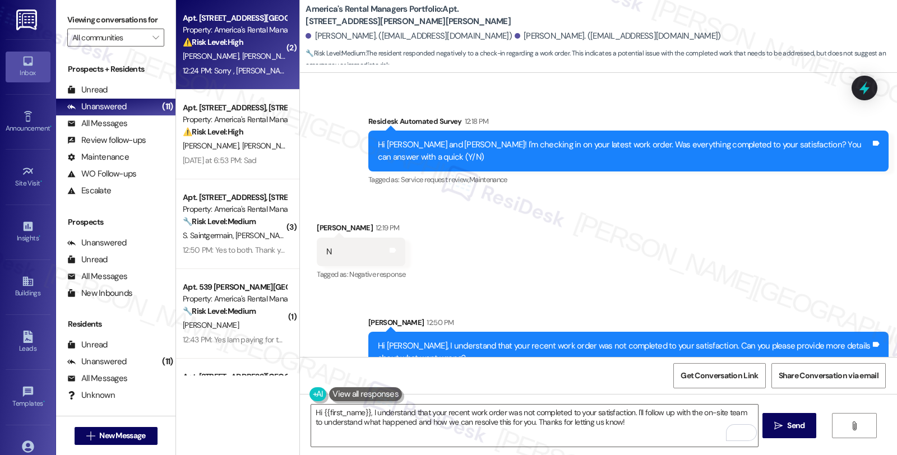
click at [275, 47] on div "⚠️ Risk Level: High The resident indicates that a previously scheduled work ord…" at bounding box center [235, 42] width 104 height 12
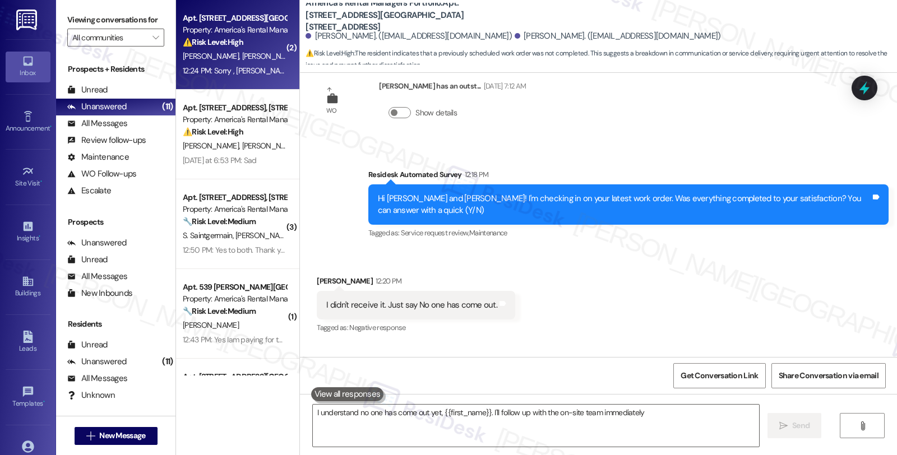
scroll to position [329, 0]
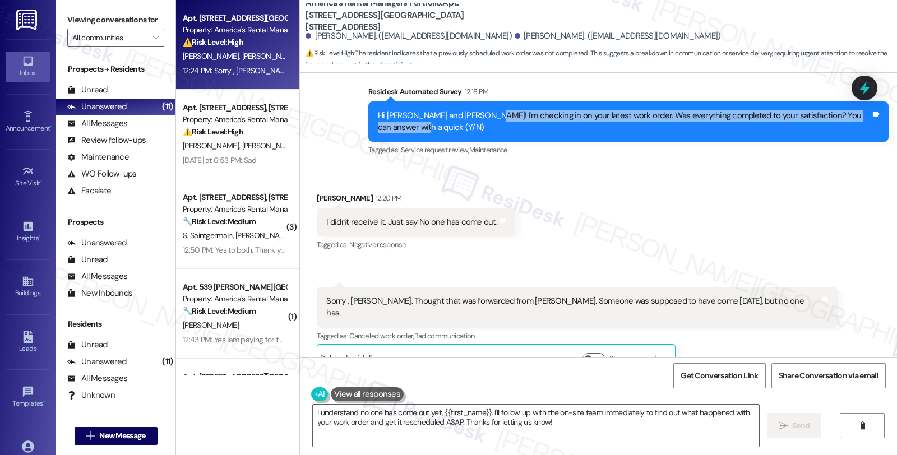
drag, startPoint x: 546, startPoint y: 107, endPoint x: 621, endPoint y: 114, distance: 75.5
click at [621, 114] on div "Hi [PERSON_NAME] and [PERSON_NAME]! I'm checking in on your latest work order. …" at bounding box center [624, 122] width 493 height 24
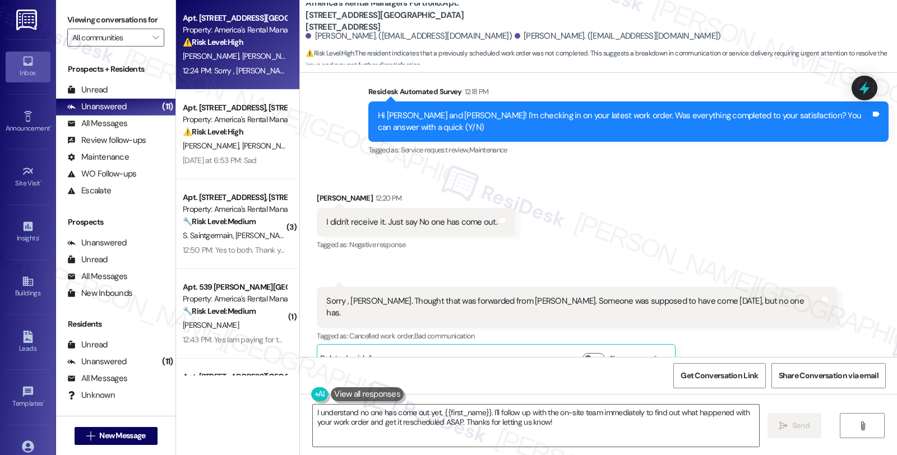
click at [317, 192] on div "Dwight Johnson 12:20 PM" at bounding box center [416, 200] width 199 height 16
drag, startPoint x: 310, startPoint y: 185, endPoint x: 359, endPoint y: 186, distance: 49.4
click at [359, 192] on div "Dwight Johnson 12:20 PM" at bounding box center [416, 200] width 199 height 16
copy div "[PERSON_NAME]"
drag, startPoint x: 305, startPoint y: 414, endPoint x: 444, endPoint y: 408, distance: 139.2
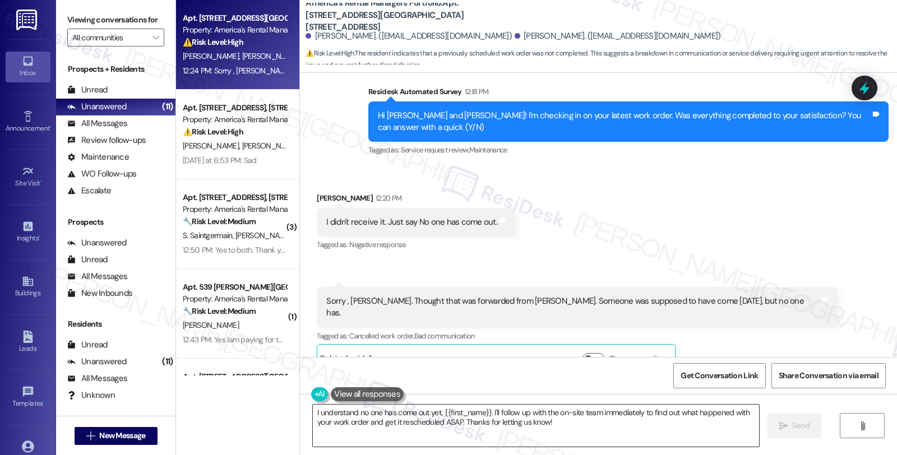
click at [313, 414] on textarea "I understand no one has come out yet, {{first_name}}. I'll follow up with the o…" at bounding box center [536, 426] width 446 height 42
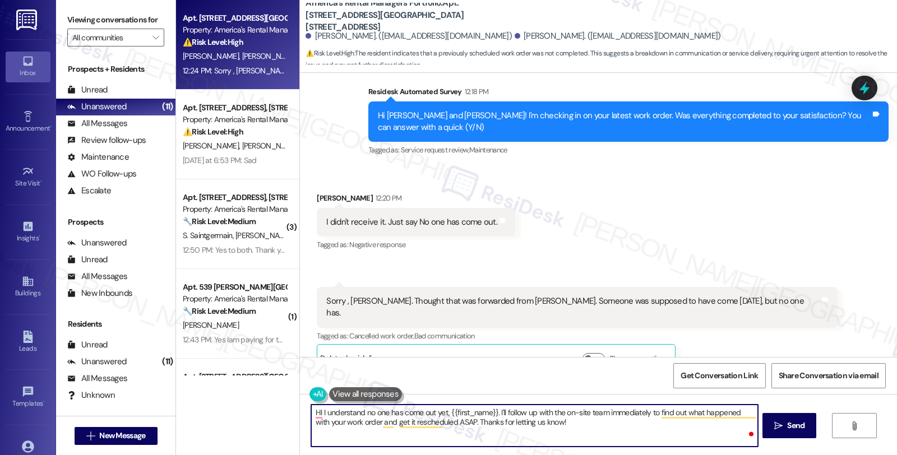
click at [568, 433] on textarea "HI I understand no one has come out yet, {{first_name}}. I'll follow up with th…" at bounding box center [534, 426] width 446 height 42
paste textarea "GFCI outlet"
click at [318, 192] on div "Dwight Johnson 12:20 PM" at bounding box center [416, 200] width 199 height 16
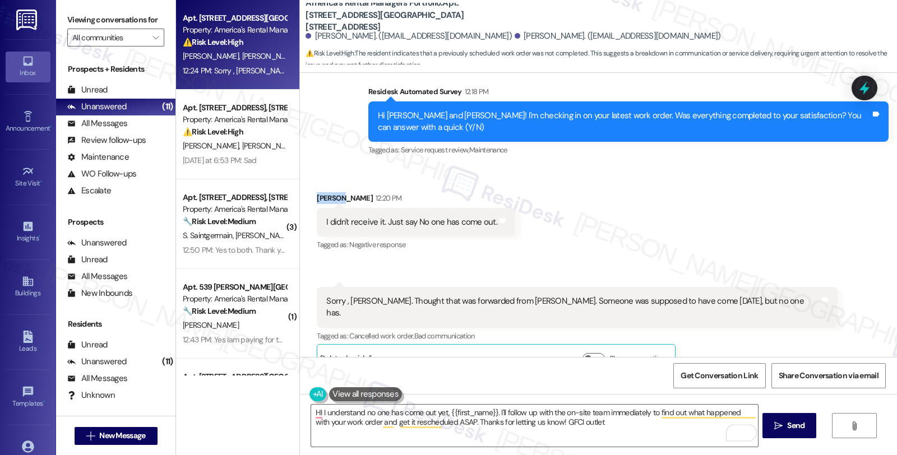
click at [318, 192] on div "Dwight Johnson 12:20 PM" at bounding box center [416, 200] width 199 height 16
copy div "Dwight"
click at [315, 411] on textarea "HI I understand no one has come out yet, {{first_name}}. I'll follow up with th…" at bounding box center [534, 426] width 446 height 42
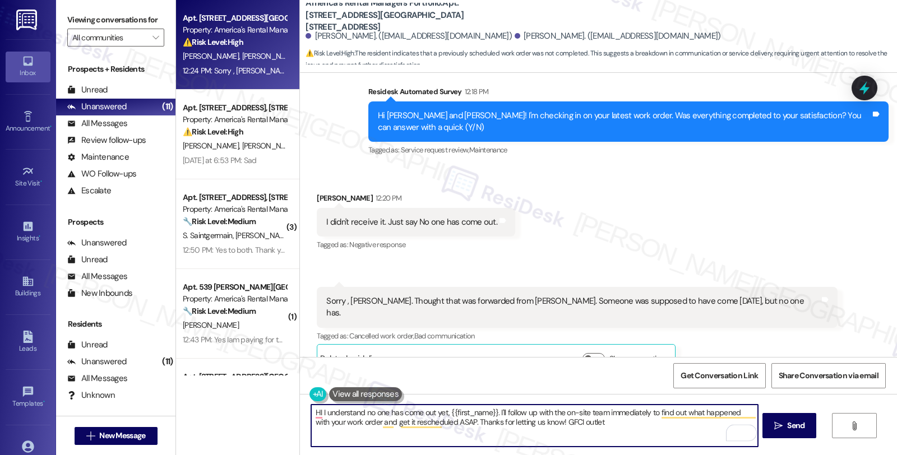
paste textarea "Dwight"
drag, startPoint x: 466, startPoint y: 412, endPoint x: 679, endPoint y: 432, distance: 214.1
click at [679, 432] on textarea "HI Dwight, I understand no one has come out yet, {{first_name}}. I'll follow up…" at bounding box center [534, 426] width 446 height 42
click at [595, 427] on textarea "HI Dwight, I understand no one has come out yet, {{first_name}}. I'll follow up…" at bounding box center [534, 426] width 446 height 42
click at [498, 411] on textarea "HI Dwight, I understand no one has come out yet to check n the GFCI outlet" at bounding box center [534, 426] width 446 height 42
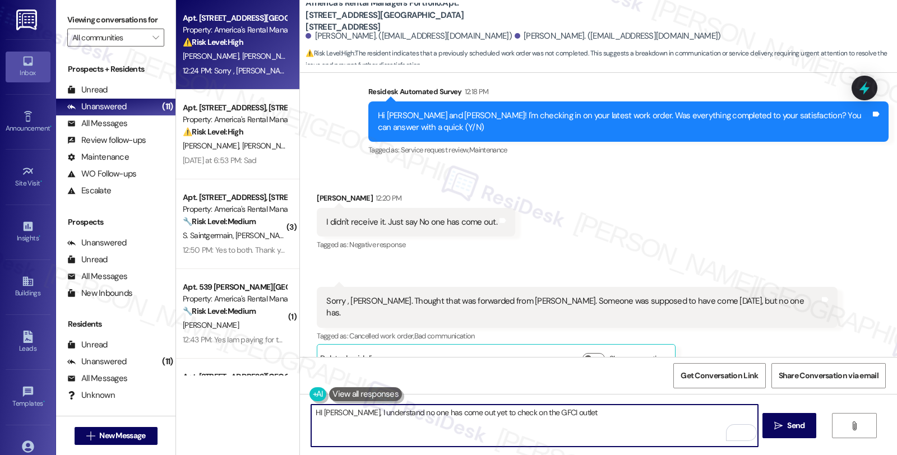
click at [565, 419] on textarea "HI Dwight, I understand no one has come out yet to check on the GFCI outlet" at bounding box center [534, 426] width 446 height 42
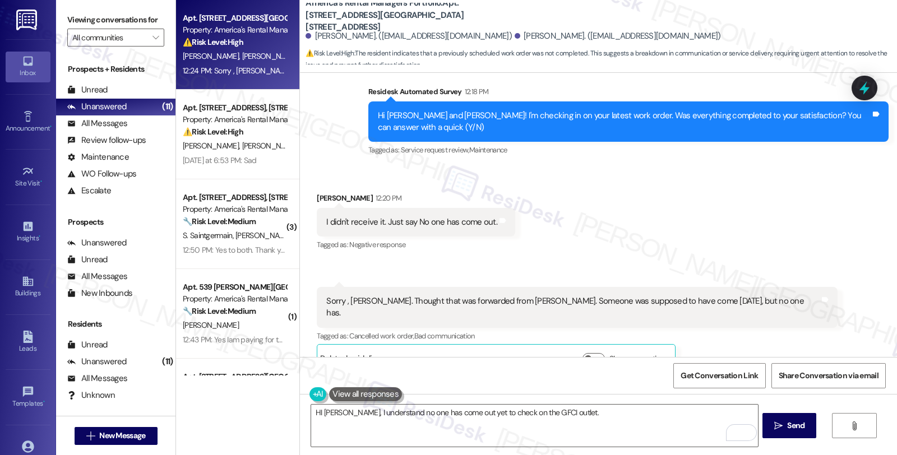
click at [815, 258] on div "Received via SMS Dwight Johnson 12:20 PM I didn't receive it. Just say No one h…" at bounding box center [598, 274] width 597 height 214
click at [564, 413] on textarea "HI Dwight, I understand no one has come out yet to check on the GFCI outlet." at bounding box center [534, 426] width 446 height 42
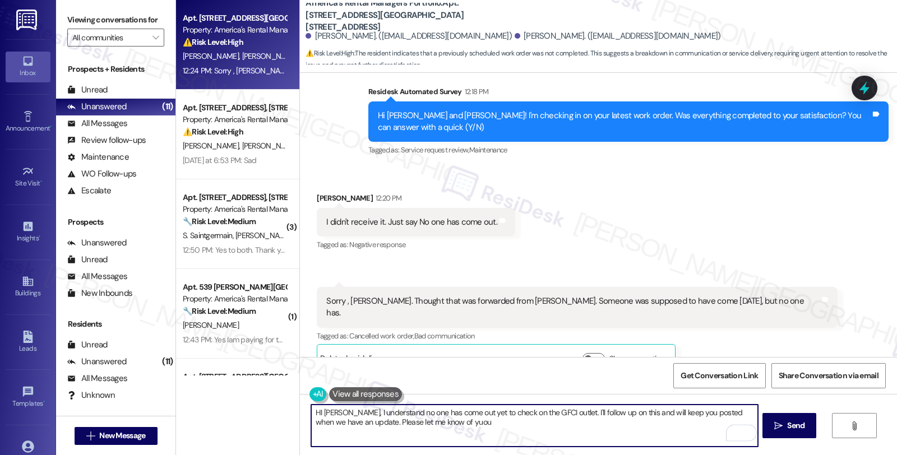
click at [411, 421] on textarea "HI Dwight, I understand no one has come out yet to check on the GFCI outlet. I'…" at bounding box center [534, 426] width 446 height 42
type textarea "HI [PERSON_NAME], I understand no one has come out yet to check on the GFCI out…"
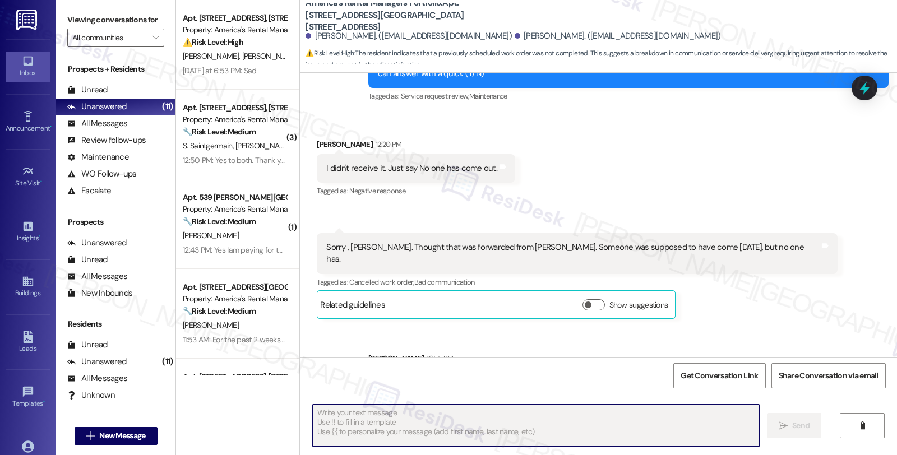
scroll to position [419, 0]
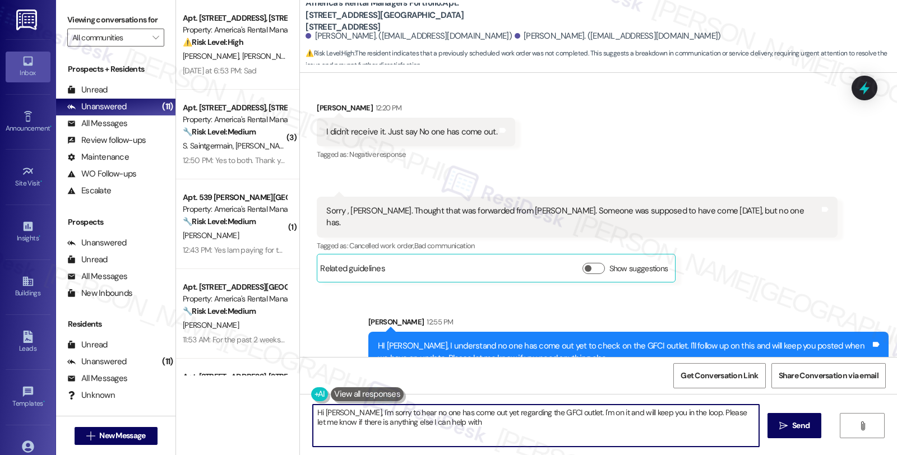
type textarea "Hi Dwight, I'm sorry to hear no one has come out yet regarding the GFCI outlet.…"
drag, startPoint x: 471, startPoint y: 34, endPoint x: 527, endPoint y: 34, distance: 56.1
click at [527, 34] on div "[PERSON_NAME]. ([EMAIL_ADDRESS][DOMAIN_NAME])" at bounding box center [618, 36] width 206 height 12
copy div "Dwight Johnson."
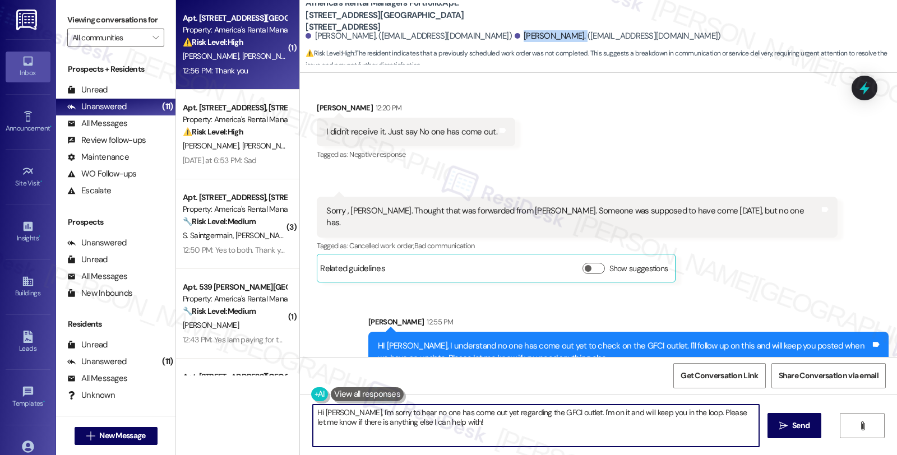
scroll to position [497, 0]
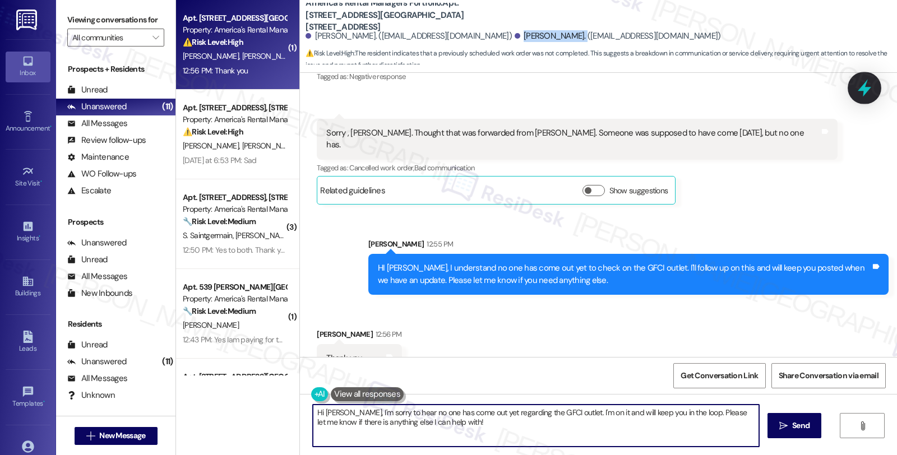
click at [860, 85] on icon at bounding box center [864, 88] width 19 height 19
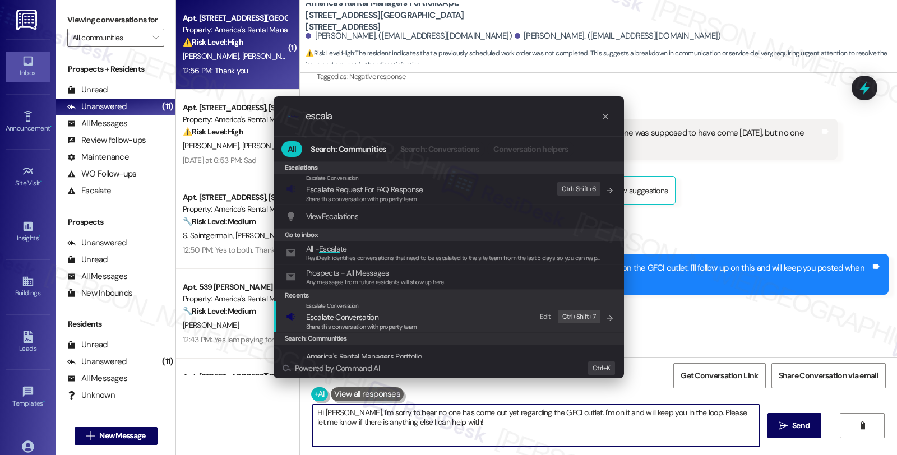
type input "escala"
click at [380, 310] on div "Escalate Conversation" at bounding box center [361, 306] width 111 height 9
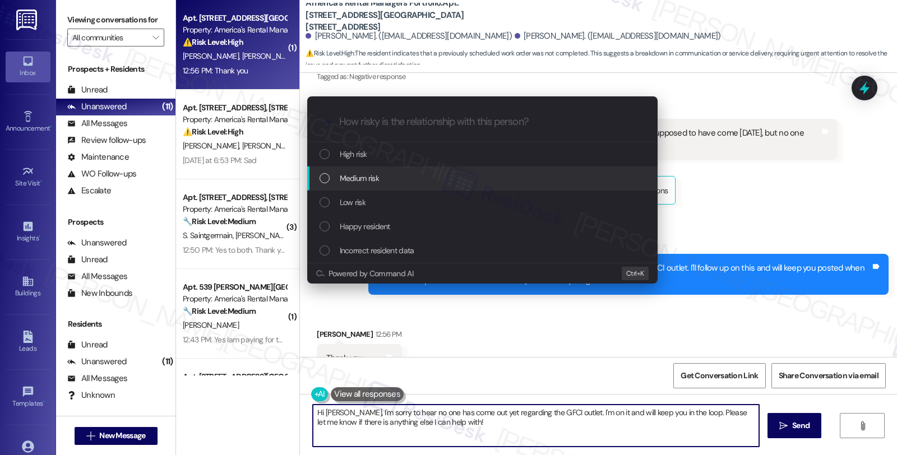
click at [380, 179] on div "Medium risk" at bounding box center [484, 178] width 328 height 12
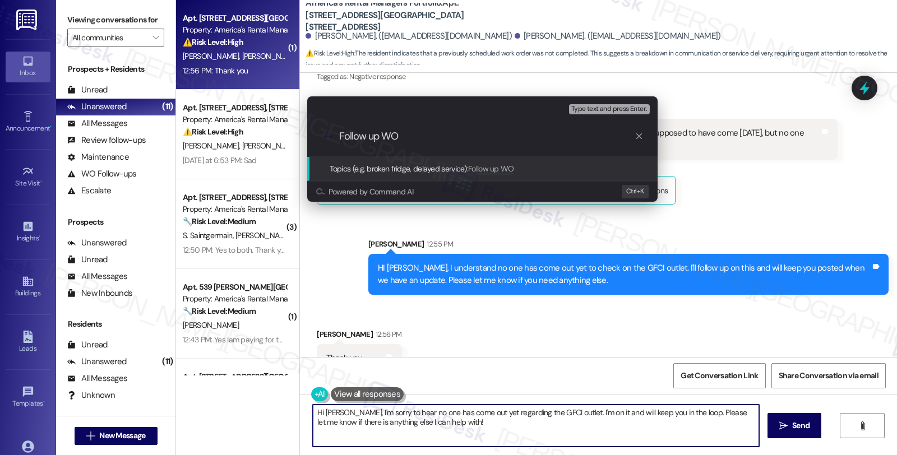
paste input "#53367-1"
type input "Follow up WO #53367-1 (GFCI outlet)"
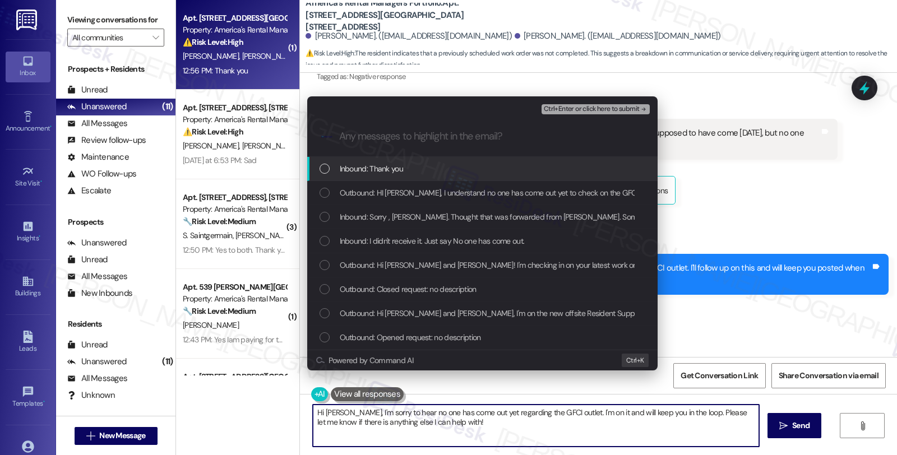
click at [380, 172] on span "Inbound: Thank you" at bounding box center [371, 169] width 63 height 12
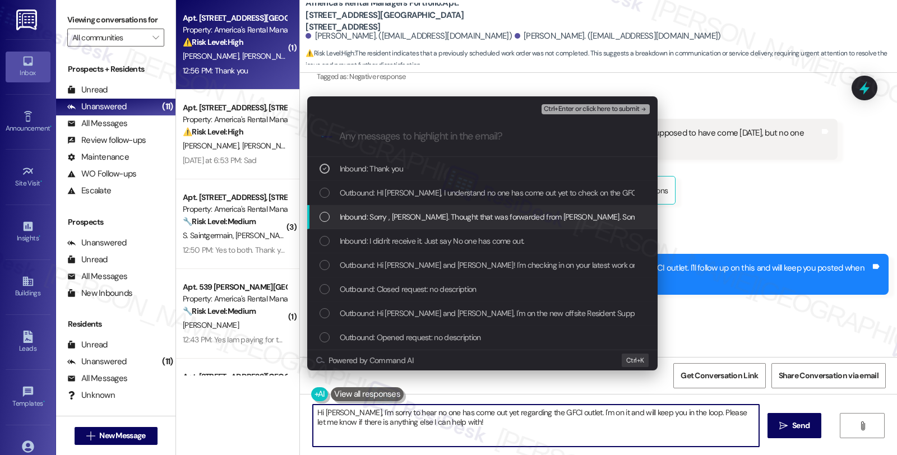
click at [371, 220] on span "Inbound: Sorry , Homer. Thought that was forwarded from Wanda. Someone was supp…" at bounding box center [583, 217] width 487 height 12
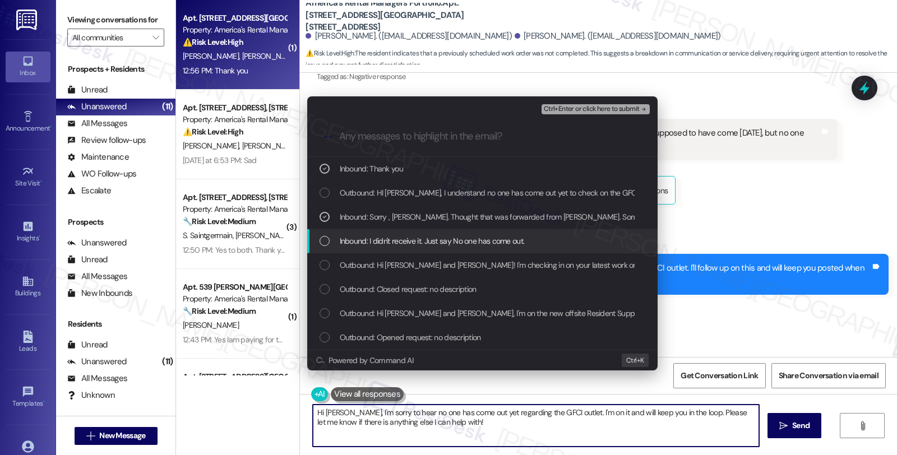
click at [374, 248] on div "Inbound: I didn't receive it. Just say No one has come out." at bounding box center [482, 241] width 351 height 24
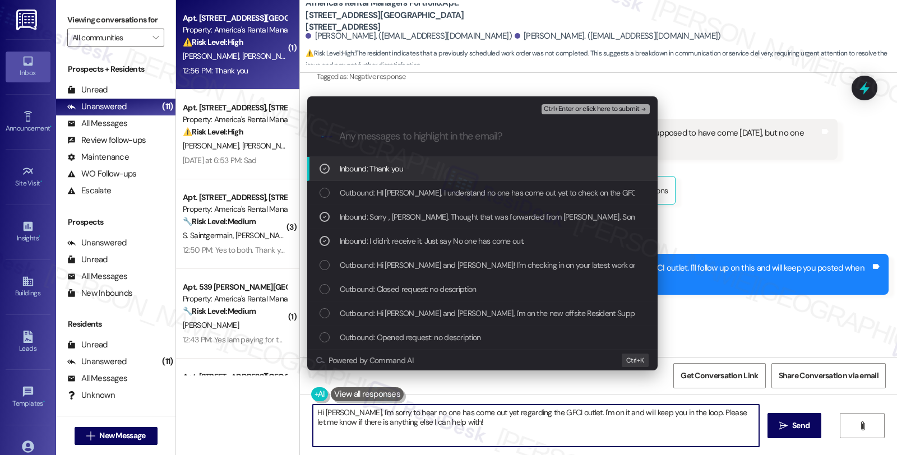
click at [584, 110] on span "Ctrl+Enter or click here to submit" at bounding box center [592, 109] width 96 height 8
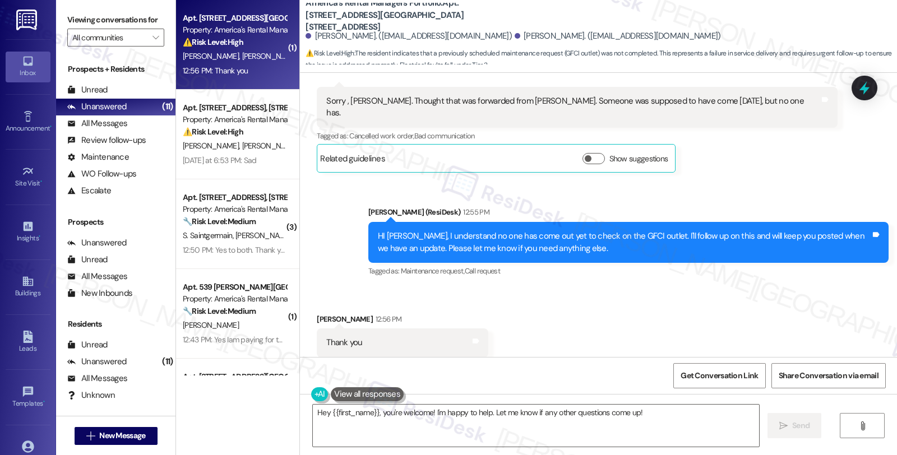
scroll to position [530, 0]
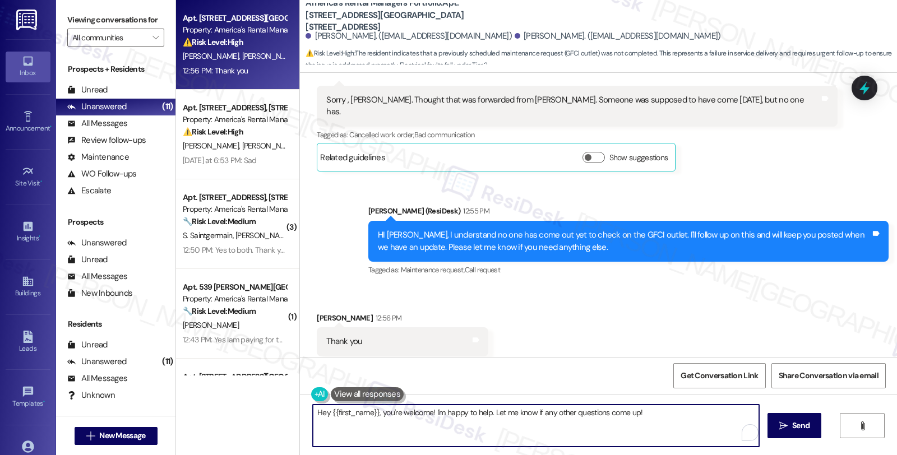
drag, startPoint x: 309, startPoint y: 409, endPoint x: 666, endPoint y: 410, distance: 356.7
click at [663, 410] on textarea "Hey {{first_name}}, you're welcome! I'm happy to help. Let me know if any other…" at bounding box center [536, 426] width 446 height 42
type textarea "You're welcome."
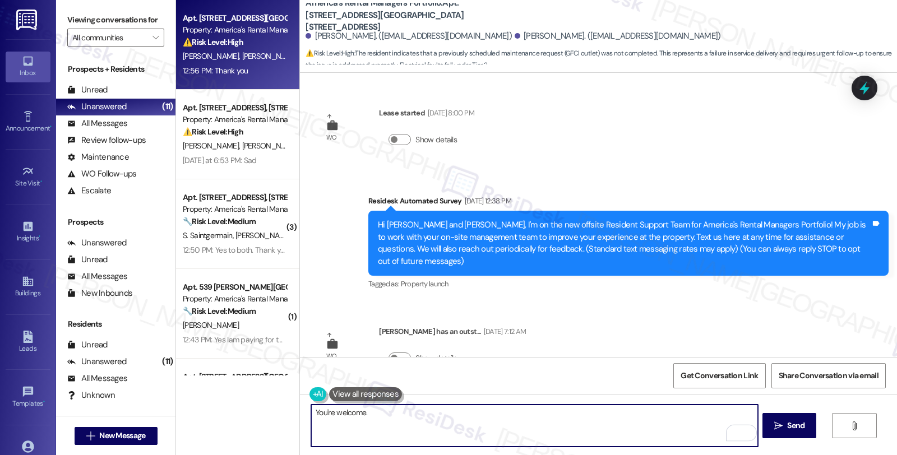
scroll to position [530, 0]
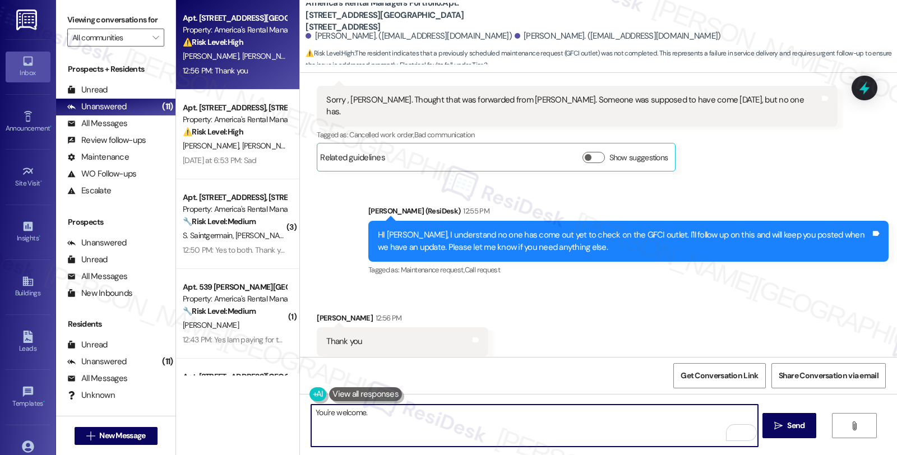
click at [405, 418] on textarea "You're welcome." at bounding box center [534, 426] width 446 height 42
paste textarea "Should you have other concerns, please feel free to reach out. Have a great day!"
click at [597, 413] on textarea "You're welcome. Should you have other concerns, please feel free to reach out. …" at bounding box center [534, 426] width 446 height 42
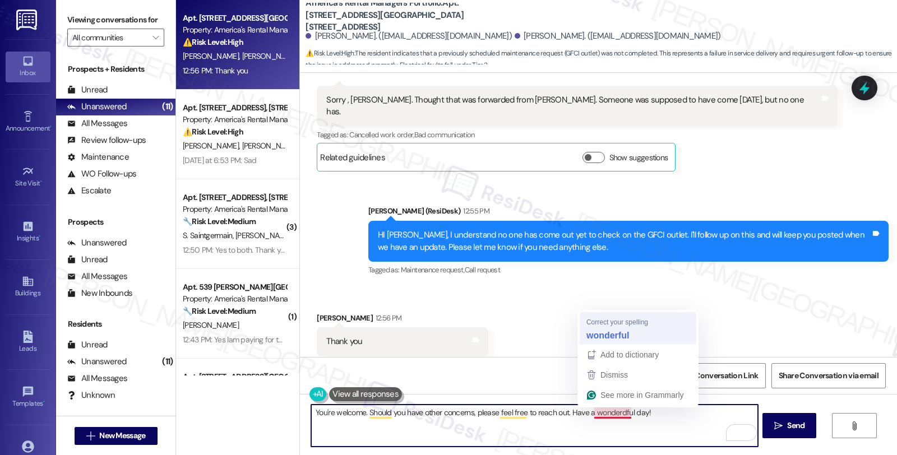
type textarea "You're welcome. Should you have other concerns, please feel free to reach out. …"
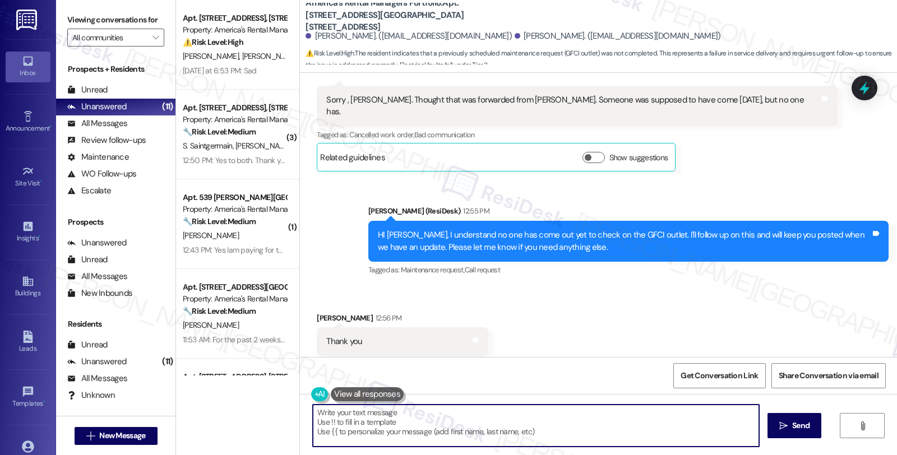
click at [745, 287] on div "Received via SMS [PERSON_NAME] 12:56 PM Thank you Tags and notes Tagged as: Pra…" at bounding box center [598, 334] width 597 height 95
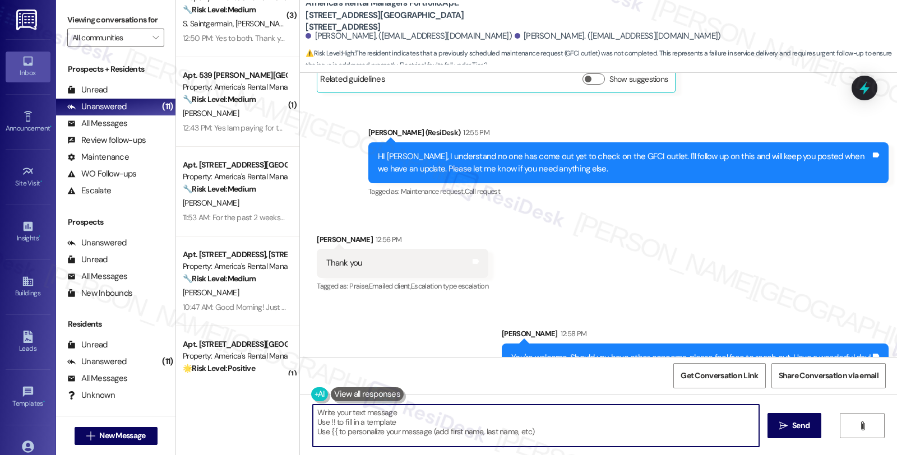
scroll to position [252, 0]
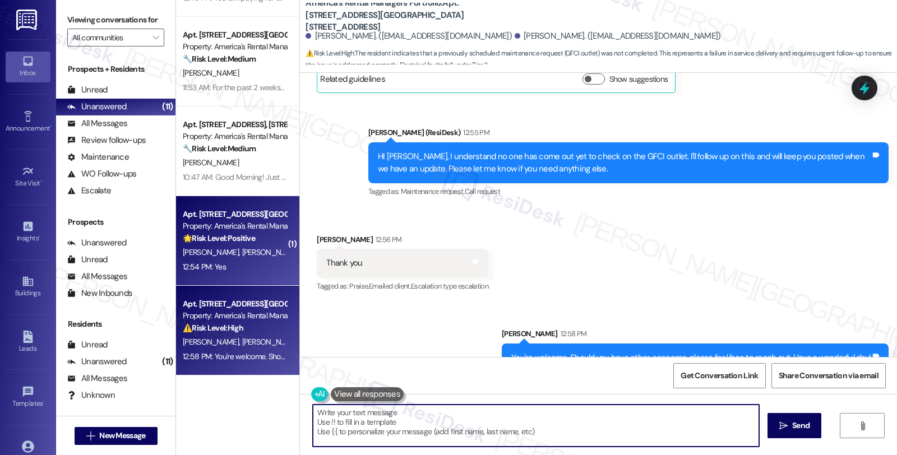
click at [260, 252] on div "S. [PERSON_NAME]" at bounding box center [235, 253] width 106 height 14
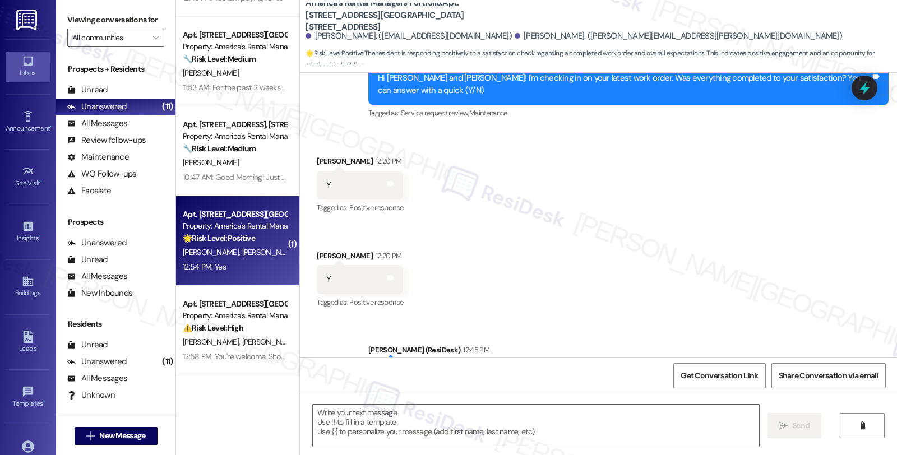
type textarea "Fetching suggested responses. Please feel free to read through the conversation…"
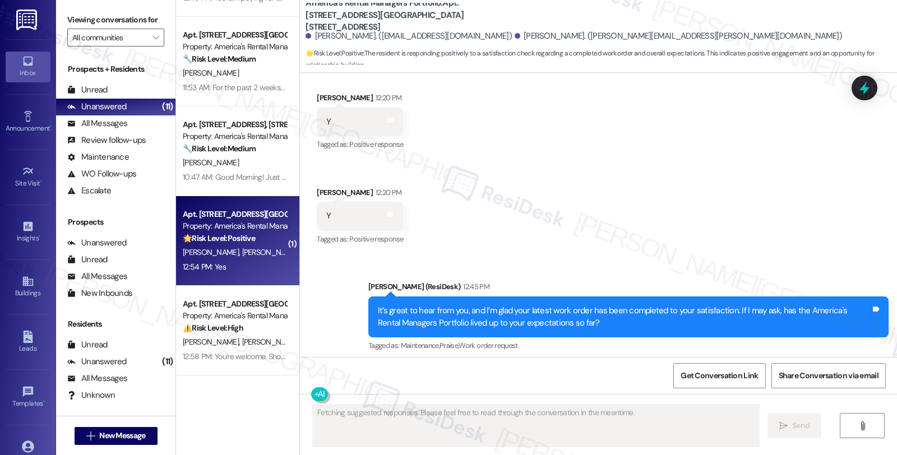
scroll to position [552, 0]
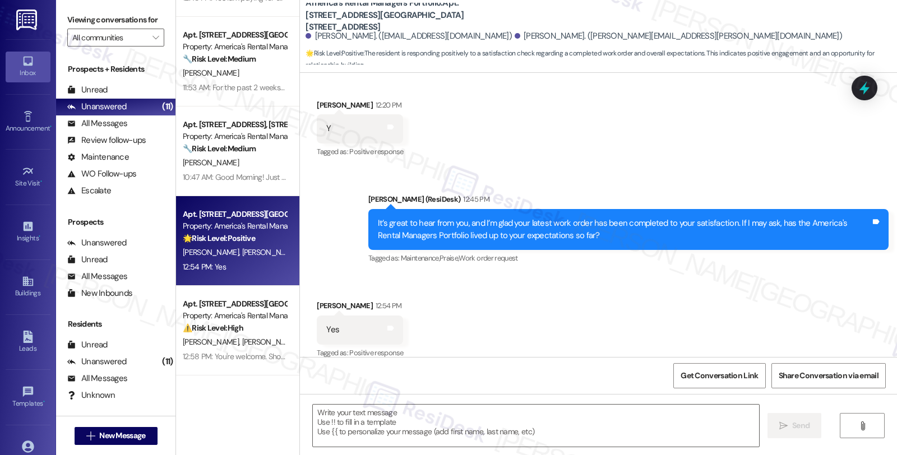
drag, startPoint x: 699, startPoint y: 275, endPoint x: 663, endPoint y: 316, distance: 54.0
click at [699, 275] on div "Received via SMS [PERSON_NAME] 12:54 PM Yes Tags and notes Tagged as: Positive …" at bounding box center [598, 322] width 597 height 95
click at [354, 418] on textarea at bounding box center [536, 426] width 446 height 42
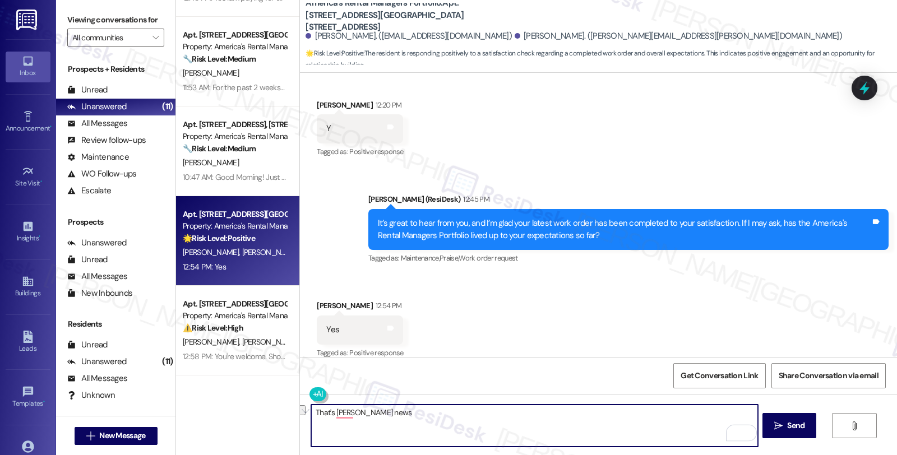
drag, startPoint x: 379, startPoint y: 413, endPoint x: 270, endPoint y: 413, distance: 109.4
click at [270, 413] on div "Apt. [STREET_ADDRESS], [STREET_ADDRESS] Property: America's Rental Managers Por…" at bounding box center [536, 227] width 721 height 455
paste textarea "We strive to make your experience here as smooth as possible, and your positive…"
type textarea "Awesome! We strive to make your experience here as smooth as possible, and your…"
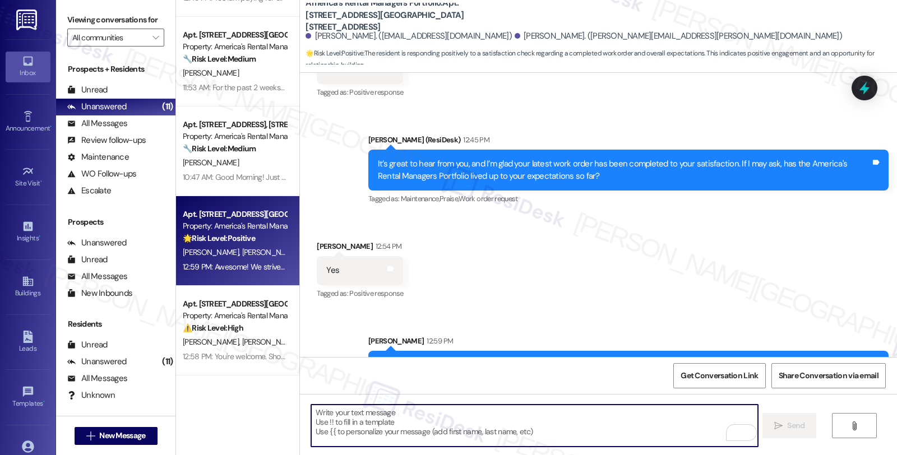
scroll to position [666, 0]
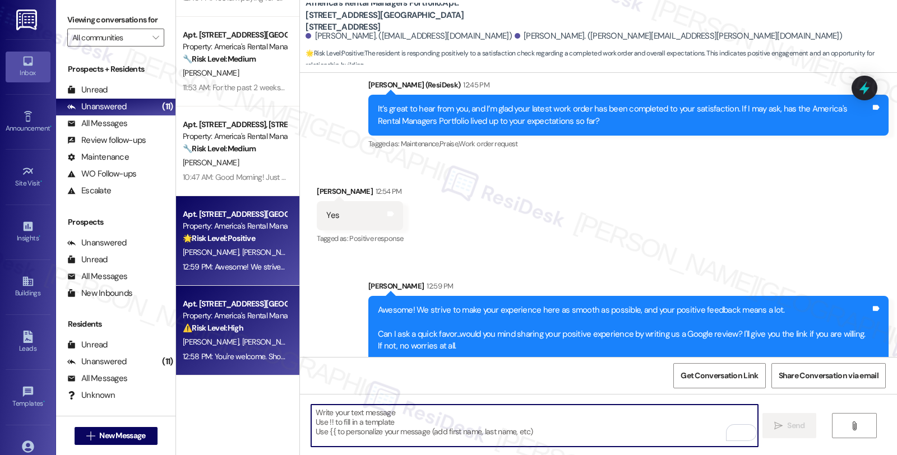
click at [236, 353] on div "12:58 PM: You're welcome. Should you have other concerns, please feel free to r…" at bounding box center [364, 357] width 363 height 10
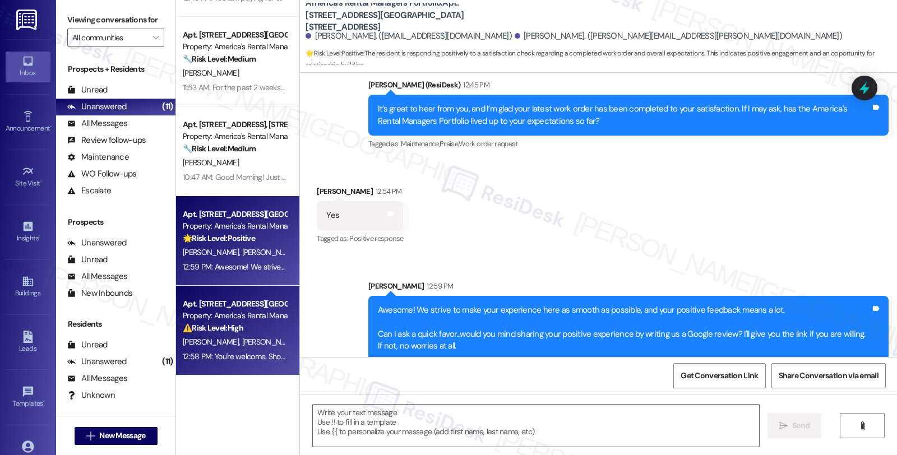
type textarea "Fetching suggested responses. Please feel free to read through the conversation…"
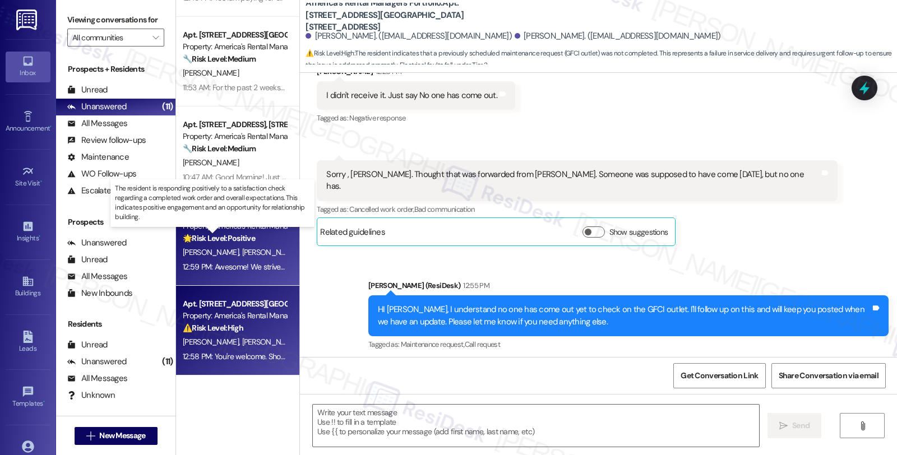
type textarea "Fetching suggested responses. Please feel free to read through the conversation…"
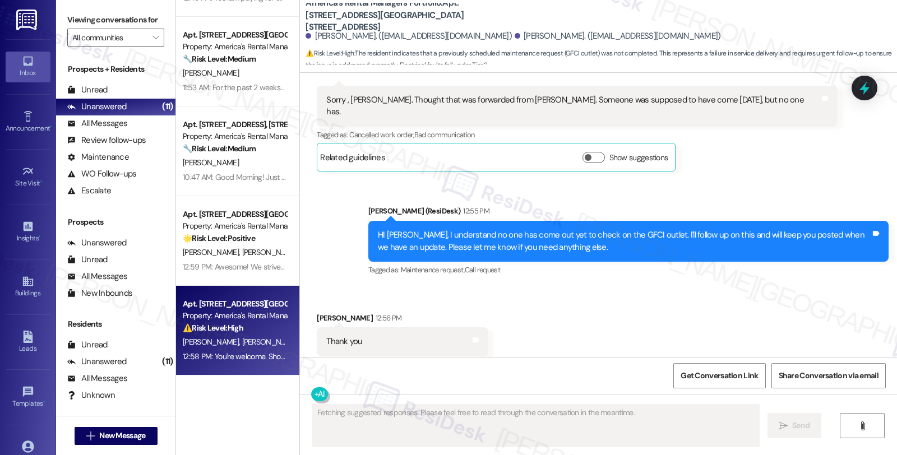
scroll to position [763, 0]
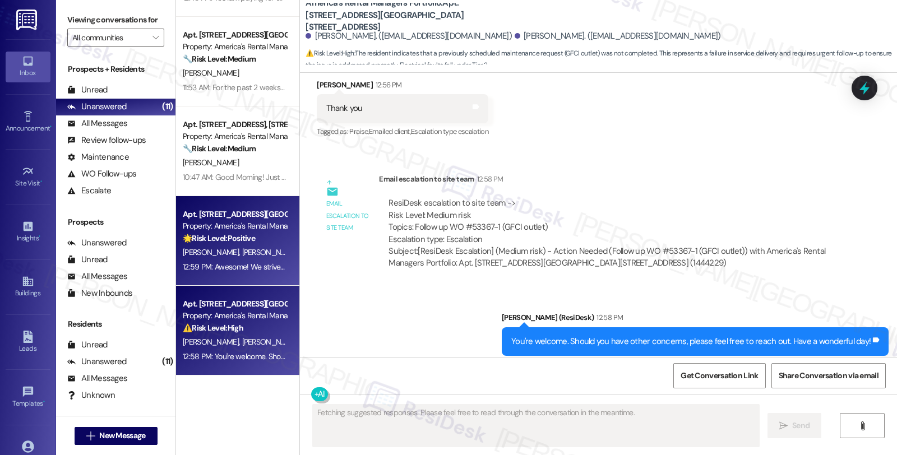
click at [279, 227] on div "Apt. [STREET_ADDRESS][GEOGRAPHIC_DATA][STREET_ADDRESS] Property: America's Rent…" at bounding box center [237, 241] width 123 height 90
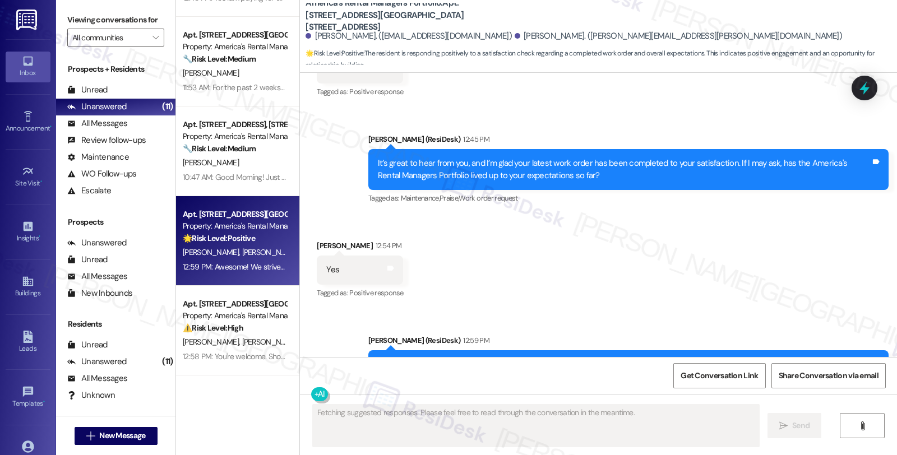
scroll to position [683, 0]
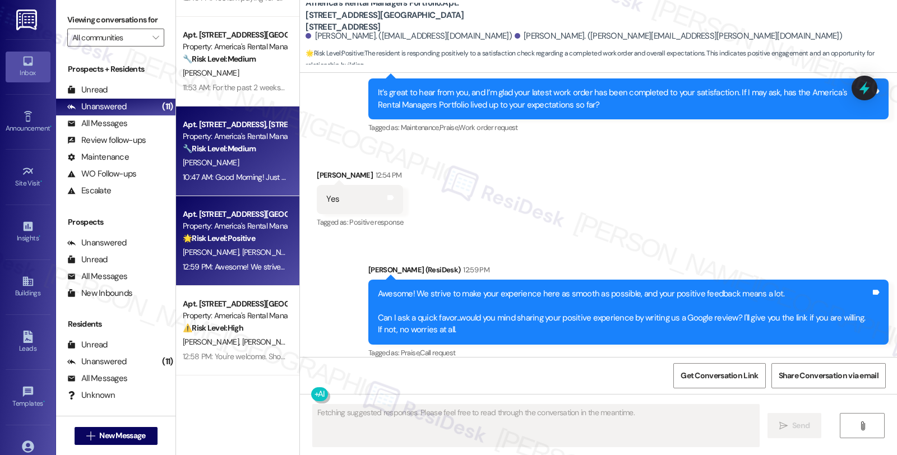
click at [253, 159] on div "[PERSON_NAME]" at bounding box center [235, 163] width 106 height 14
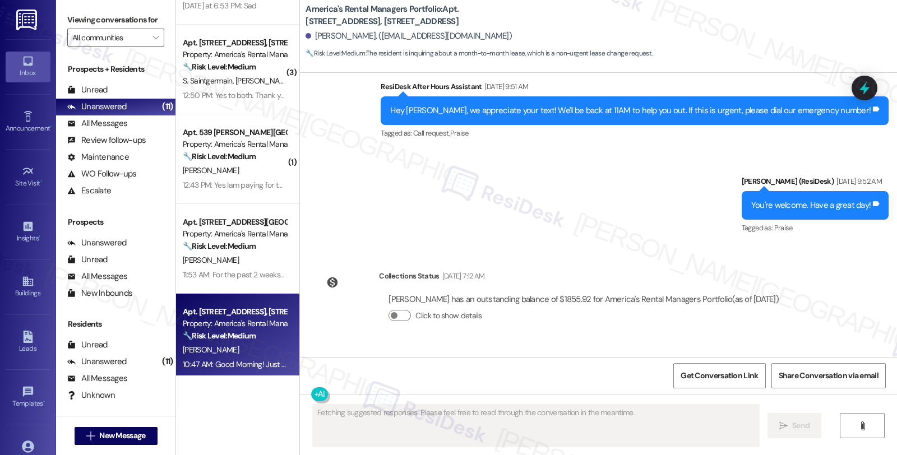
scroll to position [1040, 0]
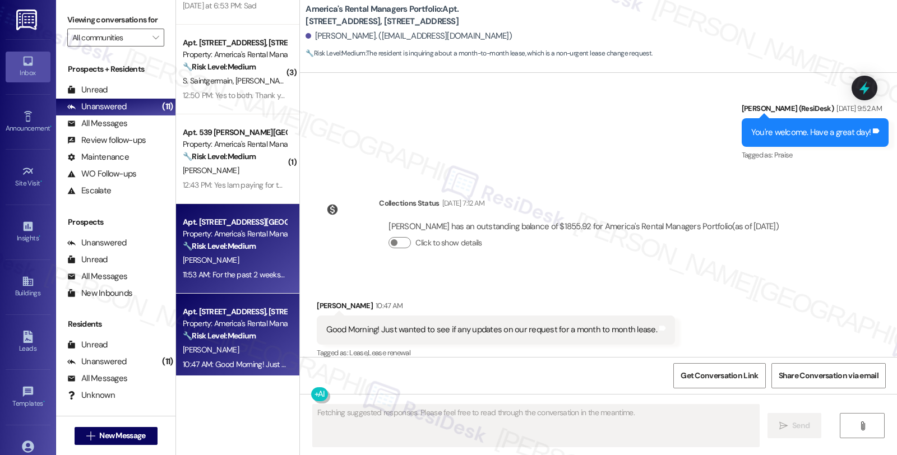
click at [269, 276] on div "11:53 AM: For the past 2 weeks they don't miss my trash can but they also are n…" at bounding box center [541, 275] width 717 height 10
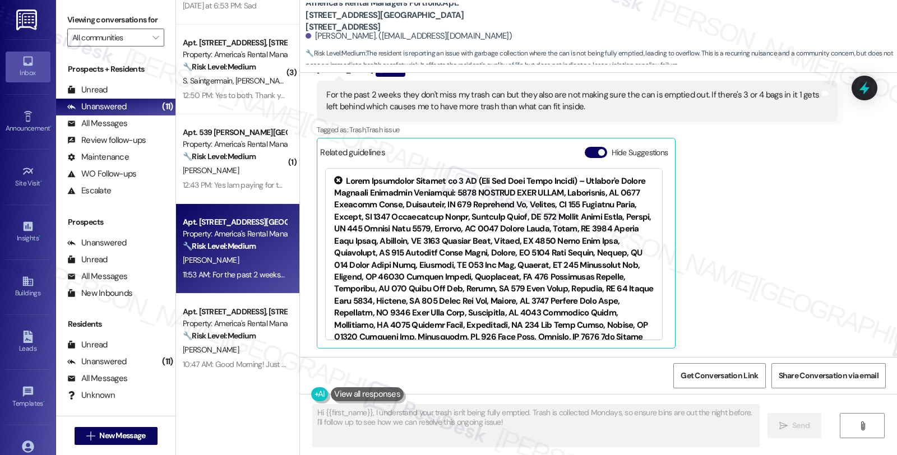
scroll to position [443, 0]
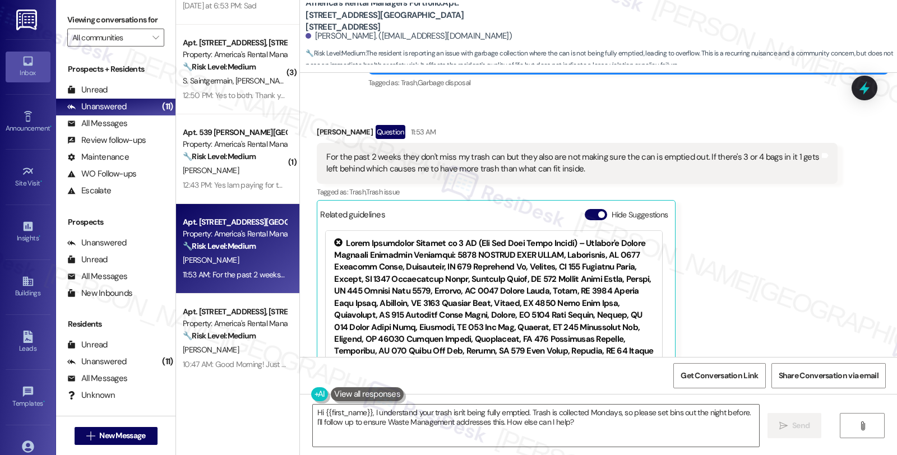
click at [708, 266] on div "[PERSON_NAME] Question 11:53 AM For the past 2 weeks they don't miss my trash c…" at bounding box center [577, 268] width 520 height 286
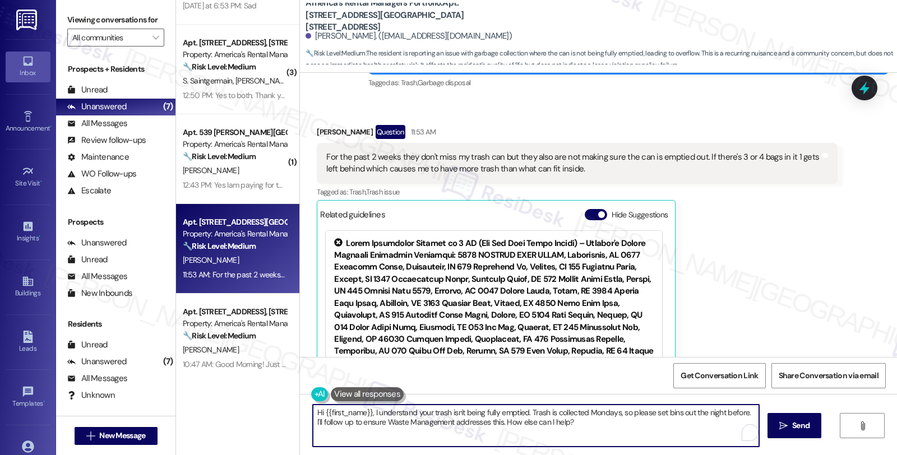
drag, startPoint x: 367, startPoint y: 412, endPoint x: 274, endPoint y: 403, distance: 94.1
click at [274, 403] on div "Apt. [STREET_ADDRESS], [STREET_ADDRESS] Property: America's Rental Managers Por…" at bounding box center [536, 227] width 721 height 455
drag, startPoint x: 467, startPoint y: 412, endPoint x: 534, endPoint y: 425, distance: 69.2
click at [534, 425] on textarea "I understand your trash isn't being fully emptied. Trash is collected Mondays, …" at bounding box center [534, 426] width 446 height 42
click at [509, 424] on textarea "I understand your trash isn't being fully emptied. Trash is collected Mondays, …" at bounding box center [534, 426] width 446 height 42
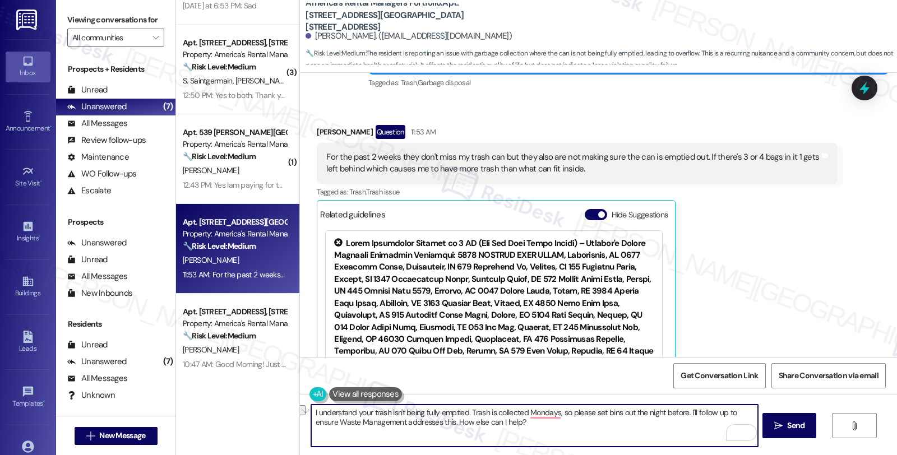
drag, startPoint x: 464, startPoint y: 413, endPoint x: 681, endPoint y: 417, distance: 217.1
click at [681, 417] on textarea "I understand your trash isn't being fully emptied. Trash is collected Mondays, …" at bounding box center [534, 426] width 446 height 42
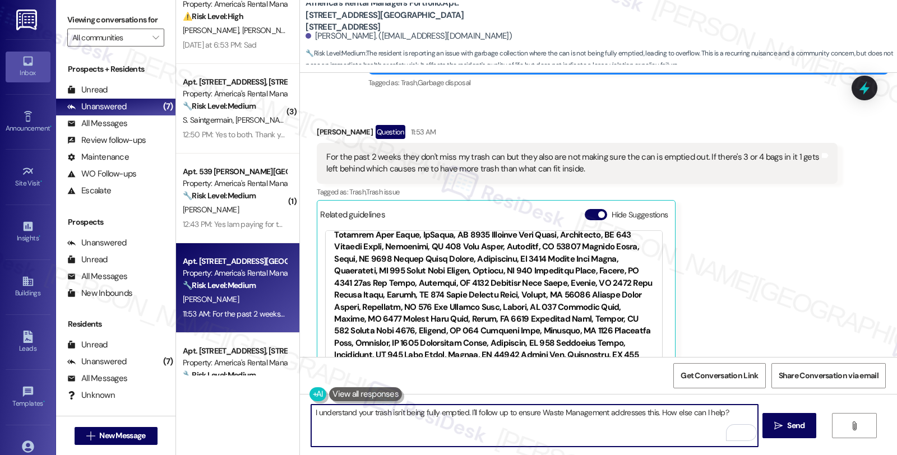
scroll to position [0, 0]
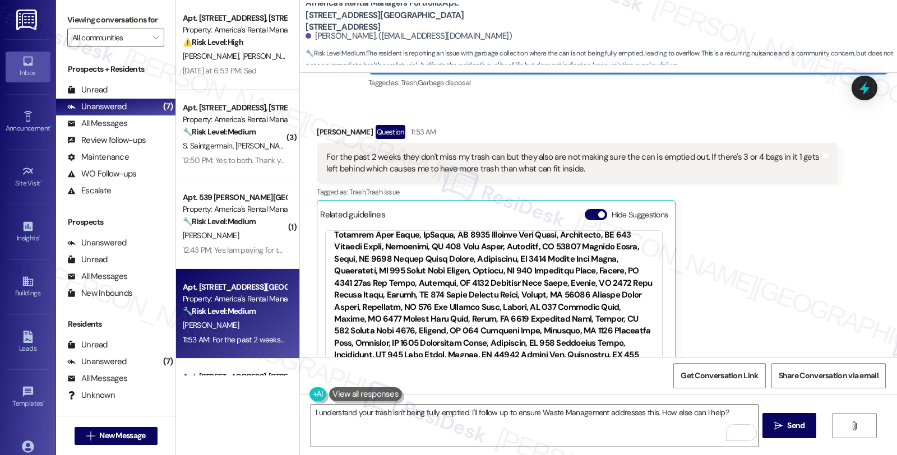
click at [758, 226] on div "[PERSON_NAME] Question 11:53 AM For the past 2 weeks they don't miss my trash c…" at bounding box center [577, 268] width 520 height 286
click at [550, 394] on div "I understand your trash isn't being fully emptied. I'll follow up to ensure Was…" at bounding box center [598, 436] width 597 height 84
click at [578, 423] on textarea "I understand your trash isn't being fully emptied. I'll follow up to ensure Was…" at bounding box center [534, 426] width 446 height 42
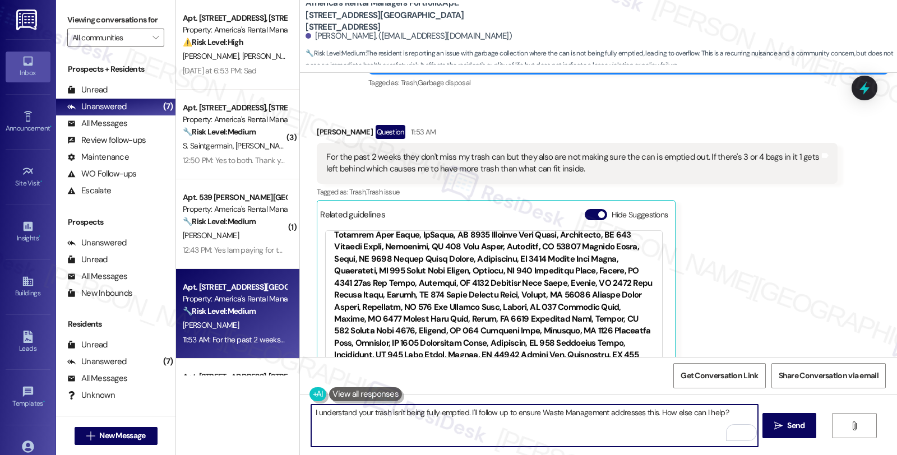
click at [503, 413] on textarea "I understand your trash isn't being fully emptied. I'll follow up to ensure Was…" at bounding box center [534, 426] width 446 height 42
drag, startPoint x: 554, startPoint y: 413, endPoint x: 554, endPoint y: 419, distance: 6.7
click at [554, 414] on textarea "I understand your trash isn't being fully emptied. I'll follow up to ensure Was…" at bounding box center [534, 426] width 446 height 42
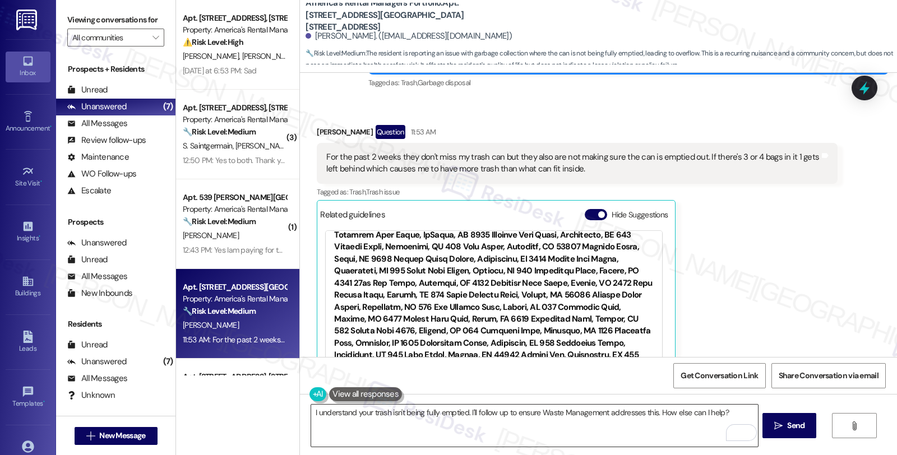
click at [607, 423] on textarea "I understand your trash isn't being fully emptied. I'll follow up to ensure Was…" at bounding box center [534, 426] width 446 height 42
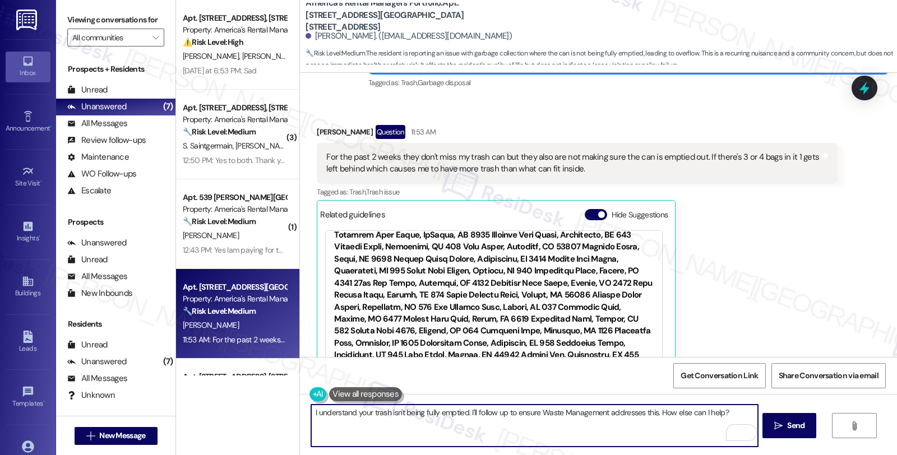
click at [501, 411] on textarea "I understand your trash isn't being fully emptied. I'll follow up to ensure Was…" at bounding box center [534, 426] width 446 height 42
click at [523, 433] on textarea "I understand your trash isn't being fully emptied. I'll follow up to ensure Was…" at bounding box center [534, 426] width 446 height 42
click at [470, 413] on textarea "I understand your trash isn't being fully emptied. I'll follow up to ensure Was…" at bounding box center [534, 426] width 446 height 42
click at [471, 414] on textarea "I understand your trash isn't being fully emptied. I'll check with the team and…" at bounding box center [534, 426] width 446 height 42
click at [514, 424] on textarea "I understand your trash isn't being fully emptied. I'll check with the team and…" at bounding box center [534, 426] width 446 height 42
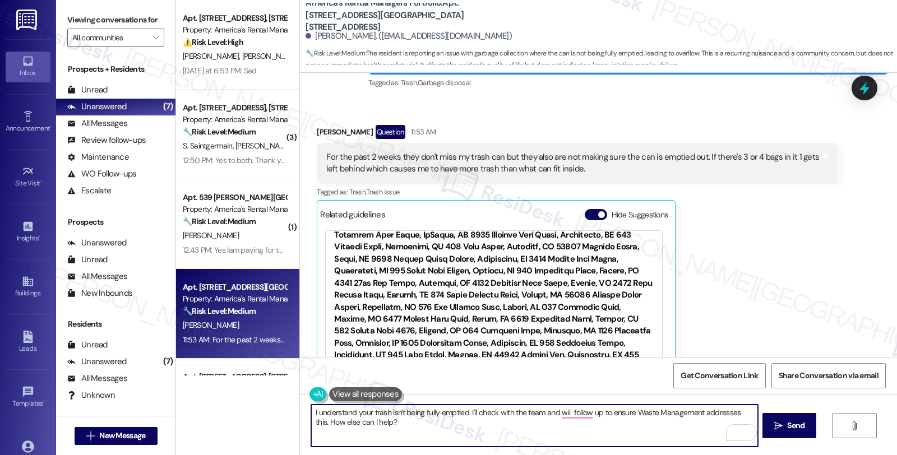
click at [465, 412] on textarea "I understand your trash isn't being fully emptied. I'll check with the team and…" at bounding box center [534, 426] width 446 height 42
drag, startPoint x: 696, startPoint y: 413, endPoint x: 703, endPoint y: 426, distance: 14.5
click at [703, 426] on textarea "I understand your trash isn't being fully emptied. Let me check on this and wil…" at bounding box center [534, 426] width 446 height 42
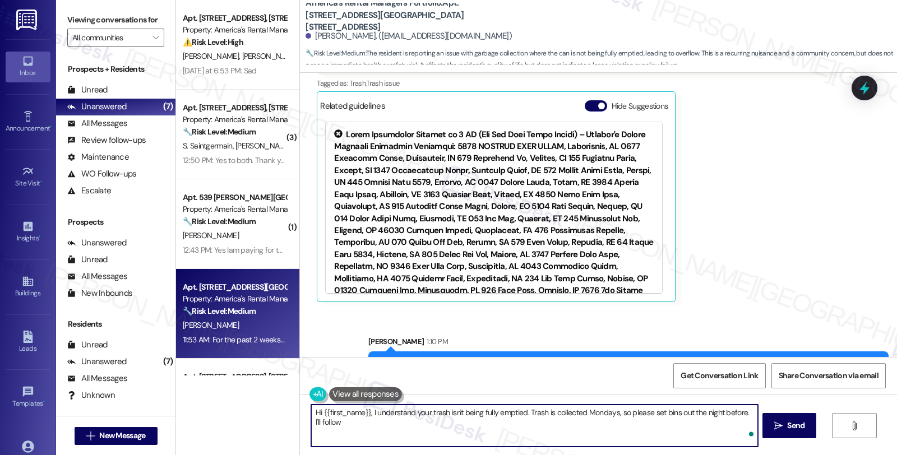
scroll to position [596, 0]
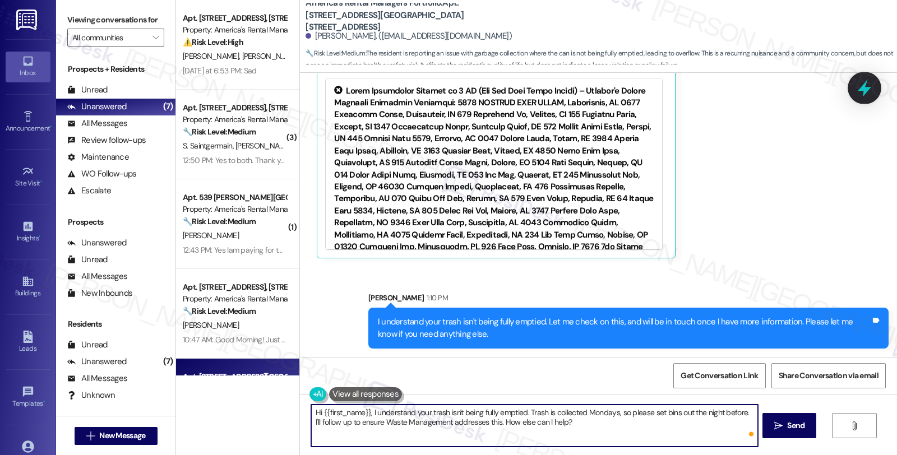
type textarea "Hi {{first_name}}, I understand your trash isn't being fully emptied. Trash is …"
click at [859, 96] on icon at bounding box center [864, 88] width 19 height 19
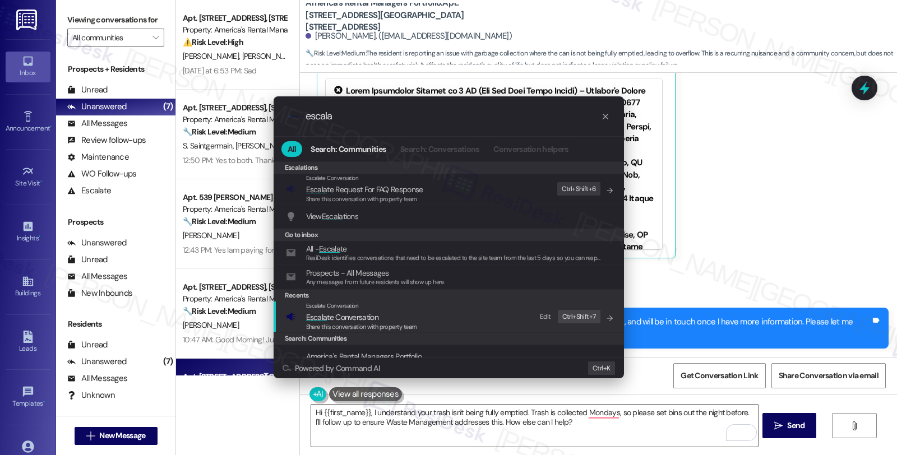
type input "escala"
click at [335, 315] on span "Escala te Conversation" at bounding box center [342, 317] width 72 height 10
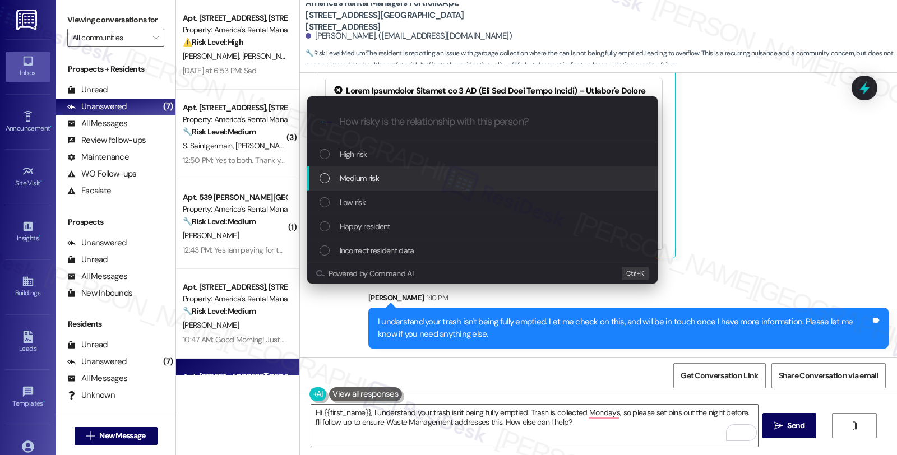
click at [352, 179] on span "Medium risk" at bounding box center [359, 178] width 39 height 12
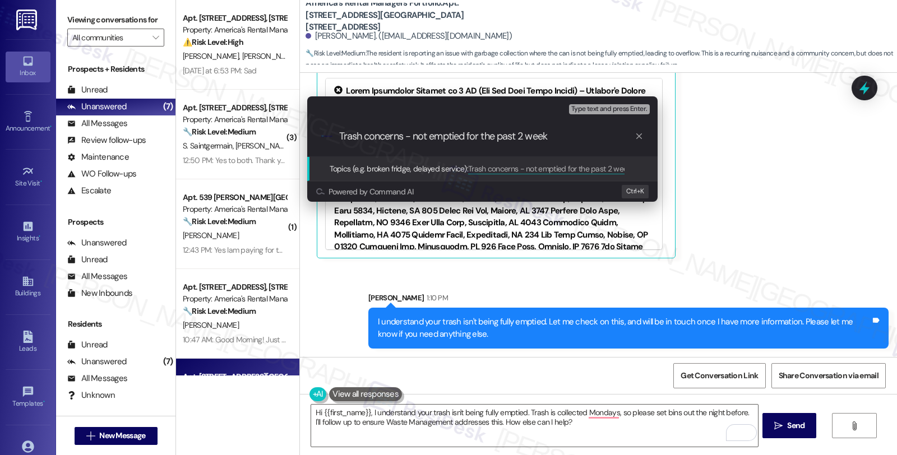
type input "Trash concerns - not emptied for the past 2 weeks"
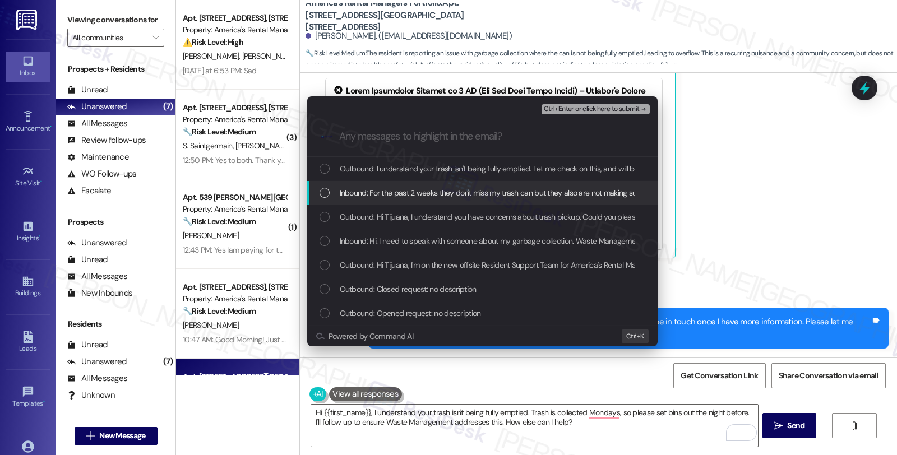
click at [351, 191] on span "Inbound: For the past 2 weeks they don't miss my trash can but they also are no…" at bounding box center [699, 193] width 718 height 12
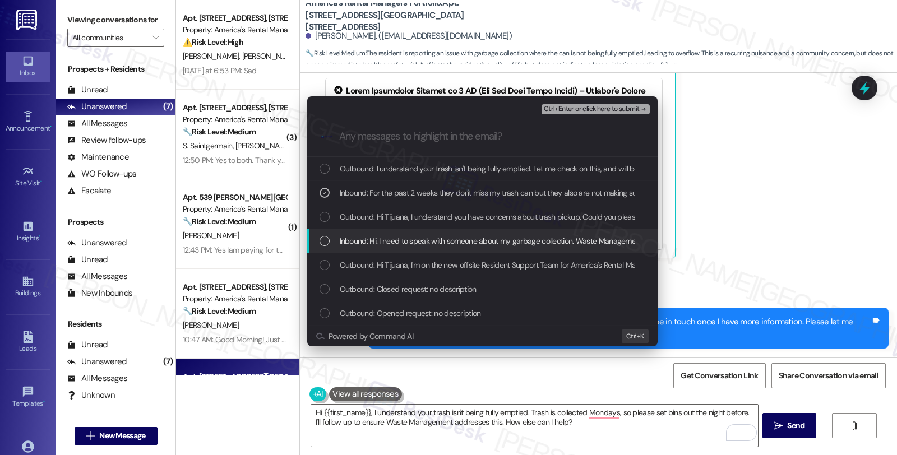
click at [355, 237] on span "Inbound: Hi. I need to speak with someone about my garbage collection. Waste Ma…" at bounding box center [642, 241] width 605 height 12
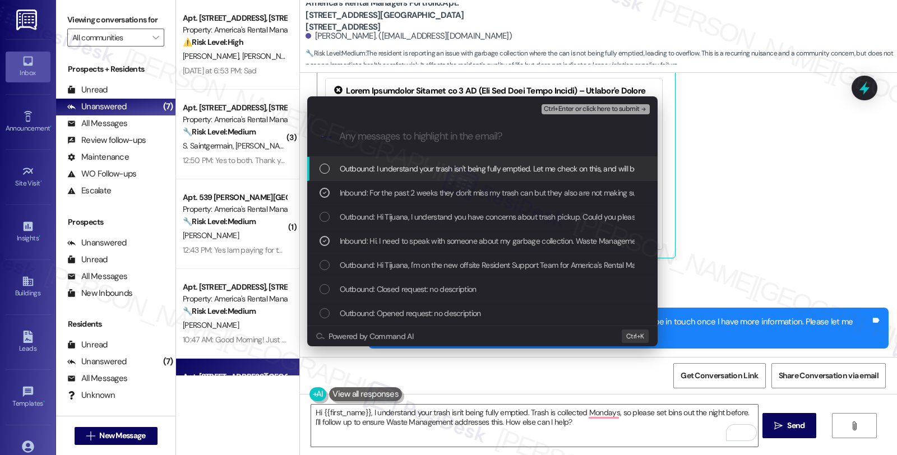
click at [573, 105] on span "Ctrl+Enter or click here to submit" at bounding box center [592, 109] width 96 height 8
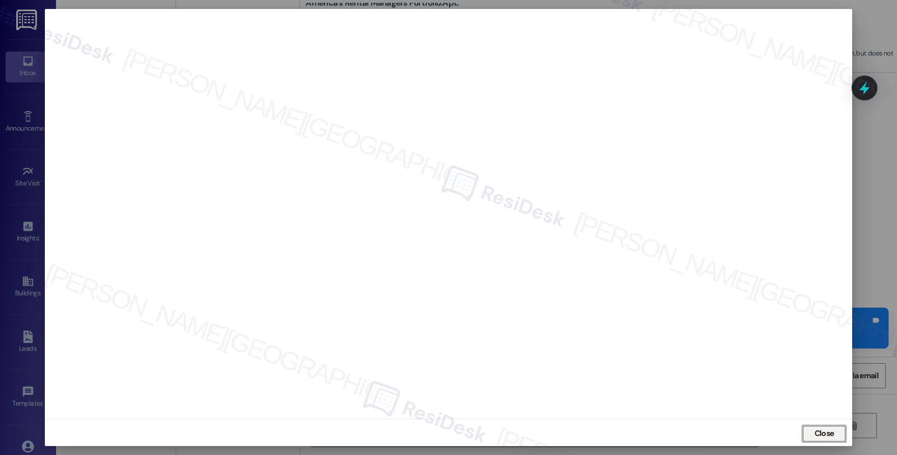
click at [830, 428] on span "Close" at bounding box center [825, 434] width 20 height 12
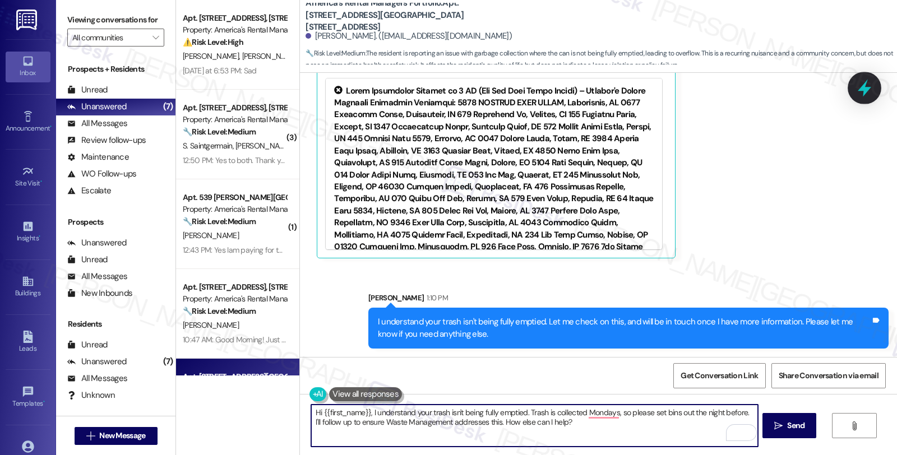
click at [865, 91] on icon at bounding box center [864, 88] width 13 height 17
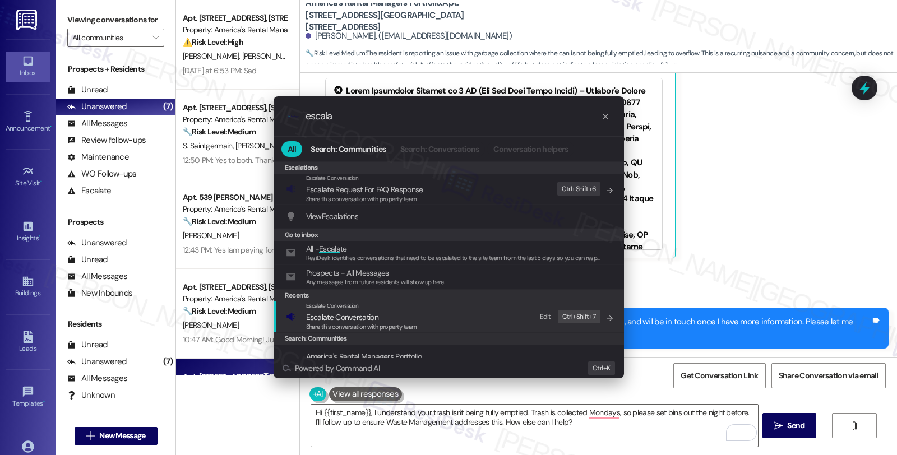
type input "escala"
click at [348, 315] on span "Escala te Conversation" at bounding box center [342, 317] width 72 height 10
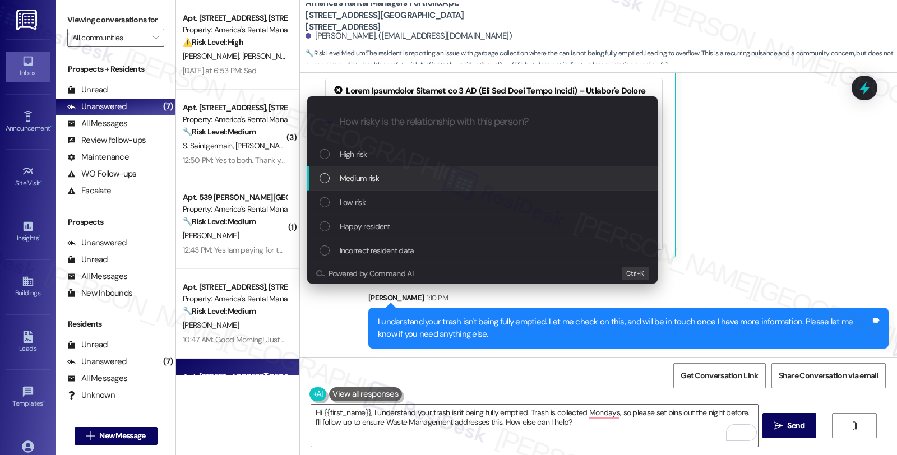
click at [343, 173] on span "Medium risk" at bounding box center [359, 178] width 39 height 12
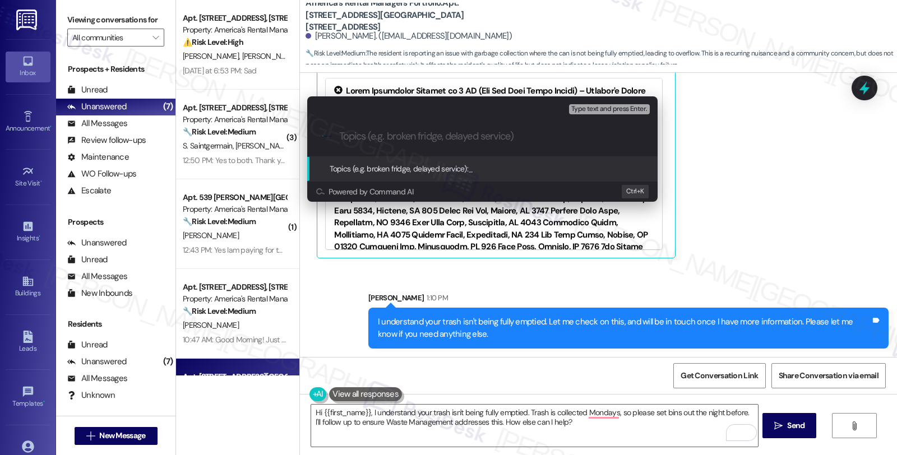
paste input "Trash concerns - not emptied for the past 2 weeks"
type input "Trash concerns - not emptied for the past 2 weeks"
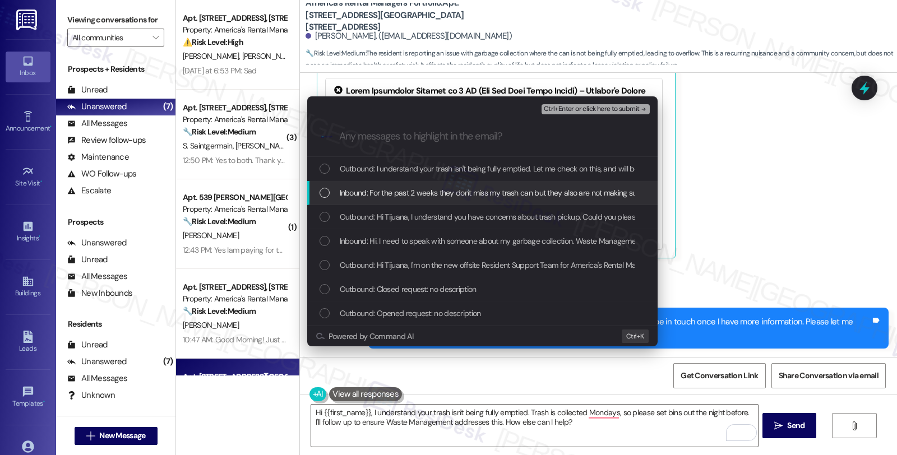
click at [352, 191] on span "Inbound: For the past 2 weeks they don't miss my trash can but they also are no…" at bounding box center [699, 193] width 718 height 12
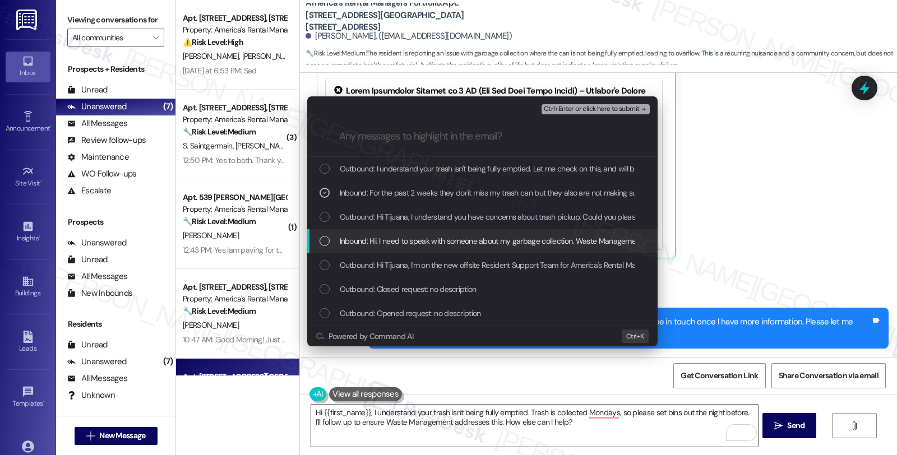
click at [348, 238] on span "Inbound: Hi. I need to speak with someone about my garbage collection. Waste Ma…" at bounding box center [642, 241] width 605 height 12
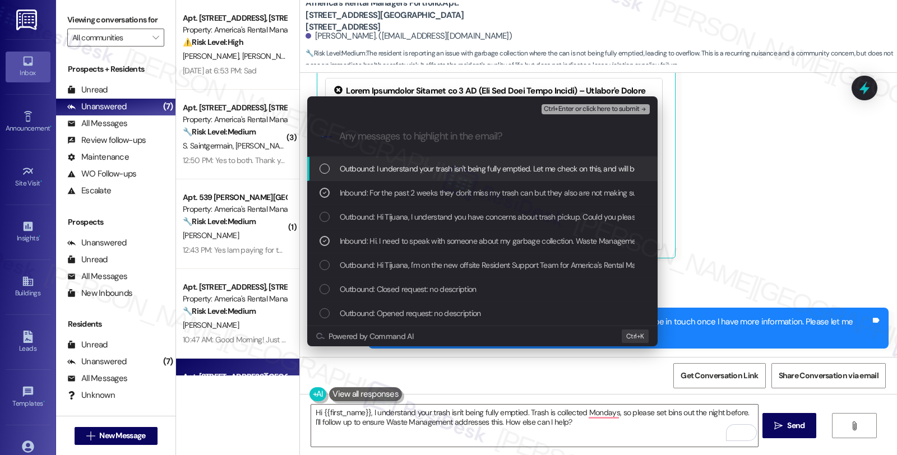
click at [574, 108] on span "Ctrl+Enter or click here to submit" at bounding box center [592, 109] width 96 height 8
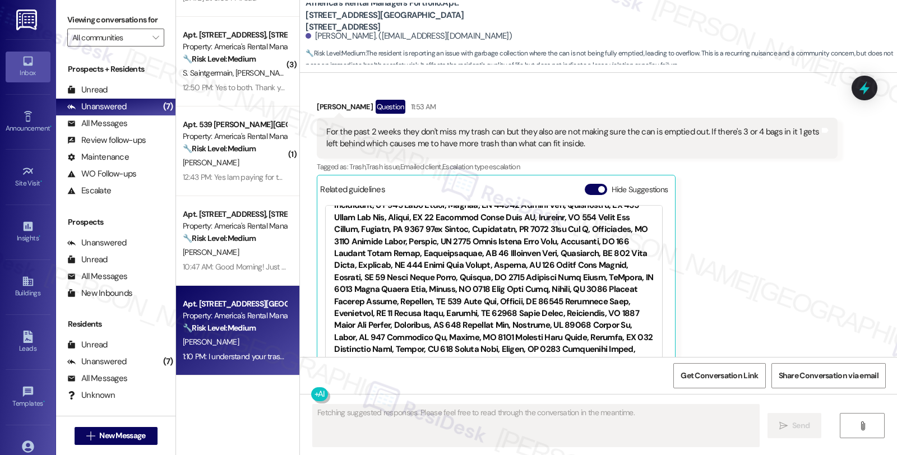
scroll to position [256, 0]
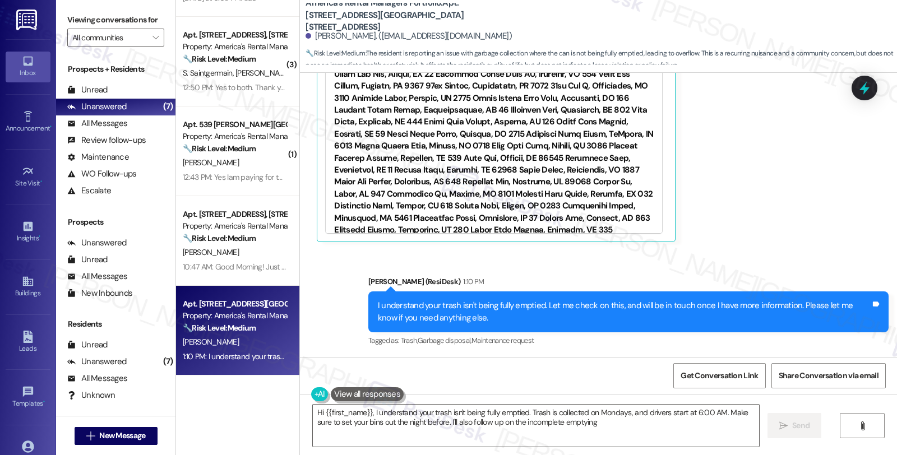
type textarea "Hi {{first_name}}, I understand your trash isn't being fully emptied. Trash is …"
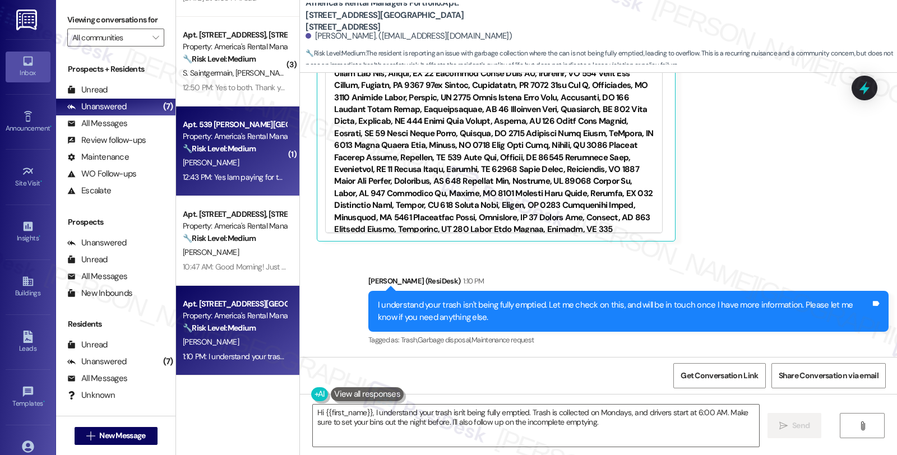
click at [257, 148] on div "🔧 Risk Level: Medium The resident is confirming enrollment in the Resident Bene…" at bounding box center [235, 149] width 104 height 12
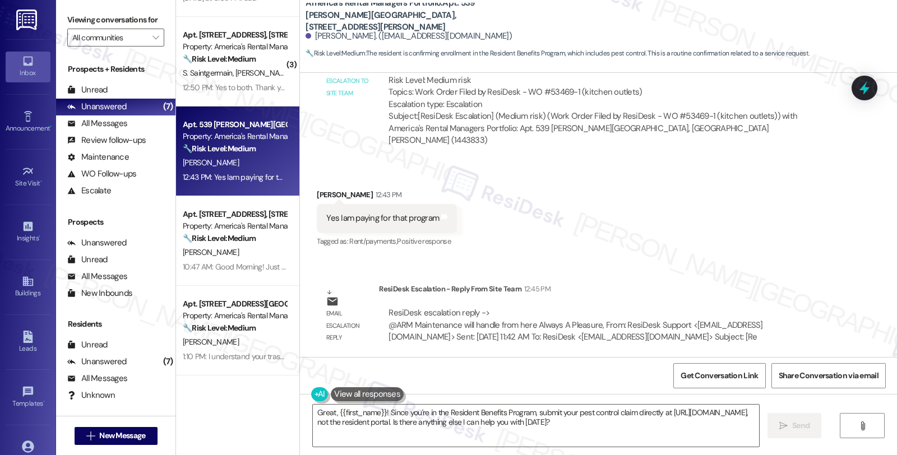
scroll to position [2814, 0]
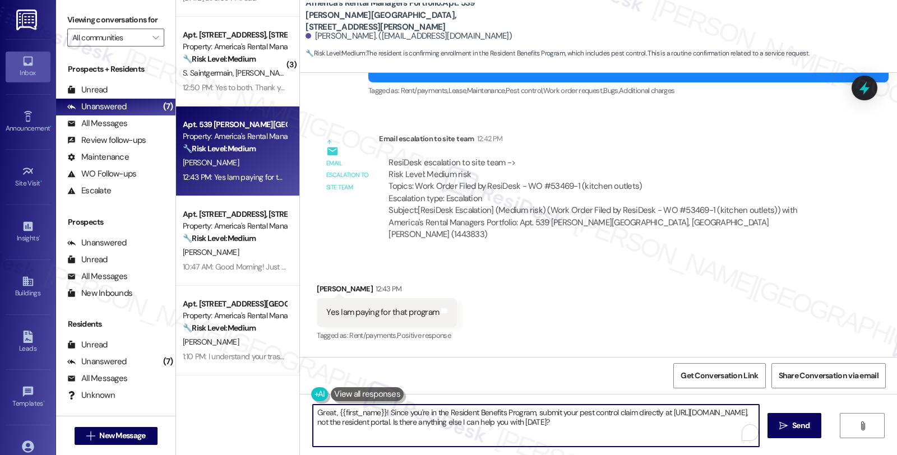
drag, startPoint x: 381, startPoint y: 411, endPoint x: 279, endPoint y: 409, distance: 102.1
click at [279, 409] on div "Apt. 384 South Pine Drive, 384 South Pine Drive Property: America's Rental Mana…" at bounding box center [536, 227] width 721 height 455
type textarea "Since you're in the Resident Benefits Program, submit your pest control claim d…"
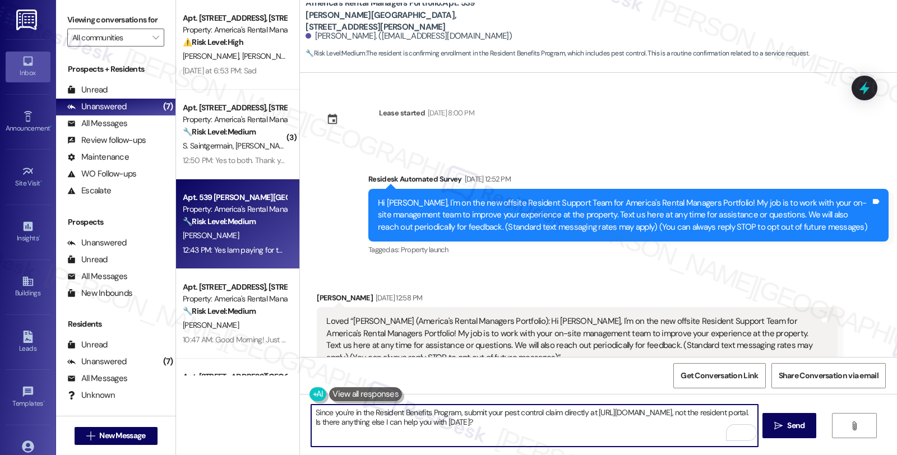
scroll to position [2814, 0]
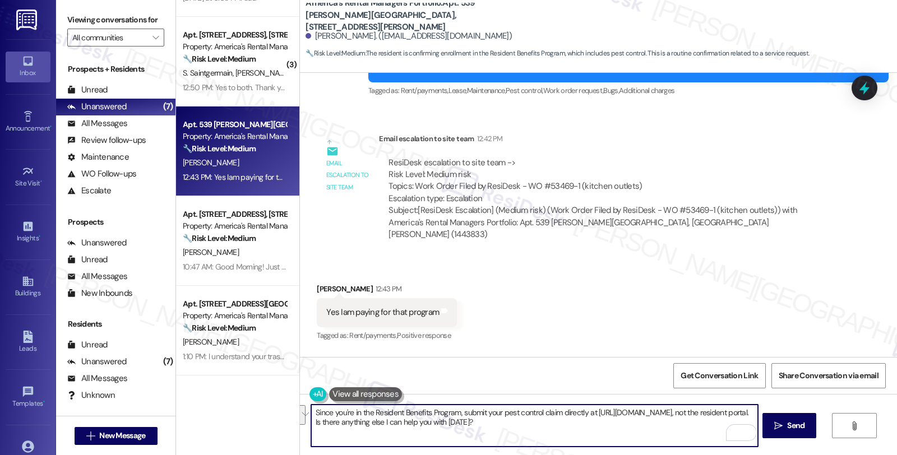
drag, startPoint x: 697, startPoint y: 416, endPoint x: 704, endPoint y: 432, distance: 17.3
click at [704, 432] on textarea "Since you're in the Resident Benefits Program, submit your pest control claim d…" at bounding box center [534, 426] width 446 height 42
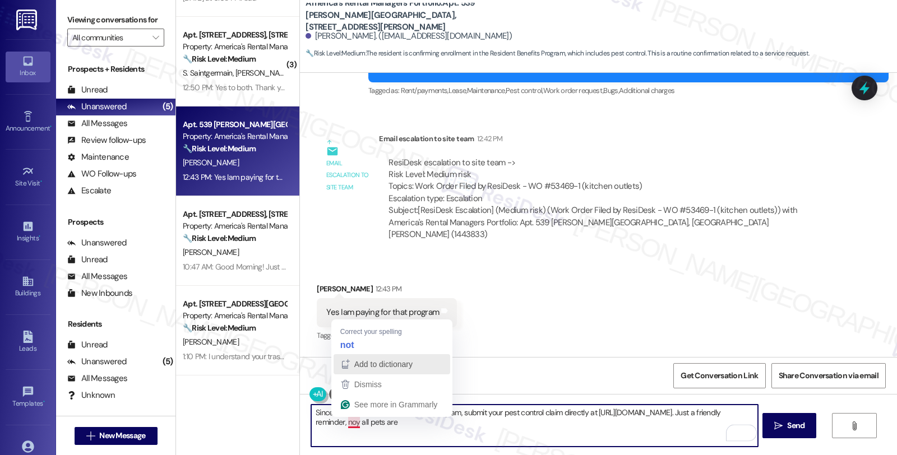
click at [352, 356] on div "Add to dictionary" at bounding box center [382, 364] width 61 height 17
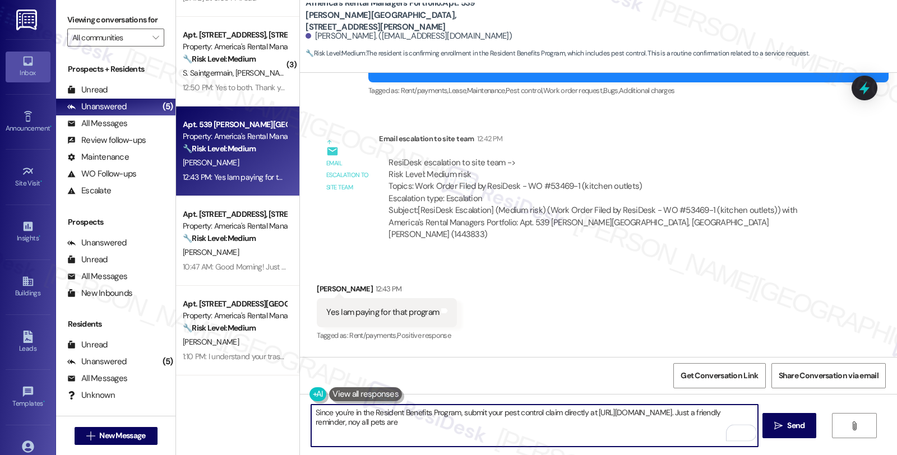
click at [377, 421] on textarea "Since you're in the Resident Benefits Program, submit your pest control claim d…" at bounding box center [534, 426] width 446 height 42
click at [370, 424] on textarea "Since you're in the Resident Benefits Program, submit your pest control claim d…" at bounding box center [534, 426] width 446 height 42
click at [407, 425] on textarea "Since you're in the Resident Benefits Program, submit your pest control claim d…" at bounding box center [534, 426] width 446 height 42
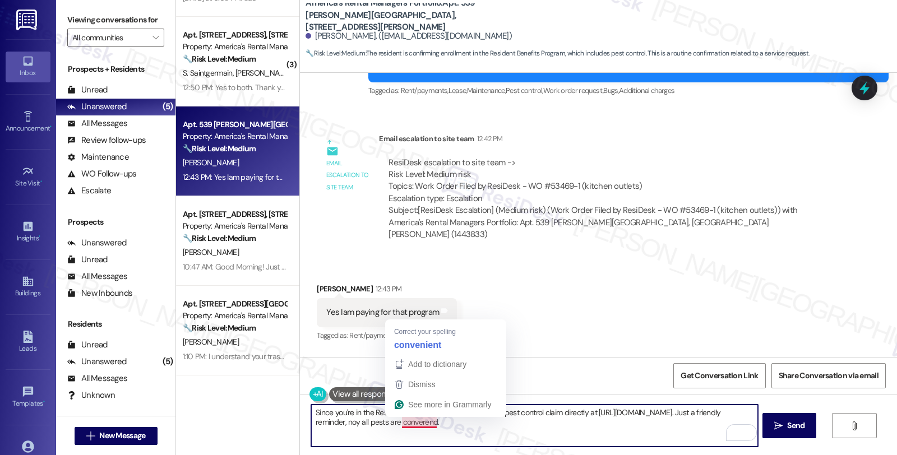
click at [408, 423] on textarea "Since you're in the Resident Benefits Program, submit your pest control claim d…" at bounding box center [534, 426] width 446 height 42
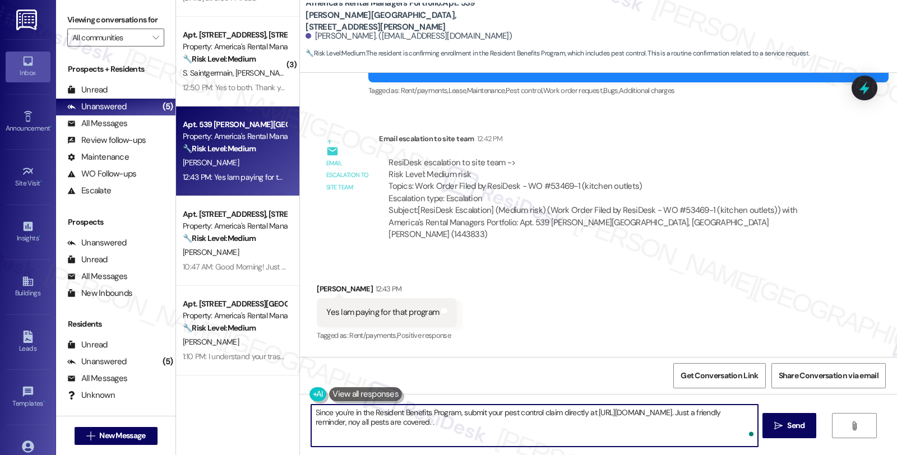
paste textarea "The list of covered pests is outlined in Section 12.9 of this tenant's lease th…"
click at [612, 422] on textarea "Since you're in the Resident Benefits Program, submit your pest control claim d…" at bounding box center [534, 426] width 446 height 42
click at [561, 434] on textarea "Since you're in the Resident Benefits Program, submit your pest control claim d…" at bounding box center [534, 426] width 446 height 42
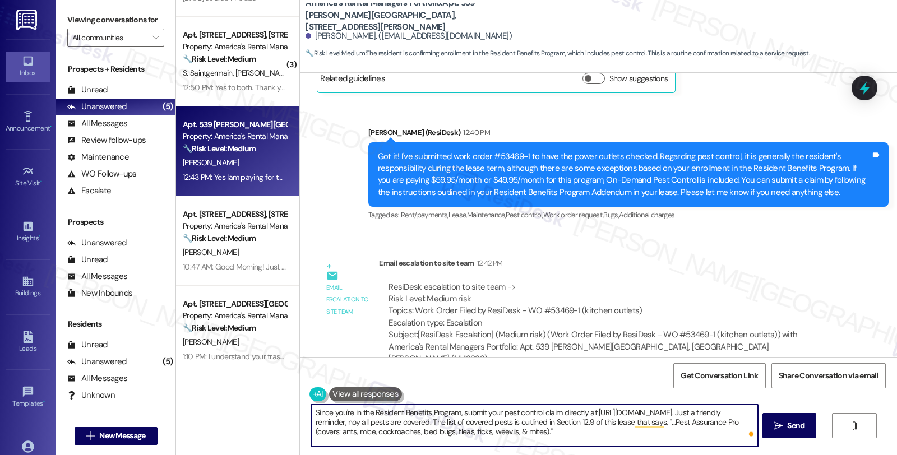
scroll to position [3001, 0]
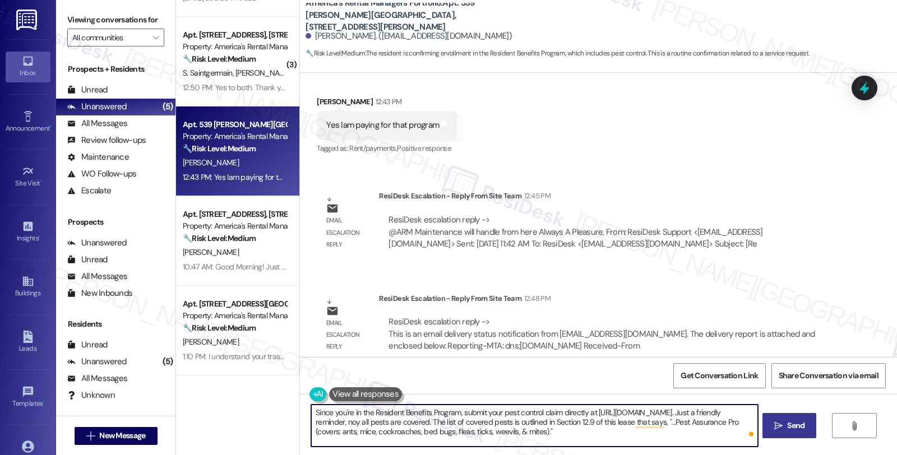
type textarea "Since you're in the Resident Benefits Program, submit your pest control claim d…"
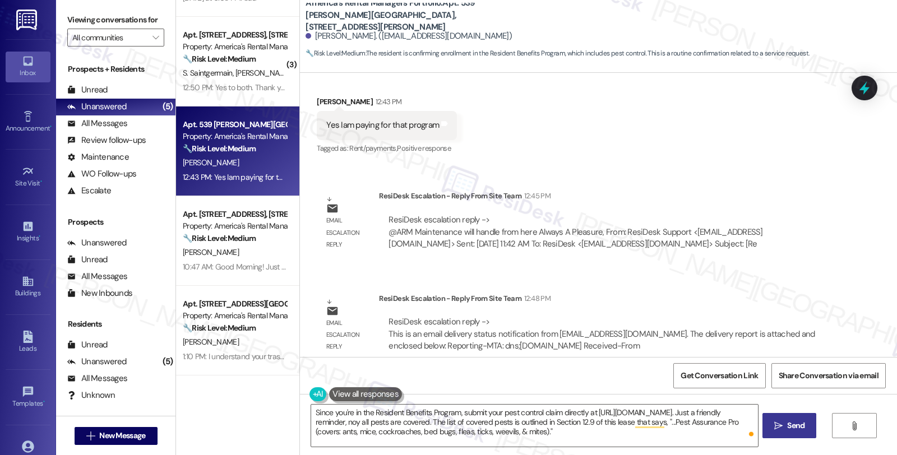
click at [797, 427] on span "Send" at bounding box center [795, 426] width 17 height 12
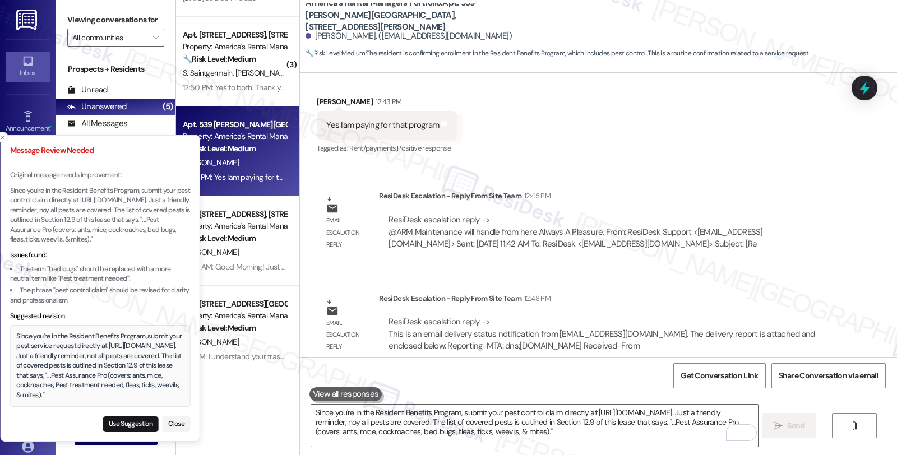
drag, startPoint x: 132, startPoint y: 236, endPoint x: 119, endPoint y: 221, distance: 19.5
click at [119, 221] on p "Since you're in the Resident Benefits Program, submit your pest control claim d…" at bounding box center [100, 215] width 181 height 59
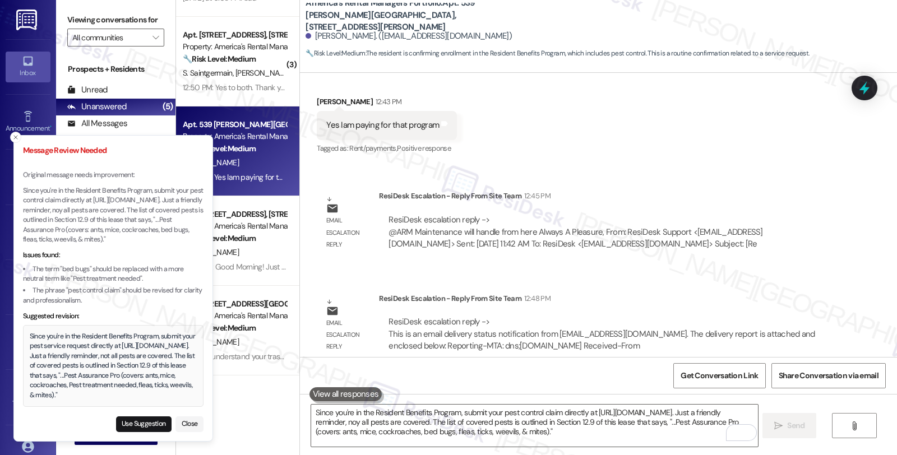
click at [24, 187] on p "Since you're in the Resident Benefits Program, submit your pest control claim d…" at bounding box center [113, 215] width 181 height 59
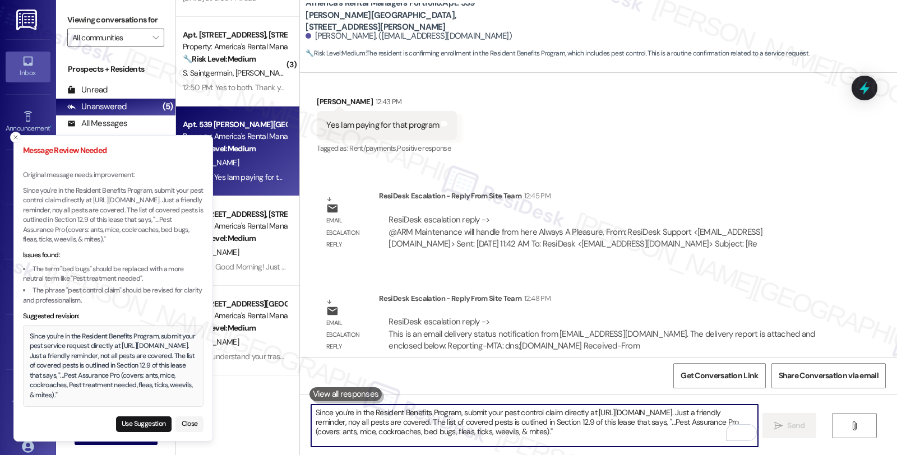
click at [382, 430] on textarea "Since you're in the Resident Benefits Program, submit your pest control claim d…" at bounding box center [534, 426] width 446 height 42
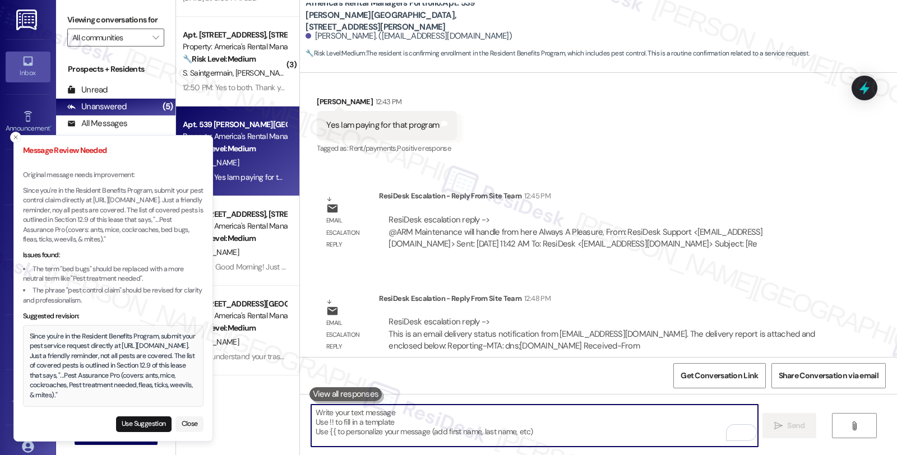
paste textarea "Since you're in the Resident Benefits Program, submit your pest control claim d…"
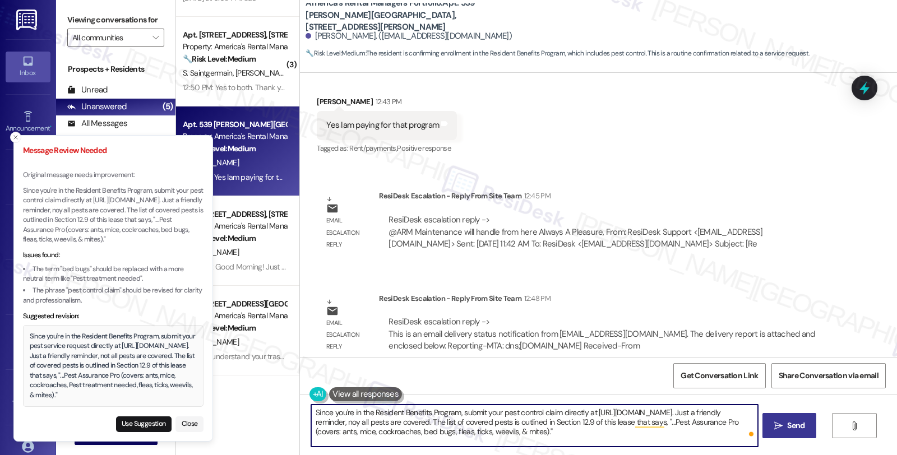
click at [458, 416] on textarea "Since you're in the Resident Benefits Program, submit your pest control claim d…" at bounding box center [534, 426] width 446 height 42
click at [376, 422] on textarea "Since you're in the Resident Benefits Program, you can submit your pest control…" at bounding box center [534, 426] width 446 height 42
drag, startPoint x: 320, startPoint y: 431, endPoint x: 553, endPoint y: 430, distance: 233.3
click at [553, 430] on textarea "Since you're in the Resident Benefits Program, you can submit your pest control…" at bounding box center [534, 426] width 446 height 42
click at [363, 430] on textarea "Since you're in the Resident Benefits Program, you can submit your pest control…" at bounding box center [534, 426] width 446 height 42
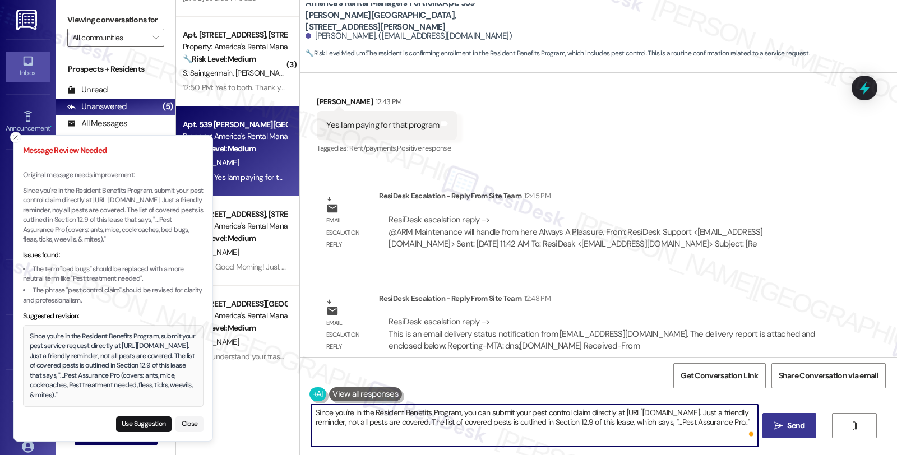
click at [394, 435] on textarea "Since you're in the Resident Benefits Program, you can submit your pest control…" at bounding box center [534, 426] width 446 height 42
click at [523, 428] on textarea "Since you're in the Resident Benefits Program, you can submit your pest control…" at bounding box center [534, 426] width 446 height 42
click at [378, 430] on textarea "Since you're in the Resident Benefits Program, you can submit your pest control…" at bounding box center [534, 426] width 446 height 42
type textarea "Since you're in the Resident Benefits Program, you can submit your pest control…"
click at [591, 431] on textarea "Since you're in the Resident Benefits Program, you can submit your pest control…" at bounding box center [534, 426] width 446 height 42
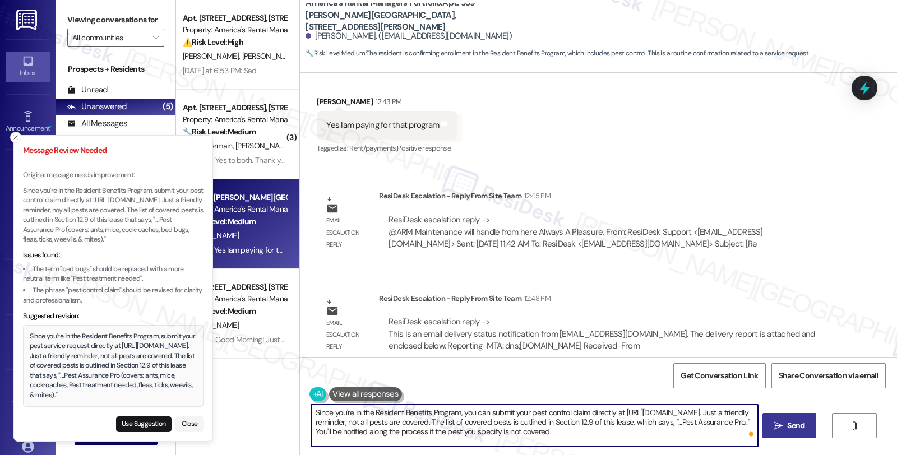
scroll to position [0, 0]
click at [591, 431] on textarea "Since you're in the Resident Benefits Program, you can submit your pest control…" at bounding box center [535, 426] width 446 height 42
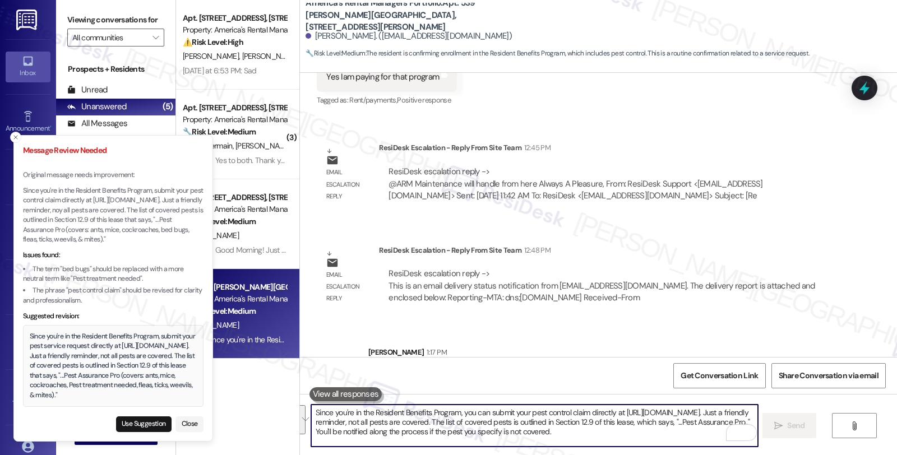
scroll to position [3103, 0]
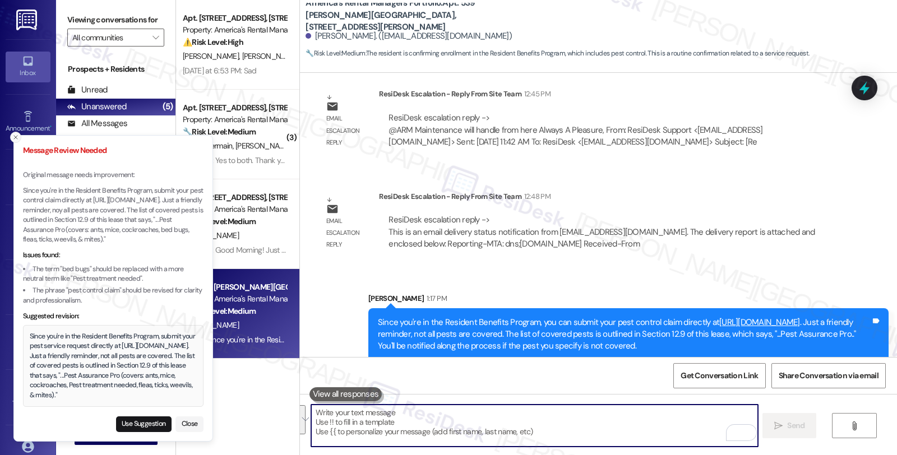
click at [12, 135] on icon "Close toast" at bounding box center [15, 137] width 7 height 7
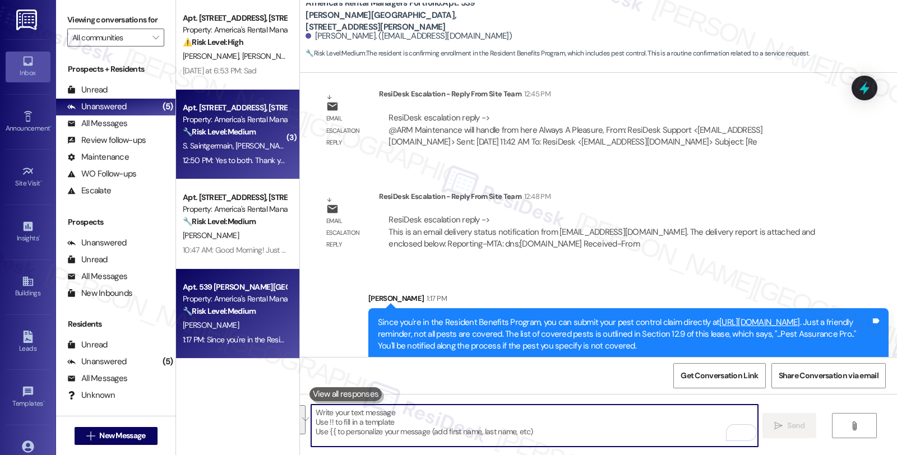
click at [283, 145] on div "Apt. 170 Ridge View Circle, 170 Ridge View Circle Property: America's Rental Ma…" at bounding box center [237, 135] width 123 height 90
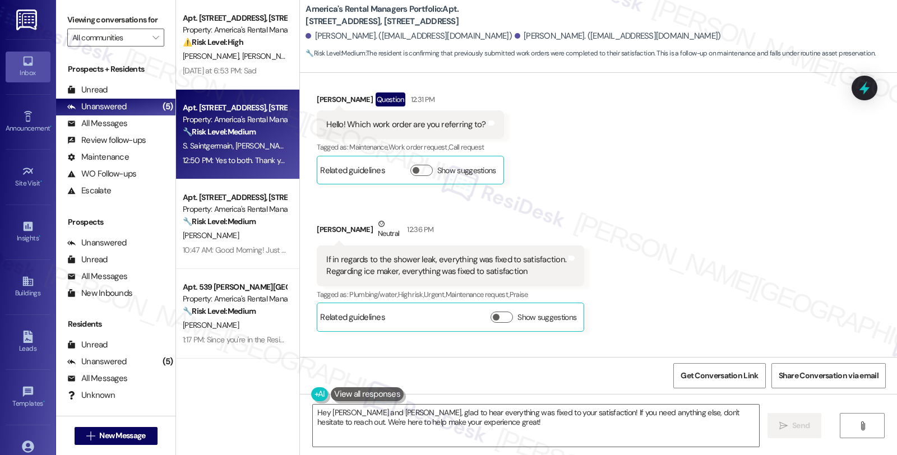
scroll to position [467, 0]
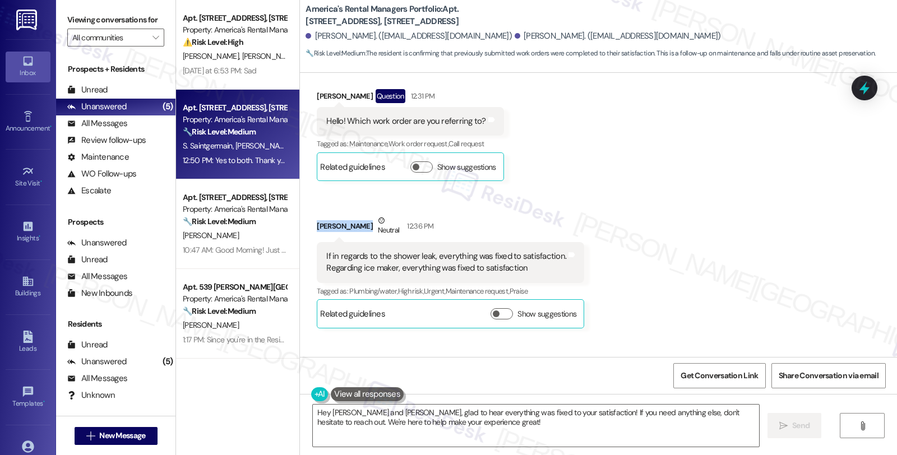
drag, startPoint x: 309, startPoint y: 218, endPoint x: 378, endPoint y: 218, distance: 69.0
click at [378, 218] on div "Shawn Saintgermain Neutral 12:36 PM" at bounding box center [451, 228] width 268 height 27
copy div "Shawn Saintgermain"
click at [488, 428] on textarea "Hey Desiree and Shawn, glad to hear everything was fixed to your satisfaction! …" at bounding box center [536, 426] width 446 height 42
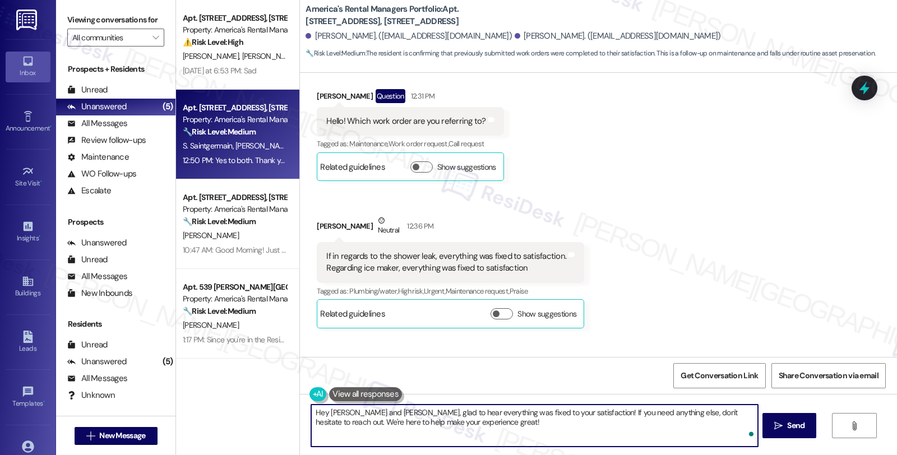
paste textarea "#52749-1"
click at [692, 195] on div "Received via SMS Desiree Benjamin Question 12:31 PM Hello! Which work order are…" at bounding box center [598, 248] width 597 height 368
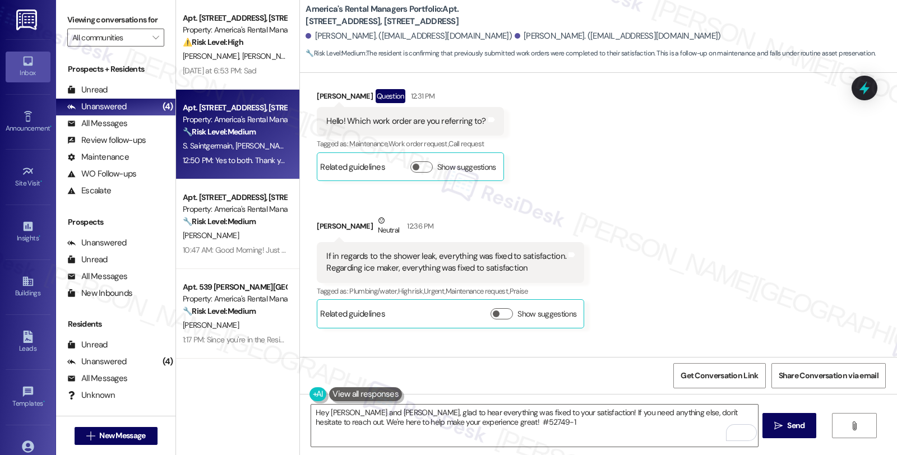
click at [606, 343] on div "Received via SMS Desiree Benjamin Question 12:31 PM Hello! Which work order are…" at bounding box center [598, 248] width 597 height 368
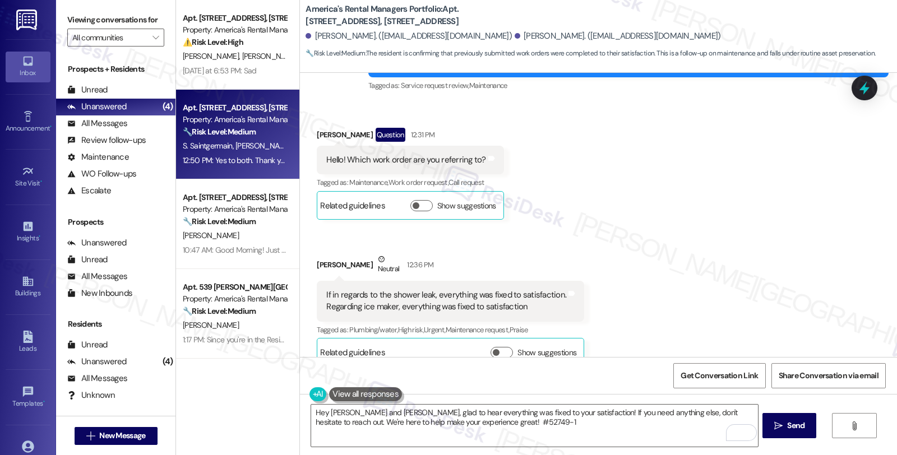
scroll to position [405, 0]
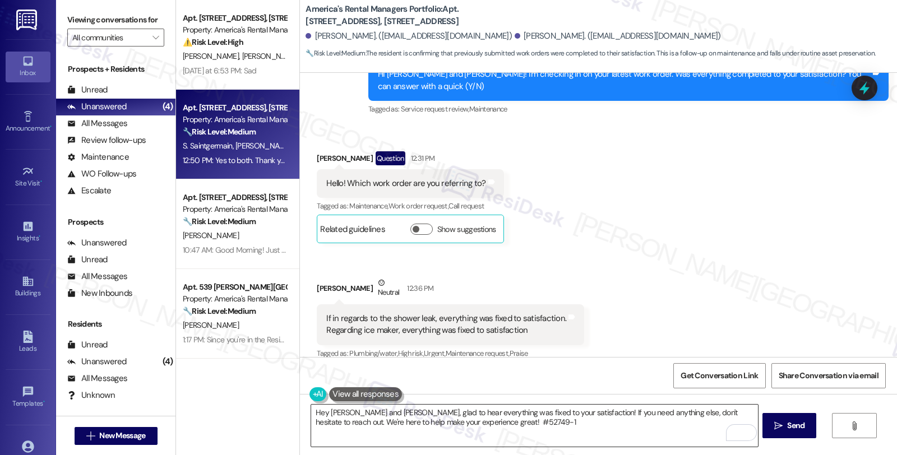
click at [557, 413] on textarea "Hey Desiree and Shawn, glad to hear everything was fixed to your satisfaction! …" at bounding box center [534, 426] width 446 height 42
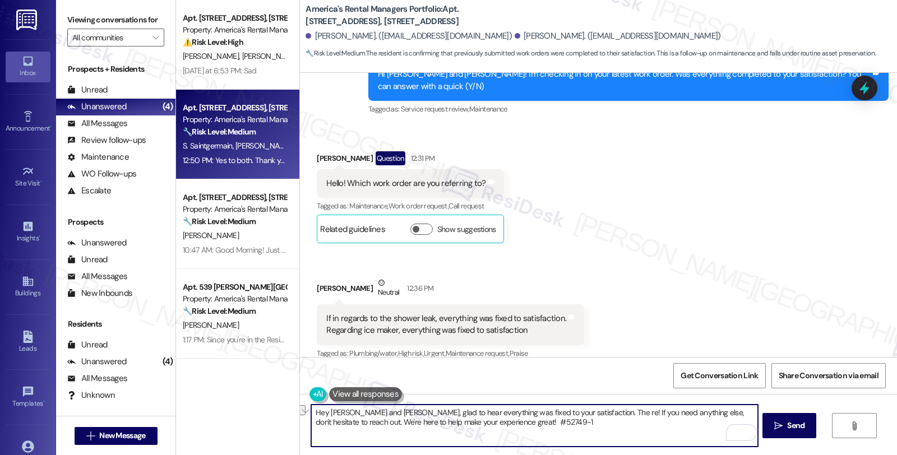
drag, startPoint x: 567, startPoint y: 413, endPoint x: 586, endPoint y: 417, distance: 18.9
click at [586, 417] on textarea "Hey Desiree and Shawn, glad to hear everything was fixed to your satisfaction. …" at bounding box center [534, 426] width 446 height 42
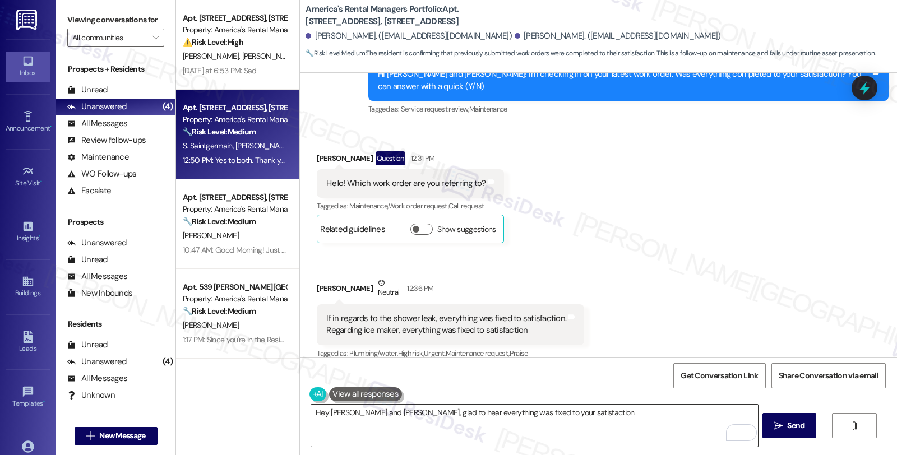
click at [591, 408] on textarea "Hey Desiree and Shawn, glad to hear everything was fixed to your satisfaction." at bounding box center [534, 426] width 446 height 42
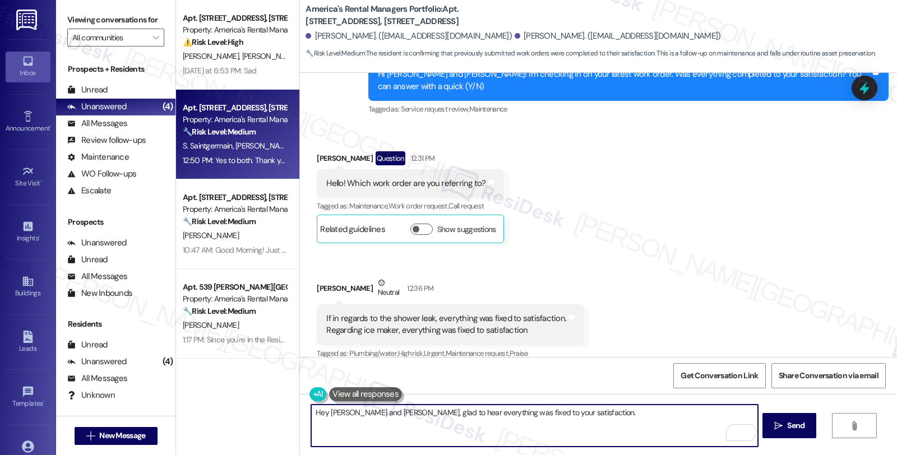
paste textarea "If I may ask, has the {{property}} lived up to your expectations so far?"
click at [772, 432] on button " Send" at bounding box center [790, 425] width 54 height 25
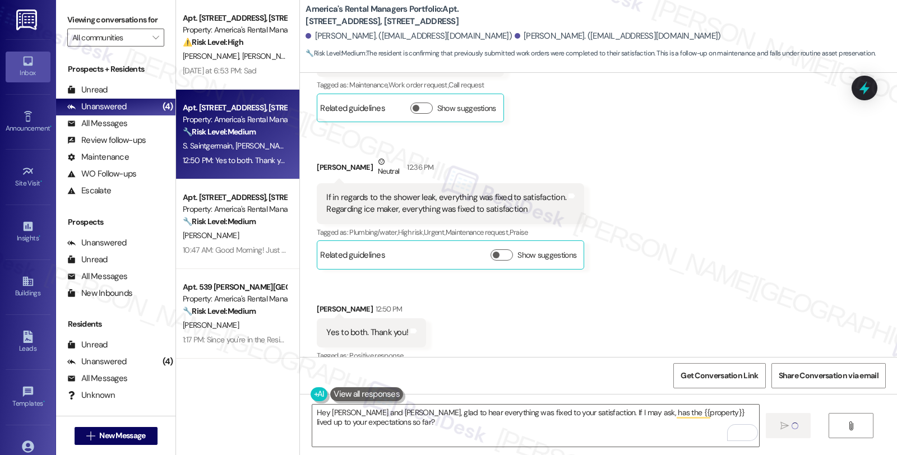
scroll to position [529, 0]
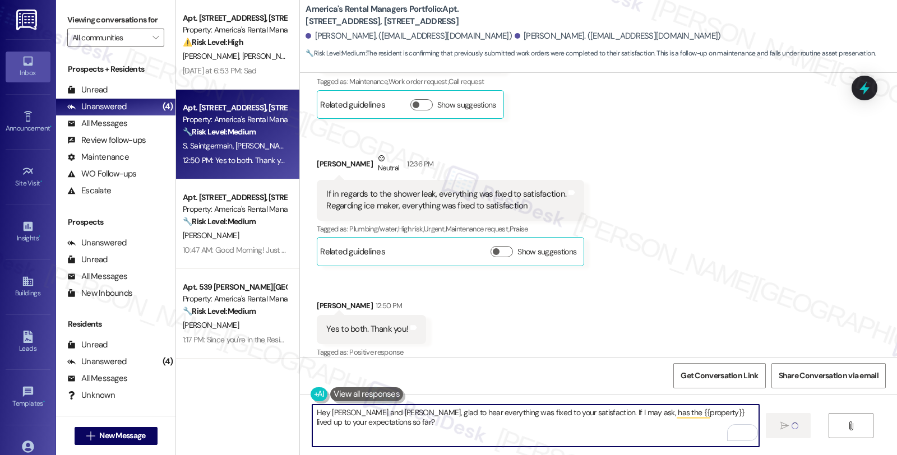
click at [419, 421] on textarea "Hey Desiree and Shawn, glad to hear everything was fixed to your satisfaction. …" at bounding box center [535, 426] width 446 height 42
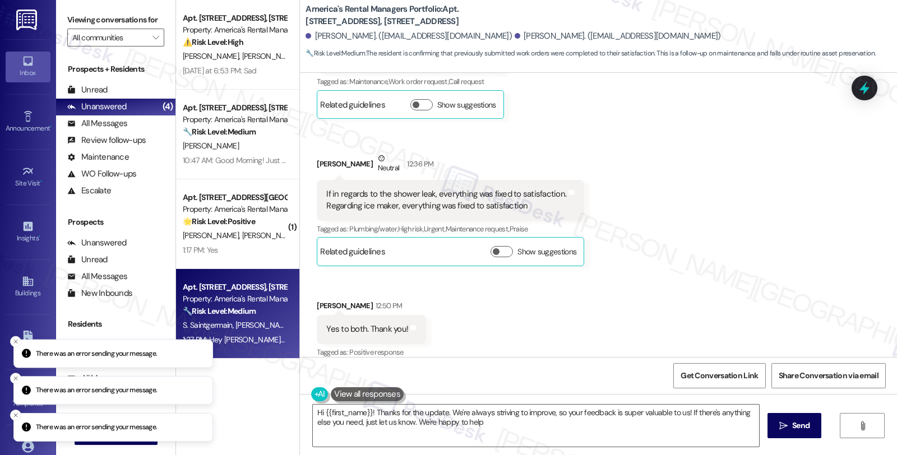
type textarea "Hi {{first_name}}! Thanks for the update. We're always striving to improve, so …"
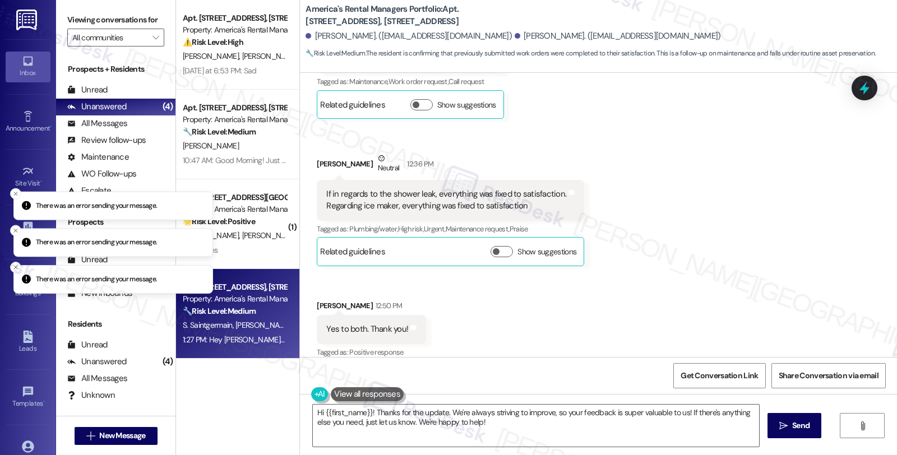
click at [741, 165] on div "Received via SMS Desiree Benjamin Question 12:31 PM Hello! Which work order are…" at bounding box center [598, 186] width 597 height 368
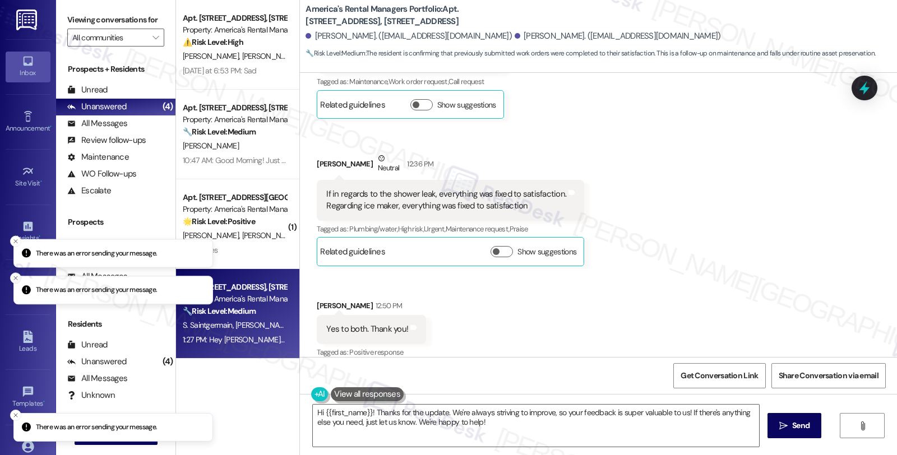
click at [13, 281] on icon "Close toast" at bounding box center [15, 278] width 7 height 7
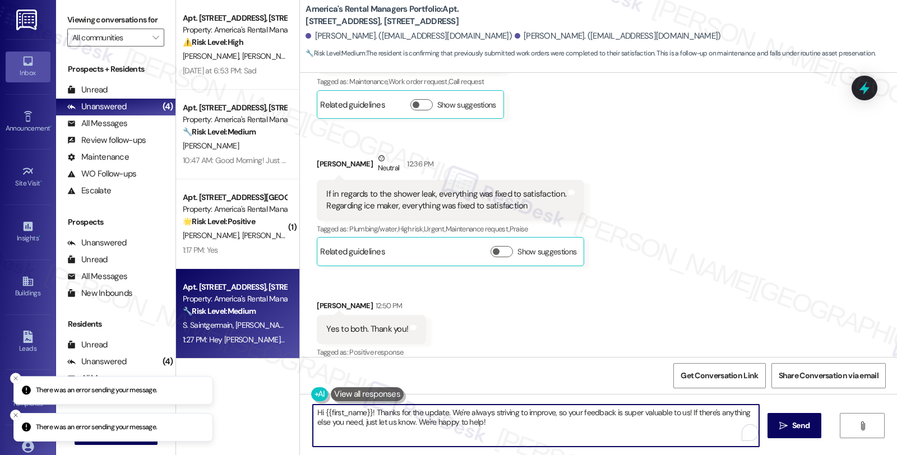
click at [474, 428] on textarea "Hi {{first_name}}! Thanks for the update. We're always striving to improve, so …" at bounding box center [536, 426] width 446 height 42
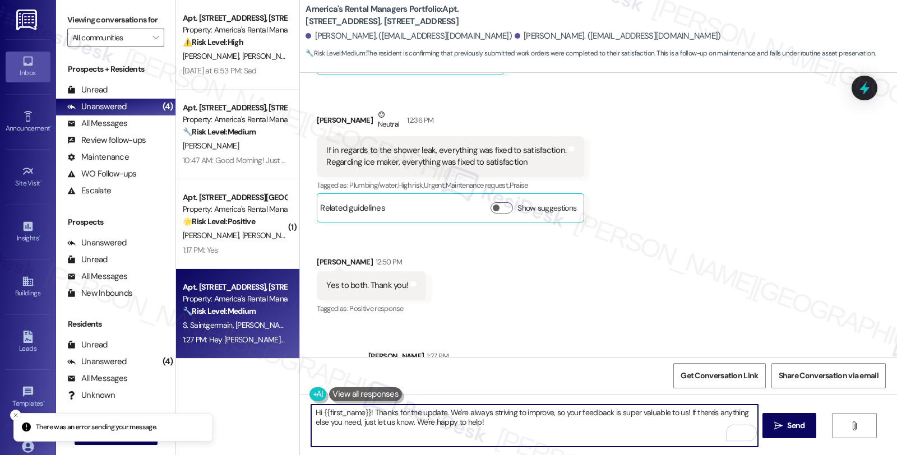
scroll to position [620, 0]
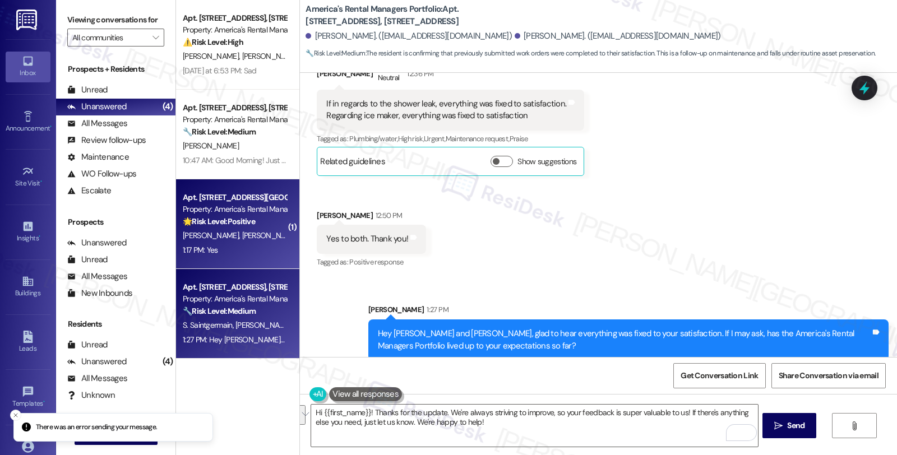
click at [276, 222] on div "🌟 Risk Level: Positive The message is a positive response to a check-in about r…" at bounding box center [235, 222] width 104 height 12
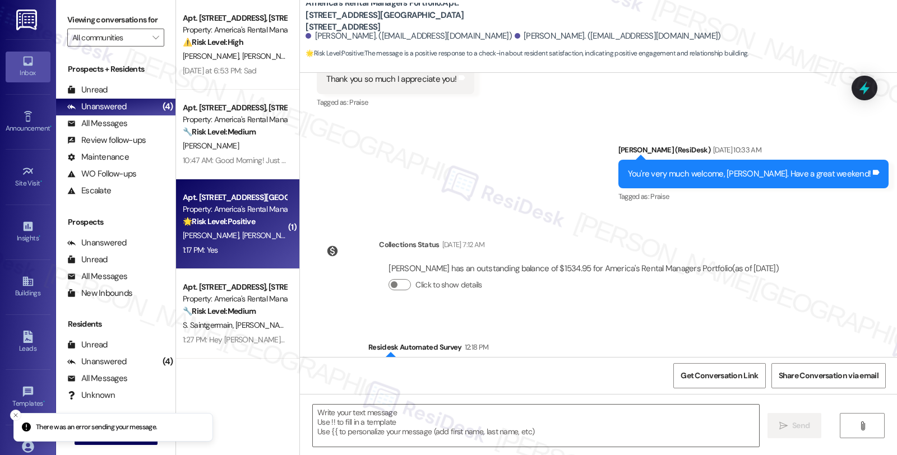
scroll to position [1060, 0]
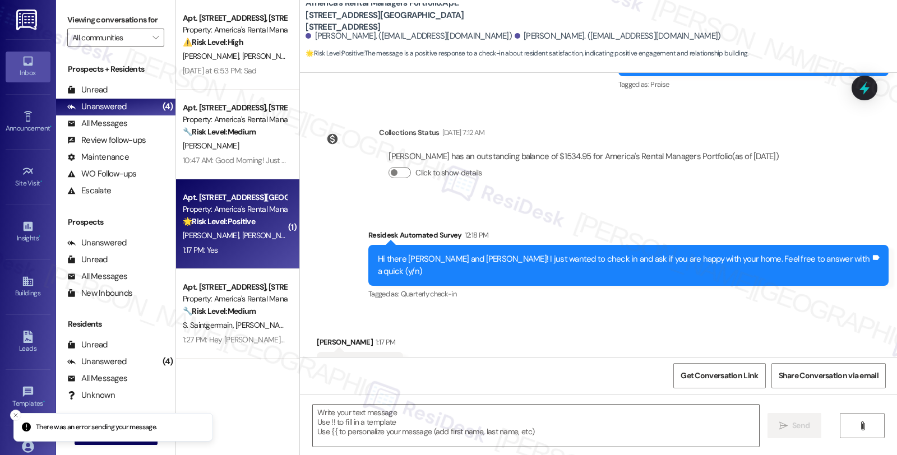
type textarea "Fetching suggested responses. Please feel free to read through the conversation…"
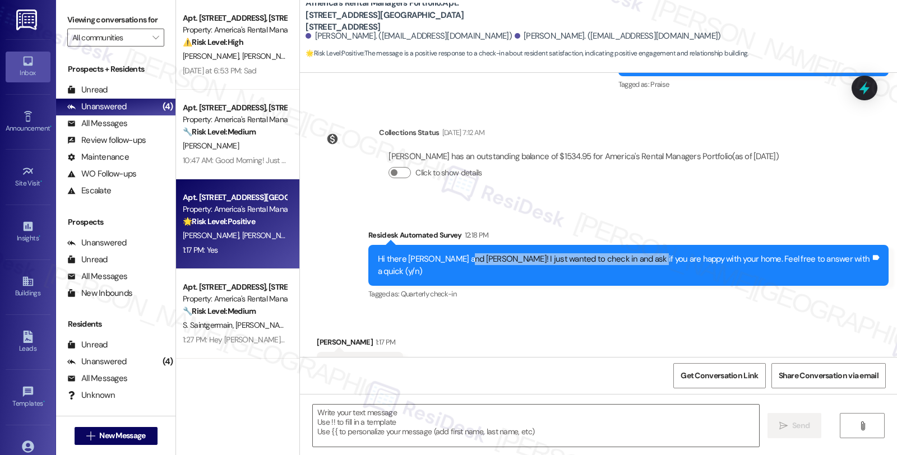
drag, startPoint x: 504, startPoint y: 225, endPoint x: 674, endPoint y: 233, distance: 170.7
click at [674, 245] on div "Hi there Noah and Allyson! I just wanted to check in and ask if you are happy w…" at bounding box center [628, 265] width 520 height 41
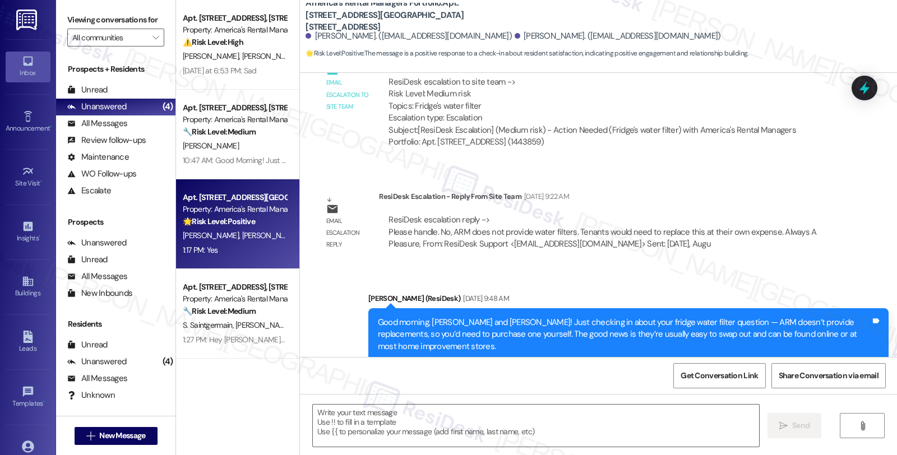
scroll to position [561, 0]
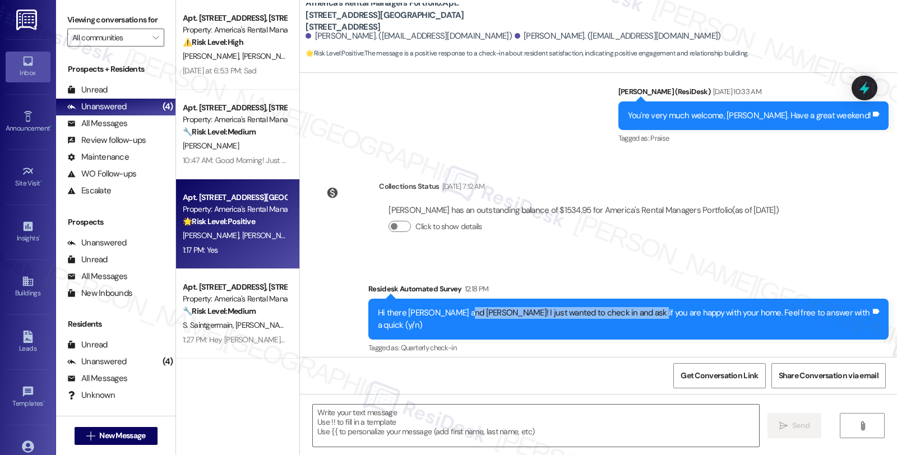
scroll to position [1061, 0]
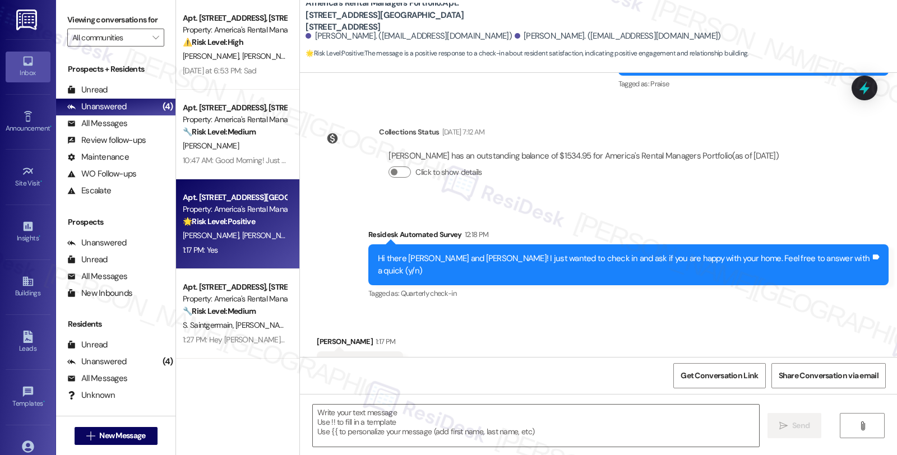
click at [317, 336] on div "[PERSON_NAME] 1:17 PM" at bounding box center [360, 344] width 86 height 16
copy div "[PERSON_NAME]"
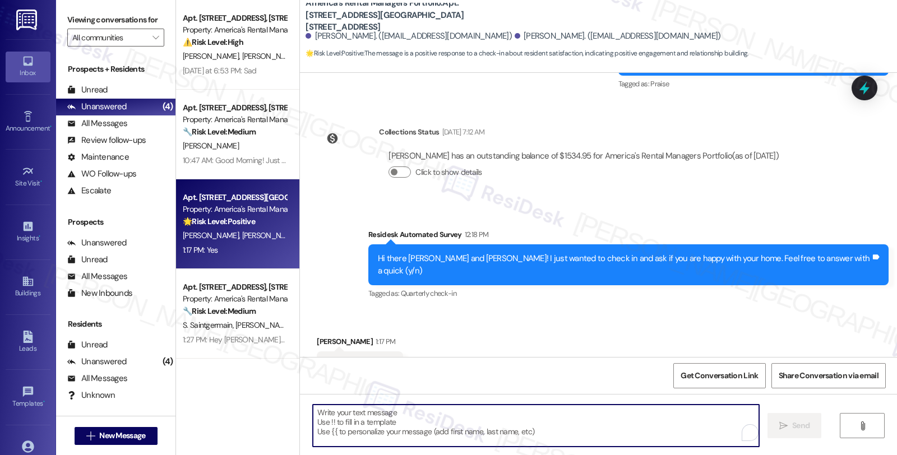
click at [440, 418] on textarea "To enrich screen reader interactions, please activate Accessibility in Grammarl…" at bounding box center [536, 426] width 446 height 42
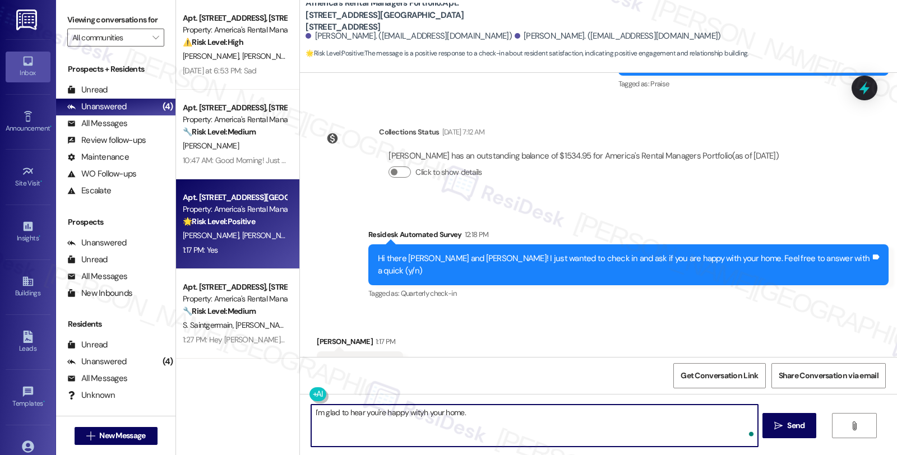
paste textarea "[PERSON_NAME]"
click at [505, 407] on textarea "I'm glad to hear you're happy with your home. [PERSON_NAME]" at bounding box center [534, 426] width 446 height 42
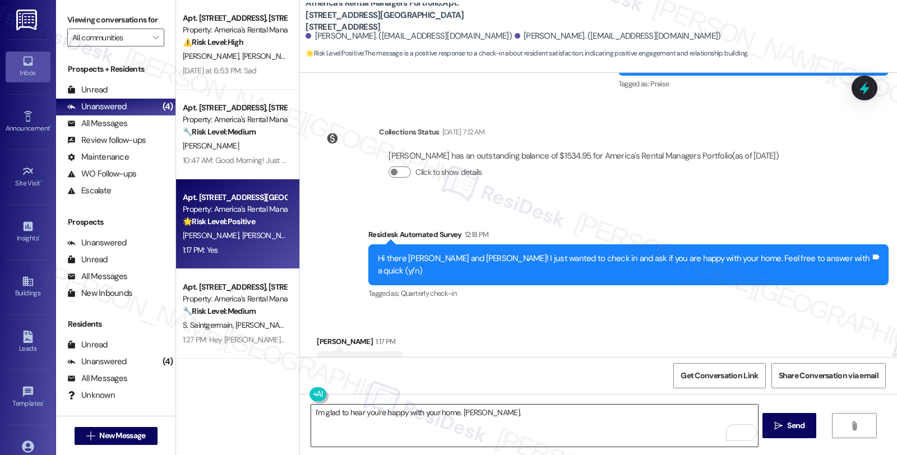
click at [548, 415] on textarea "I'm glad to hear you're happy with your home. [PERSON_NAME]." at bounding box center [534, 426] width 446 height 42
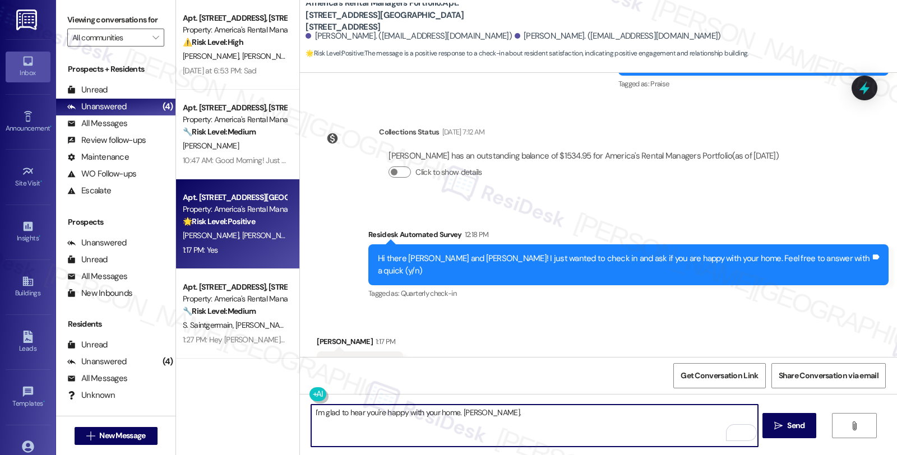
paste textarea "Your comfort and satisfaction are important to us."
click at [741, 413] on textarea "I'm glad to hear you're happy with your home. [PERSON_NAME]. Your comfort and s…" at bounding box center [534, 426] width 446 height 42
click at [739, 416] on textarea "I'm glad to hear you're happy with your home. [PERSON_NAME]. Your comfort and s…" at bounding box center [534, 426] width 446 height 42
click at [419, 415] on textarea "I'm glad to hear you're happy with your home. [PERSON_NAME]. Your comfort and s…" at bounding box center [534, 426] width 446 height 42
click at [421, 423] on textarea "I'm glad to hear you're happy with your home. Allyson. Your comfort and satisfa…" at bounding box center [534, 426] width 446 height 42
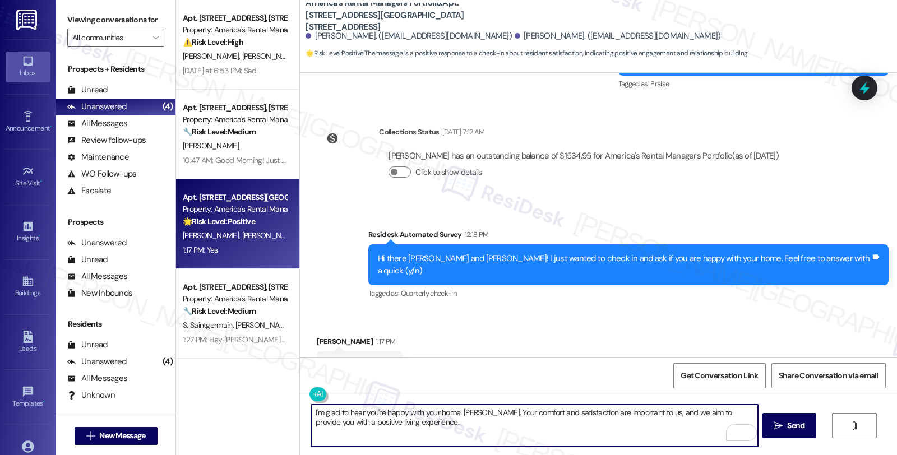
paste textarea "Can I ask a quick favor...would you mind sharing your positive experience by wr…"
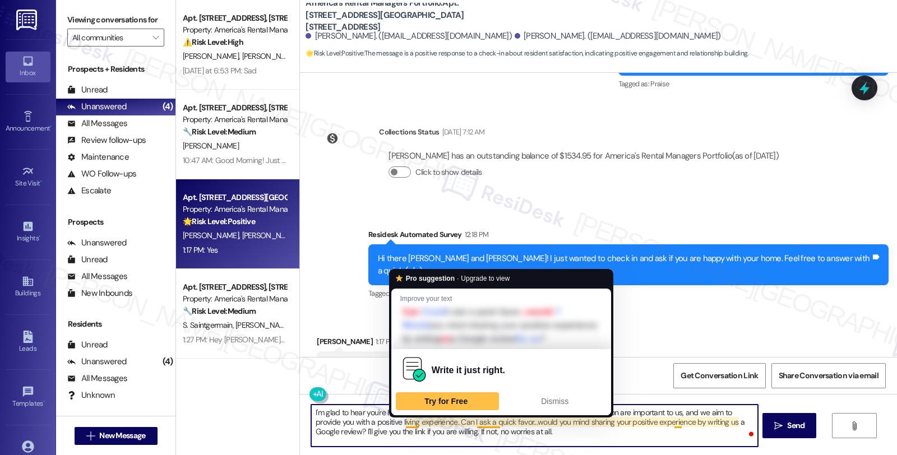
click at [400, 423] on textarea "I'm glad to hear you're happy with your home. Allyson. Your comfort and satisfa…" at bounding box center [534, 426] width 446 height 42
type textarea "I'm glad to hear you're happy with your home. Allyson. Your comfort and satisfa…"
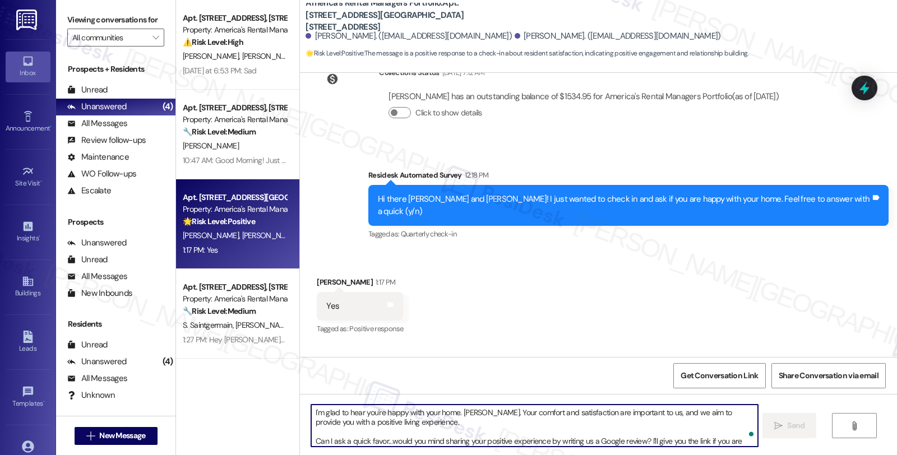
scroll to position [1186, 0]
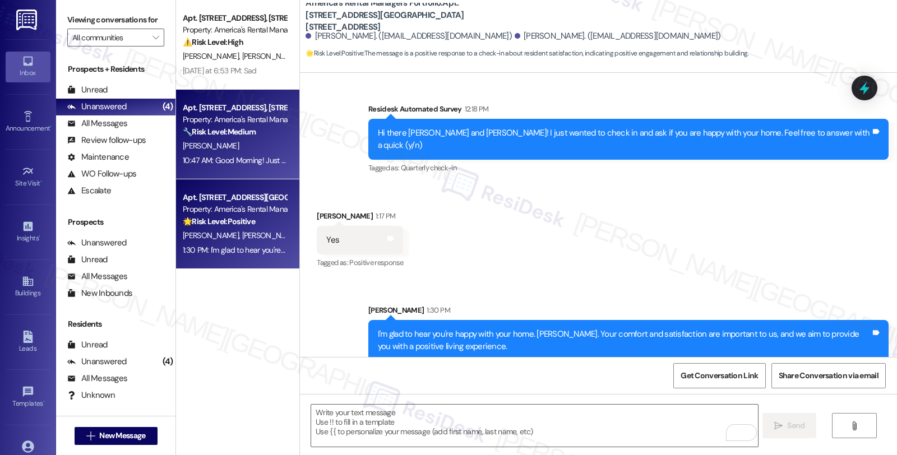
click at [226, 147] on div "[PERSON_NAME]" at bounding box center [235, 146] width 106 height 14
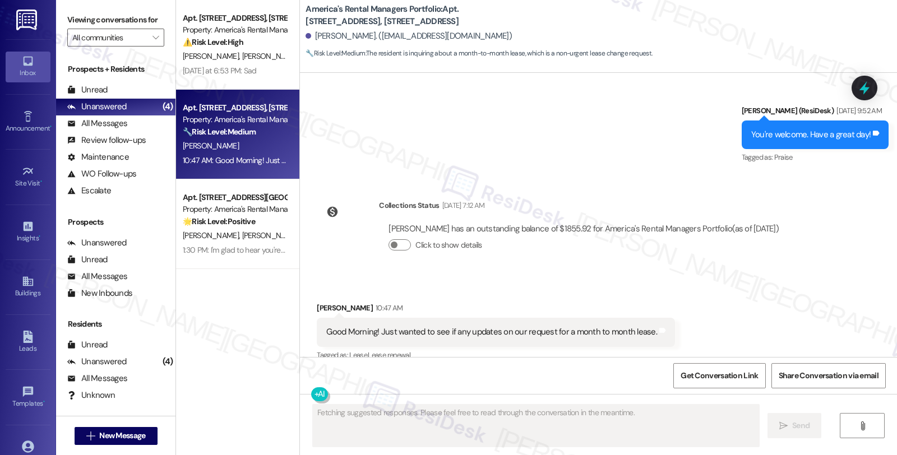
scroll to position [1040, 0]
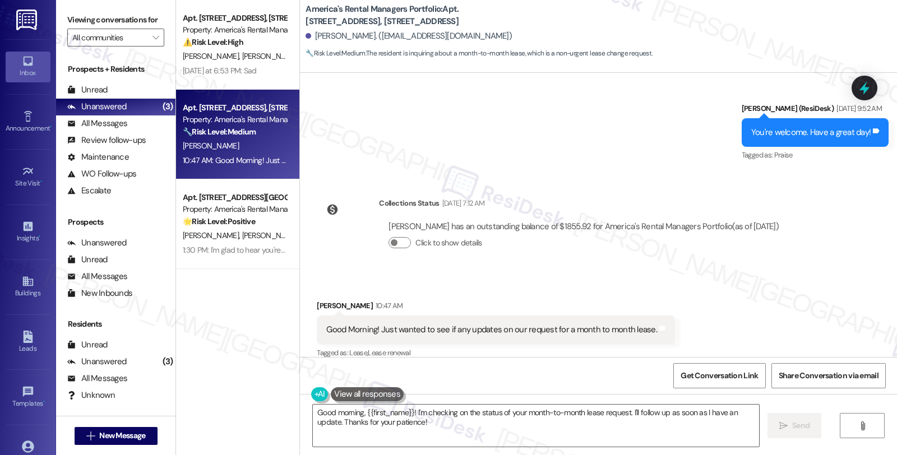
click at [323, 300] on div "Timothy Lundy 10:47 AM" at bounding box center [496, 308] width 358 height 16
copy div "Timothy"
click at [313, 413] on textarea "Good morning, {{first_name}}! I'm checking on the status of your month-to-month…" at bounding box center [536, 426] width 446 height 42
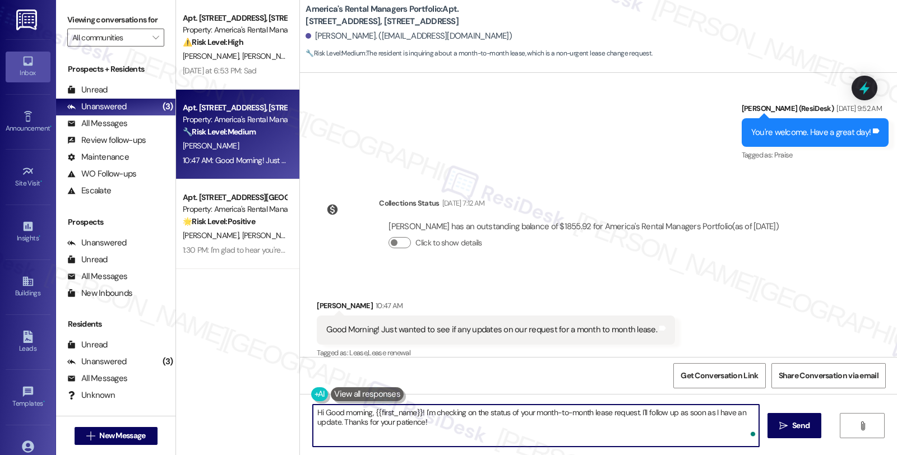
paste textarea "Timothy"
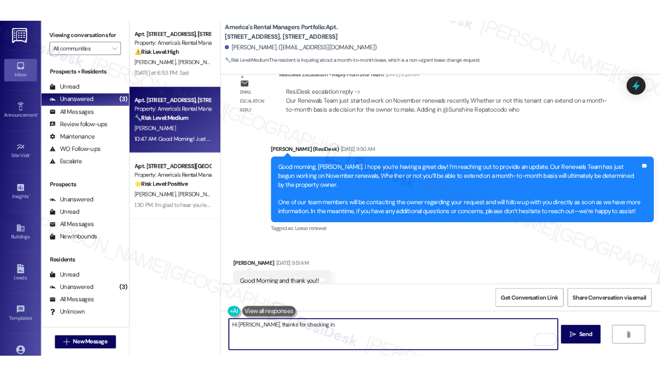
scroll to position [604, 0]
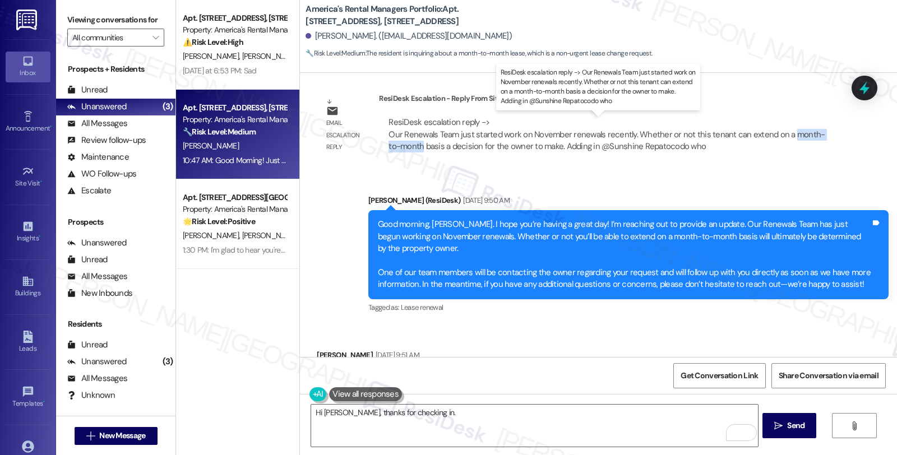
drag, startPoint x: 777, startPoint y: 132, endPoint x: 402, endPoint y: 150, distance: 375.6
click at [402, 150] on div "ResiDesk escalation reply -> Our Renewals Team just started work on November re…" at bounding box center [607, 134] width 436 height 35
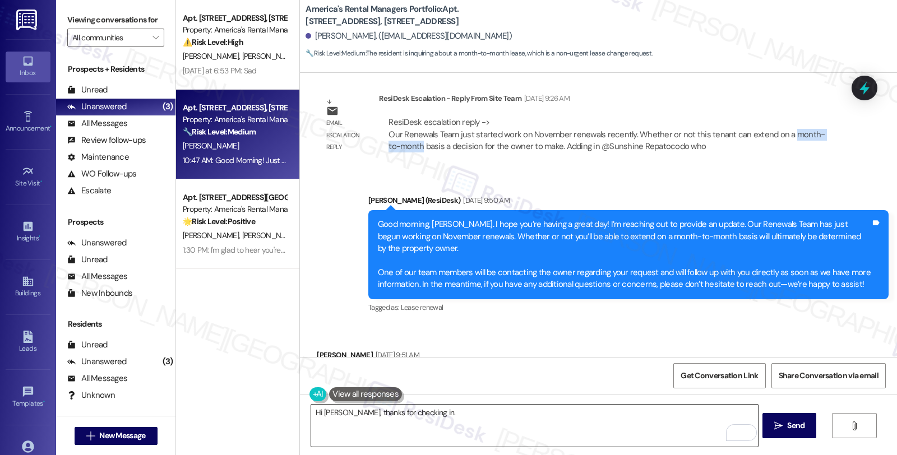
copy div "month-to-month"
click at [482, 412] on textarea "Hi Timothy, thanks for checking in." at bounding box center [534, 426] width 446 height 42
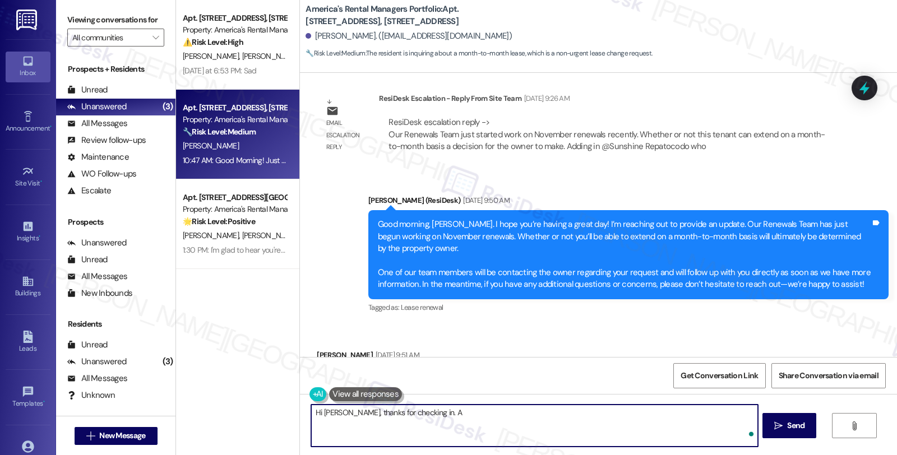
paste textarea "month-to-month"
click at [545, 412] on textarea "Hi Timothy, thanks for checking in. A month-to-month is up to the owecer's" at bounding box center [534, 426] width 446 height 42
click at [569, 408] on textarea "Hi Timothy, thanks for checking in. A month-to-month is up to the owner's" at bounding box center [534, 426] width 446 height 42
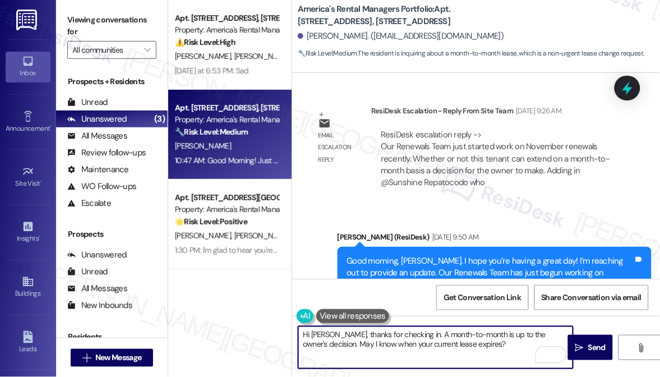
click at [485, 351] on textarea "Hi [PERSON_NAME], thanks for checking in. A month-to-month is up to the owner's…" at bounding box center [435, 347] width 275 height 42
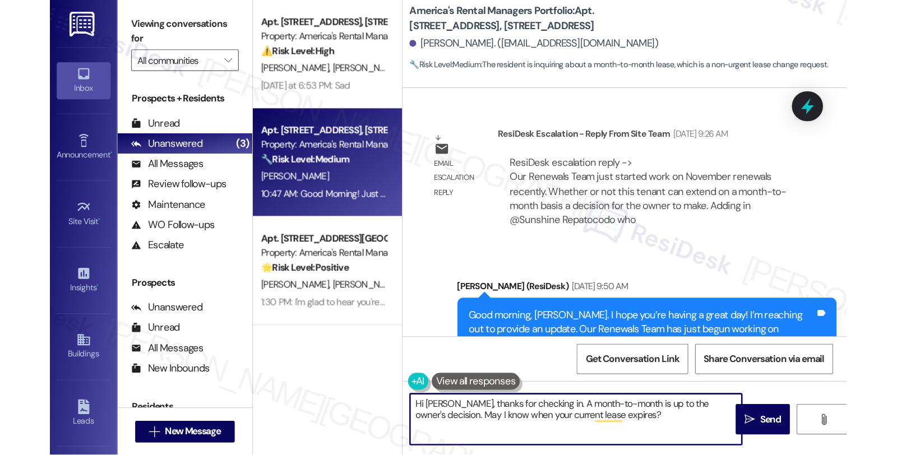
scroll to position [604, 0]
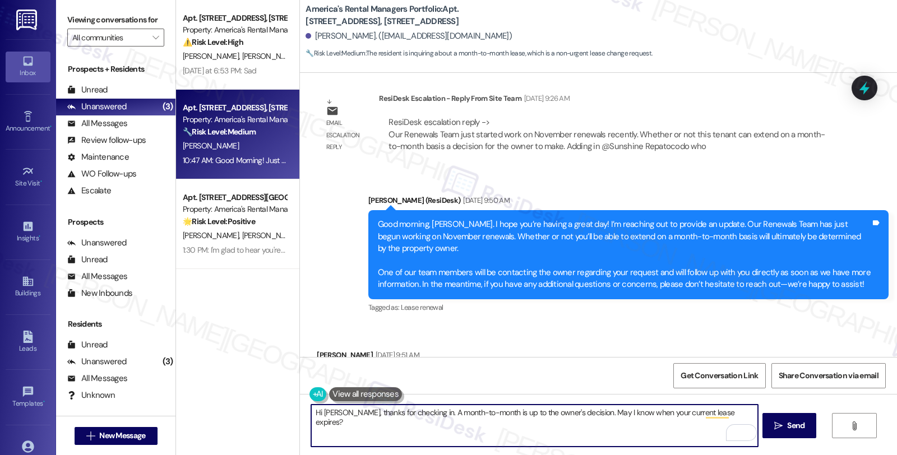
click at [610, 412] on textarea "Hi [PERSON_NAME], thanks for checking in. A month-to-month is up to the owner's…" at bounding box center [534, 426] width 446 height 42
type textarea "Hi [PERSON_NAME], thanks for checking in. A month-to-month is up to the owner's…"
click at [693, 412] on textarea "Hi [PERSON_NAME], thanks for checking in. A month-to-month is up to the owner's…" at bounding box center [534, 426] width 446 height 42
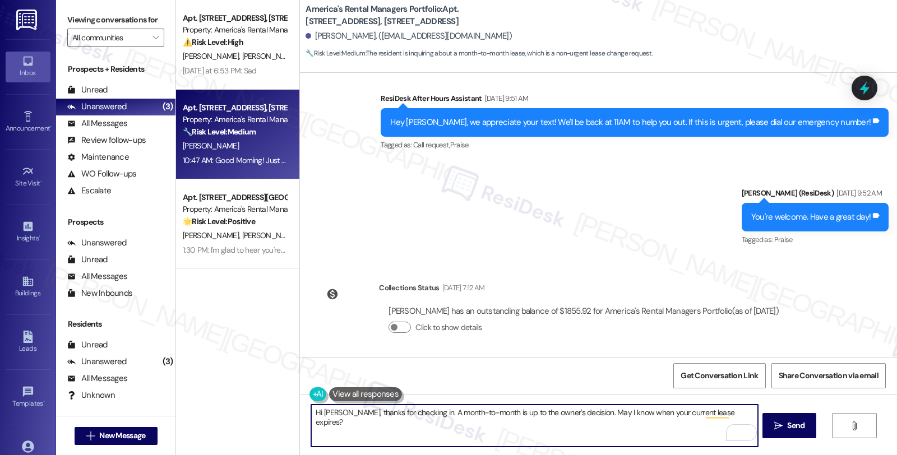
scroll to position [1040, 0]
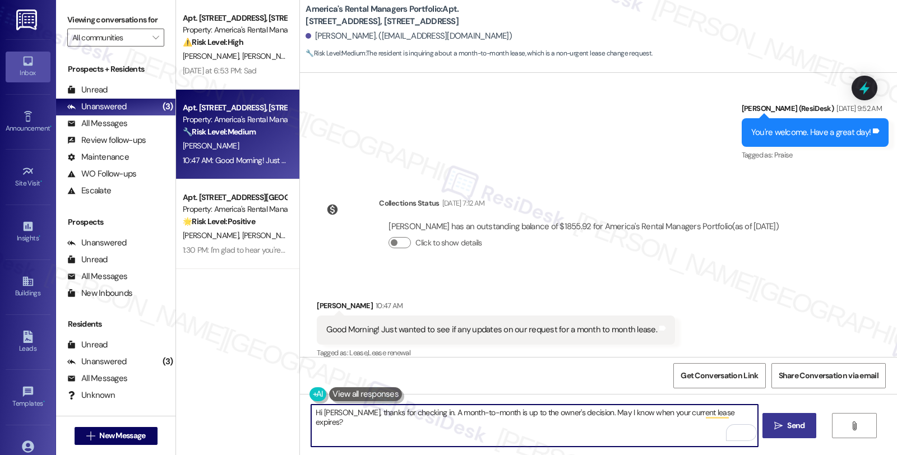
click at [788, 423] on span "Send" at bounding box center [795, 426] width 17 height 12
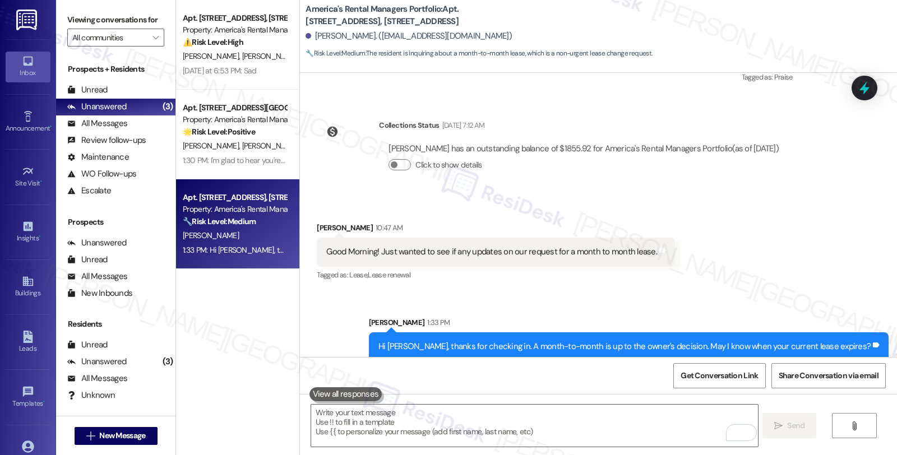
scroll to position [1119, 0]
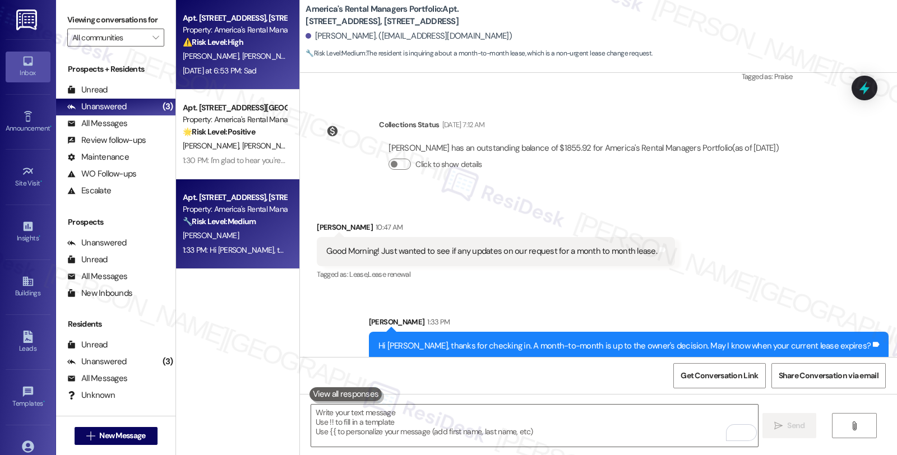
click at [242, 39] on div "⚠️ Risk Level: High The resident is expressing dissatisfaction about the lack o…" at bounding box center [235, 42] width 104 height 12
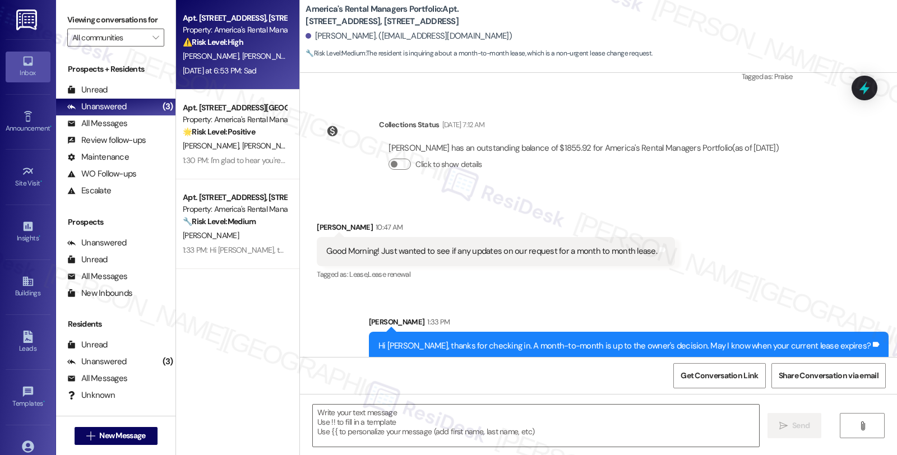
type textarea "Fetching suggested responses. Please feel free to read through the conversation…"
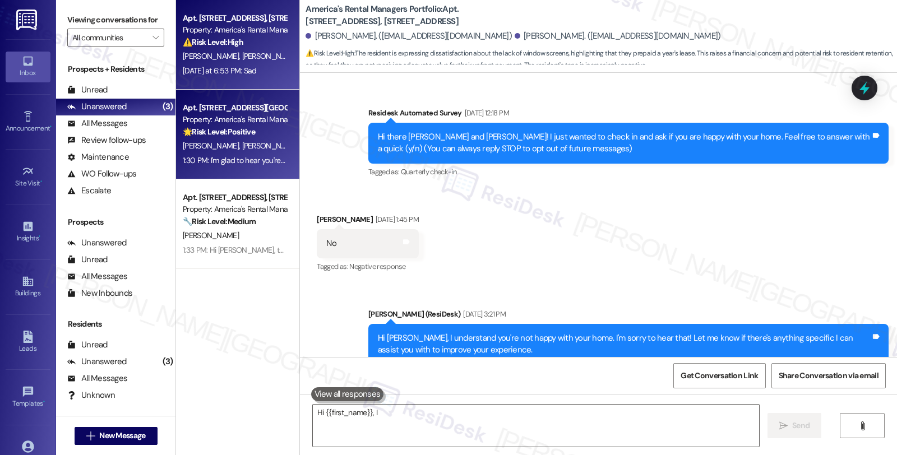
scroll to position [2986, 0]
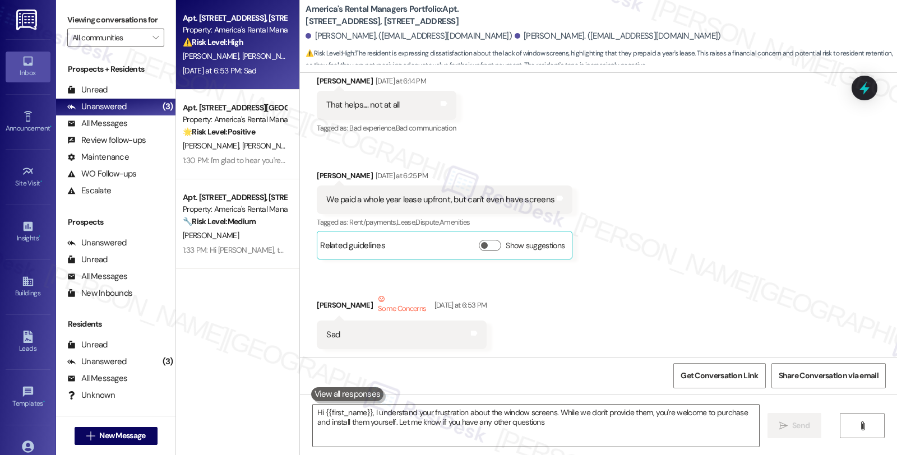
type textarea "Hi {{first_name}}, I understand your frustration about the window screens. Whil…"
click at [691, 132] on div "Received via SMS [PERSON_NAME] [DATE] at 6:14 PM That helps.... not at all Tags…" at bounding box center [598, 204] width 597 height 308
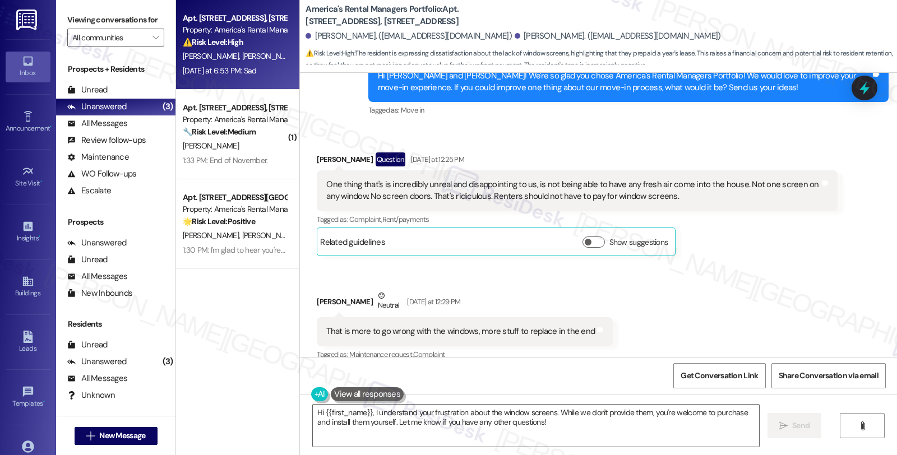
scroll to position [2426, 0]
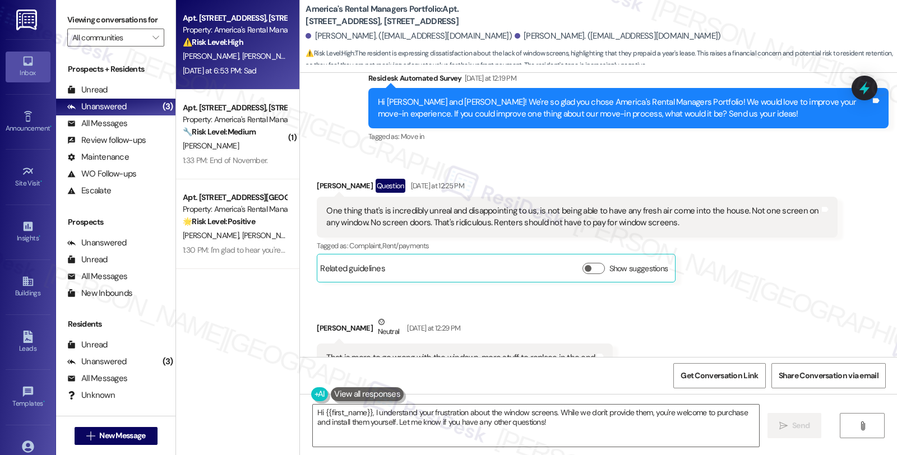
drag, startPoint x: 313, startPoint y: 206, endPoint x: 617, endPoint y: 341, distance: 332.7
click at [617, 341] on div "Received via SMS Janet Cosmano Question Yesterday at 12:25 PM One thing that's …" at bounding box center [598, 329] width 597 height 351
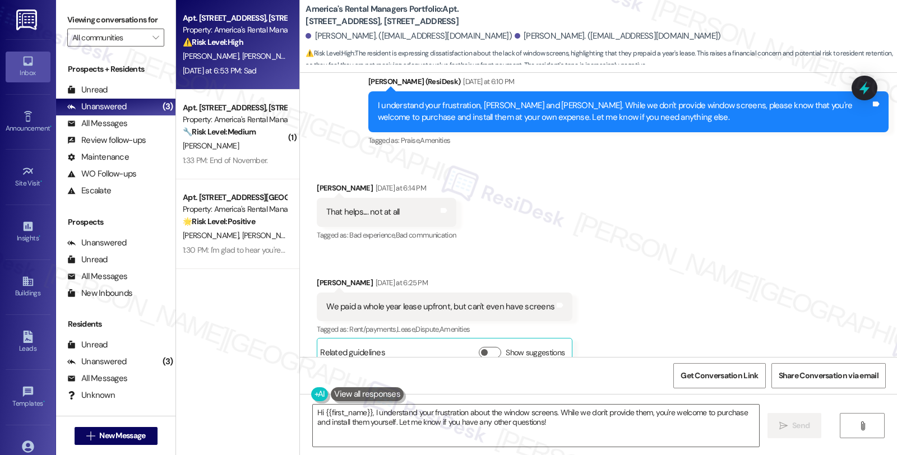
scroll to position [2986, 0]
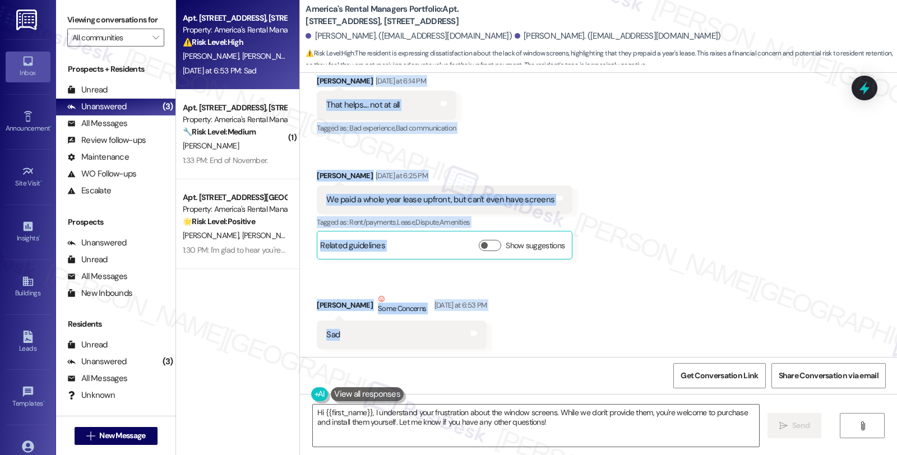
click at [423, 339] on div "Sad Tags and notes" at bounding box center [402, 335] width 170 height 29
copy div "One thing that's is incredibly unreal and disappointing to us, is not being abl…"
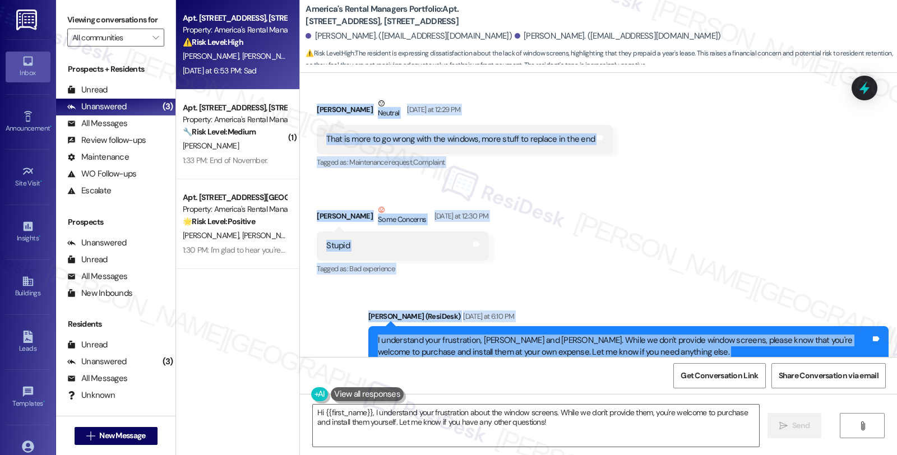
scroll to position [2612, 0]
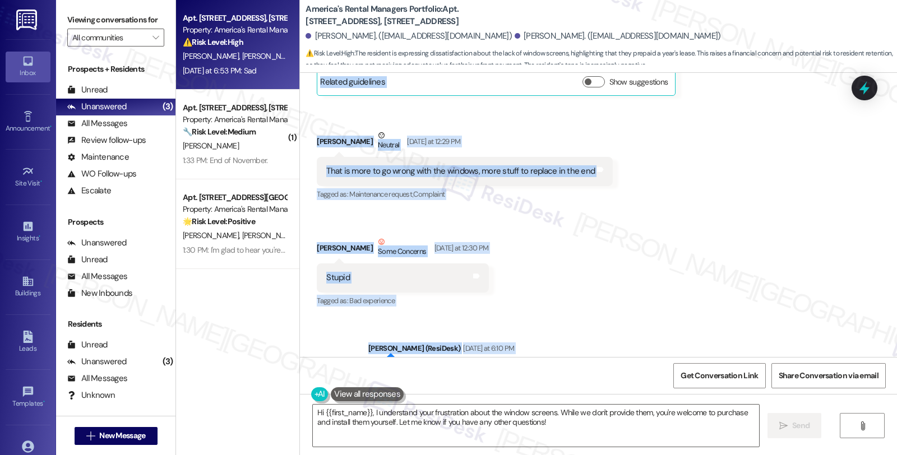
click at [637, 254] on div "Received via SMS Janet Cosmano Question Yesterday at 12:25 PM One thing that's …" at bounding box center [598, 142] width 597 height 351
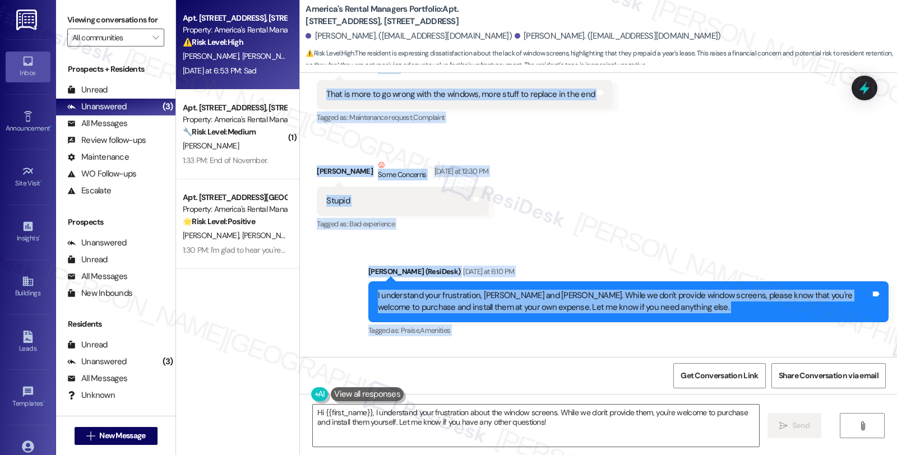
scroll to position [2800, 0]
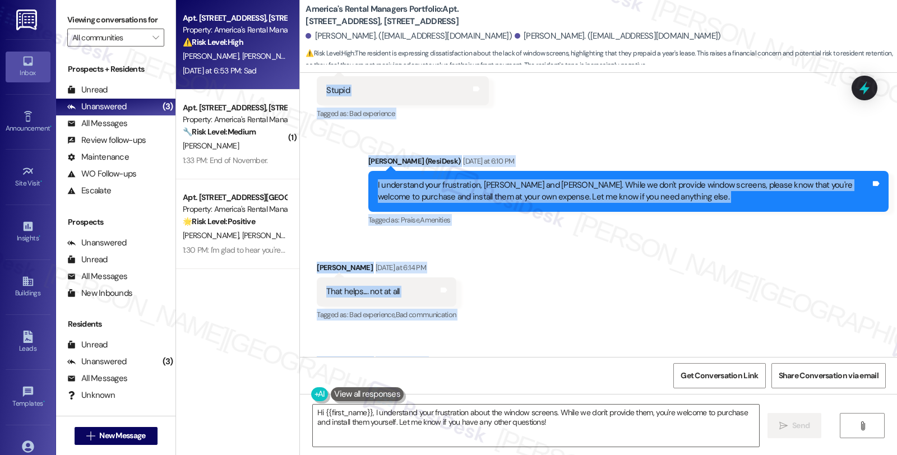
click at [635, 246] on div "Received via SMS [PERSON_NAME] [DATE] at 6:14 PM That helps.... not at all Tags…" at bounding box center [598, 391] width 597 height 308
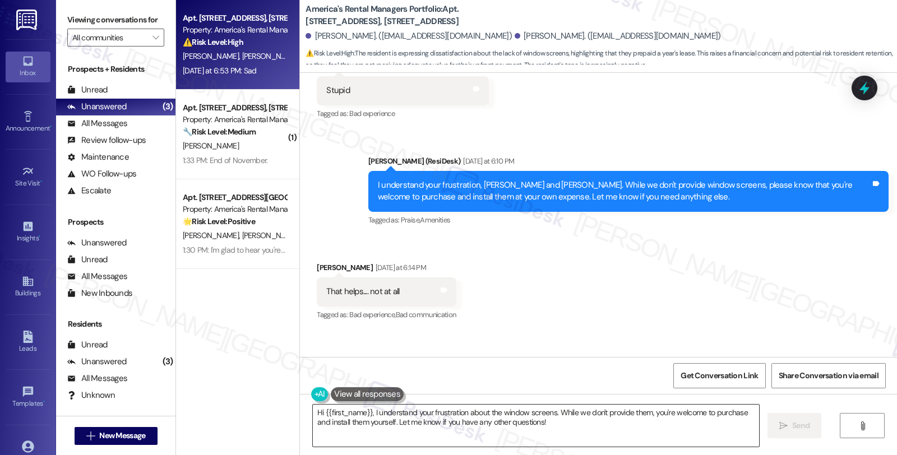
click at [313, 412] on textarea "Hi {{first_name}}, I understand your frustration about the window screens. Whil…" at bounding box center [536, 426] width 446 height 42
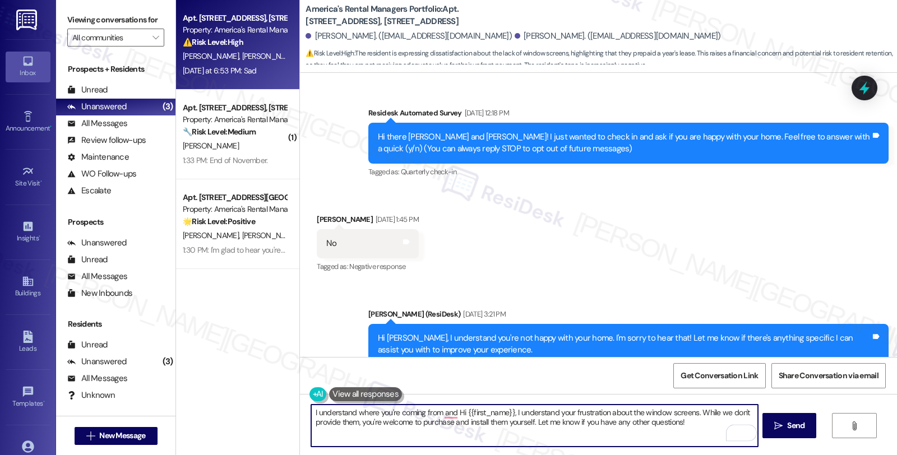
scroll to position [2986, 0]
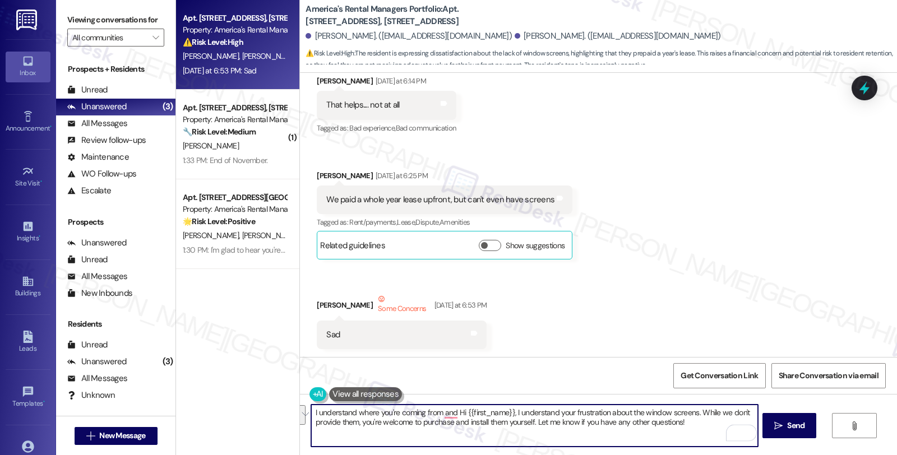
drag, startPoint x: 450, startPoint y: 412, endPoint x: 671, endPoint y: 444, distance: 223.3
click at [671, 444] on textarea "I understand where you're coming from and Hi {{first_name}}, I understand your …" at bounding box center [534, 426] width 446 height 42
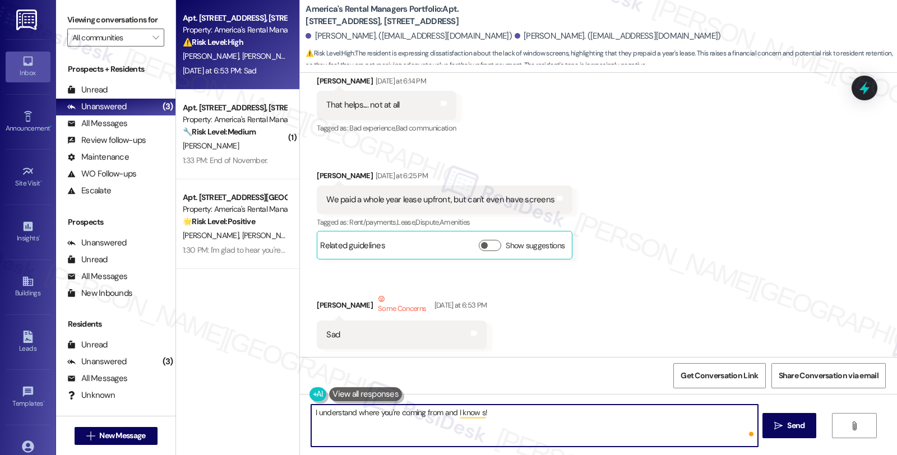
paste textarea "how disappointing it feels not to be able to enjoy fresh air inside your home."
click at [455, 411] on textarea "I understand where you're coming from, and I know how disappointing it feels no…" at bounding box center [534, 426] width 446 height 42
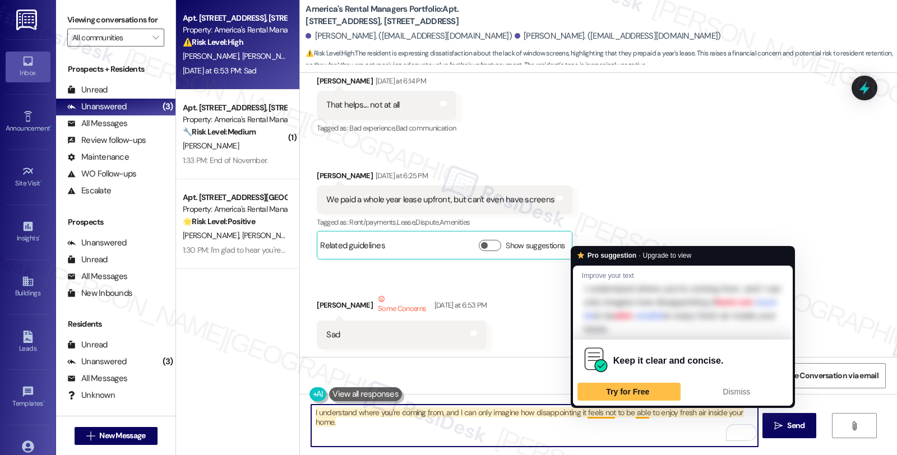
click at [597, 413] on textarea "I understand where you're coming from, and I can only imagine how disappointing…" at bounding box center [534, 426] width 446 height 42
drag, startPoint x: 595, startPoint y: 413, endPoint x: 602, endPoint y: 425, distance: 13.9
click at [602, 425] on textarea "I understand where you're coming from, and I can only imagine how disappointing…" at bounding box center [534, 426] width 446 height 42
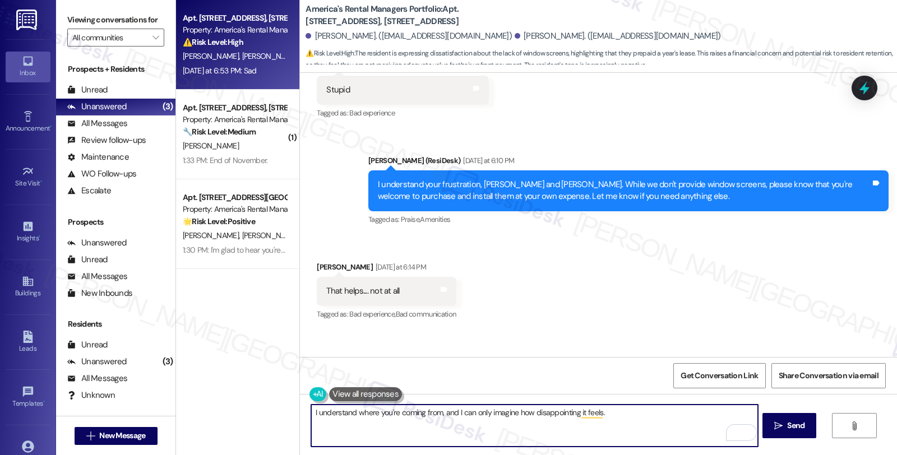
scroll to position [2800, 0]
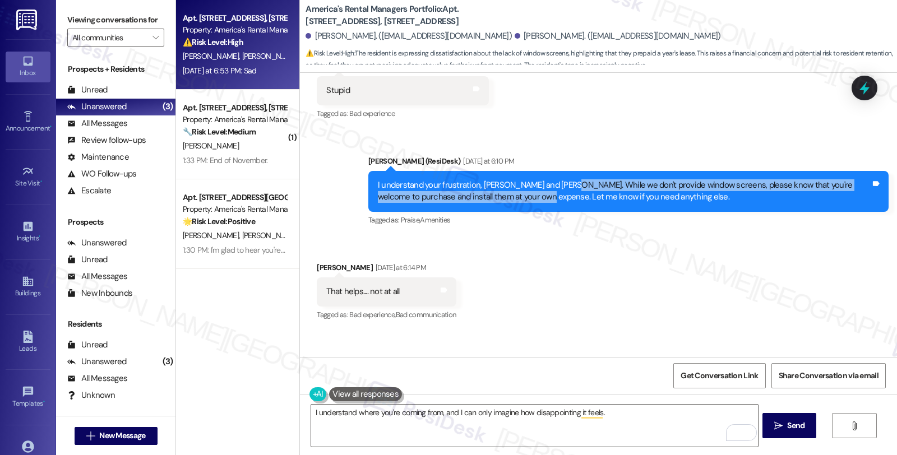
drag, startPoint x: 552, startPoint y: 182, endPoint x: 502, endPoint y: 202, distance: 54.6
click at [502, 202] on div "I understand your frustration, [PERSON_NAME] and [PERSON_NAME]. While we don't …" at bounding box center [624, 191] width 493 height 24
copy div "While we don't provide window screens, please know that you're welcome to purch…"
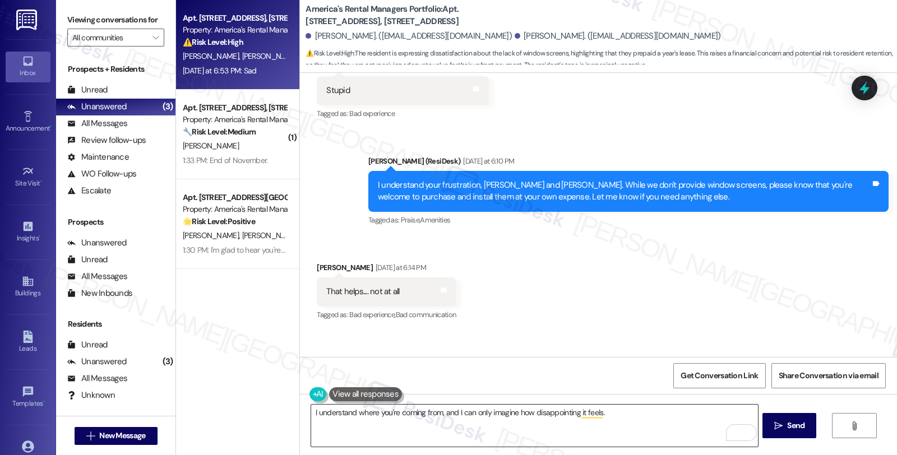
click at [611, 409] on textarea "I understand where you're coming from, and I can only imagine how disappointing…" at bounding box center [534, 426] width 446 height 42
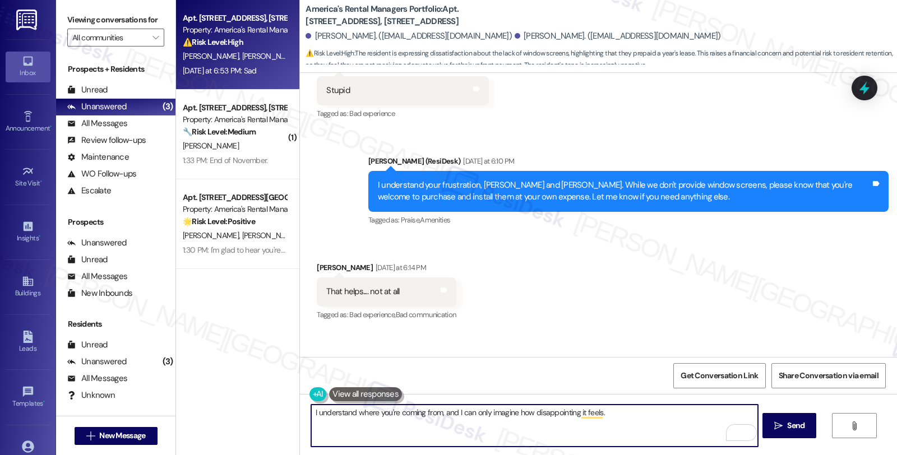
paste textarea "While we don't provide window screens, please know that you're welcome to purch…"
drag, startPoint x: 534, startPoint y: 412, endPoint x: 278, endPoint y: 406, distance: 255.8
click at [278, 406] on div "Apt. [STREET_ADDRESS], [STREET_ADDRESS] Property: America's Rental Managers Por…" at bounding box center [536, 227] width 721 height 455
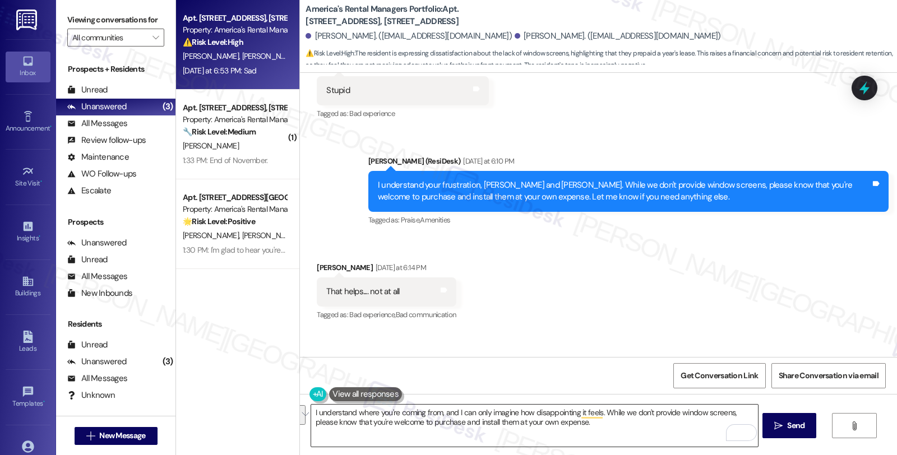
click at [410, 436] on textarea "I understand where you're coming from, and I can only imagine how disappointing…" at bounding box center [534, 426] width 446 height 42
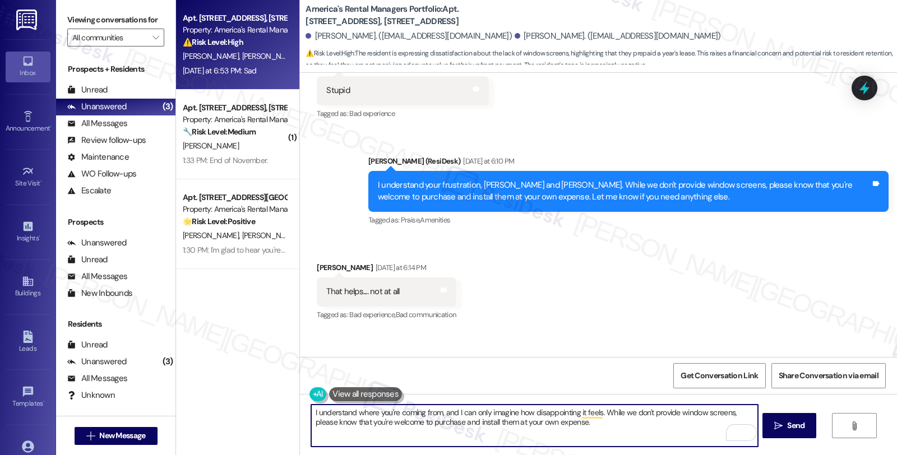
click at [606, 430] on textarea "I understand where you're coming from, and I can only imagine how disappointing…" at bounding box center [534, 426] width 446 height 42
drag, startPoint x: 599, startPoint y: 413, endPoint x: 603, endPoint y: 430, distance: 16.9
click at [603, 430] on textarea "I understand where you're coming from, and I can only imagine how disappointing…" at bounding box center [534, 426] width 446 height 42
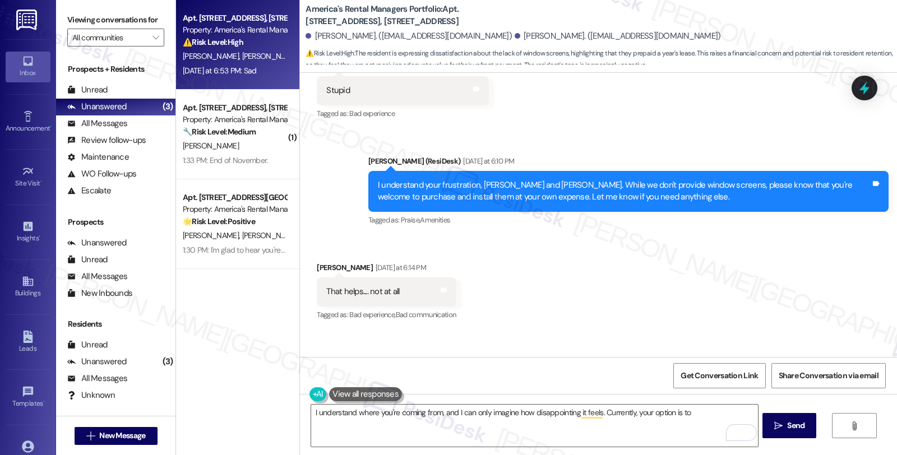
click at [816, 265] on div "Received via SMS [PERSON_NAME] [DATE] at 6:14 PM That helps.... not at all Tags…" at bounding box center [598, 391] width 597 height 308
click at [701, 414] on textarea "I understand where you're coming from, and I can only imagine how disappointing…" at bounding box center [534, 426] width 446 height 42
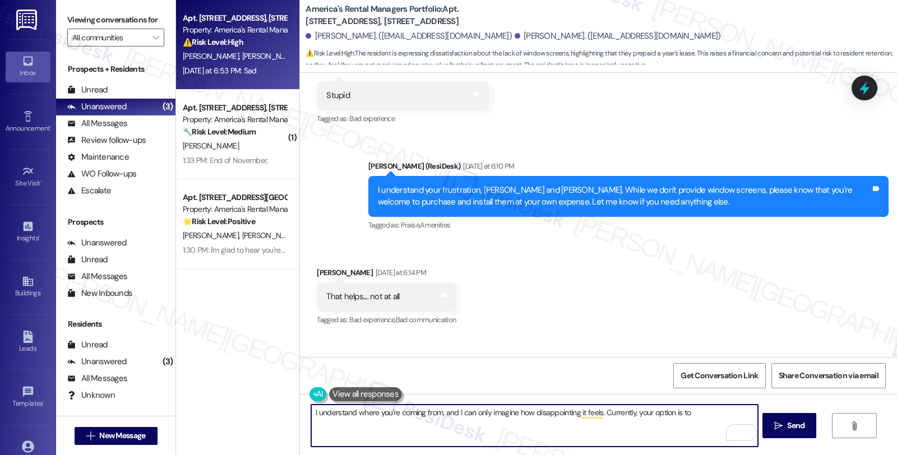
scroll to position [2862, 0]
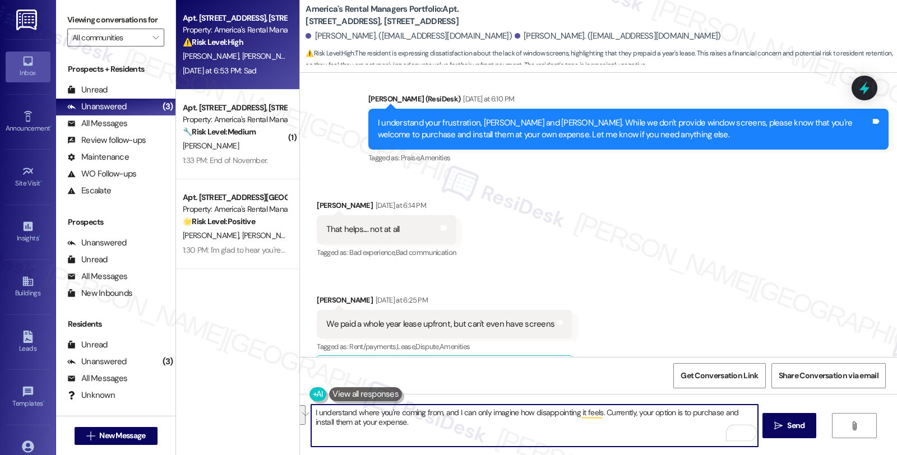
drag, startPoint x: 399, startPoint y: 426, endPoint x: 288, endPoint y: 403, distance: 114.1
click at [288, 403] on div "Apt. [STREET_ADDRESS], [STREET_ADDRESS] Property: America's Rental Managers Por…" at bounding box center [536, 227] width 721 height 455
click at [443, 435] on textarea "I understand where you're coming from, and I can only imagine how disappointing…" at bounding box center [534, 426] width 446 height 42
paste textarea "’re coming from, and I know how disappointing this must feel. At this time, the…"
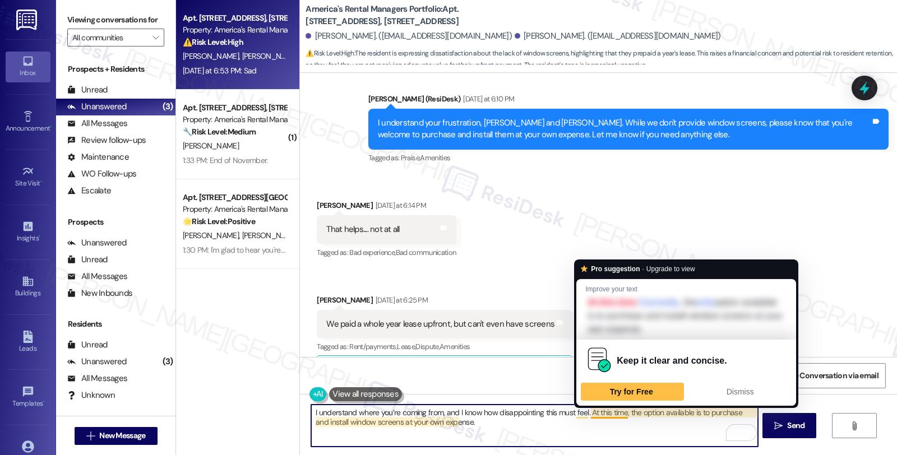
click at [584, 412] on textarea "I understand where you’re coming from, and I know how disappointing this must f…" at bounding box center [534, 426] width 446 height 42
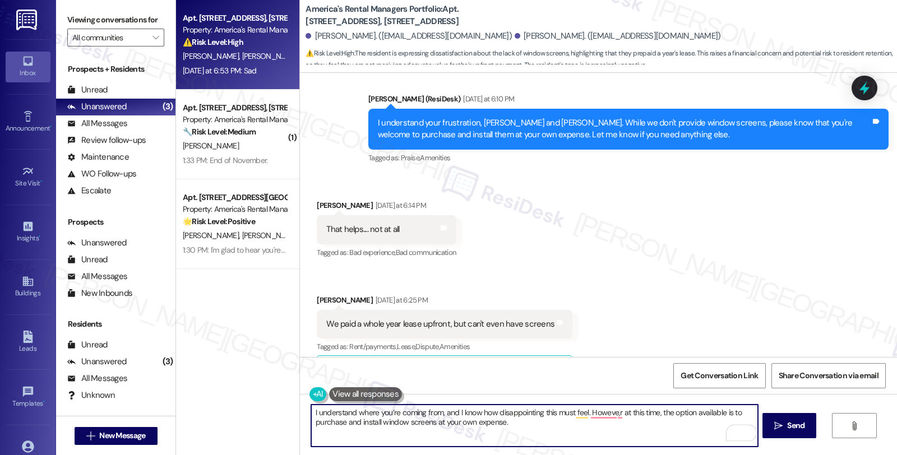
click at [619, 425] on textarea "I understand where you’re coming from, and I know how disappointing this must f…" at bounding box center [534, 426] width 446 height 42
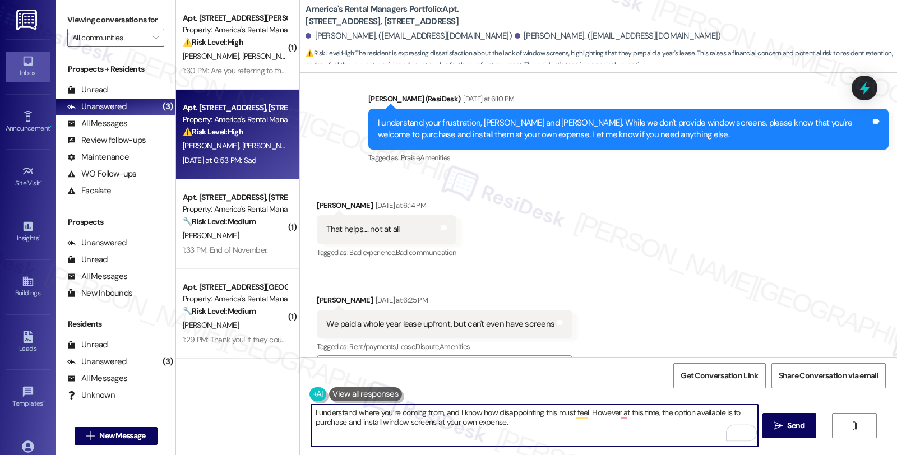
type textarea "I understand where you’re coming from, and I know how disappointing this must f…"
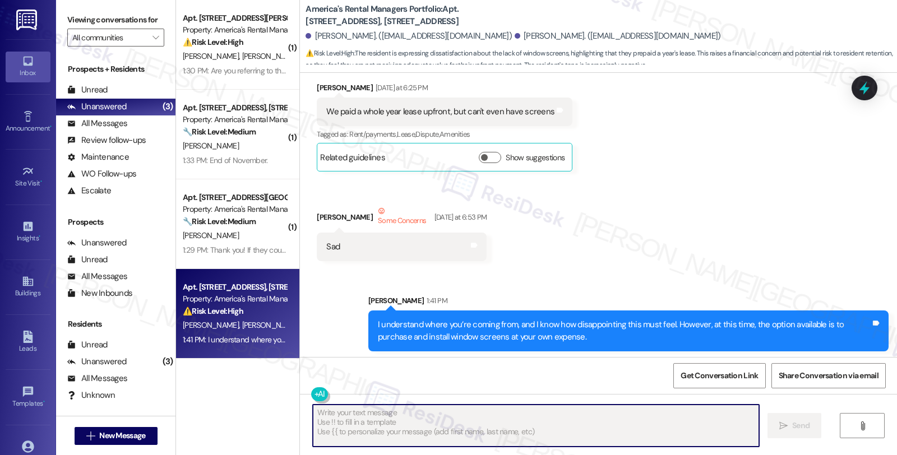
scroll to position [3077, 0]
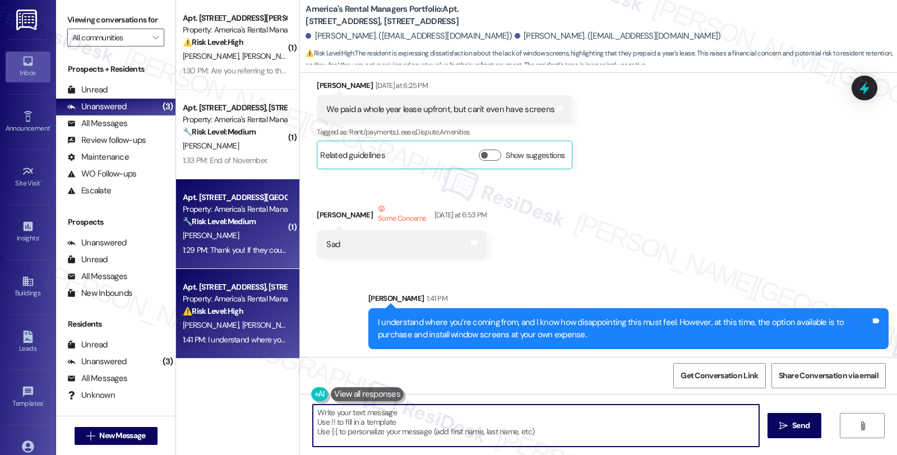
click at [282, 211] on div "Apt. [STREET_ADDRESS][GEOGRAPHIC_DATA][STREET_ADDRESS] Property: America's Rent…" at bounding box center [237, 224] width 123 height 90
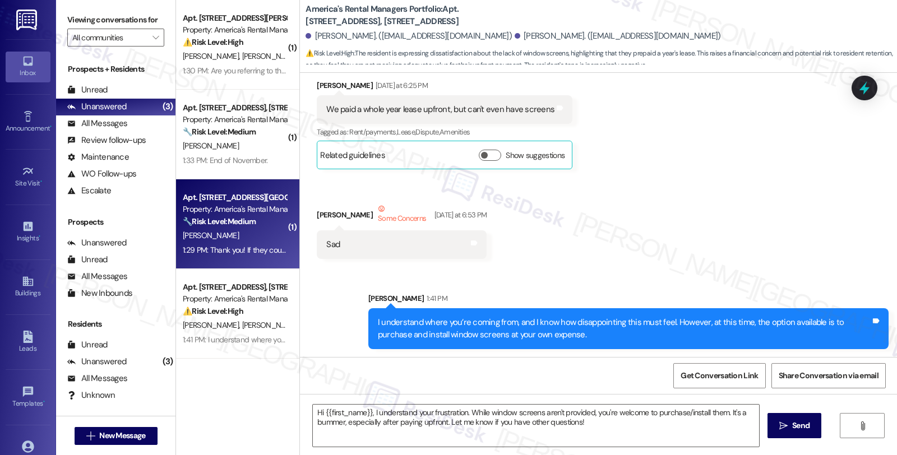
type textarea "Fetching suggested responses. Please feel free to read through the conversation…"
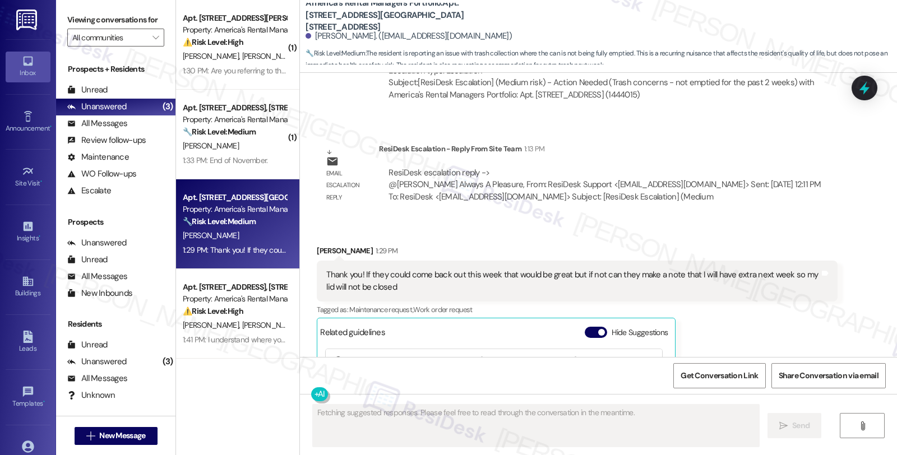
scroll to position [801, 0]
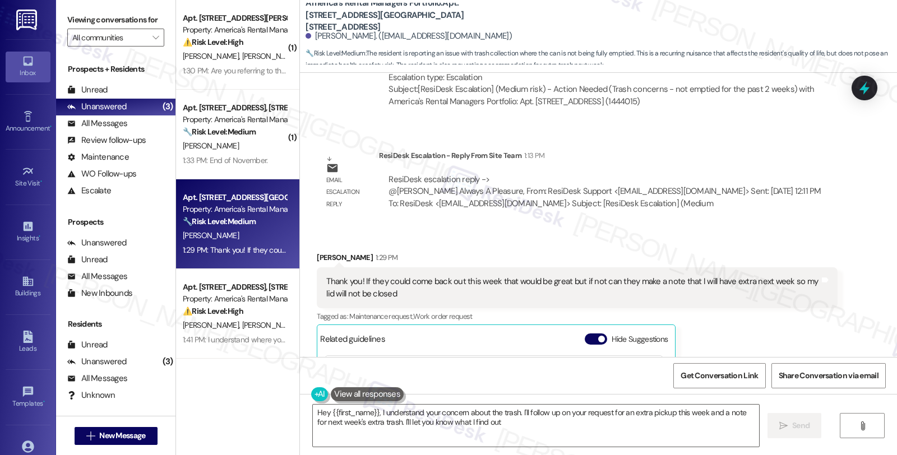
type textarea "Hey {{first_name}}, I understand your concern about the trash. I'll follow up o…"
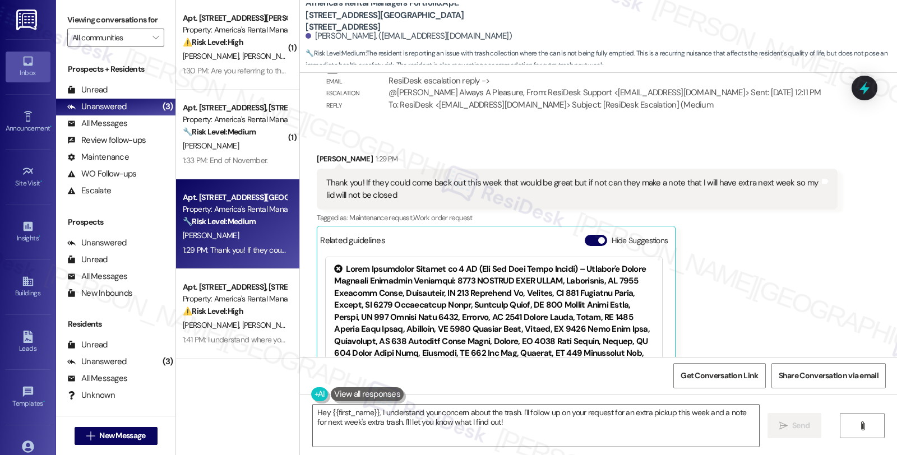
scroll to position [926, 0]
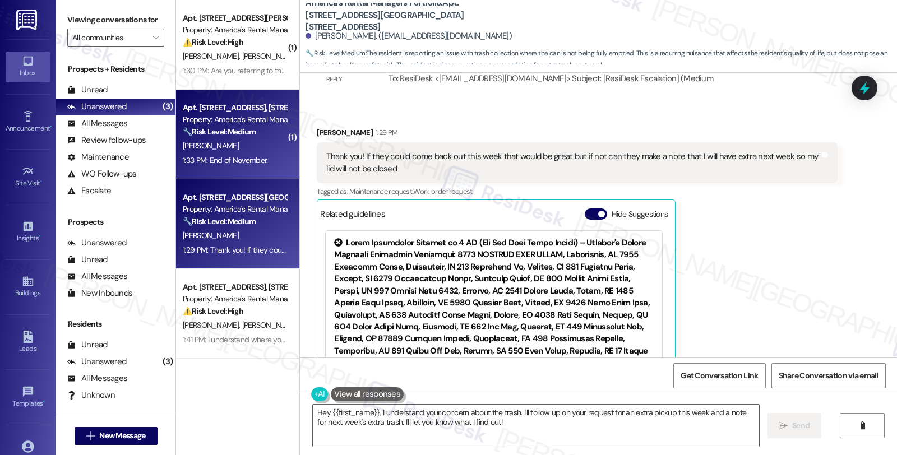
click at [271, 133] on div "🔧 Risk Level: Medium The resident is inquiring about a month-to-month lease ext…" at bounding box center [235, 132] width 104 height 12
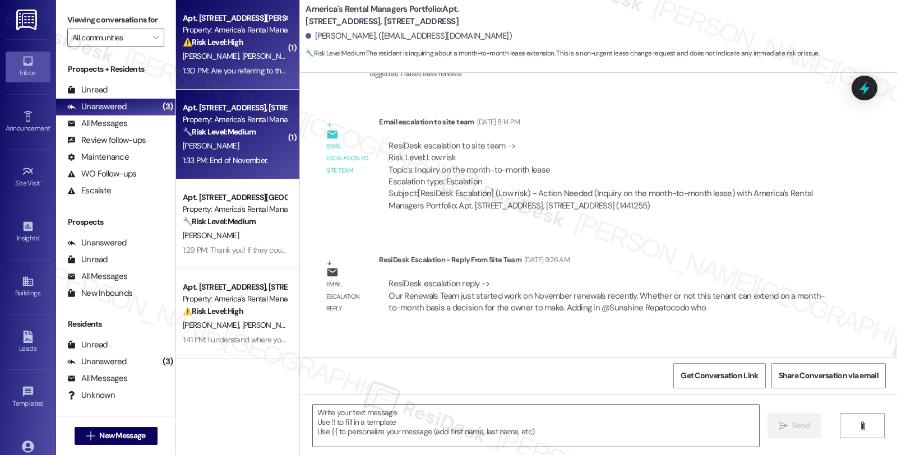
type textarea "Fetching suggested responses. Please feel free to read through the conversation…"
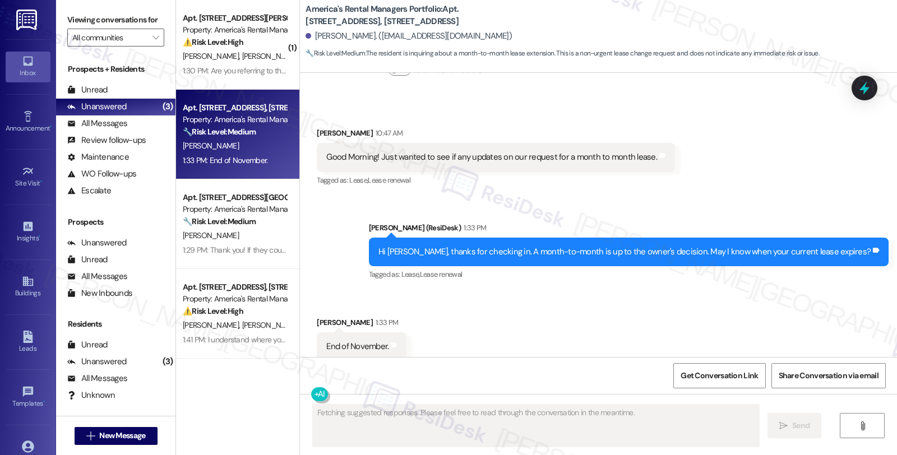
scroll to position [1214, 0]
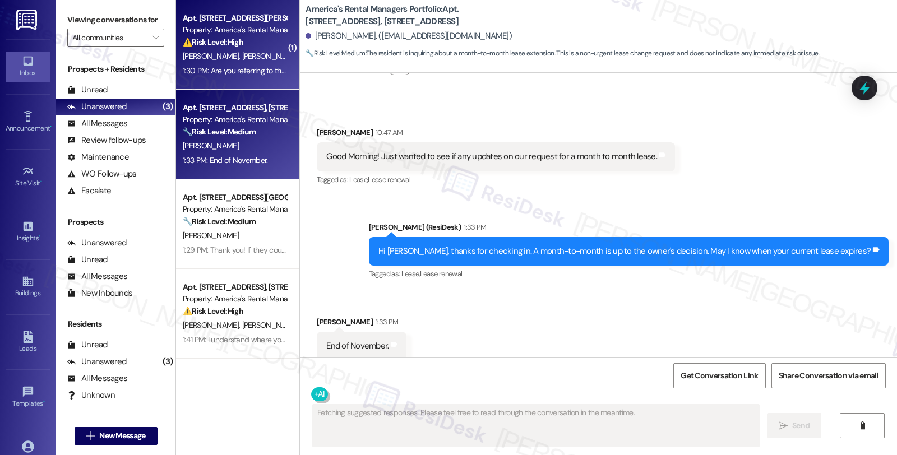
click at [237, 44] on strong "⚠️ Risk Level: High" at bounding box center [213, 42] width 61 height 10
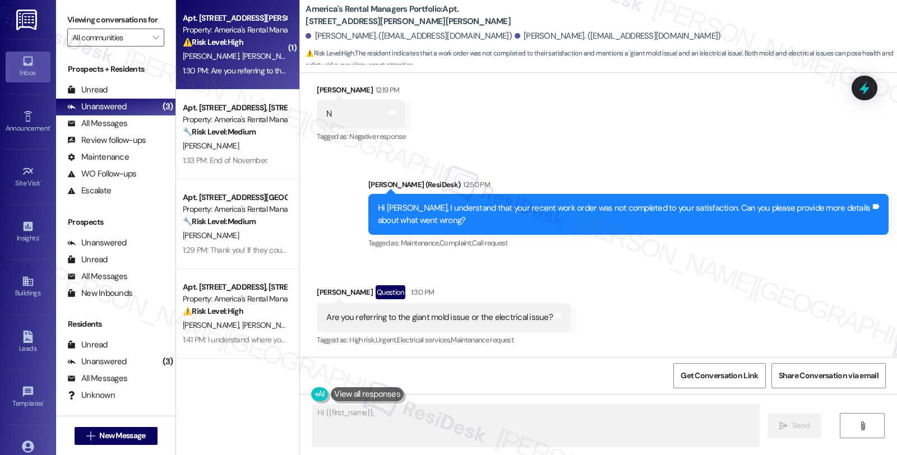
scroll to position [448, 0]
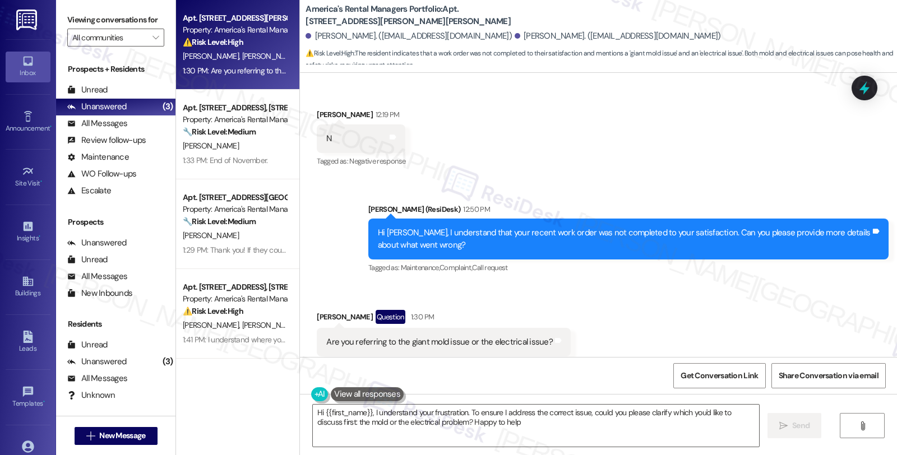
type textarea "Hi {{first_name}}, I understand your frustration. To ensure I address the corre…"
drag, startPoint x: 311, startPoint y: 287, endPoint x: 348, endPoint y: 289, distance: 37.6
click at [348, 310] on div "[PERSON_NAME] Question 1:30 PM" at bounding box center [444, 319] width 254 height 18
copy div "[PERSON_NAME]"
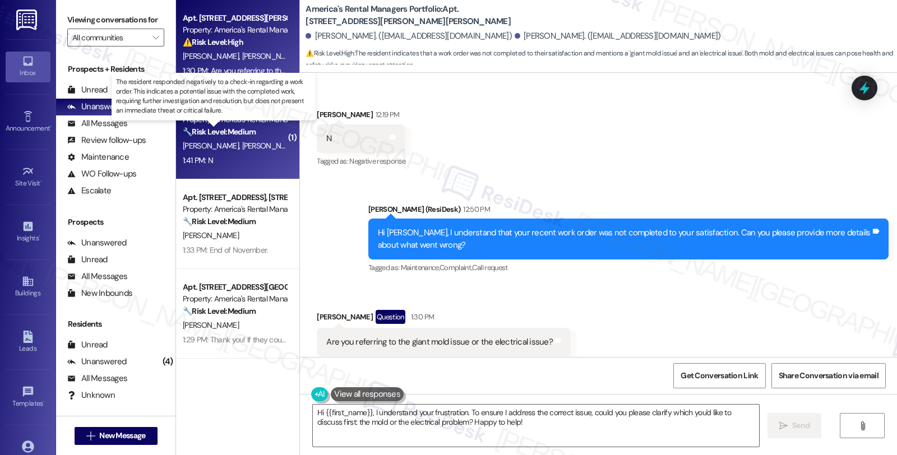
click at [236, 131] on strong "🔧 Risk Level: Medium" at bounding box center [219, 132] width 73 height 10
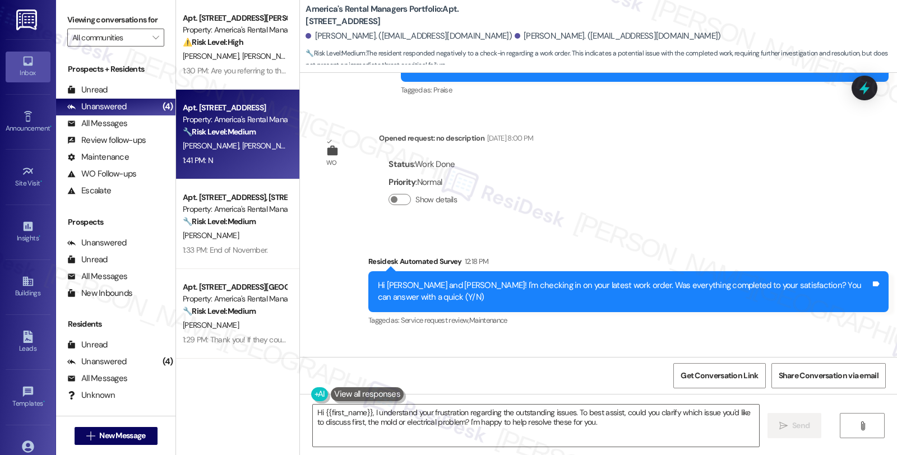
scroll to position [712, 0]
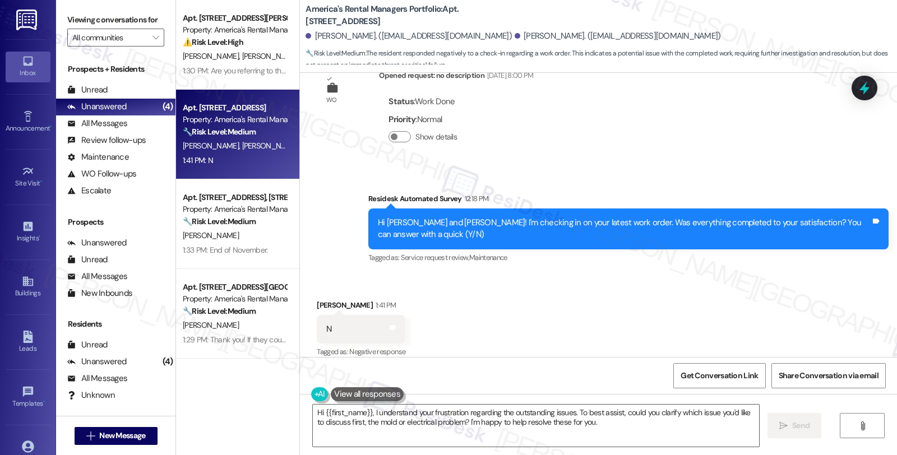
click at [319, 299] on div "[PERSON_NAME] 1:41 PM" at bounding box center [361, 307] width 89 height 16
copy div "[PERSON_NAME]"
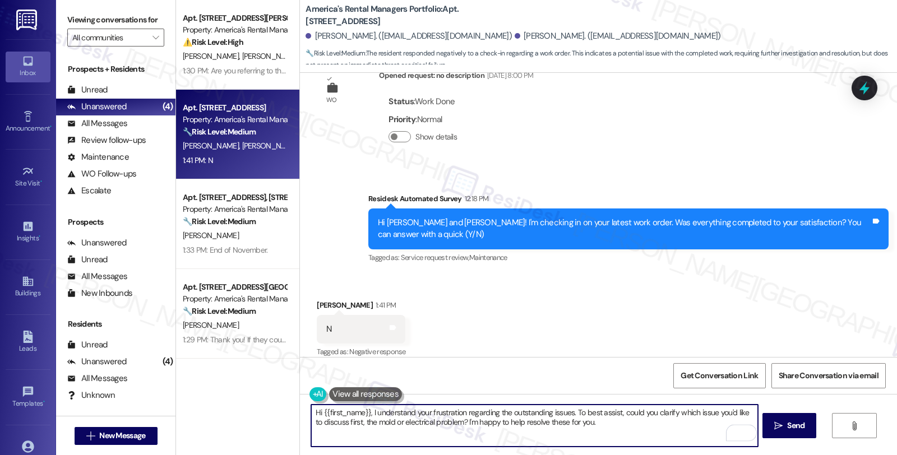
drag, startPoint x: 318, startPoint y: 412, endPoint x: 367, endPoint y: 408, distance: 49.5
click at [367, 408] on textarea "Hi {{first_name}}, I understand your frustration regarding the outstanding issu…" at bounding box center [534, 426] width 446 height 42
paste textarea "[PERSON_NAME]"
click at [571, 426] on textarea "Hi [PERSON_NAME], understand your frustration regarding the outstanding issues.…" at bounding box center [534, 426] width 446 height 42
paste textarea "I'm sorry that the work order wasn't completed to your satisfaction. Can you pl…"
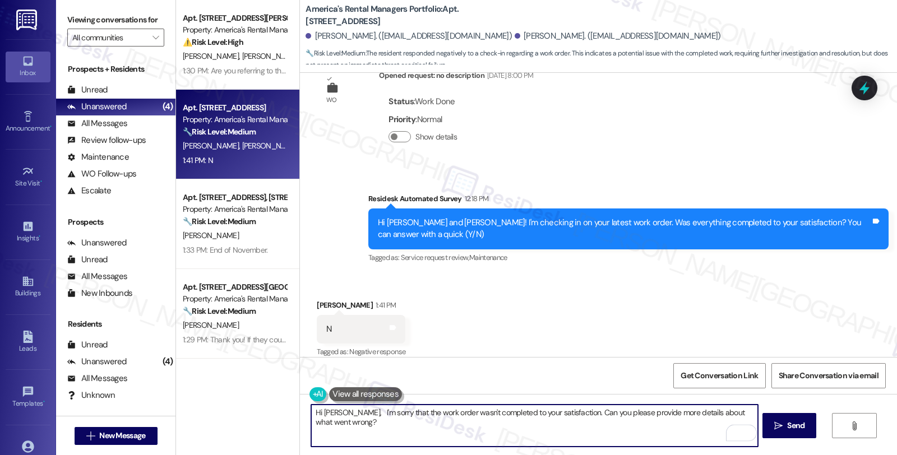
click at [344, 412] on textarea "Hi [PERSON_NAME], I'm sorry that the work order wasn't completed to your satisf…" at bounding box center [534, 426] width 446 height 42
type textarea "Hi [PERSON_NAME], I'm sorry that the work order wasn't completed to your satisf…"
click at [776, 418] on button " Send" at bounding box center [790, 425] width 54 height 25
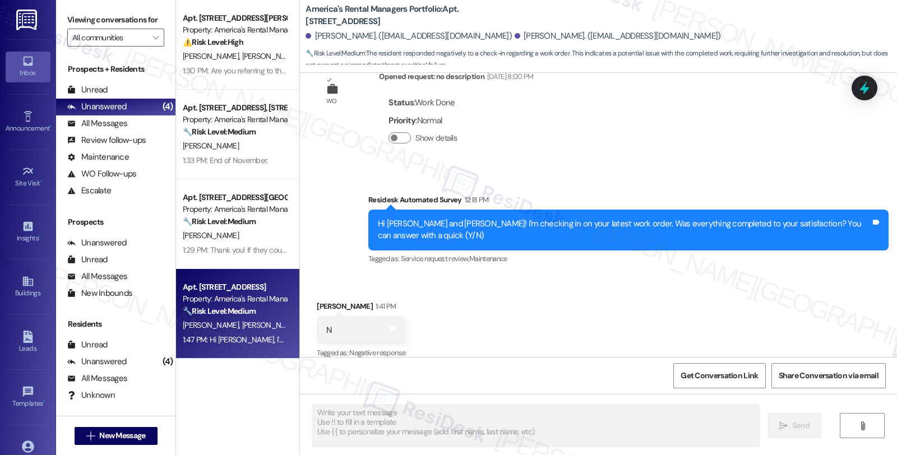
scroll to position [790, 0]
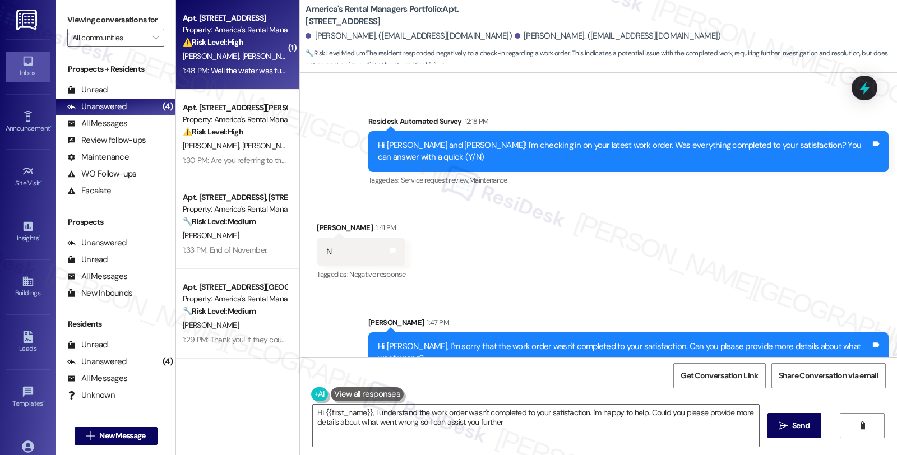
type textarea "Hi {{first_name}}, I understand the work order wasn't completed to your satisfa…"
